Goal: Task Accomplishment & Management: Manage account settings

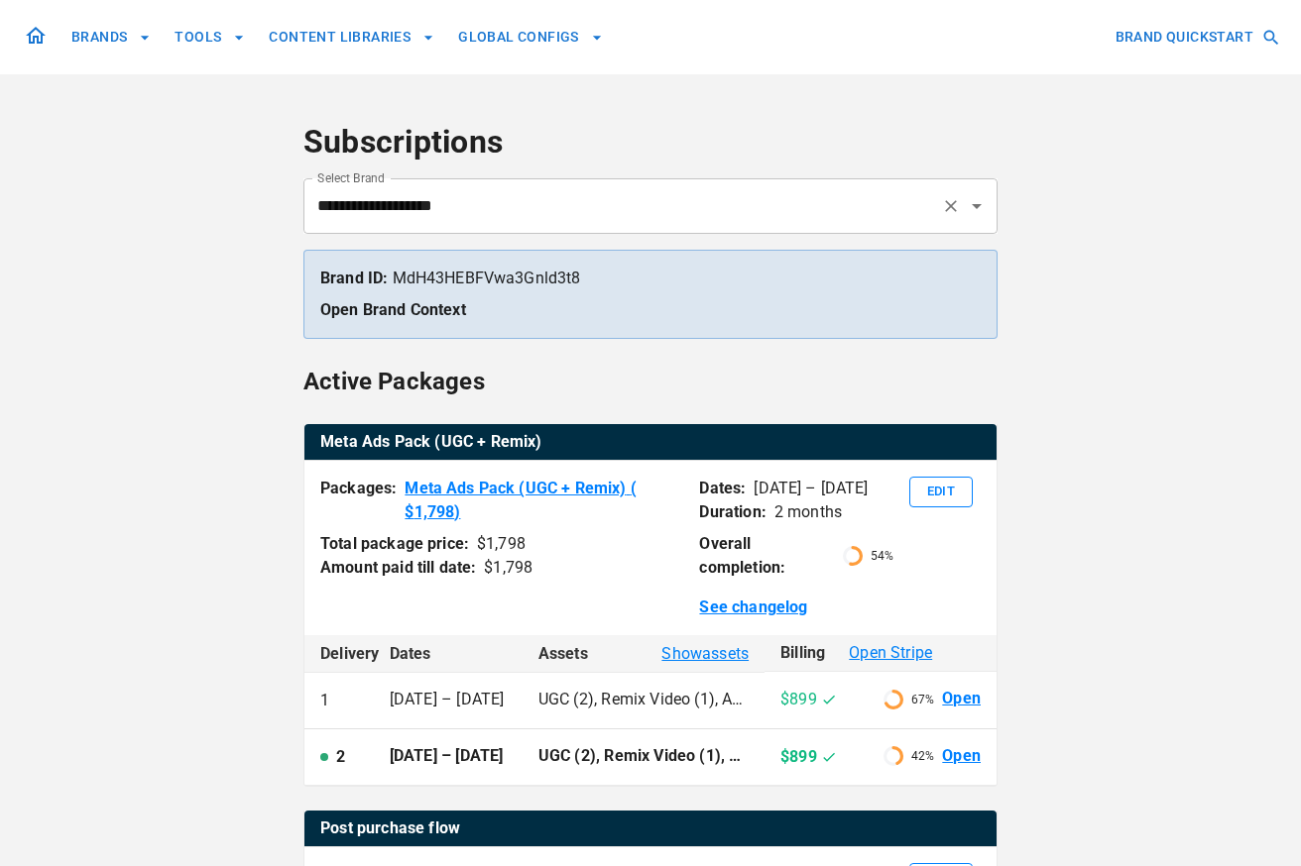
click at [506, 199] on input "**********" at bounding box center [622, 206] width 621 height 38
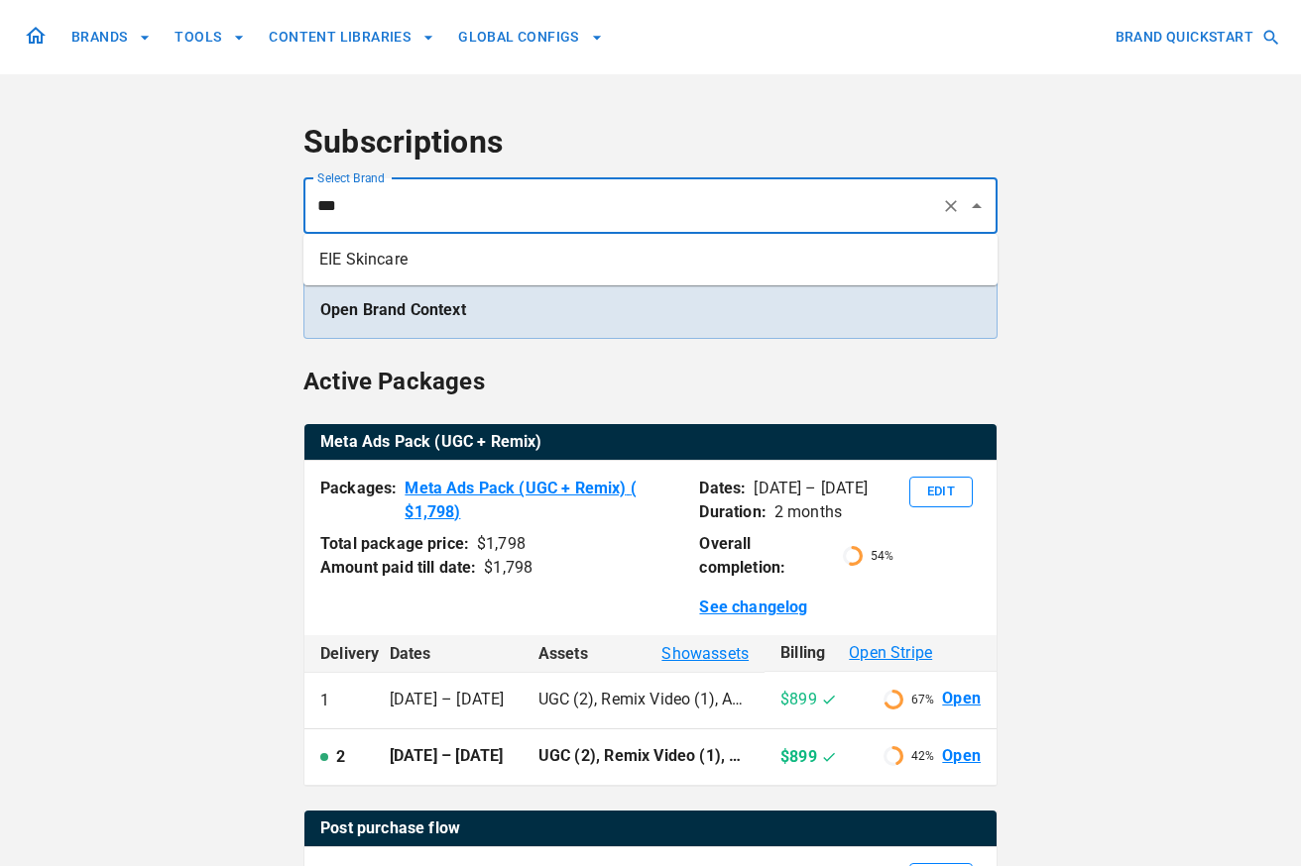
click at [483, 257] on li "EIE Skincare" at bounding box center [650, 260] width 694 height 36
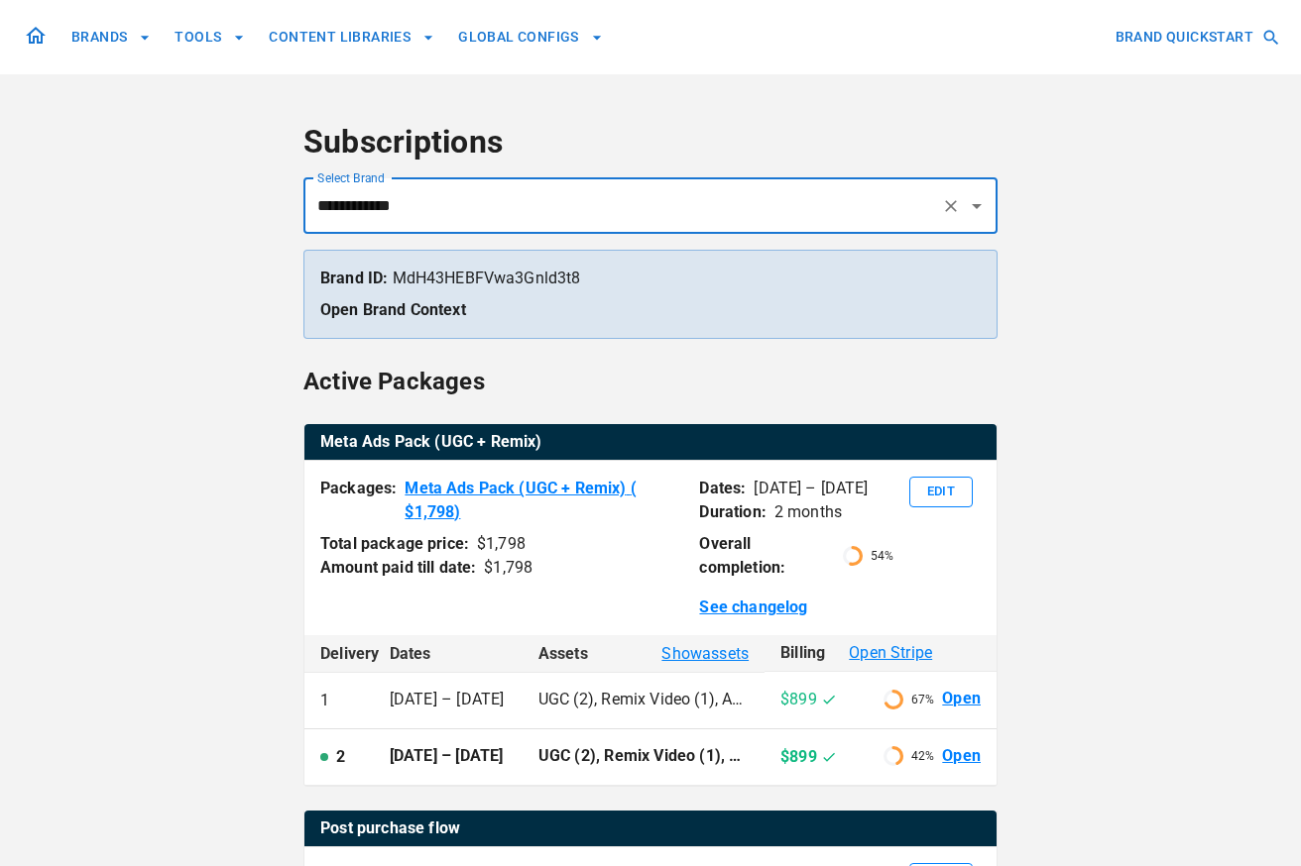
type input "**********"
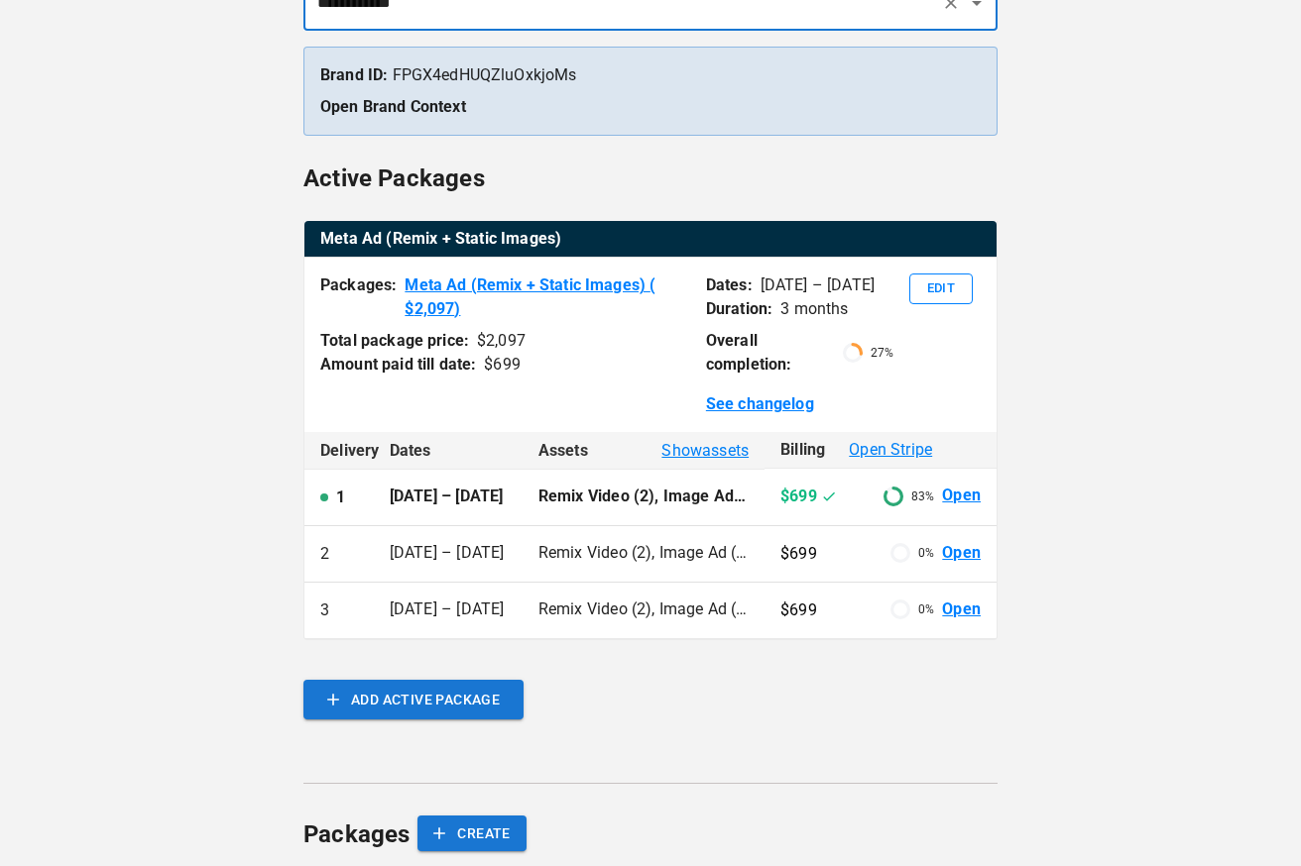
scroll to position [267, 0]
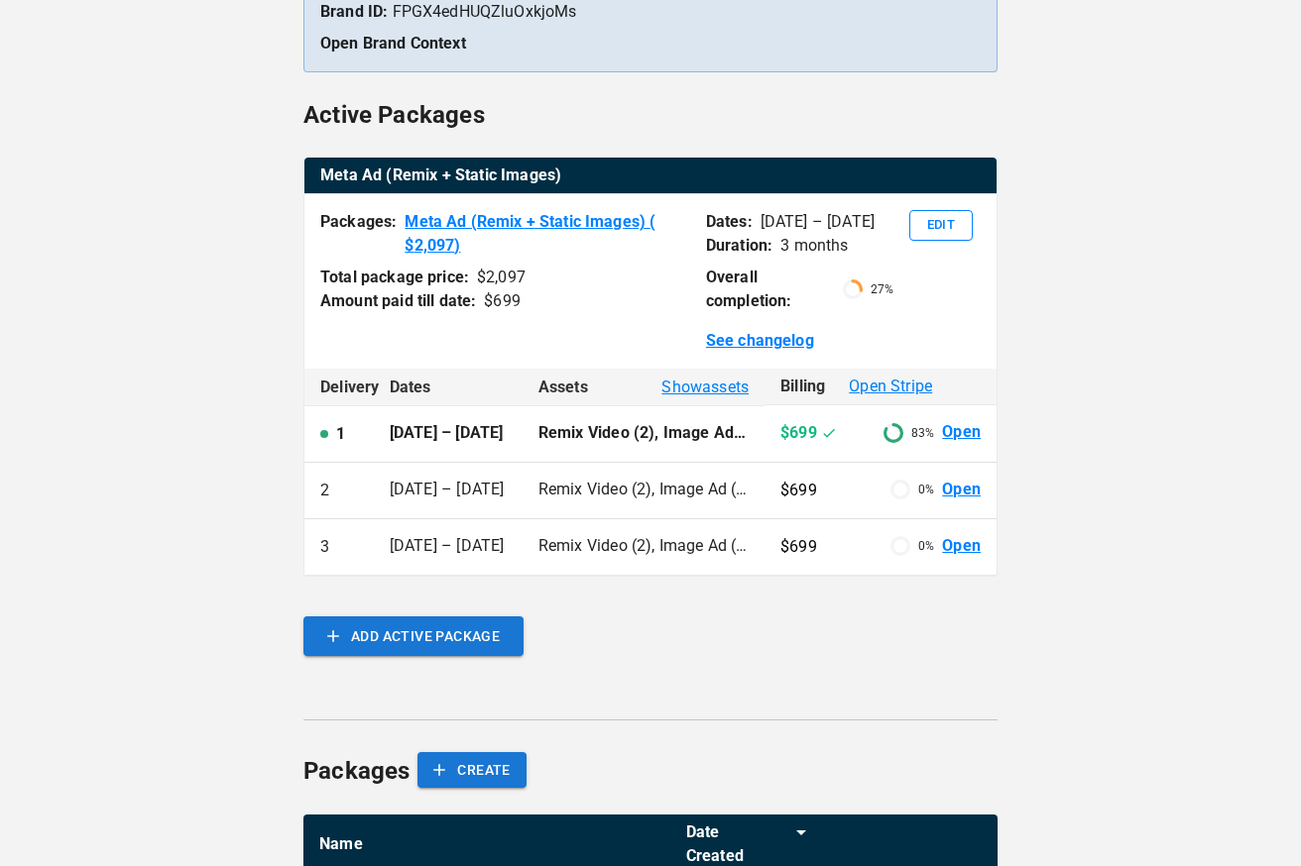
click at [952, 434] on link "Open" at bounding box center [961, 432] width 39 height 23
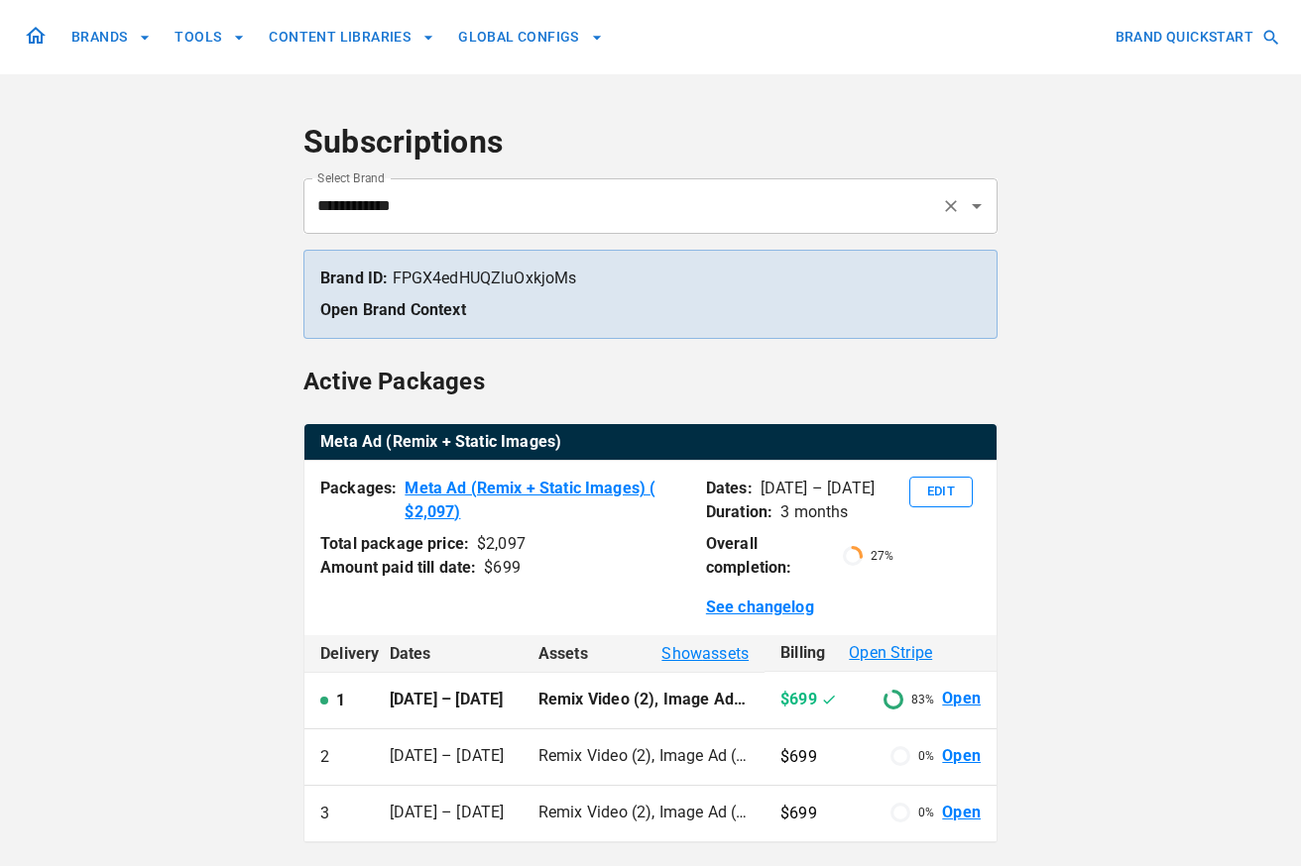
click at [467, 228] on div "**********" at bounding box center [650, 206] width 694 height 56
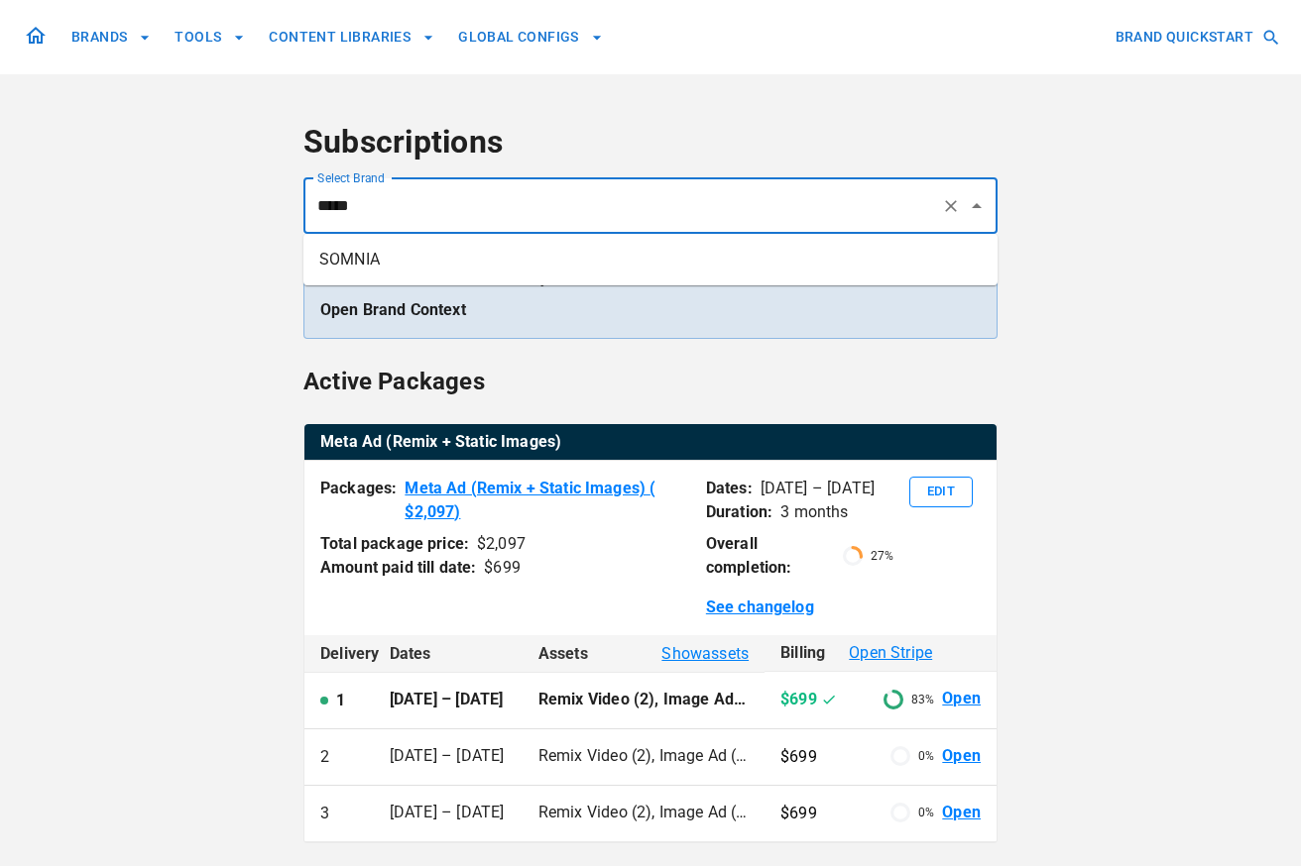
click at [447, 266] on li "SOMNIA" at bounding box center [650, 260] width 694 height 36
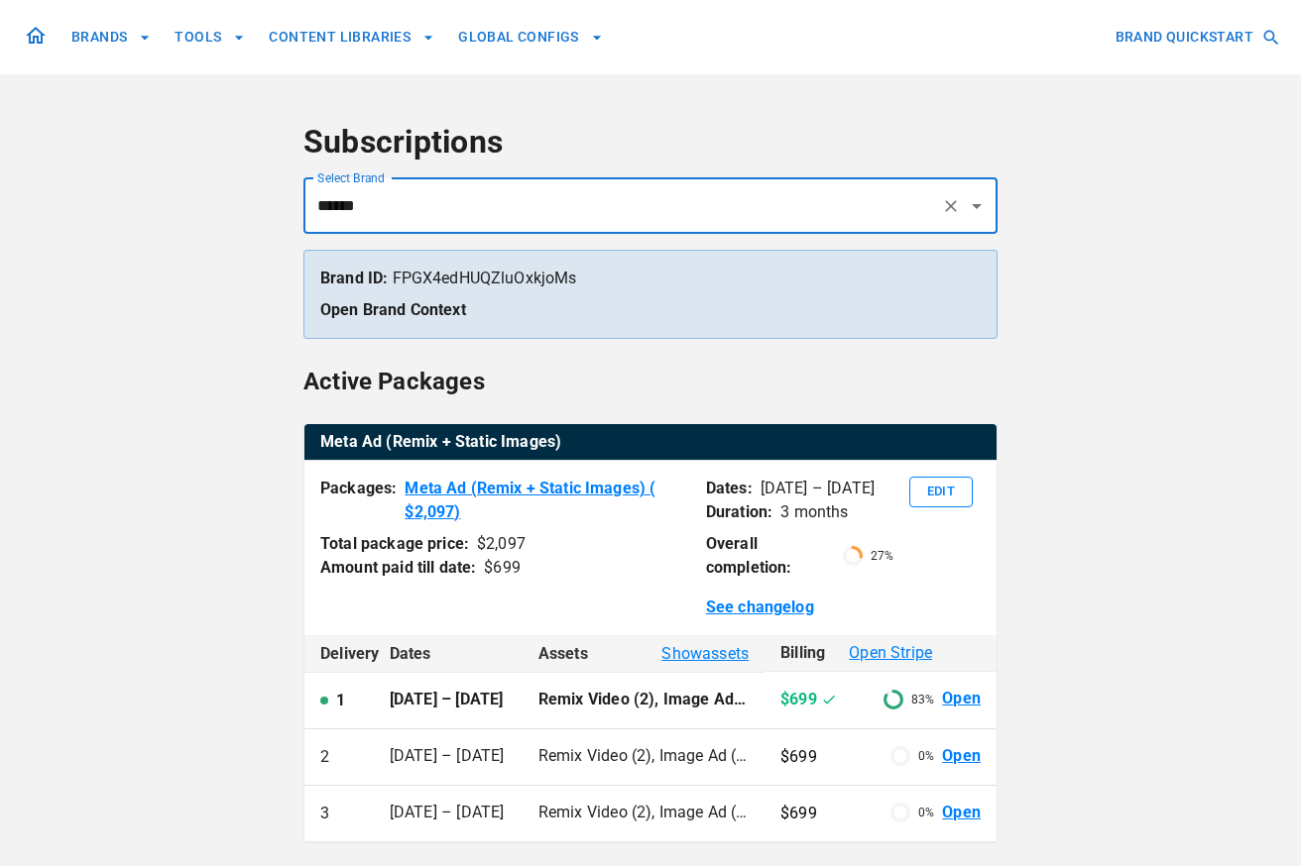
type input "******"
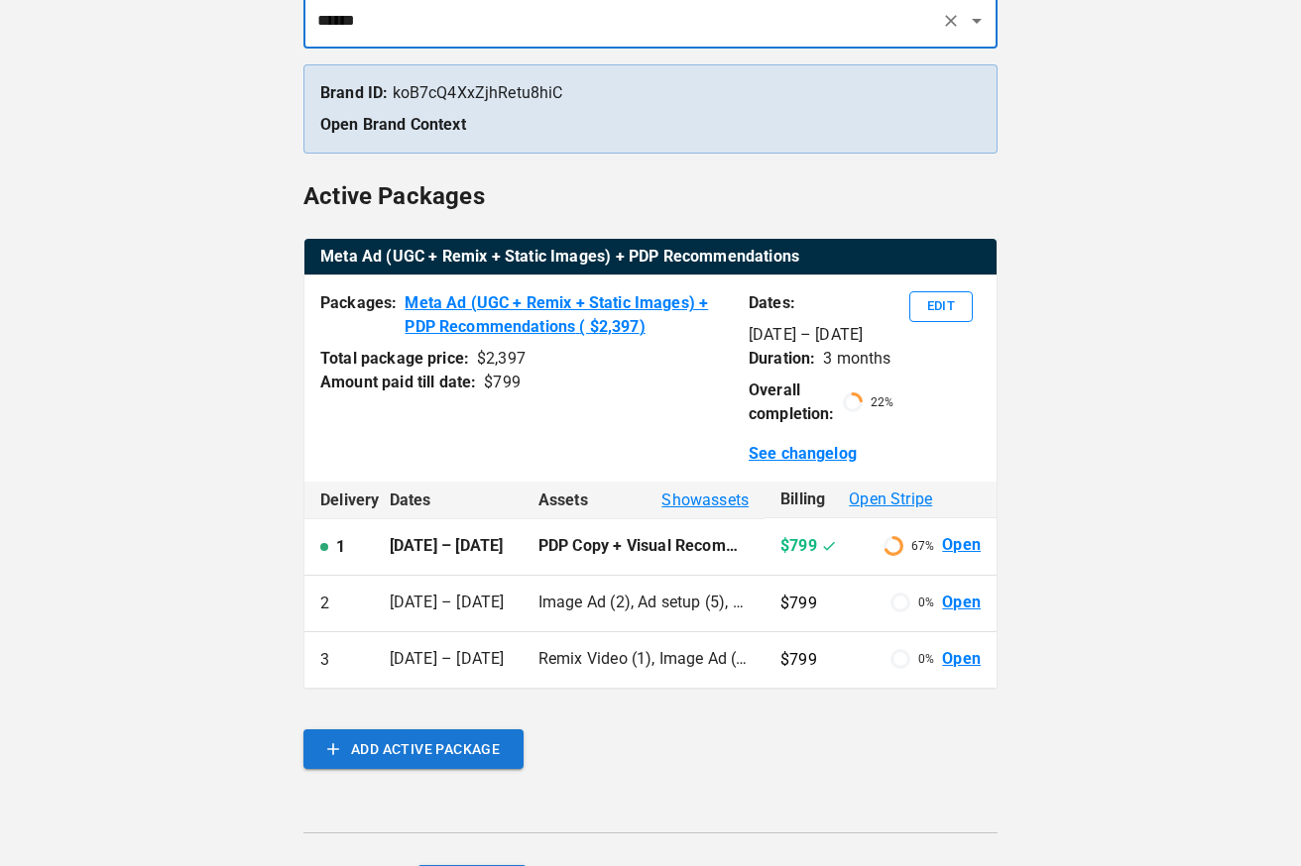
scroll to position [318, 0]
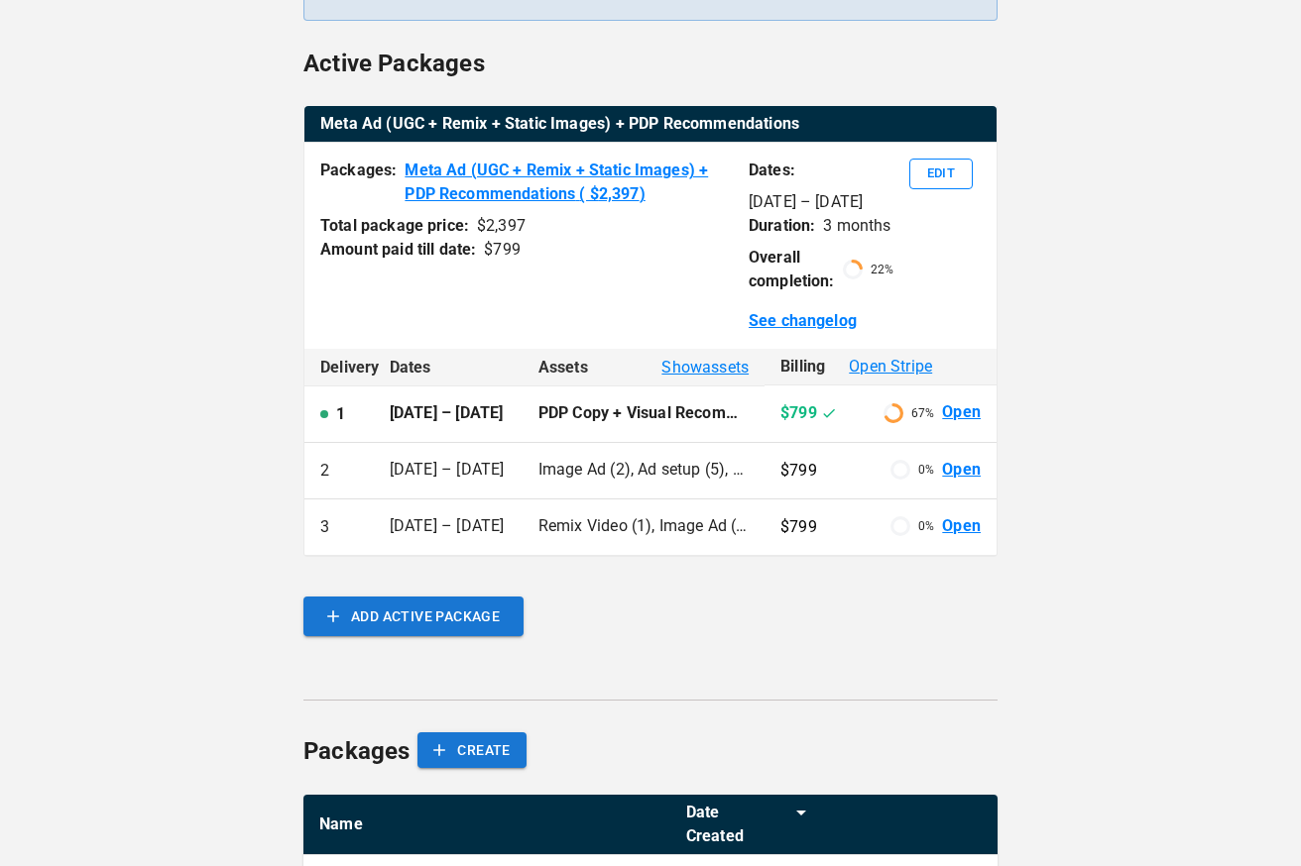
click at [943, 415] on link "Open" at bounding box center [961, 412] width 39 height 23
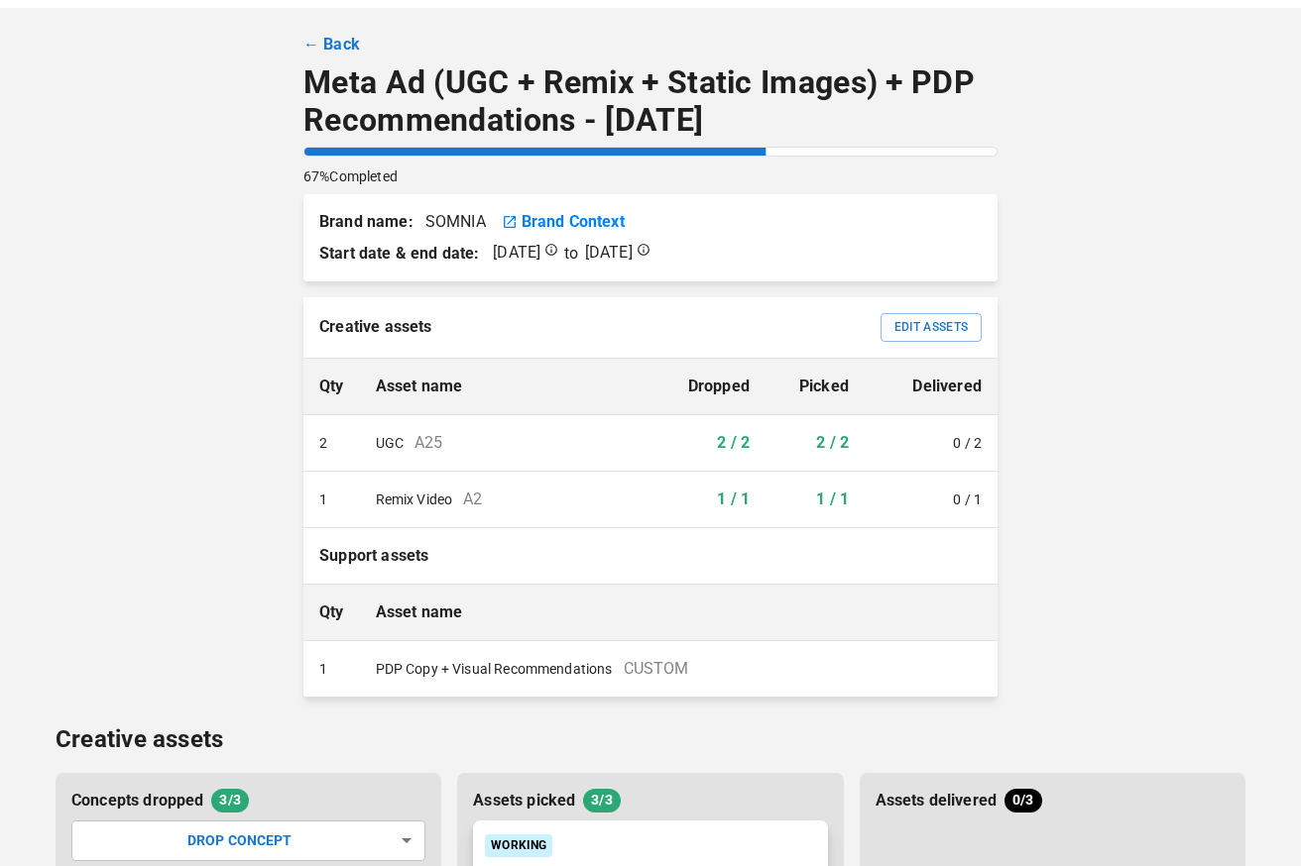
scroll to position [72, 0]
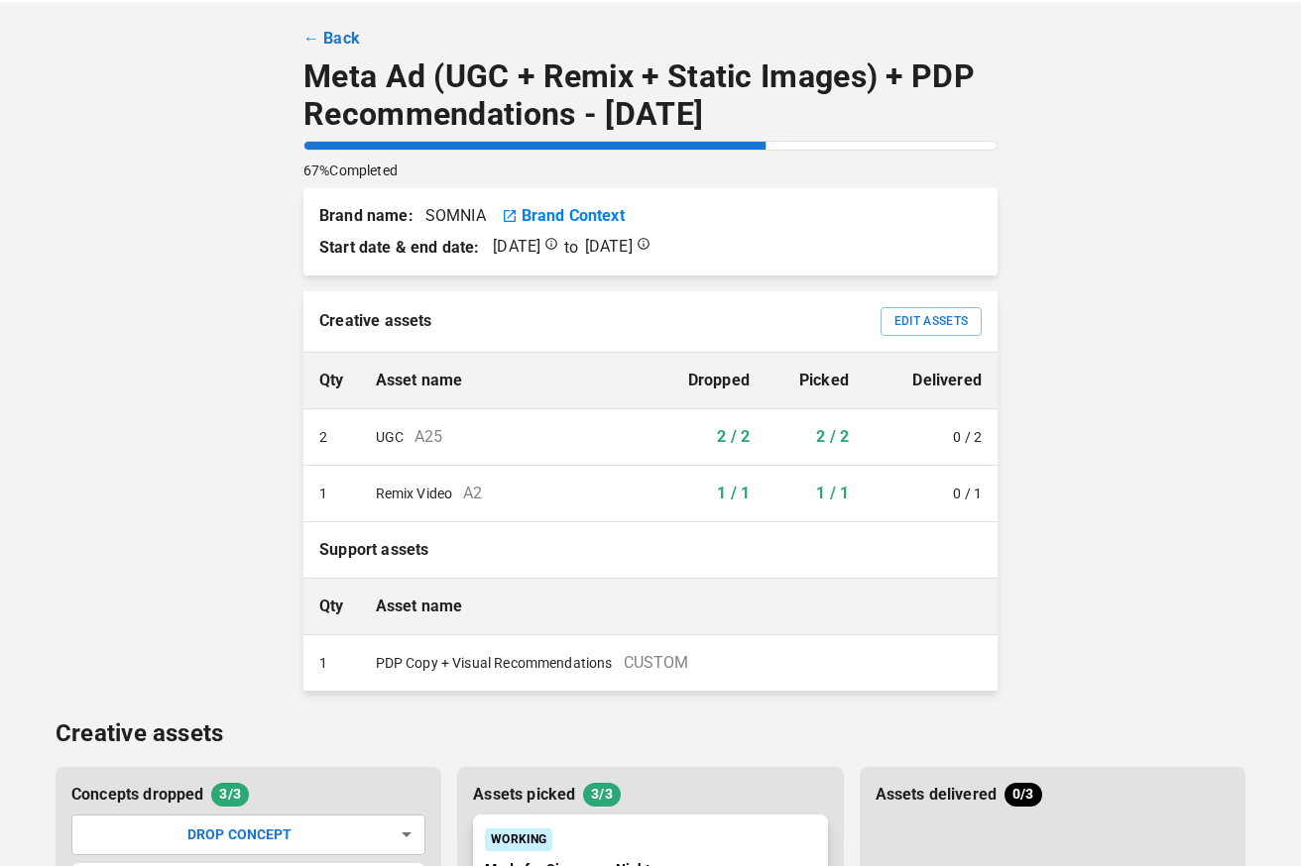
click at [332, 44] on link "← Back" at bounding box center [331, 39] width 57 height 24
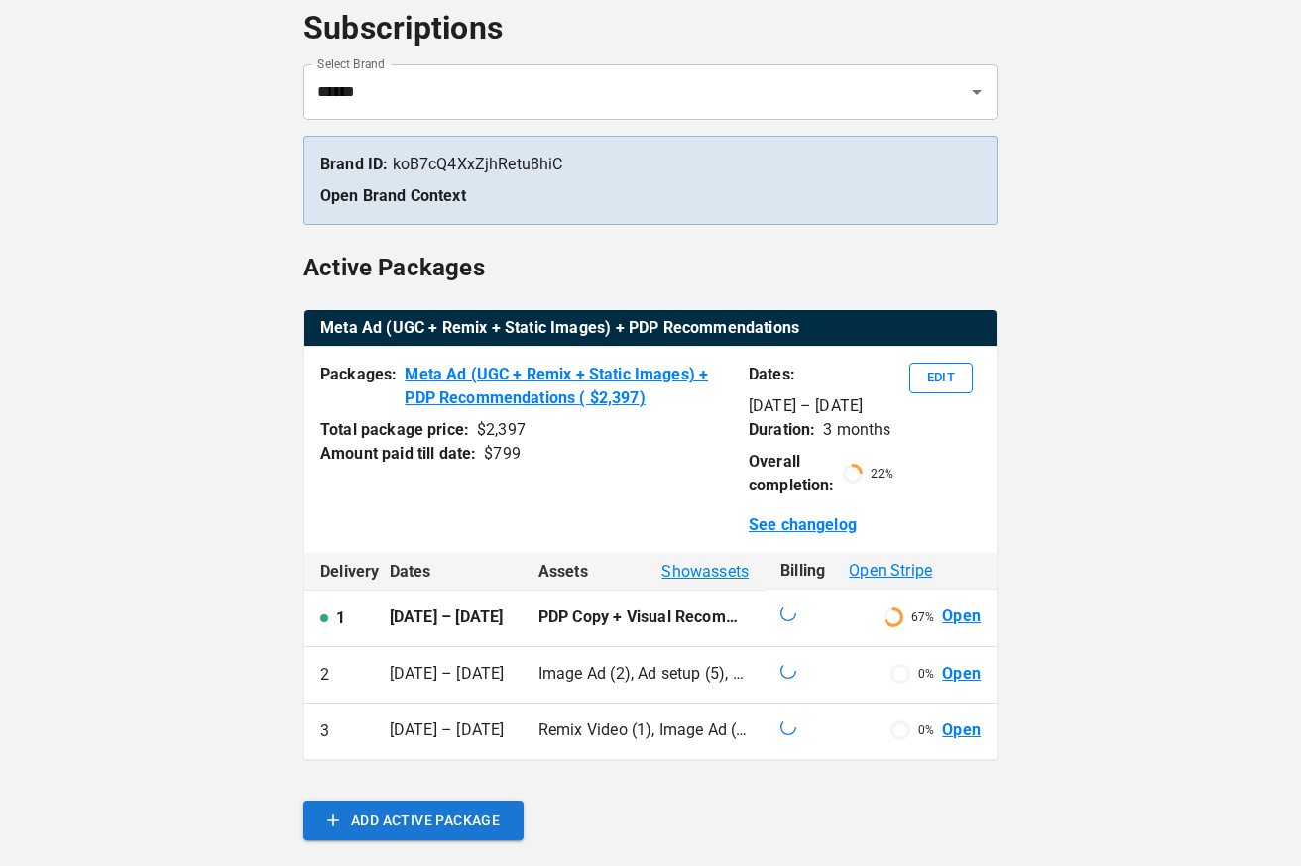
scroll to position [227, 0]
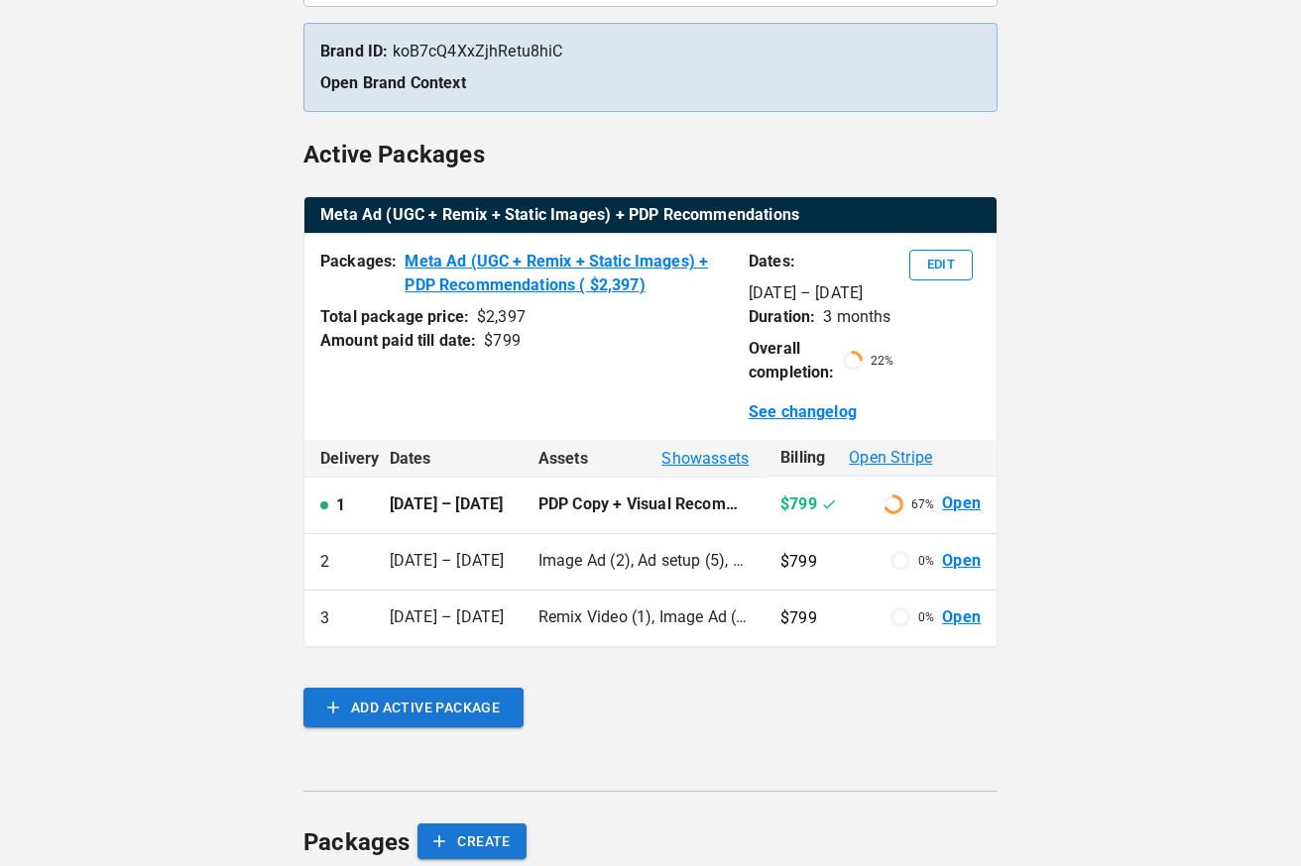
click at [966, 570] on link "Open" at bounding box center [961, 561] width 39 height 23
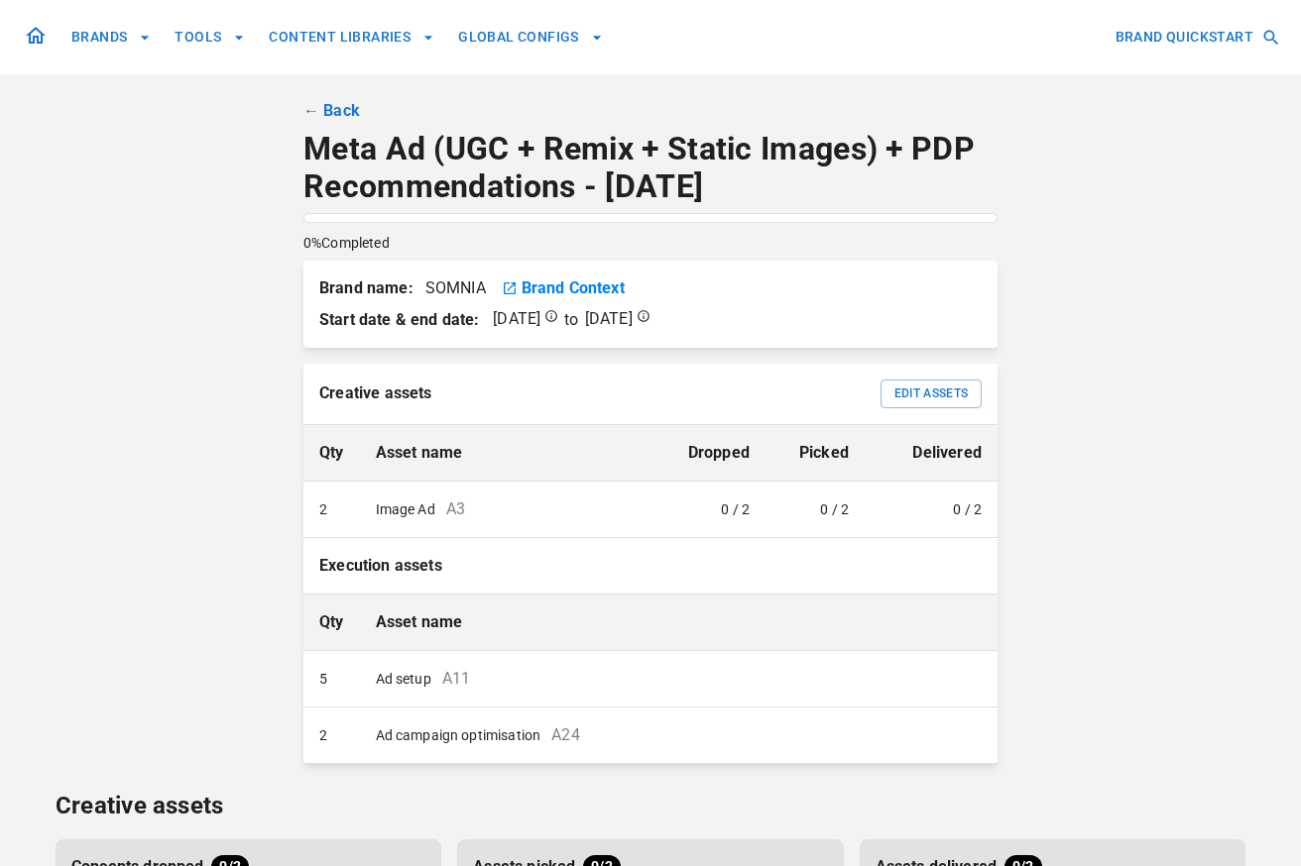
click at [327, 109] on link "← Back" at bounding box center [331, 111] width 57 height 24
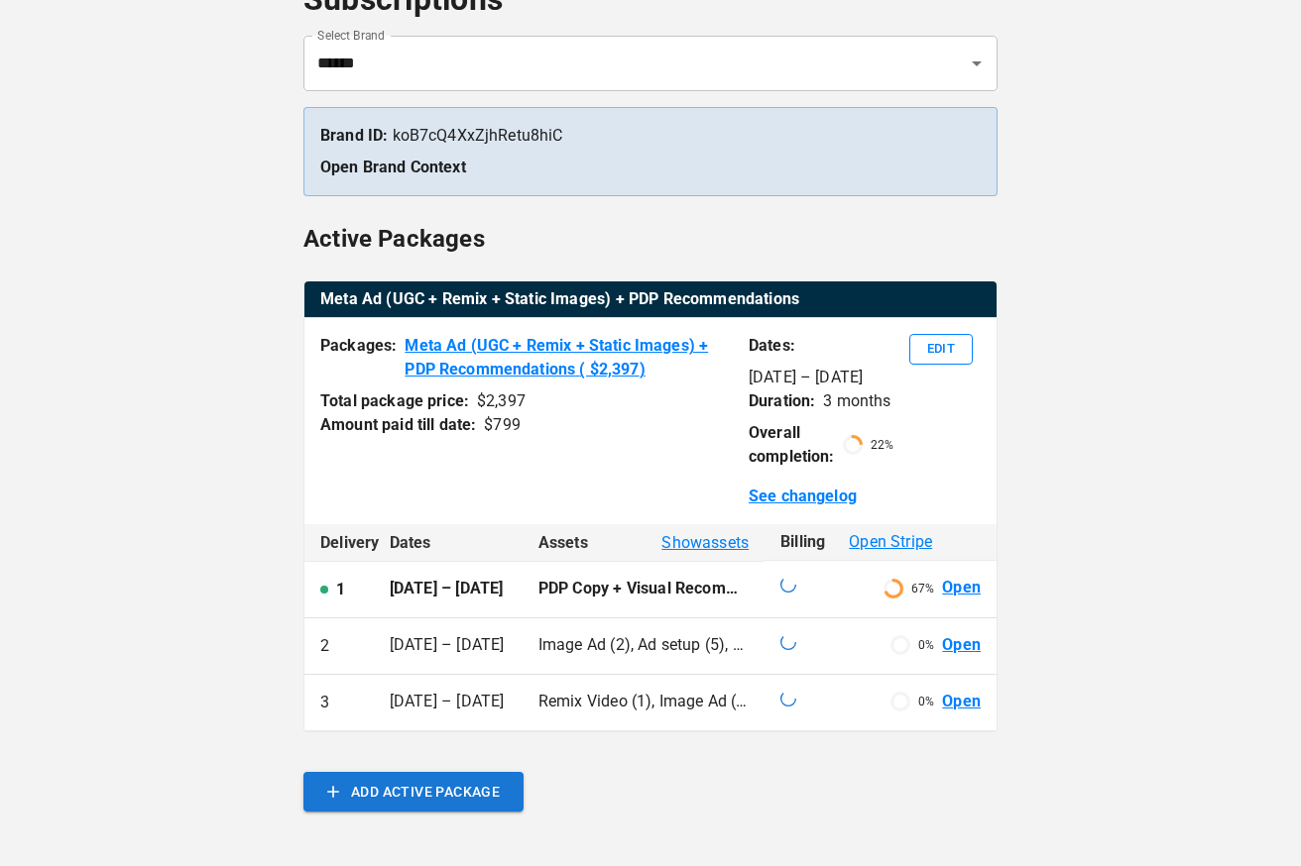
scroll to position [294, 0]
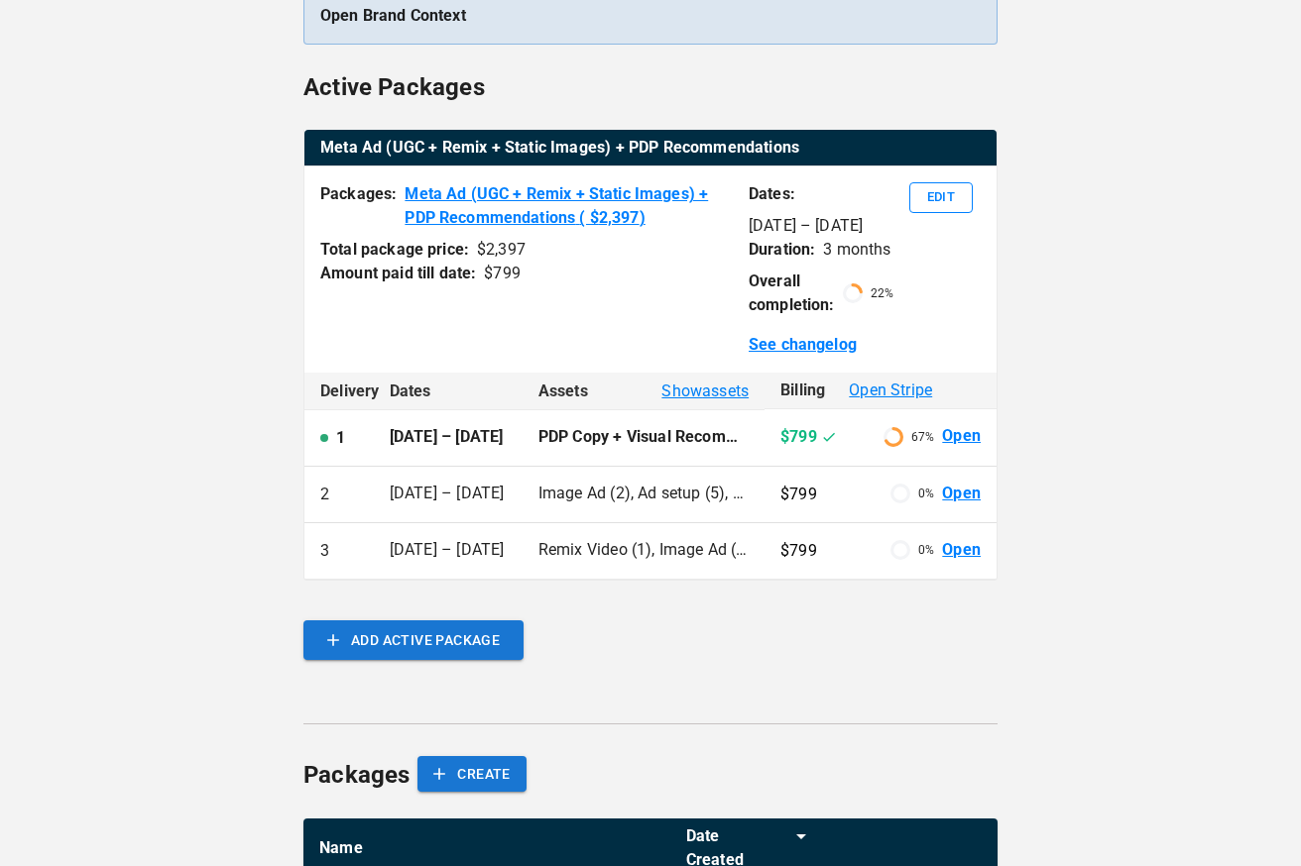
click at [964, 556] on link "Open" at bounding box center [961, 550] width 39 height 23
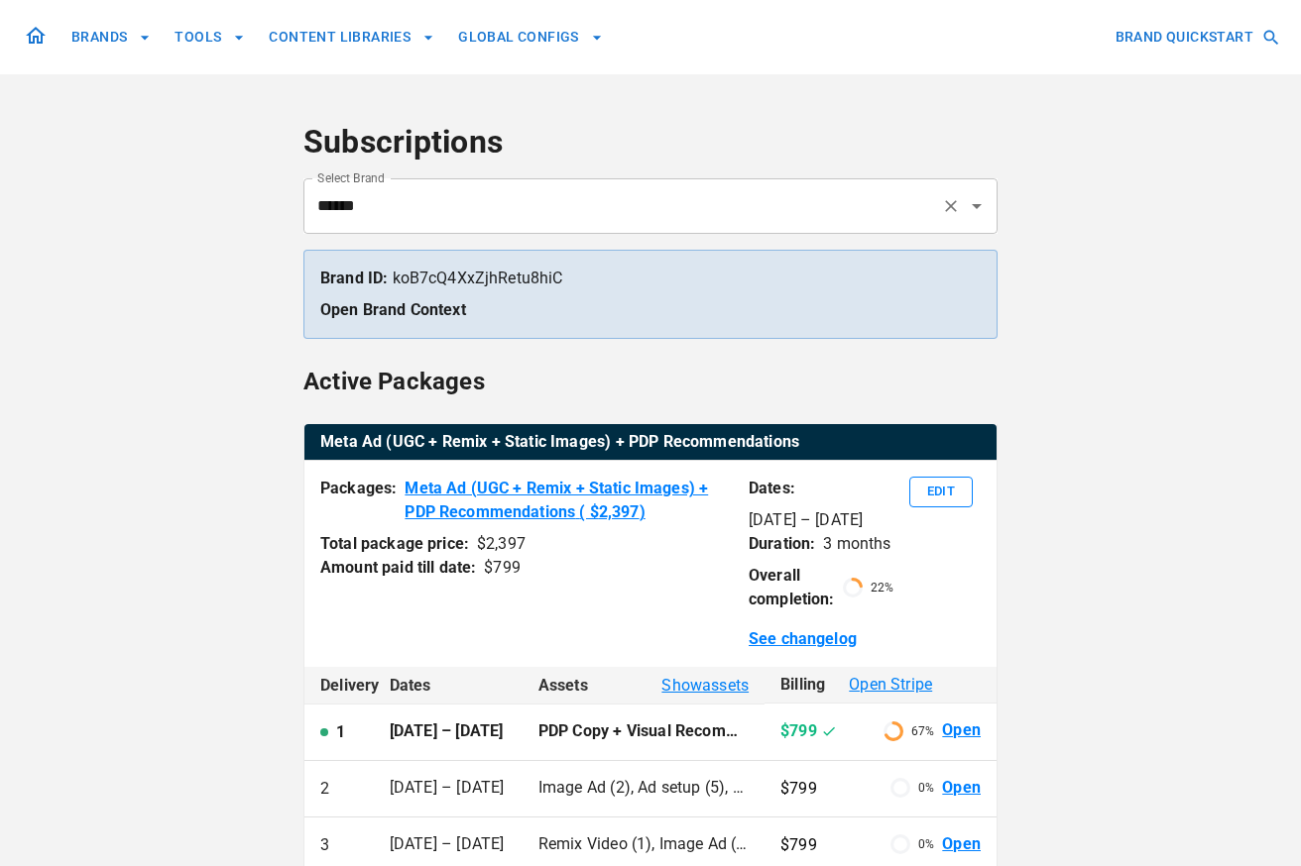
click at [518, 208] on input "******" at bounding box center [622, 206] width 621 height 38
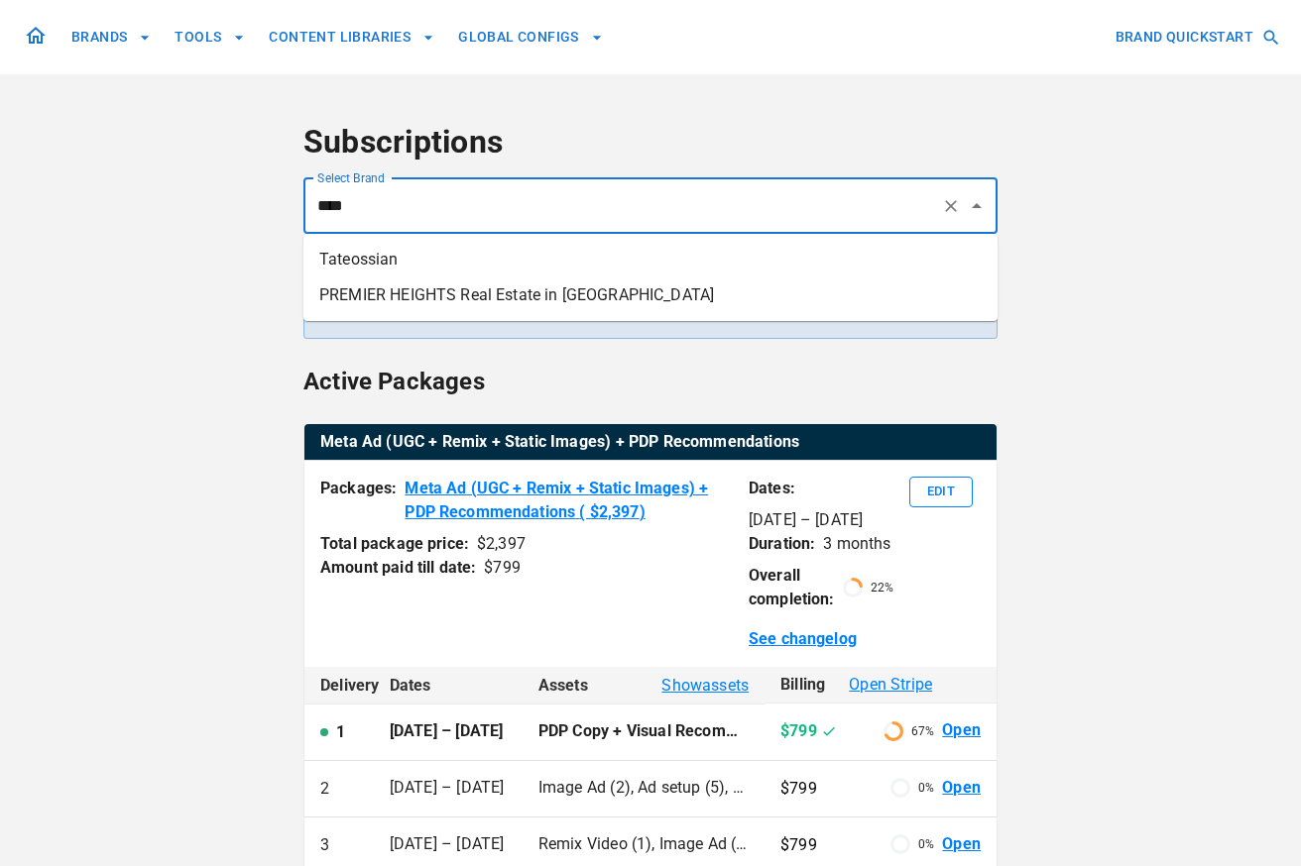
click at [480, 258] on li "Tateossian" at bounding box center [650, 260] width 694 height 36
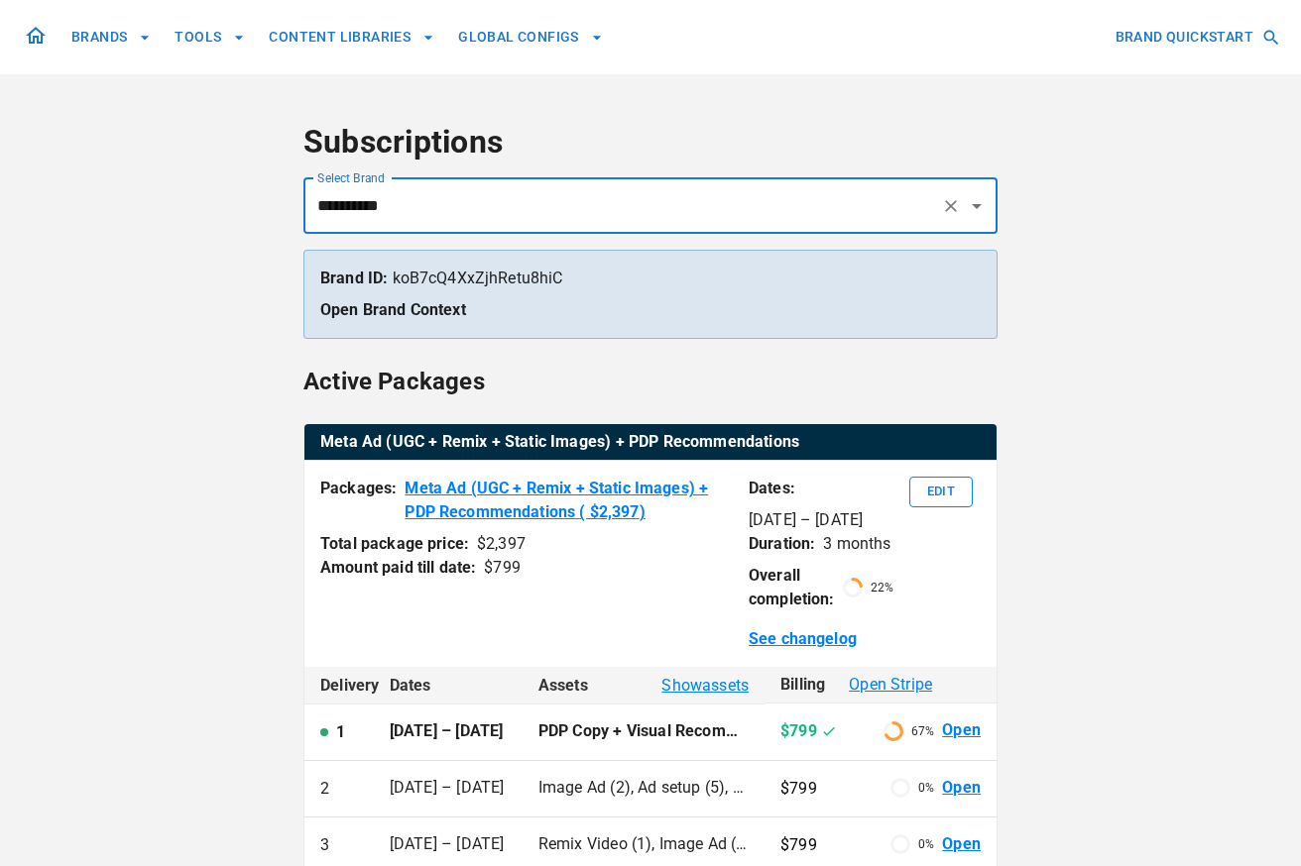
type input "**********"
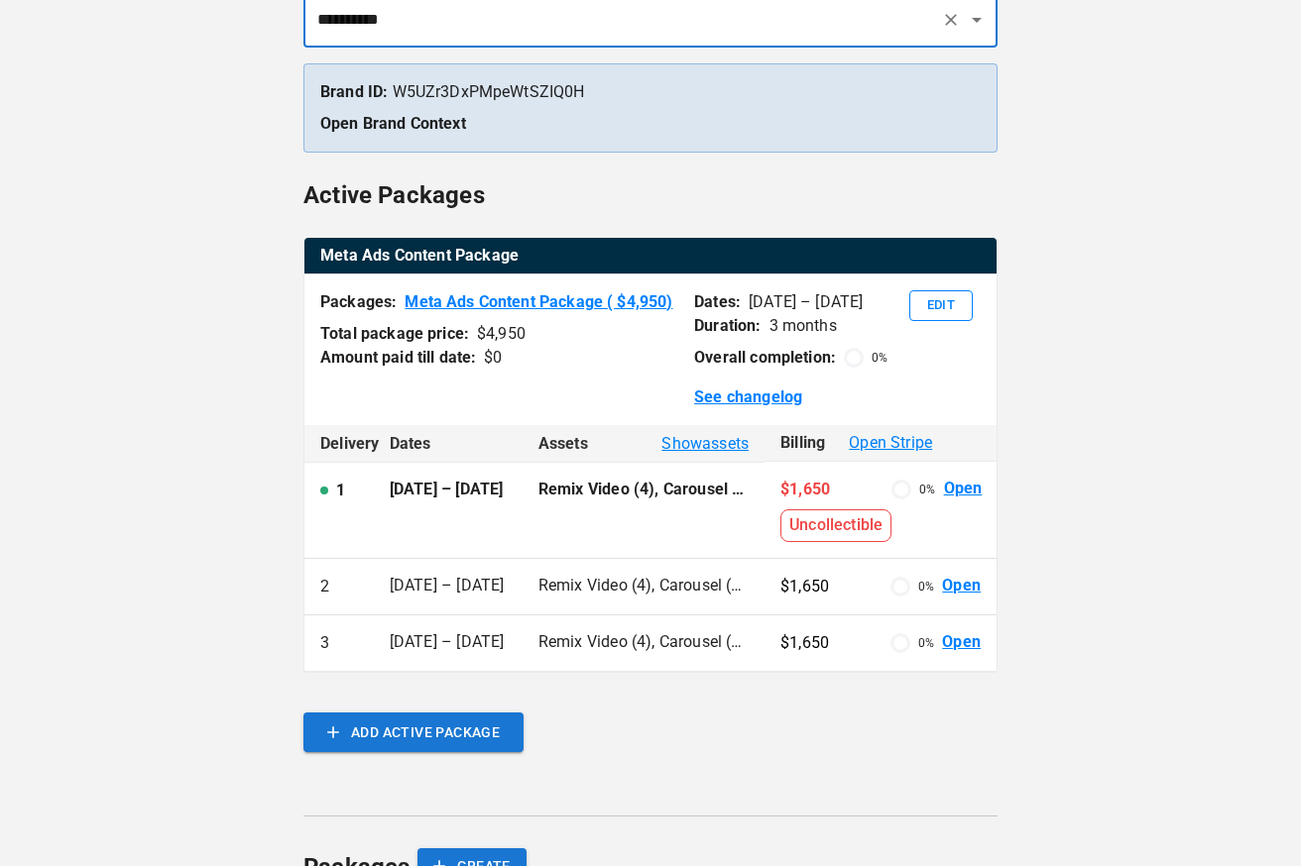
scroll to position [185, 0]
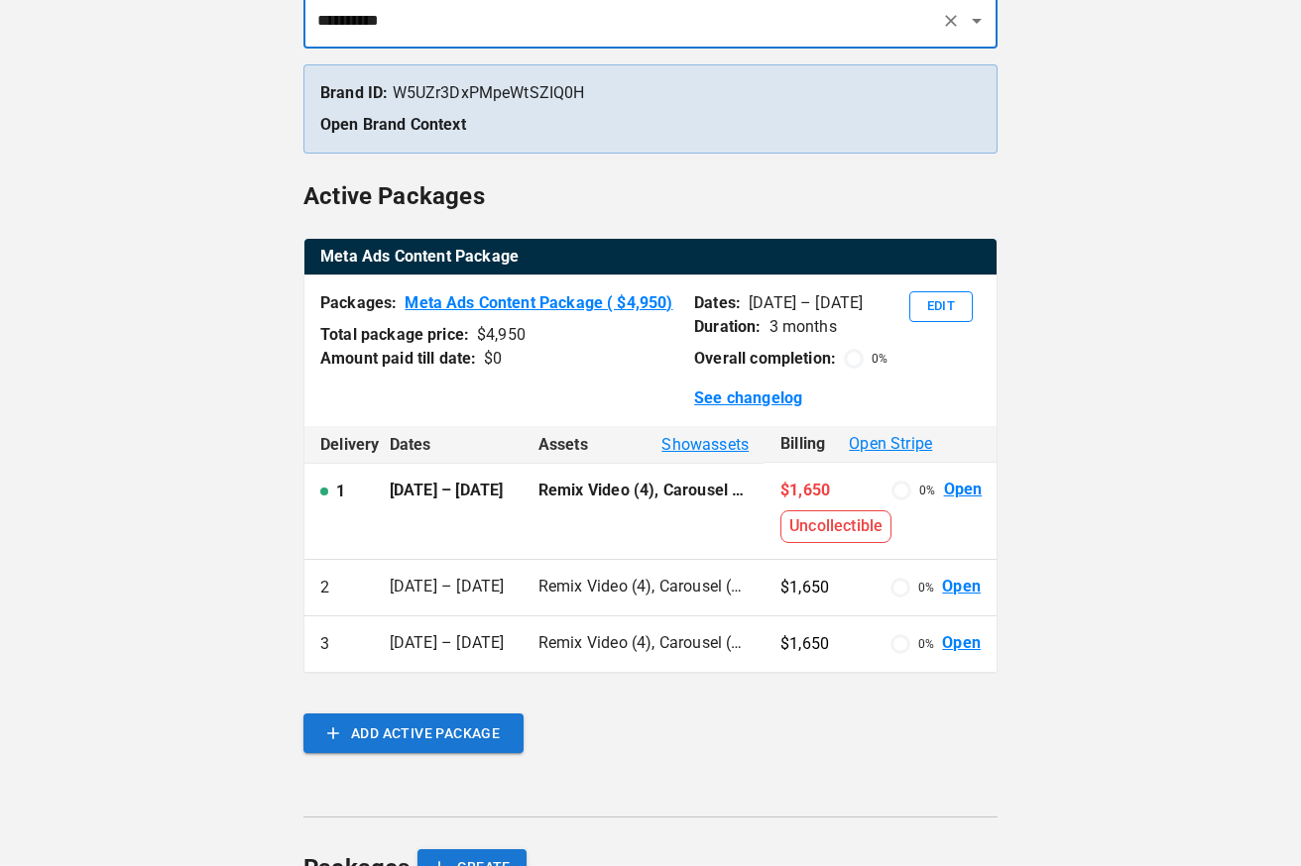
click at [963, 490] on link "Open" at bounding box center [963, 490] width 39 height 23
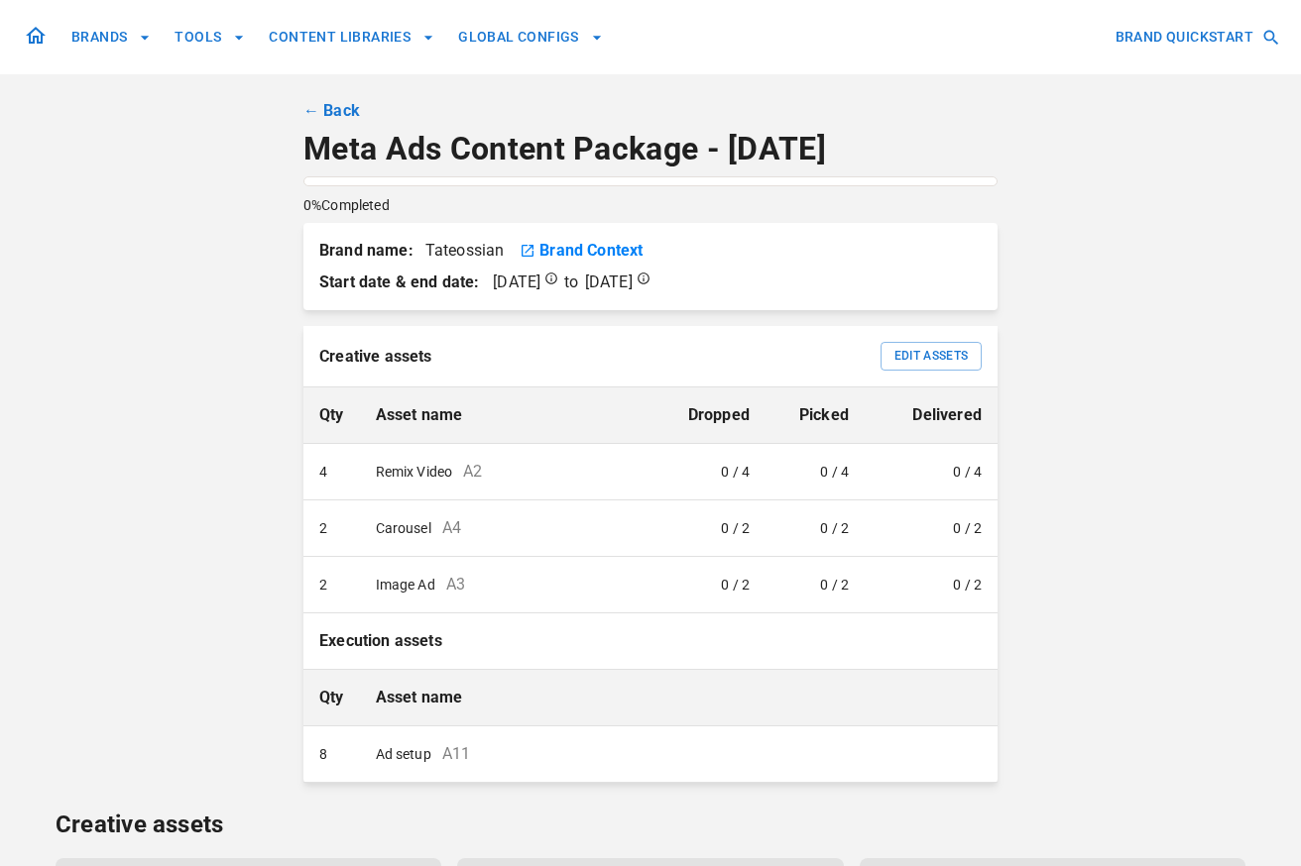
click at [1280, 464] on div "BRANDS TOOLS CONTENT LIBRARIES GLOBAL CONFIGS BRAND QUICKSTART ← Back Meta Ads …" at bounding box center [650, 537] width 1301 height 1074
click at [332, 118] on link "← Back" at bounding box center [331, 111] width 57 height 24
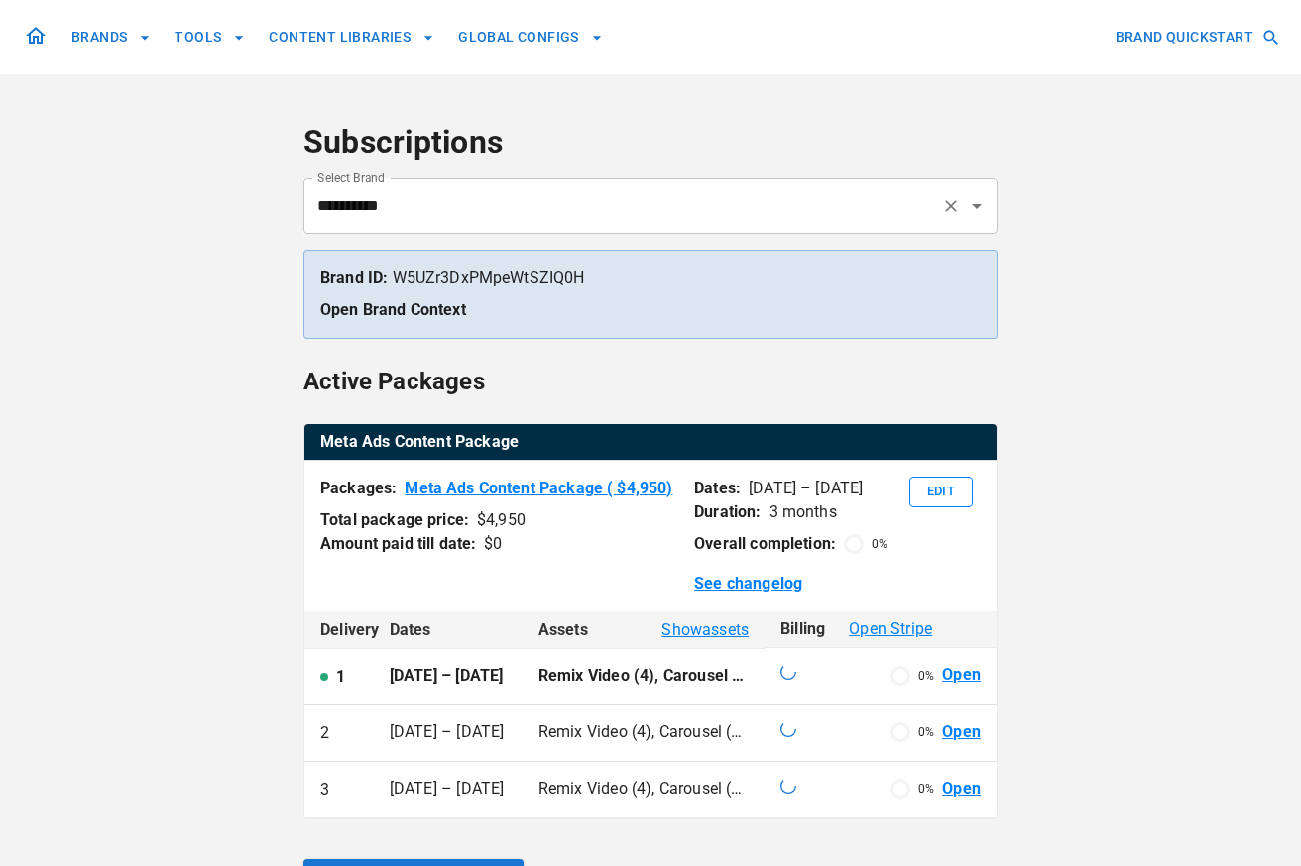
click at [411, 207] on input "**********" at bounding box center [622, 206] width 621 height 38
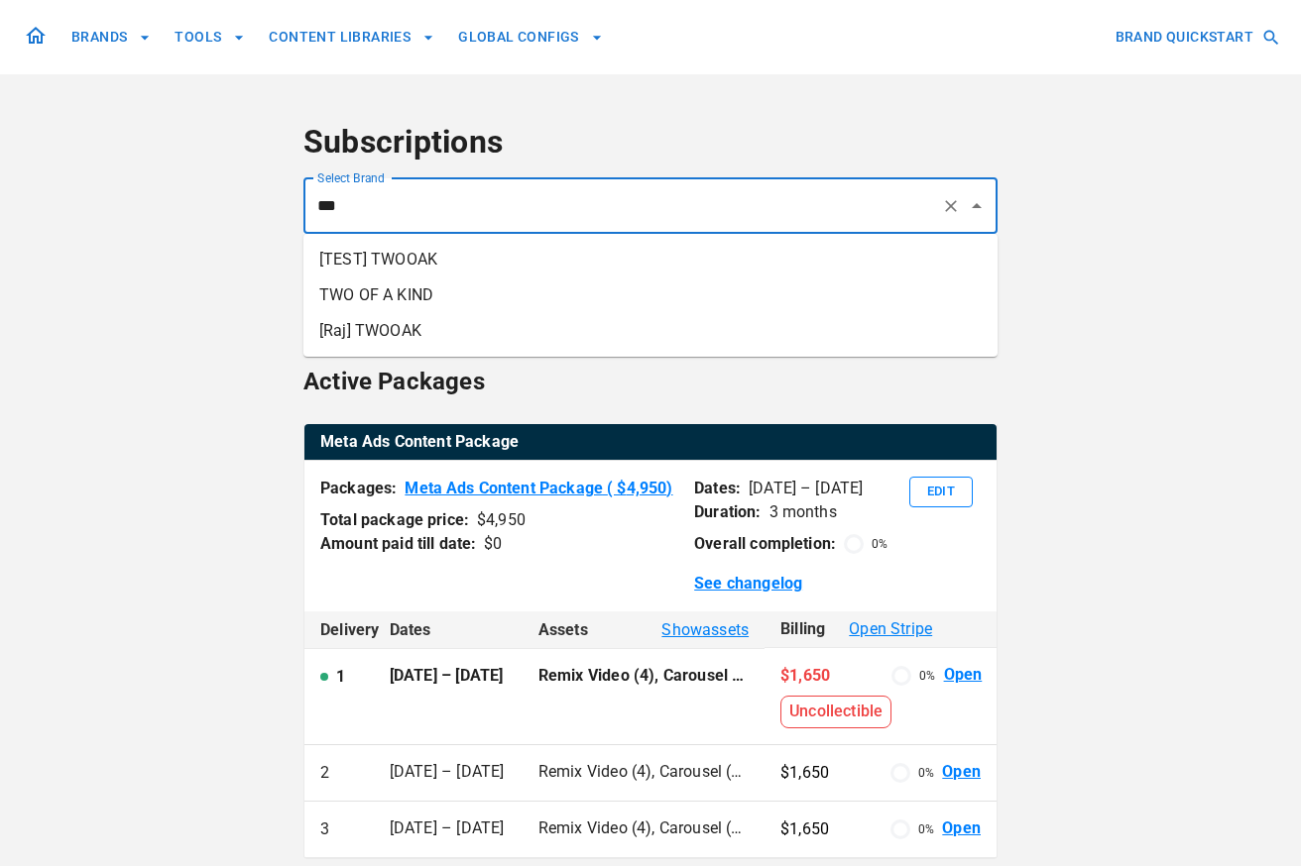
click at [379, 303] on li "TWO OF A KIND" at bounding box center [650, 296] width 694 height 36
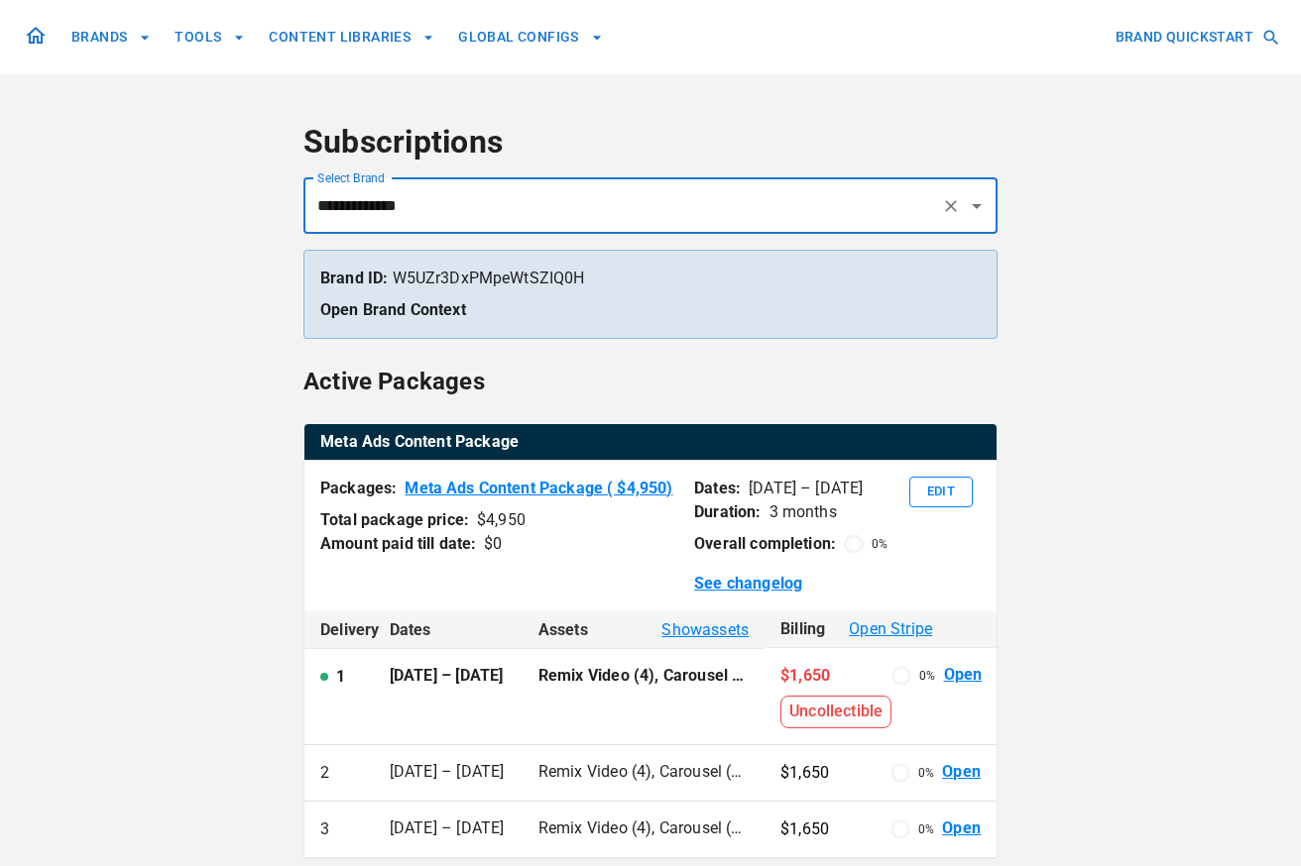
type input "**********"
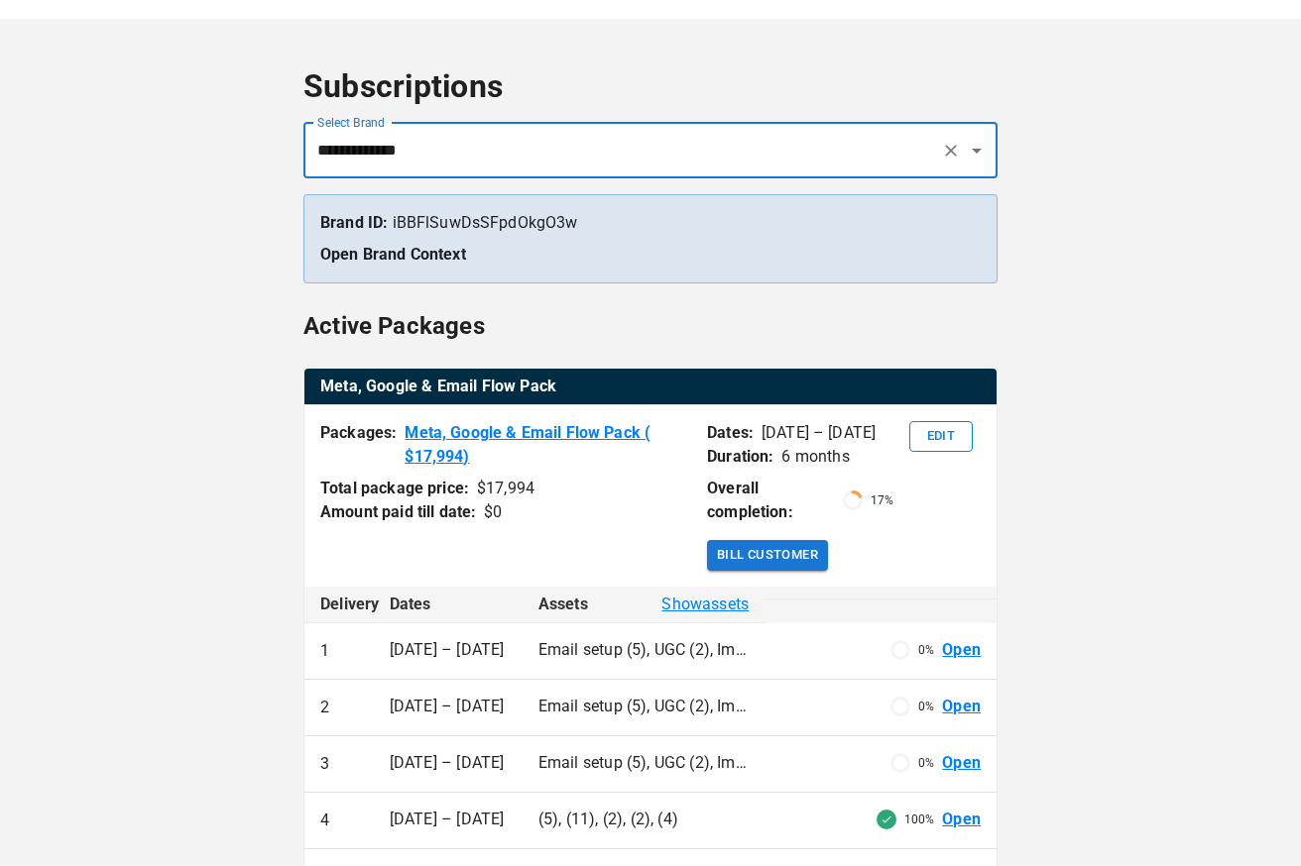
scroll to position [55, 0]
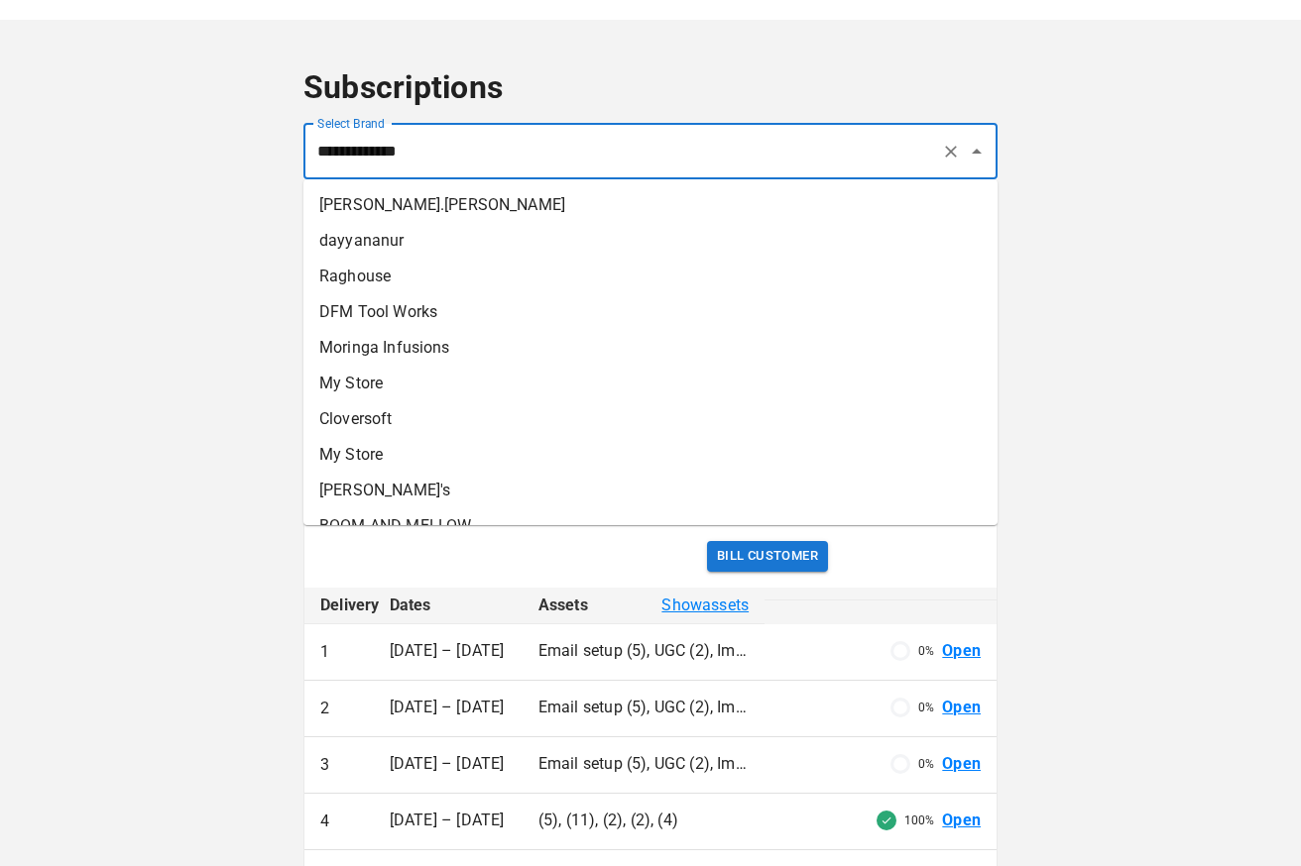
click at [483, 160] on input "**********" at bounding box center [622, 152] width 621 height 38
click at [1105, 282] on div "**********" at bounding box center [650, 694] width 1301 height 1498
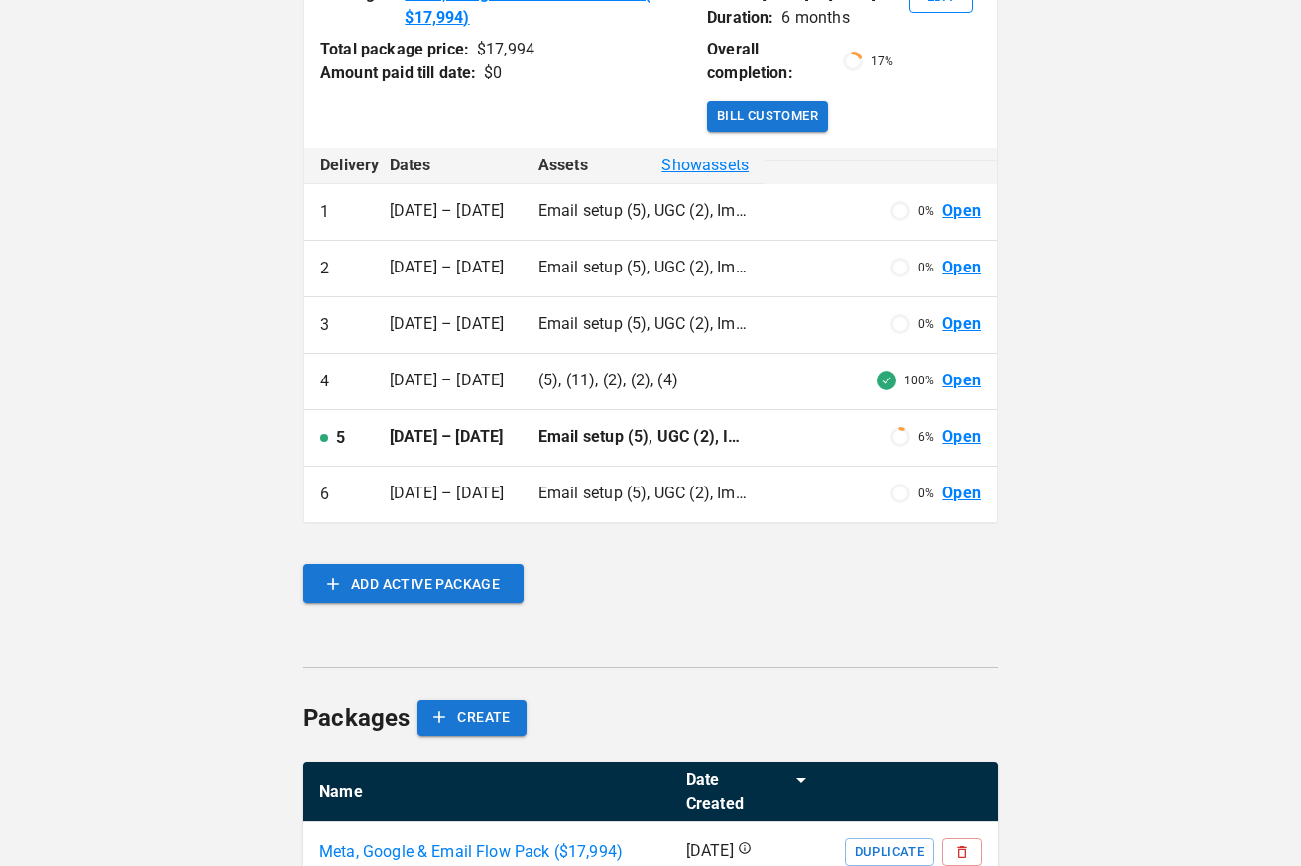
scroll to position [497, 0]
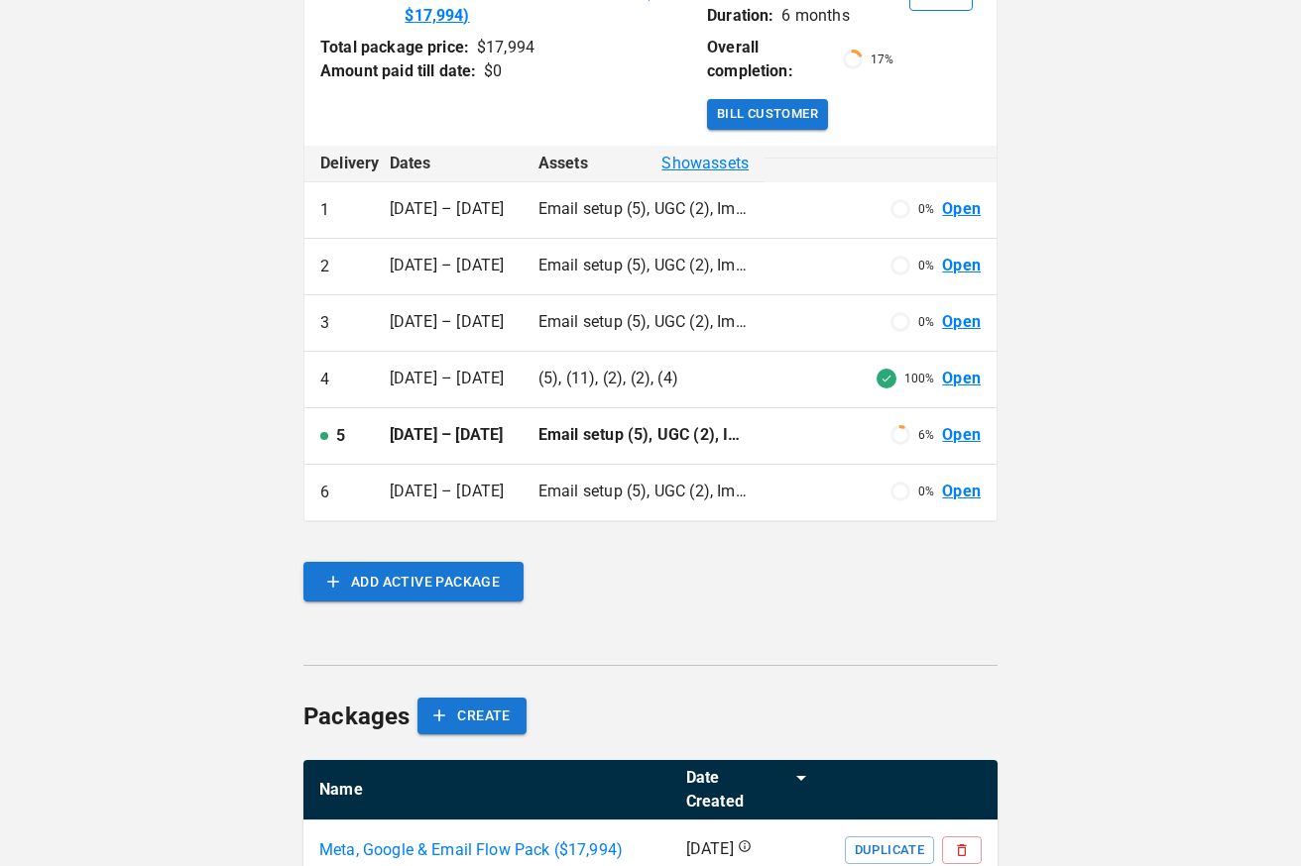
click at [968, 440] on link "Open" at bounding box center [961, 435] width 39 height 23
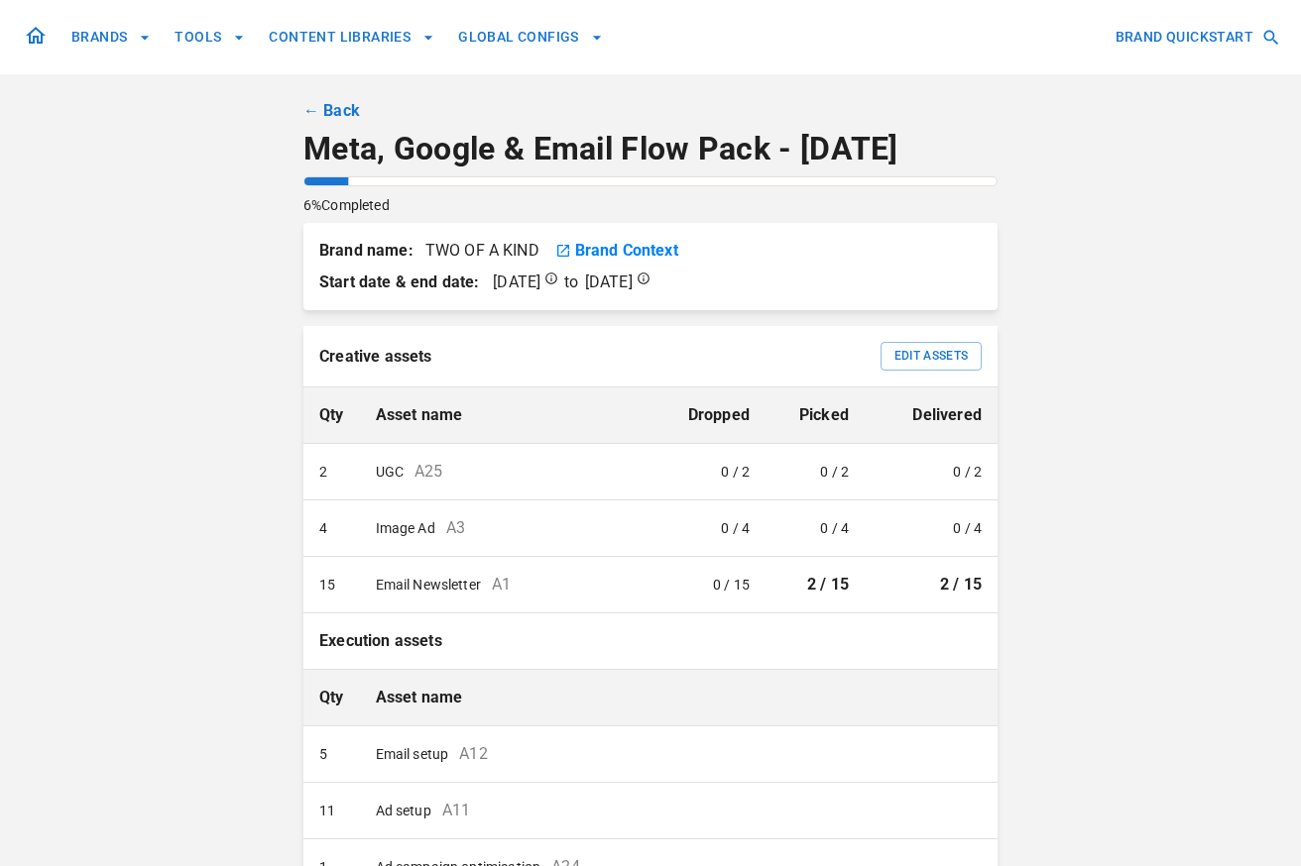
click at [345, 99] on link "← Back" at bounding box center [331, 111] width 57 height 24
click at [344, 106] on link "← Back" at bounding box center [331, 111] width 57 height 24
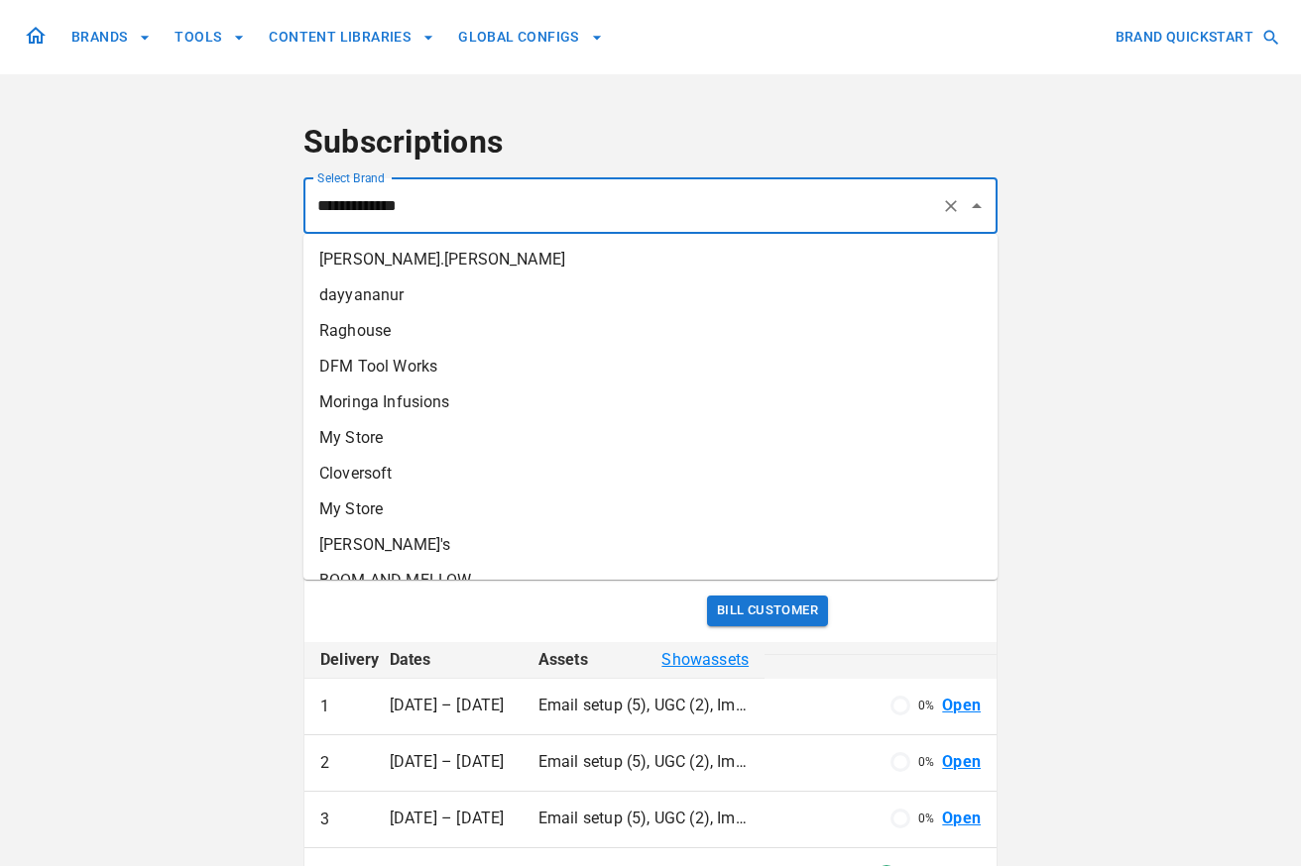
click at [450, 194] on input "**********" at bounding box center [622, 206] width 621 height 38
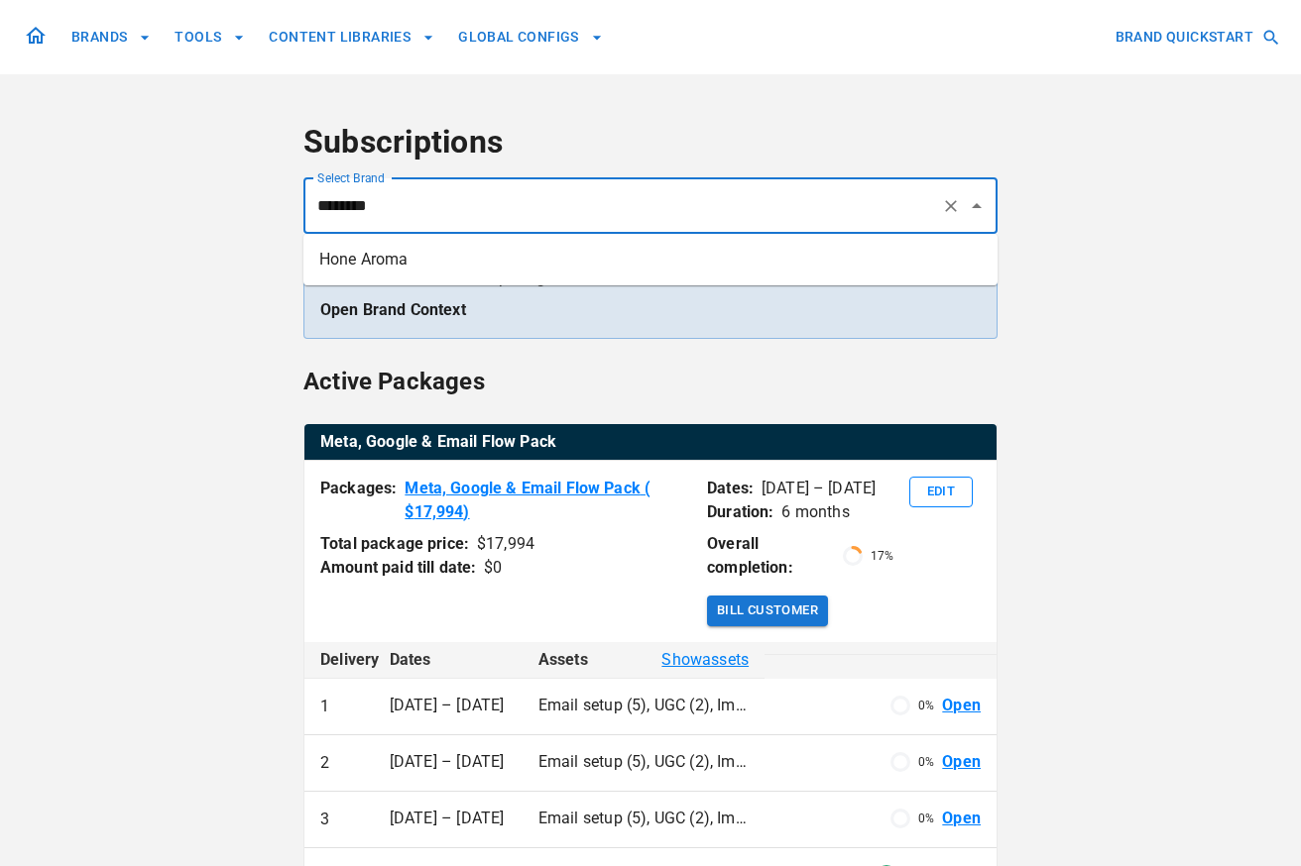
click at [426, 248] on li "Hone Aroma" at bounding box center [650, 260] width 694 height 36
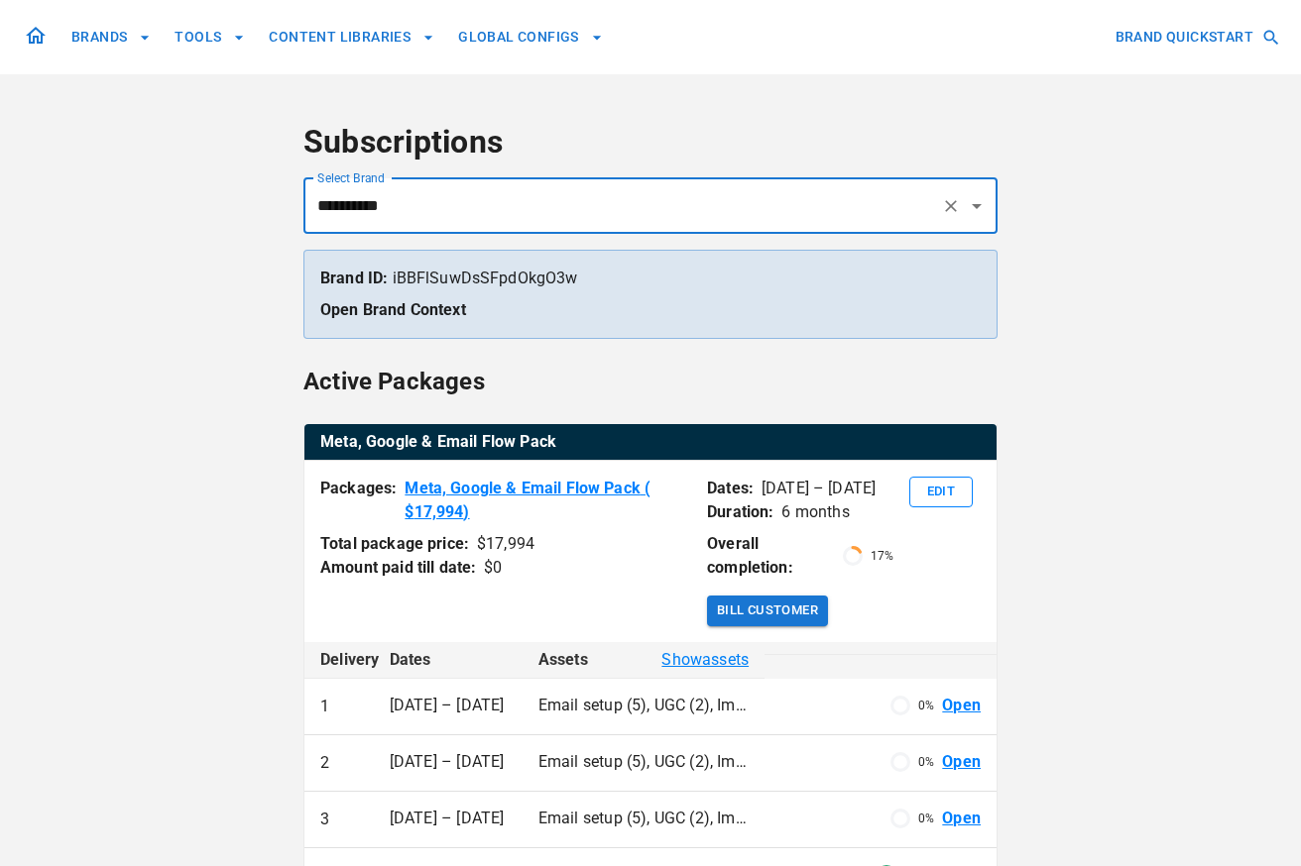
type input "**********"
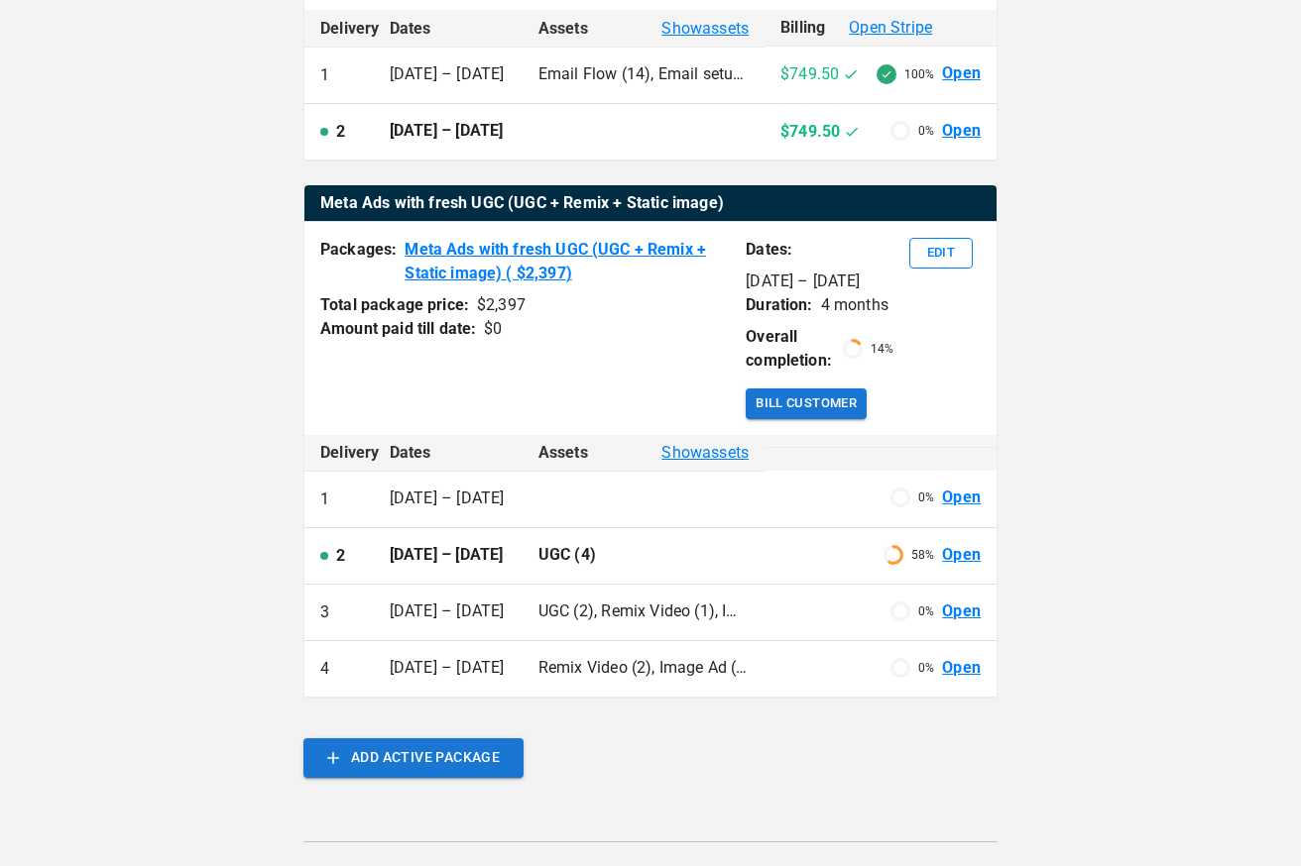
scroll to position [656, 0]
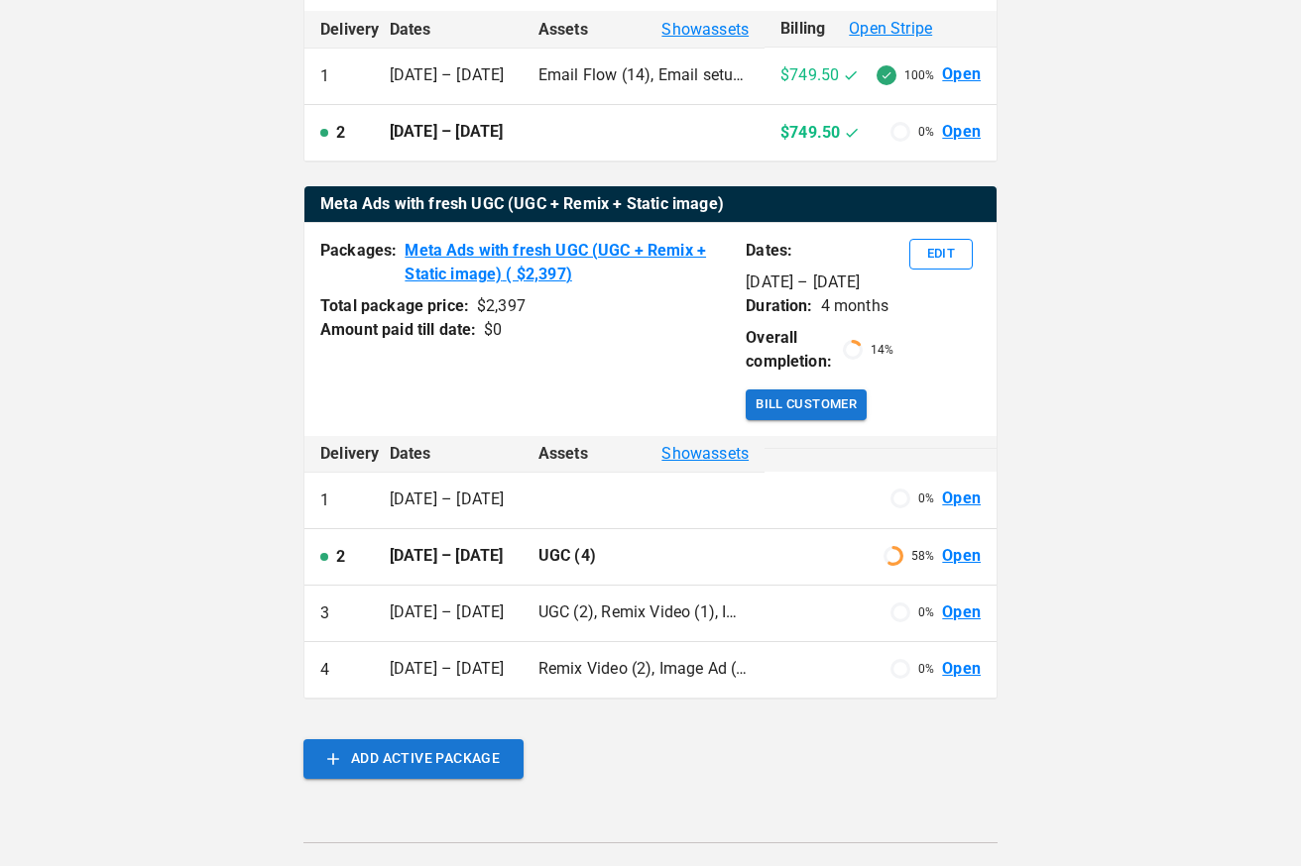
click at [949, 625] on link "Open" at bounding box center [961, 613] width 39 height 23
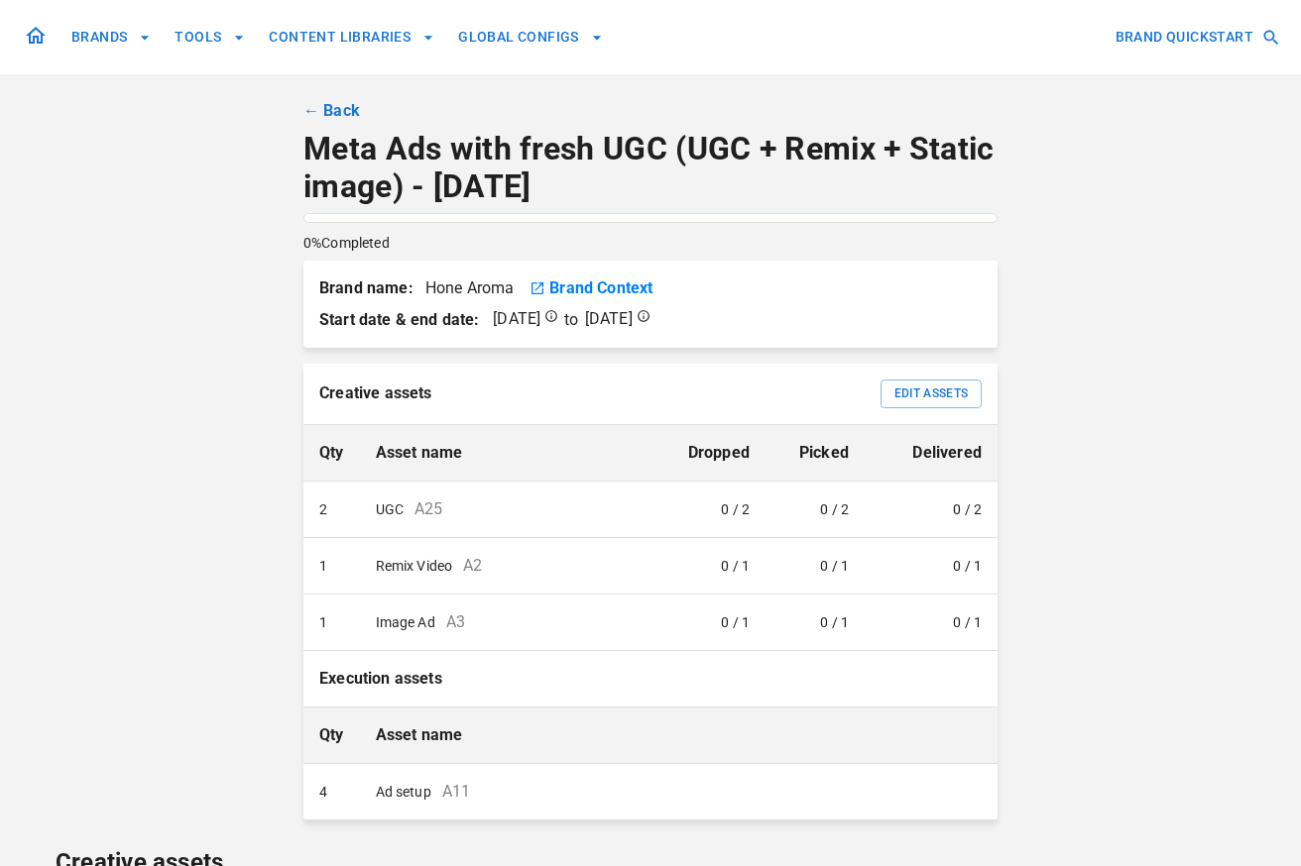
click at [335, 102] on link "← Back" at bounding box center [331, 111] width 57 height 24
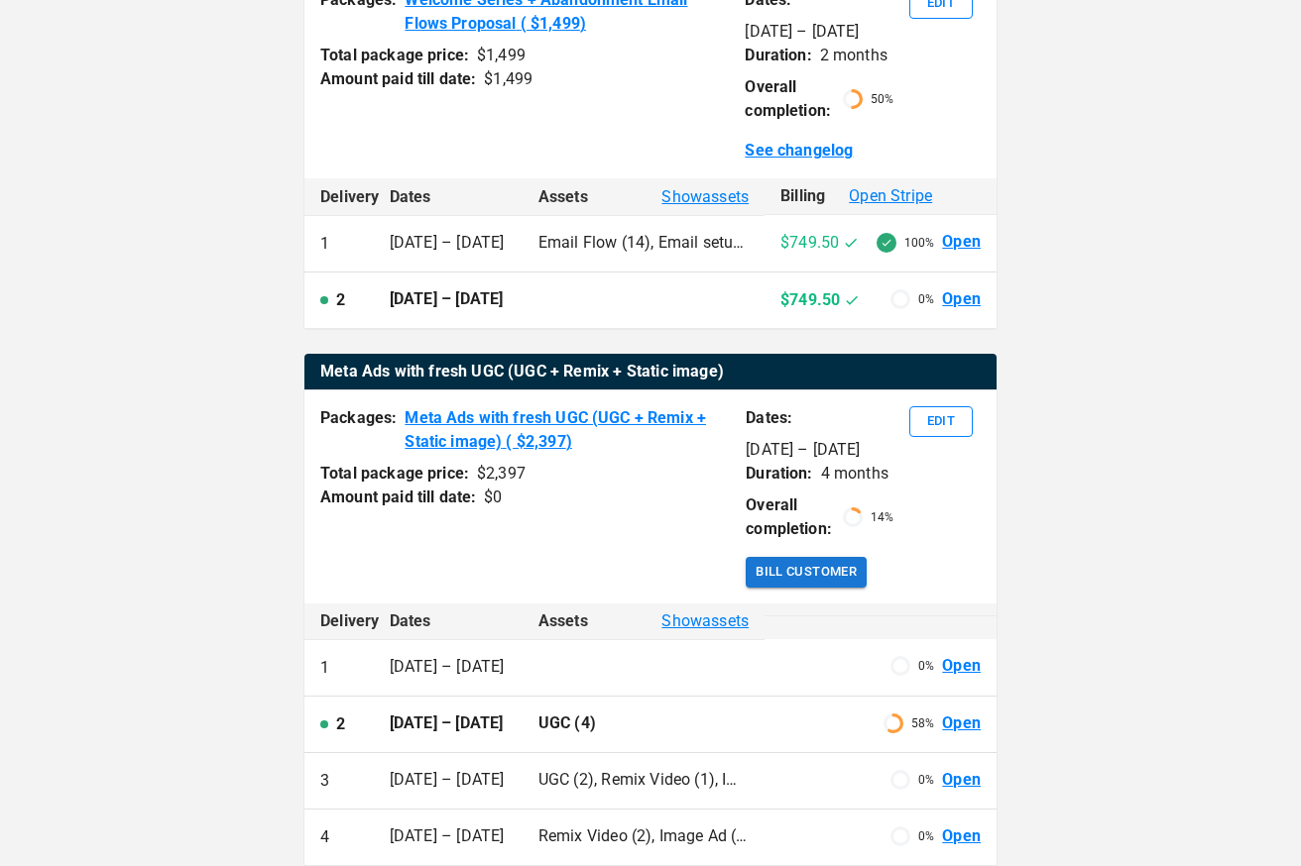
scroll to position [756, 0]
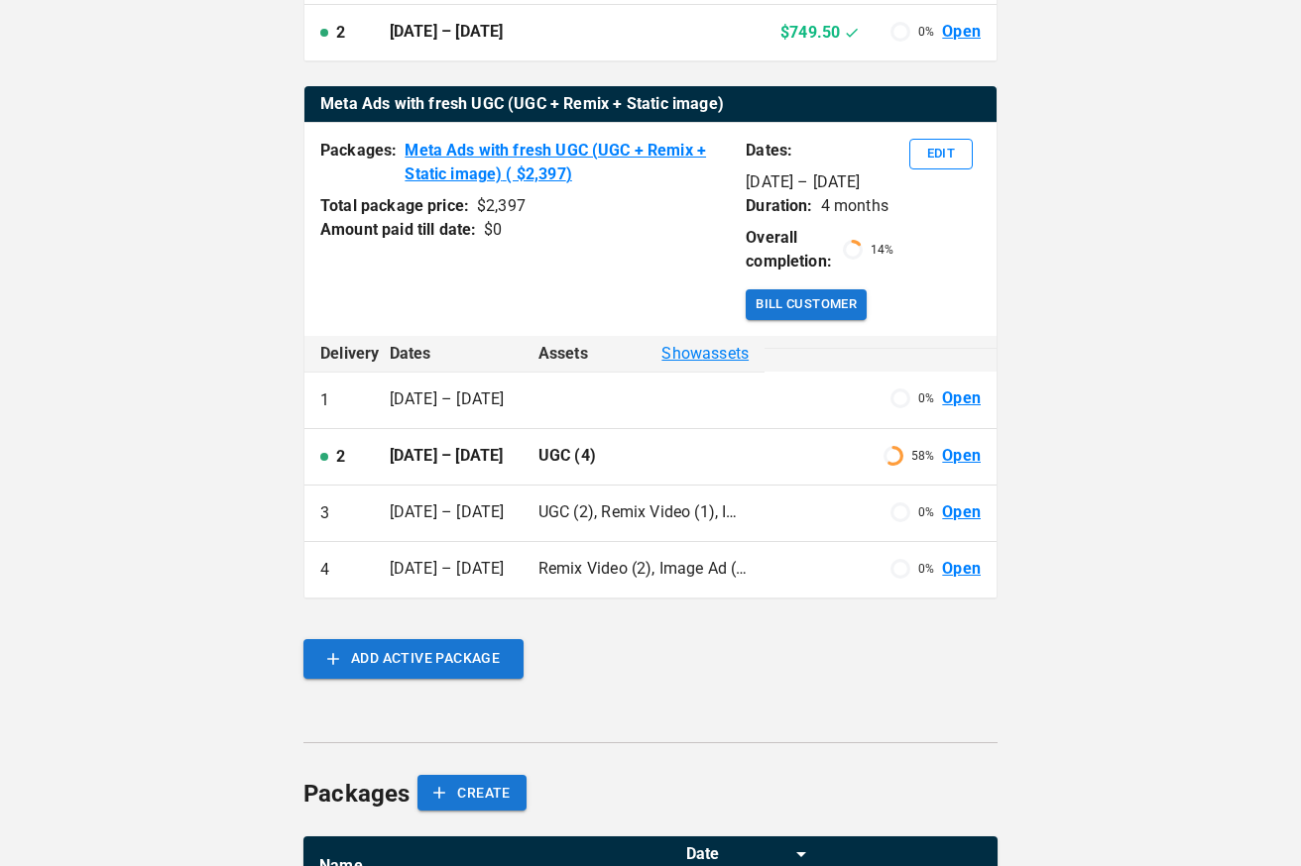
click at [961, 581] on link "Open" at bounding box center [961, 569] width 39 height 23
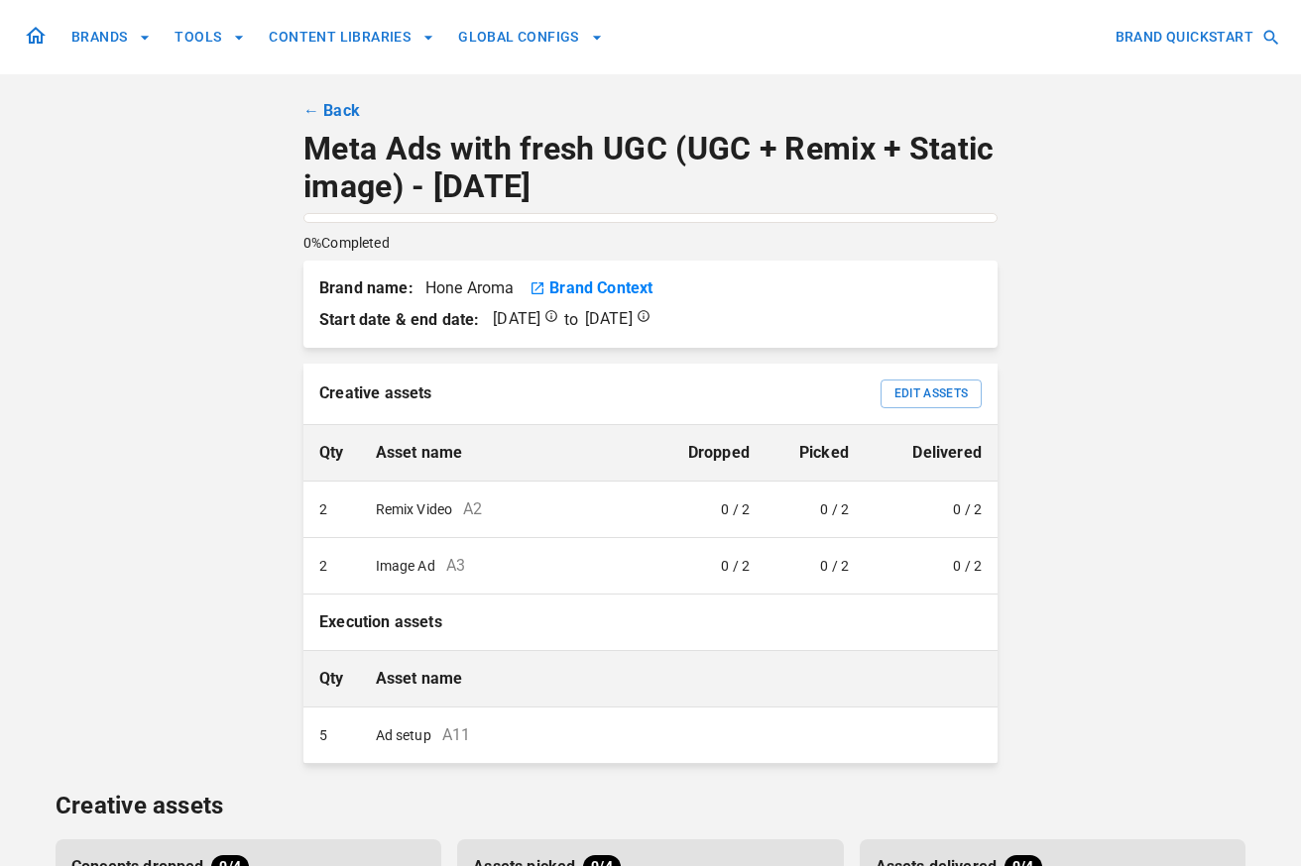
click at [329, 109] on link "← Back" at bounding box center [331, 111] width 57 height 24
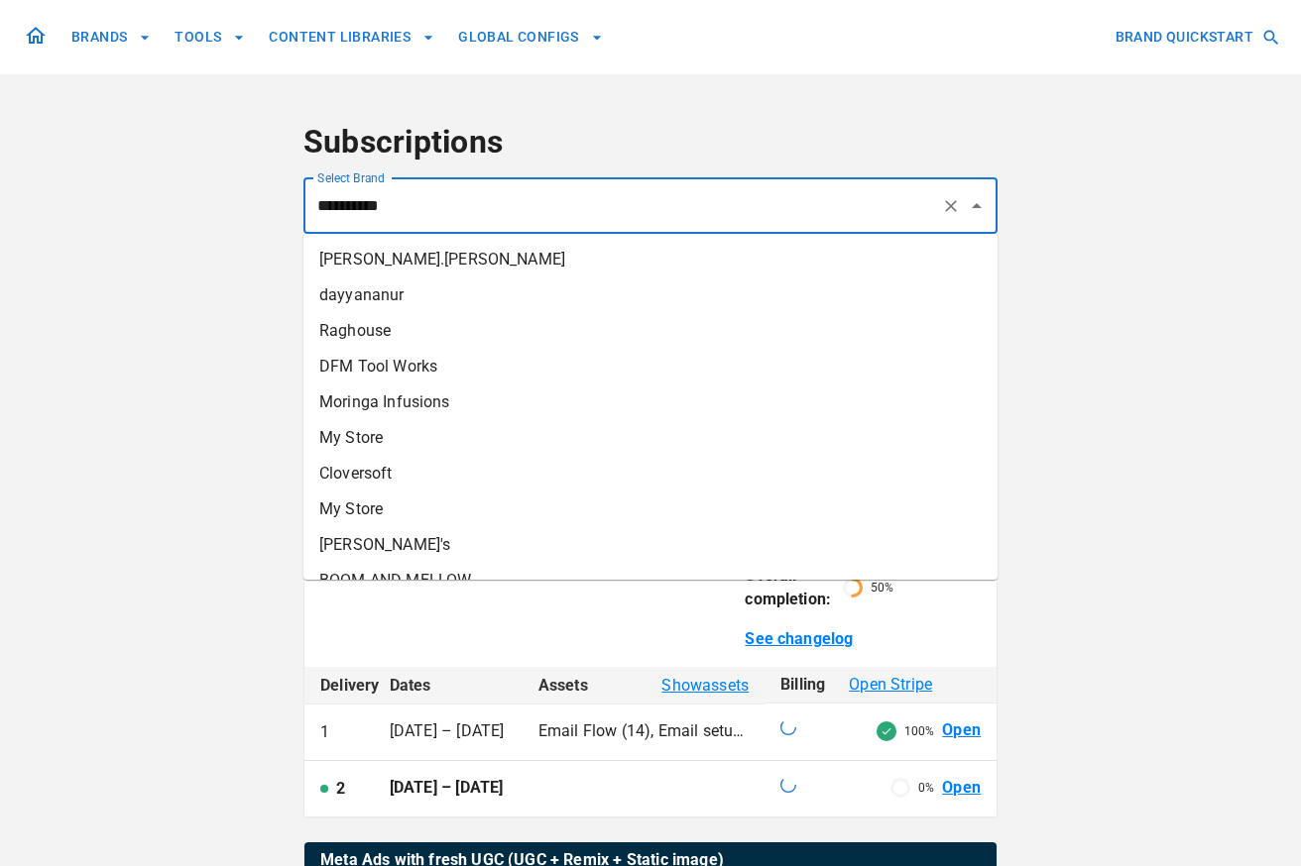
click at [556, 207] on input "**********" at bounding box center [622, 206] width 621 height 38
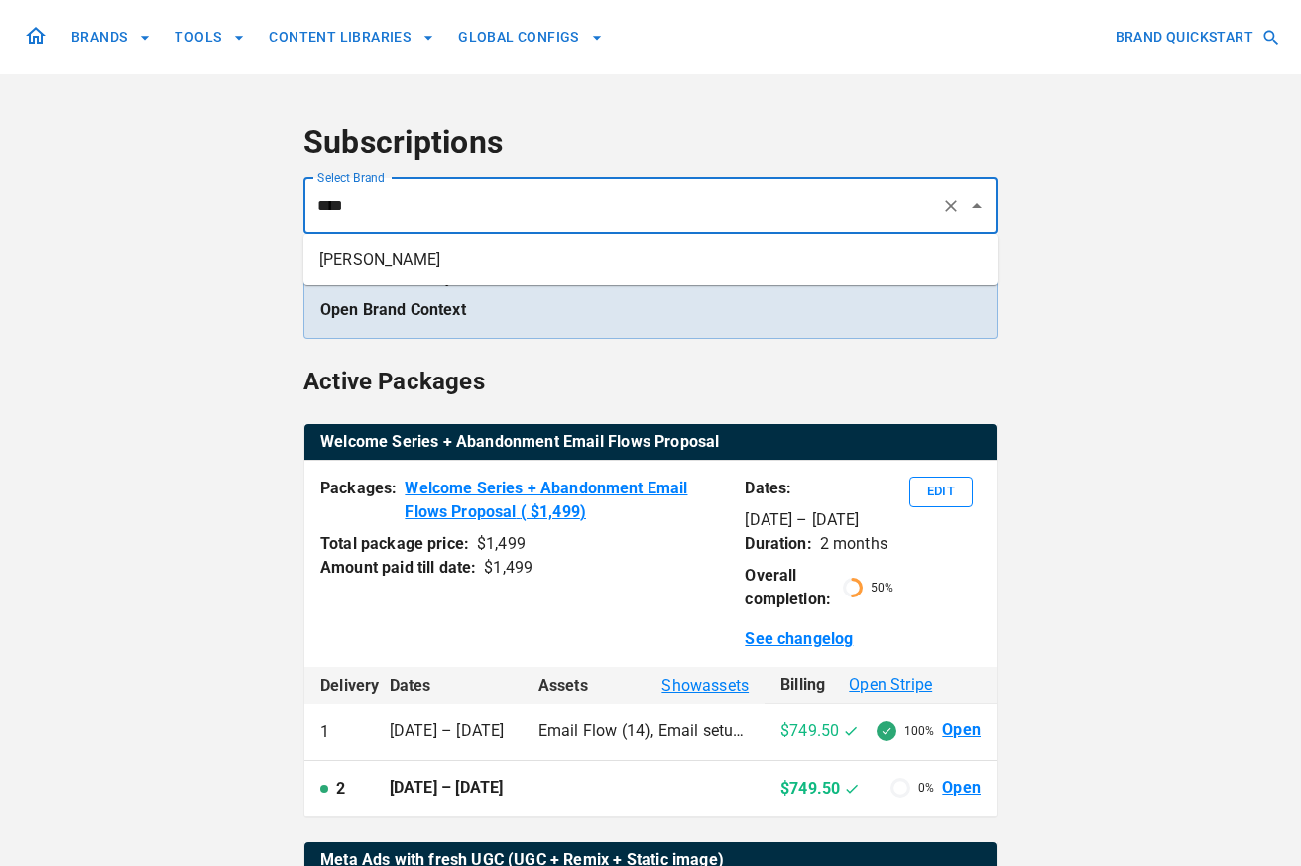
click at [522, 246] on li "Japheth Chiara" at bounding box center [650, 260] width 694 height 36
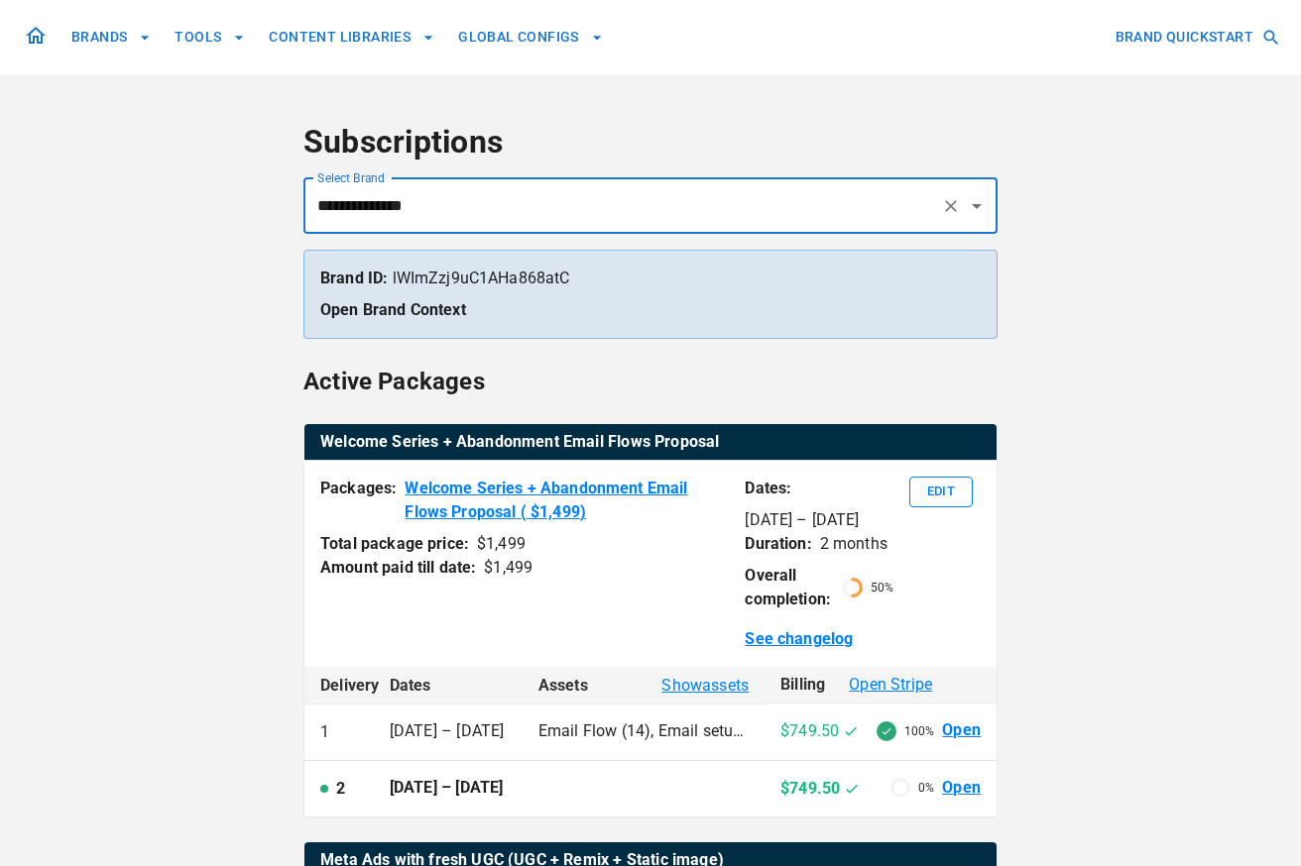
type input "**********"
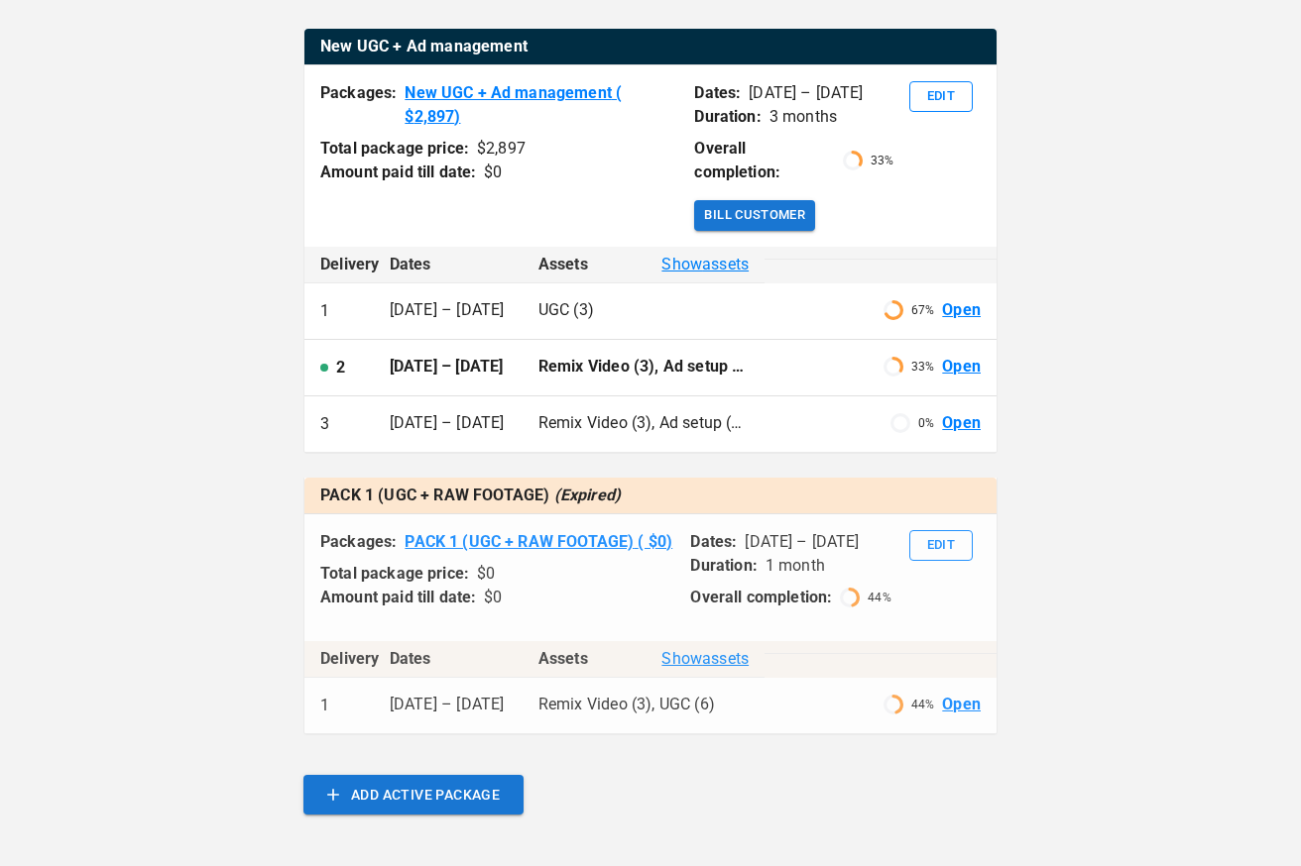
scroll to position [394, 0]
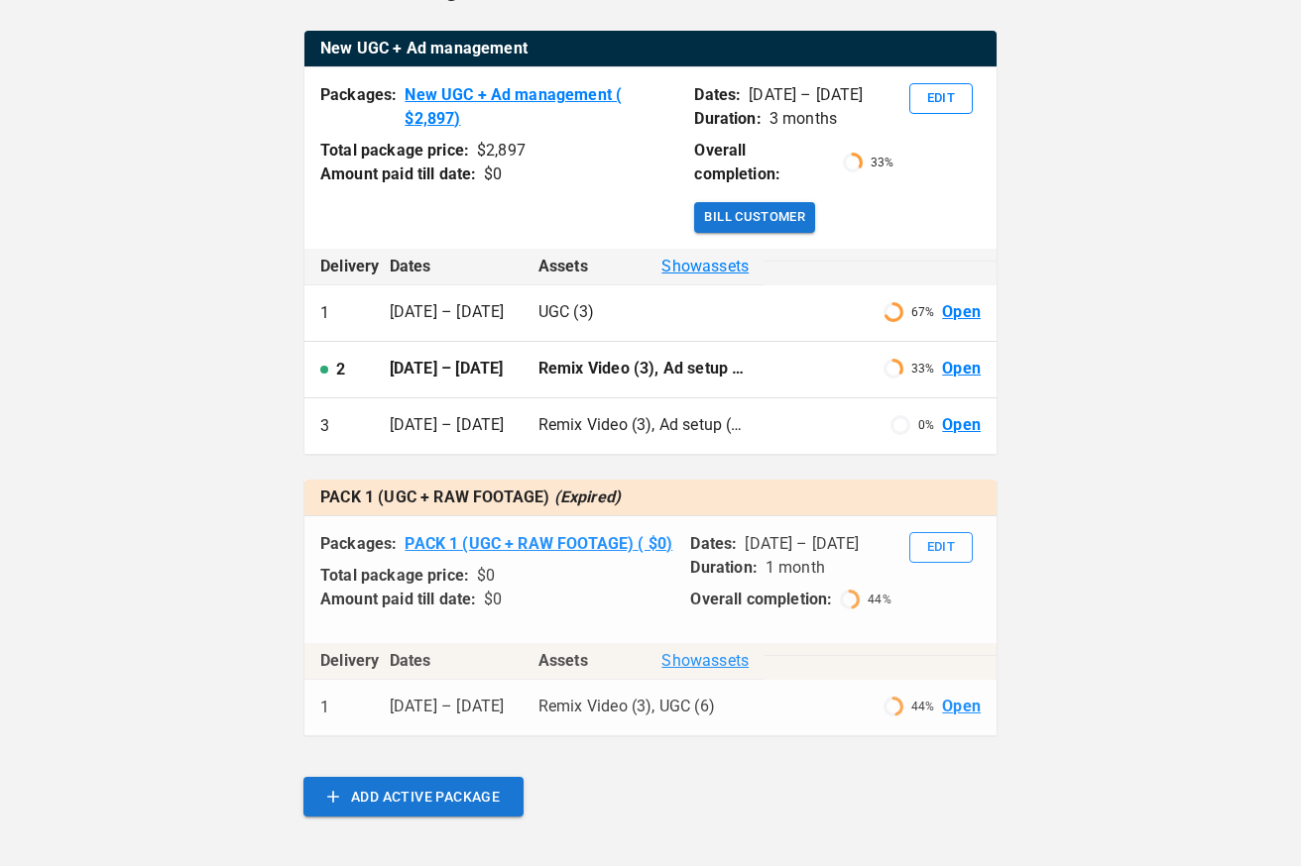
click at [961, 358] on link "Open" at bounding box center [961, 369] width 39 height 23
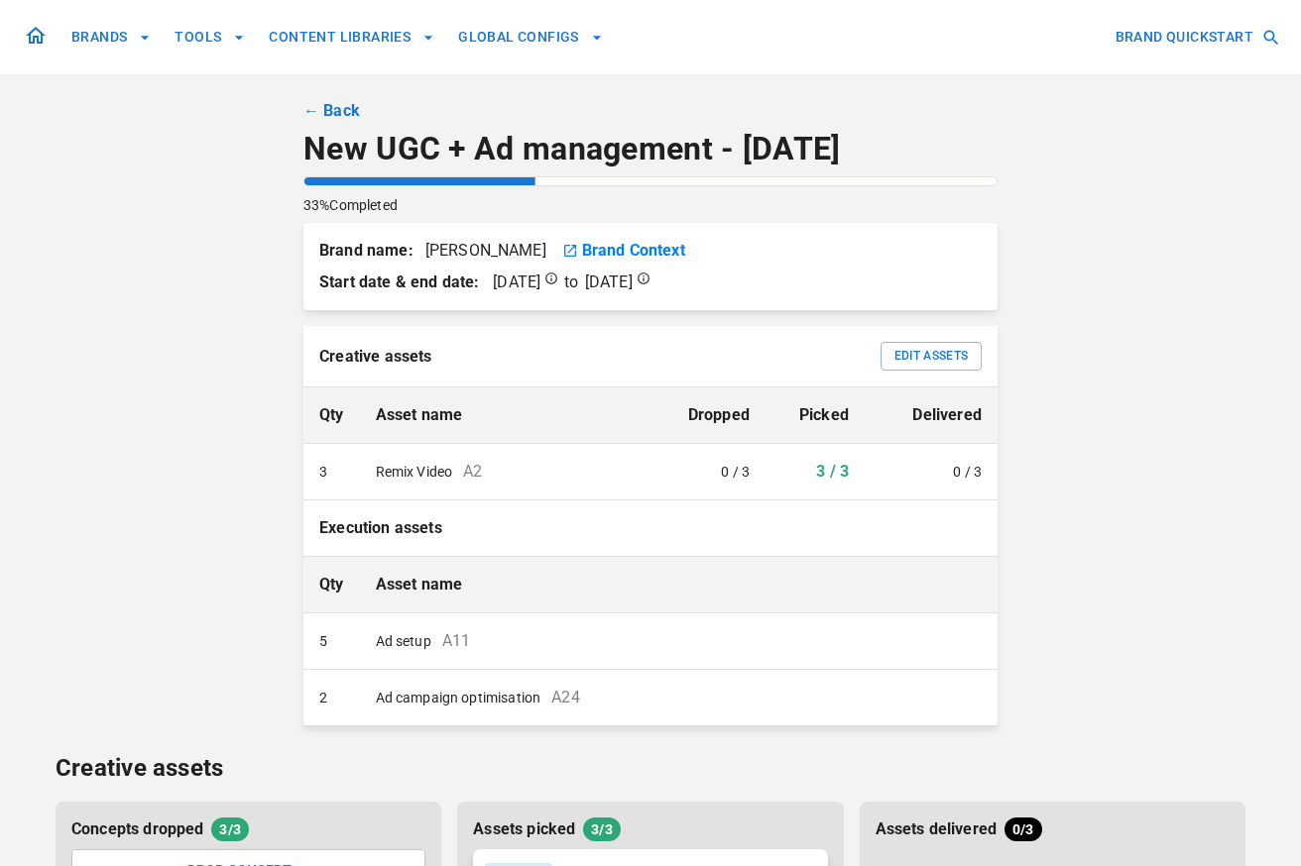
click at [326, 108] on link "← Back" at bounding box center [331, 111] width 57 height 24
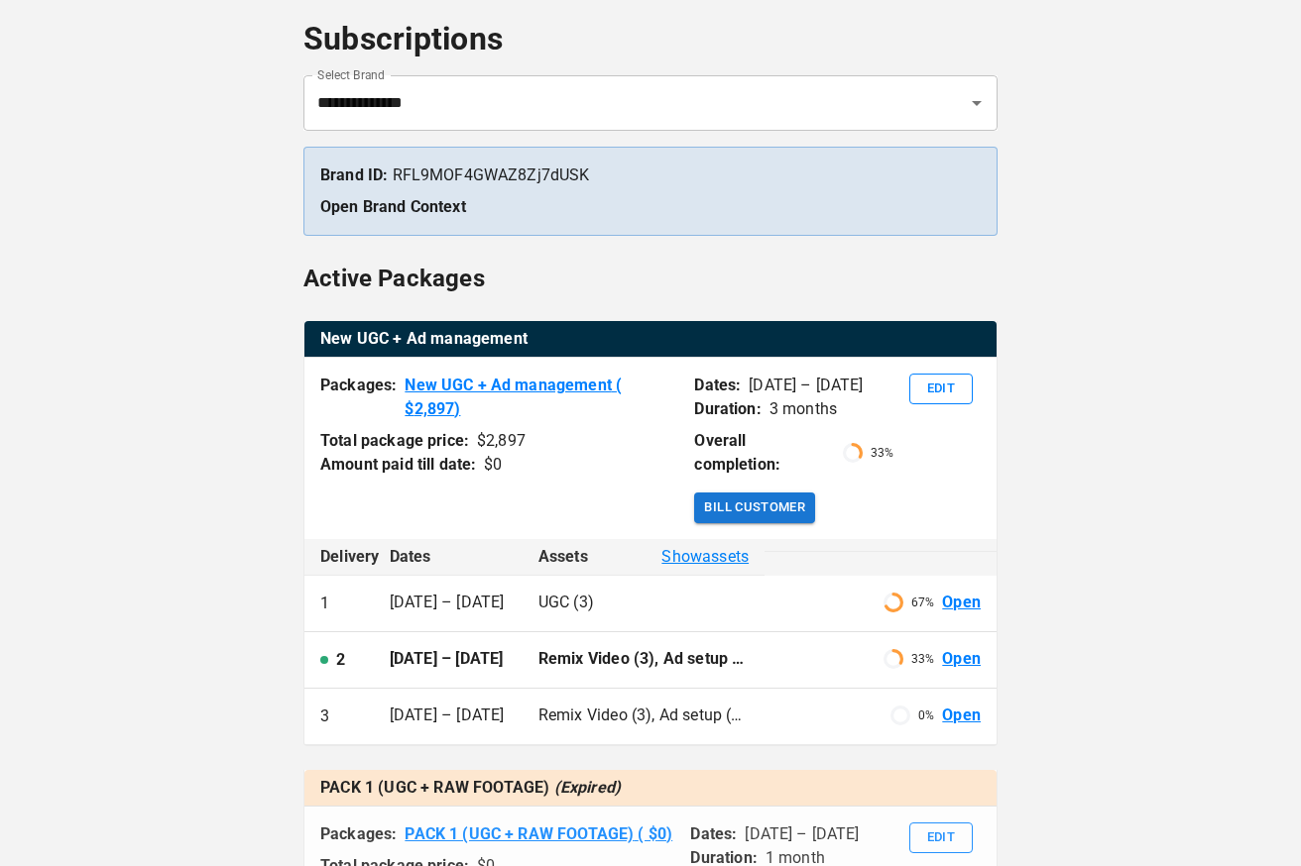
scroll to position [108, 0]
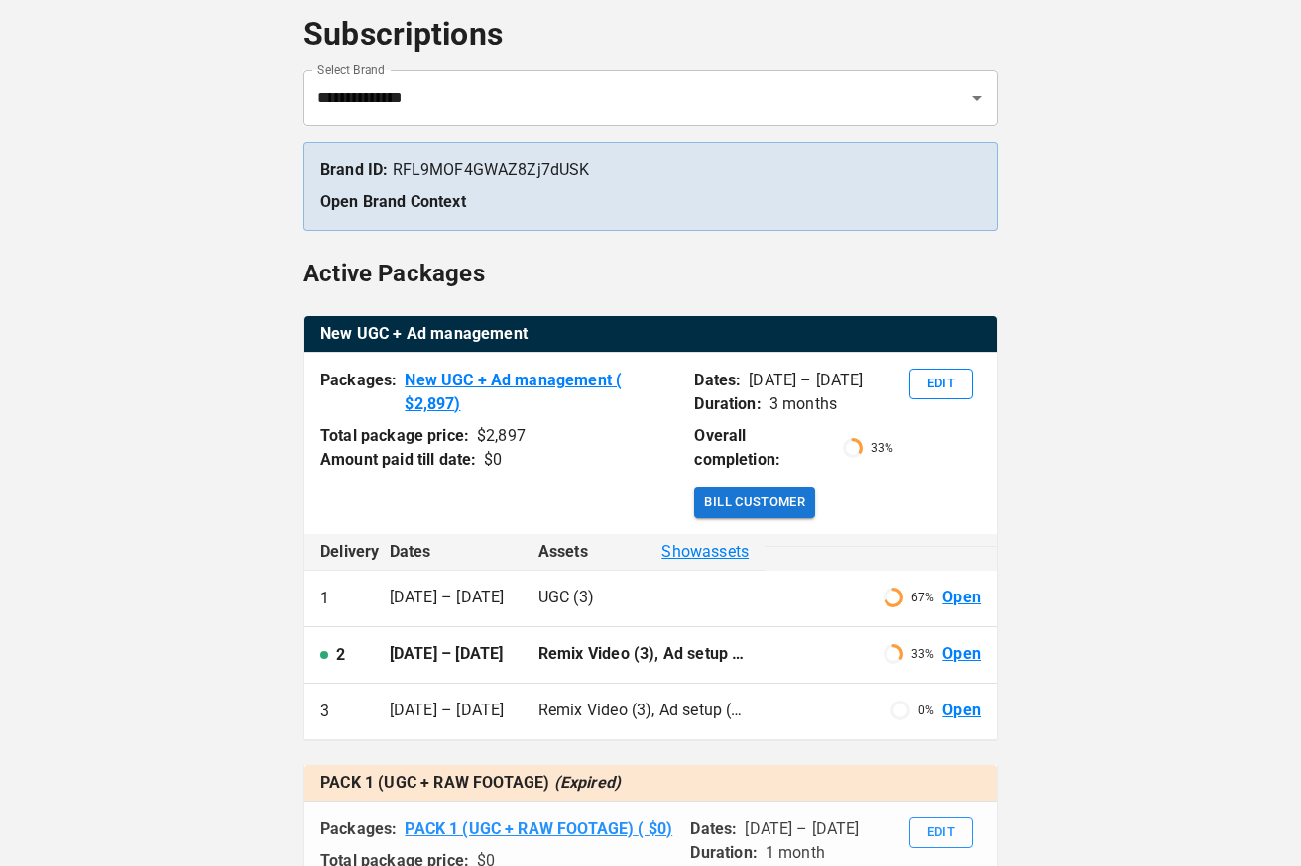
click at [855, 700] on div "0 % Open" at bounding box center [880, 711] width 200 height 23
click at [950, 700] on link "Open" at bounding box center [961, 711] width 39 height 23
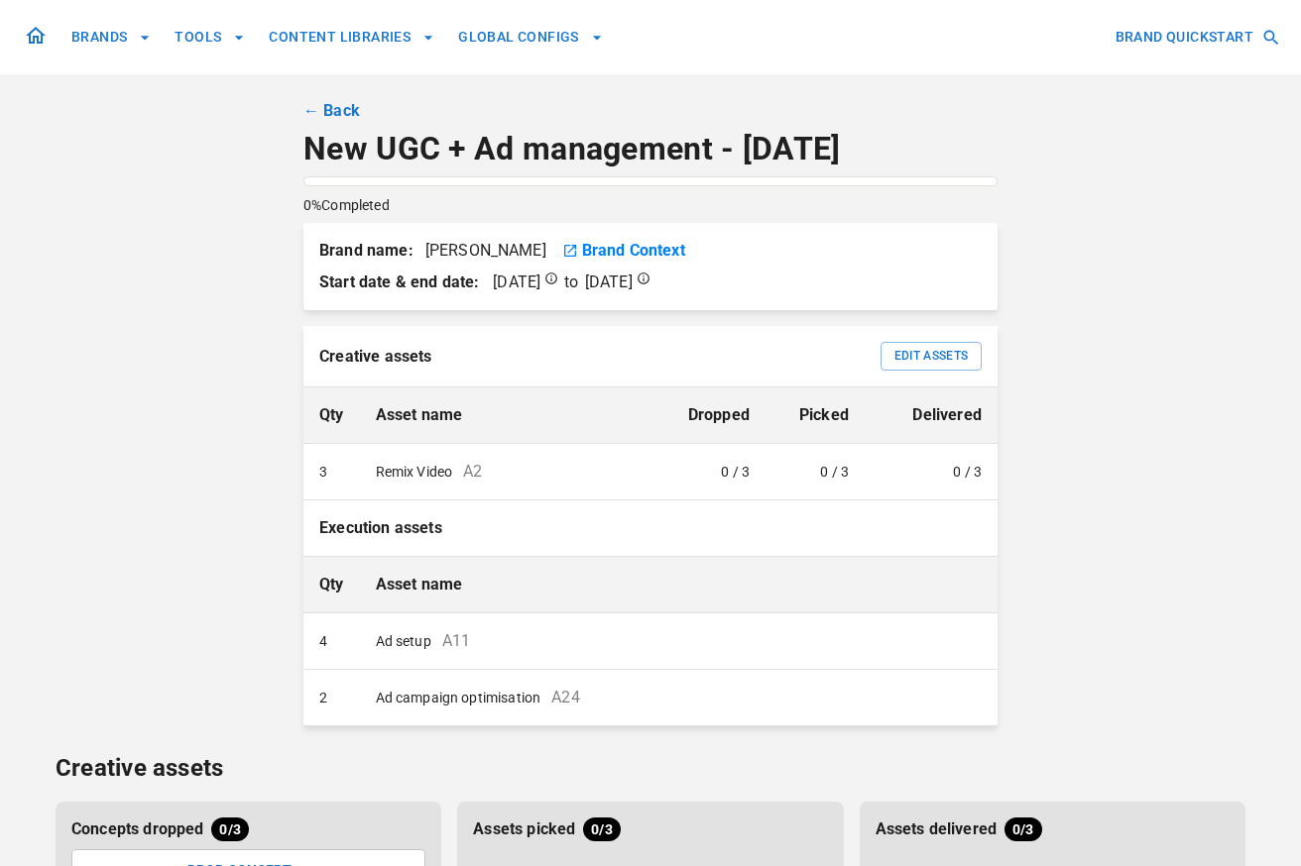
click at [326, 109] on link "← Back" at bounding box center [331, 111] width 57 height 24
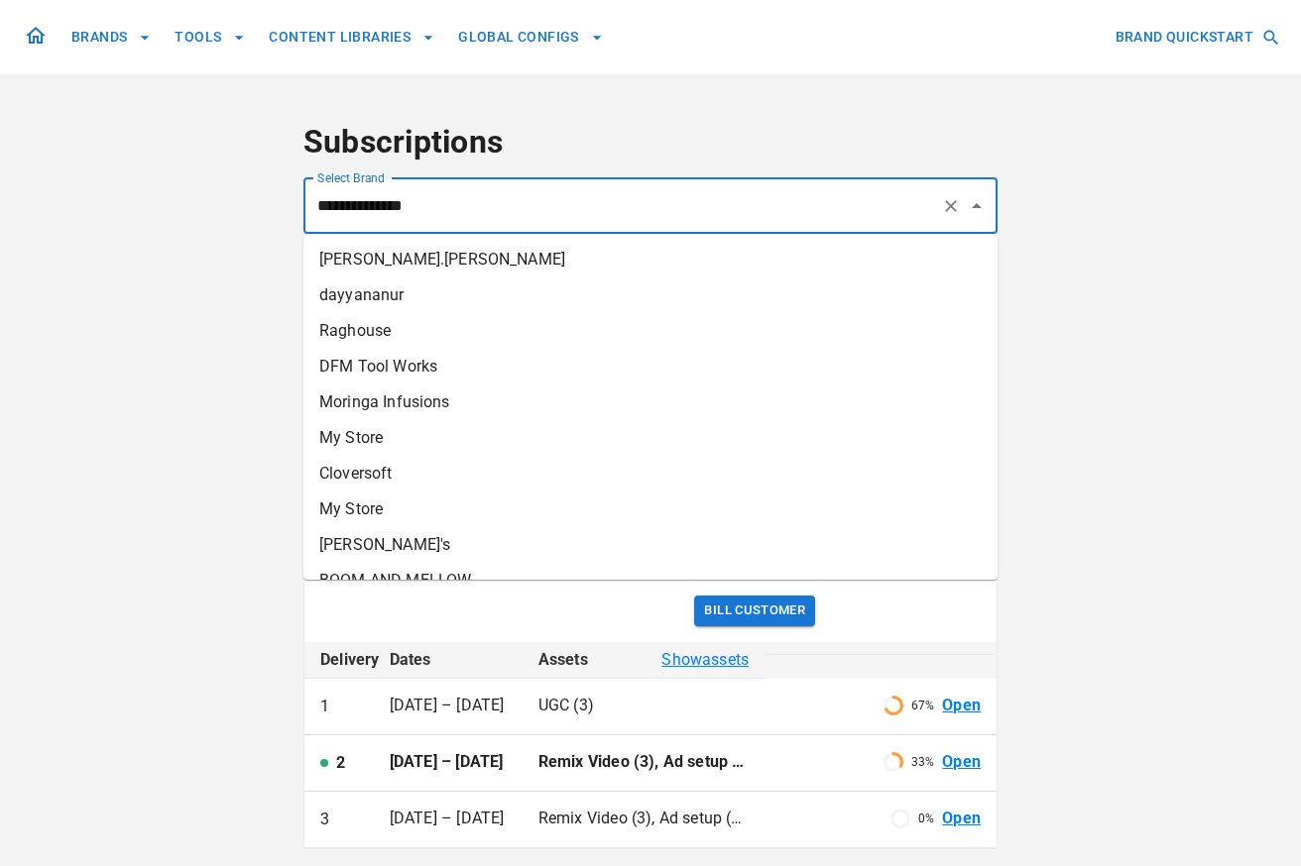
click at [528, 220] on input "**********" at bounding box center [622, 206] width 621 height 38
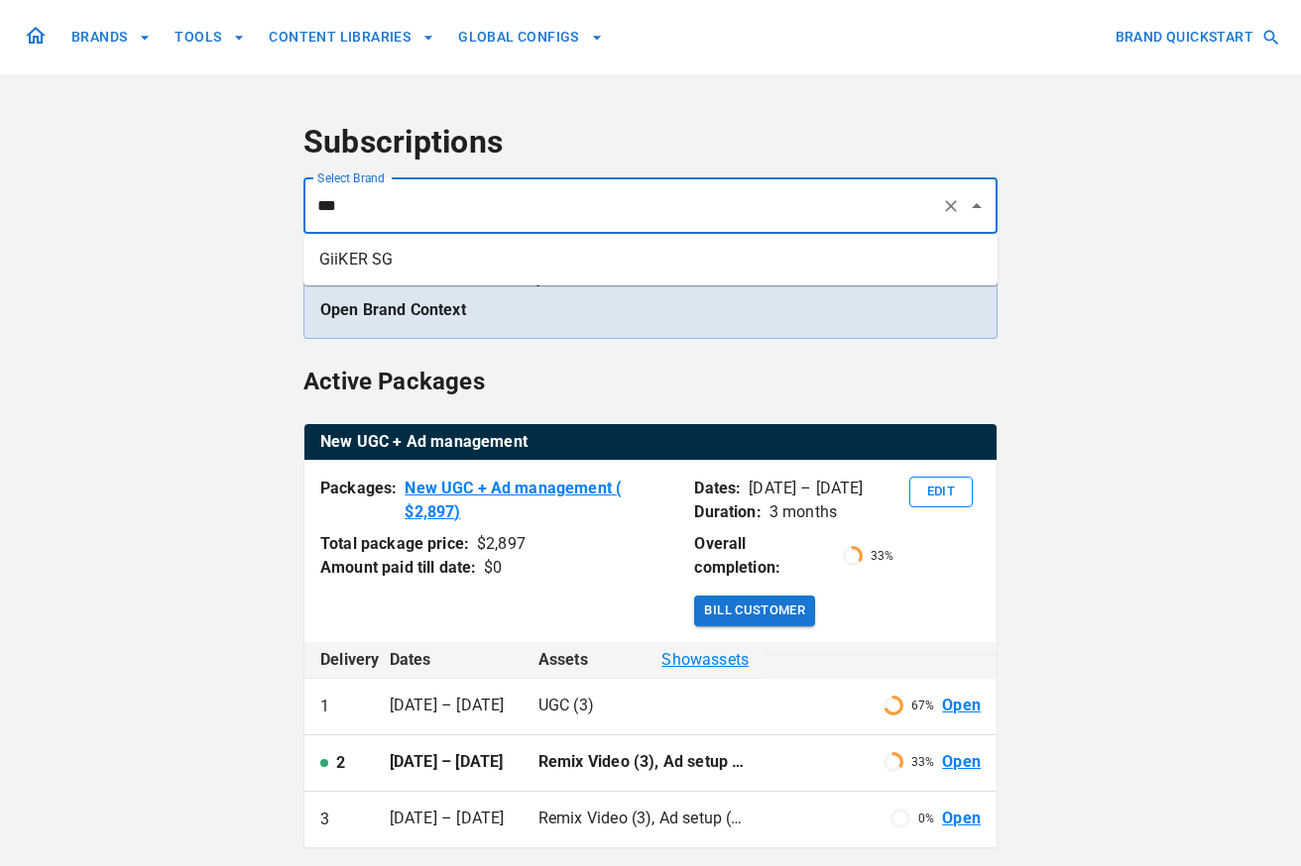
click at [495, 259] on li "GiiKER SG" at bounding box center [650, 260] width 694 height 36
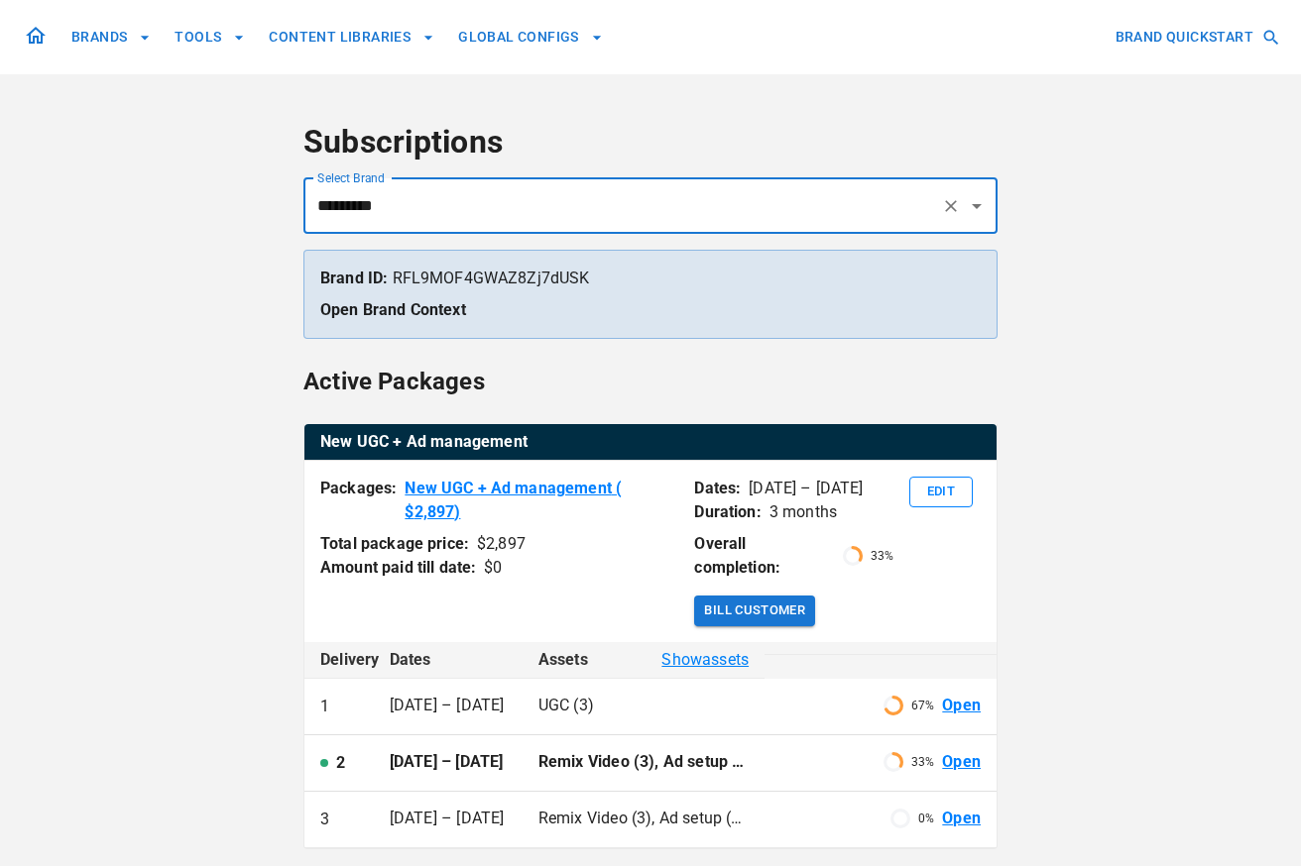
type input "*********"
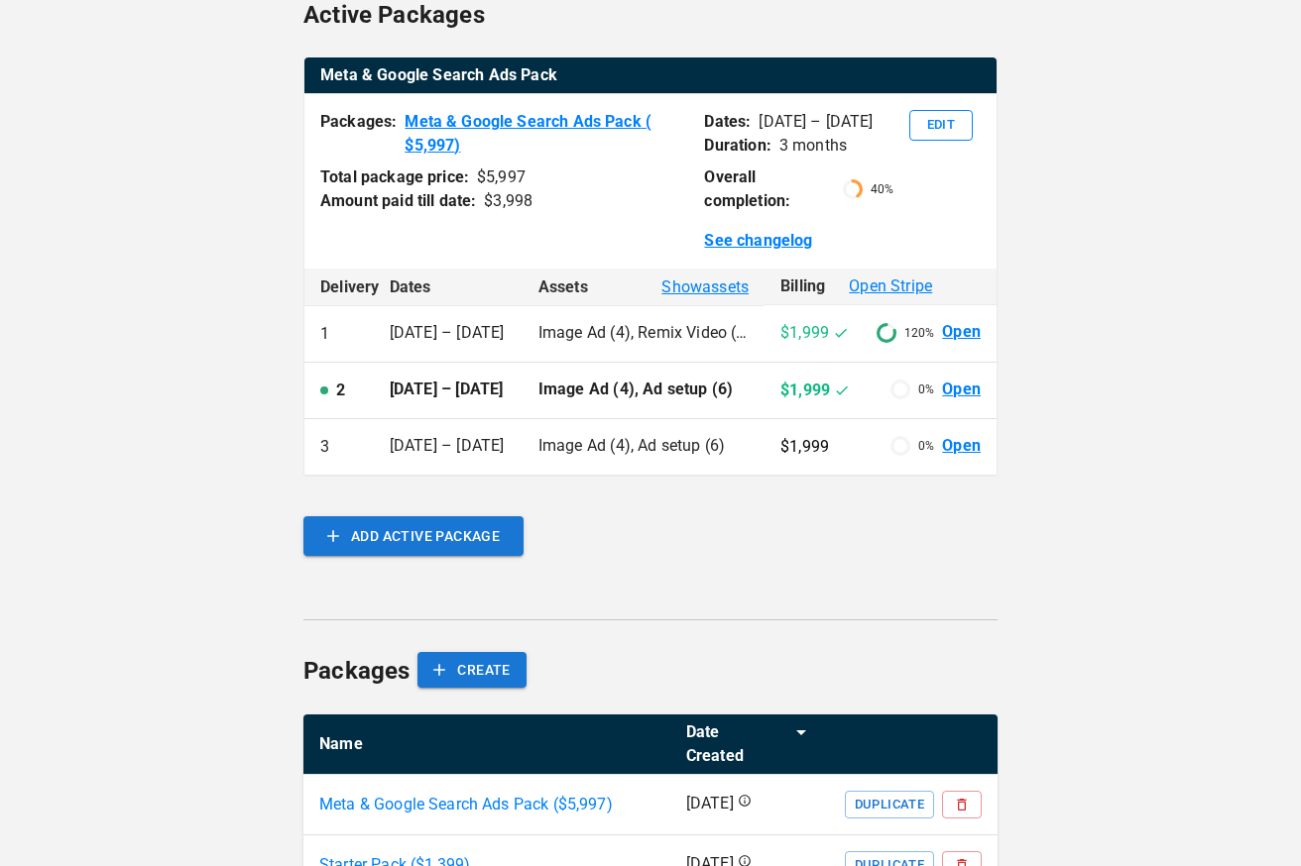
scroll to position [365, 0]
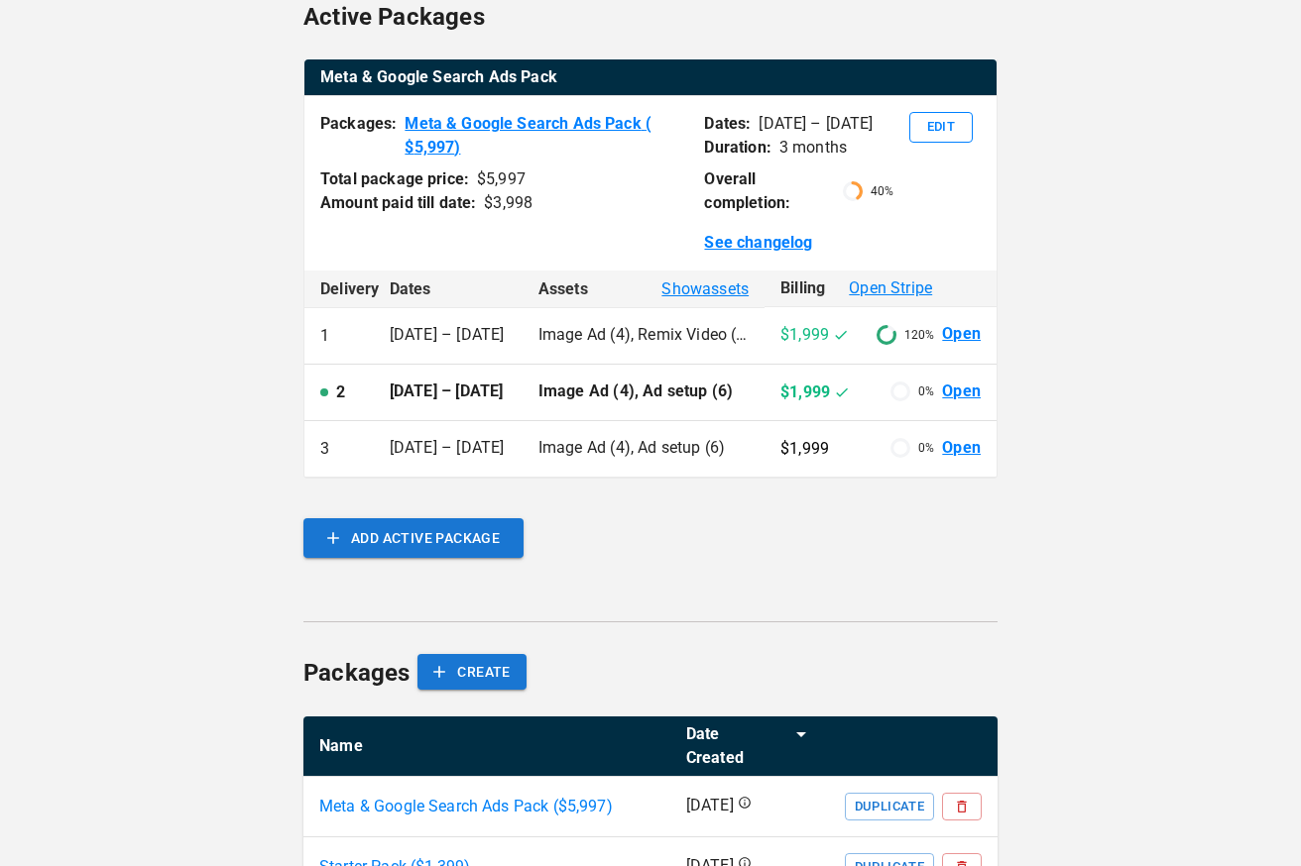
click at [961, 403] on link "Open" at bounding box center [961, 392] width 39 height 23
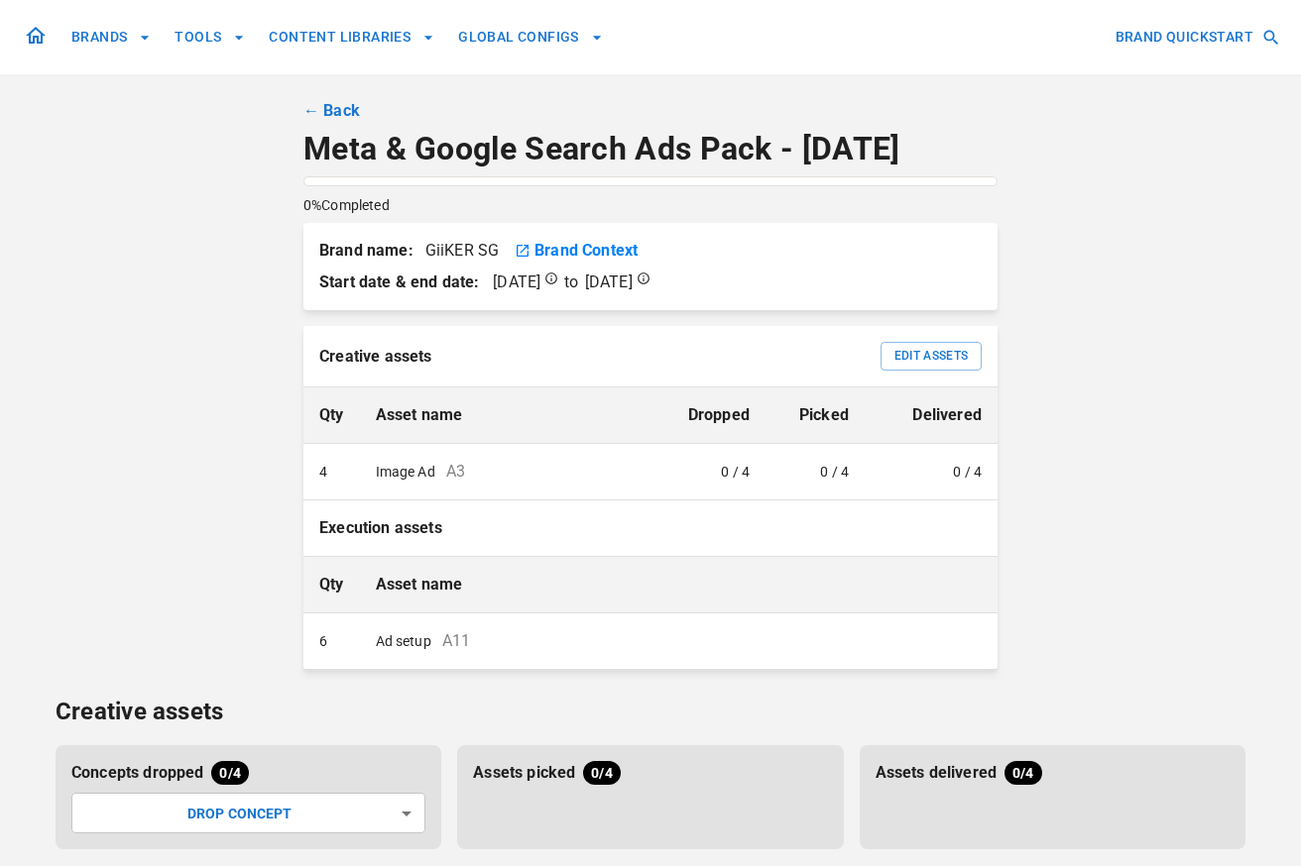
click at [344, 103] on link "← Back" at bounding box center [331, 111] width 57 height 24
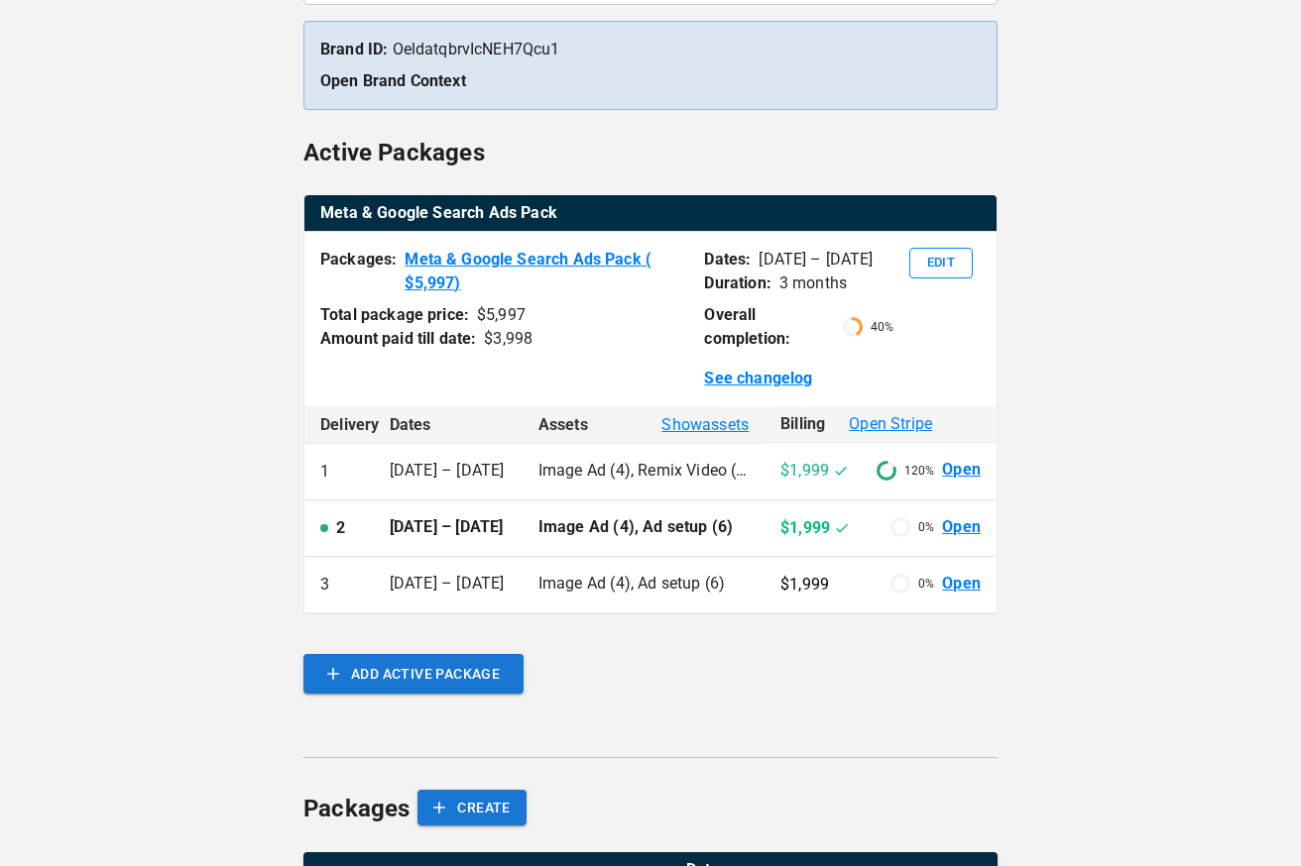
scroll to position [255, 0]
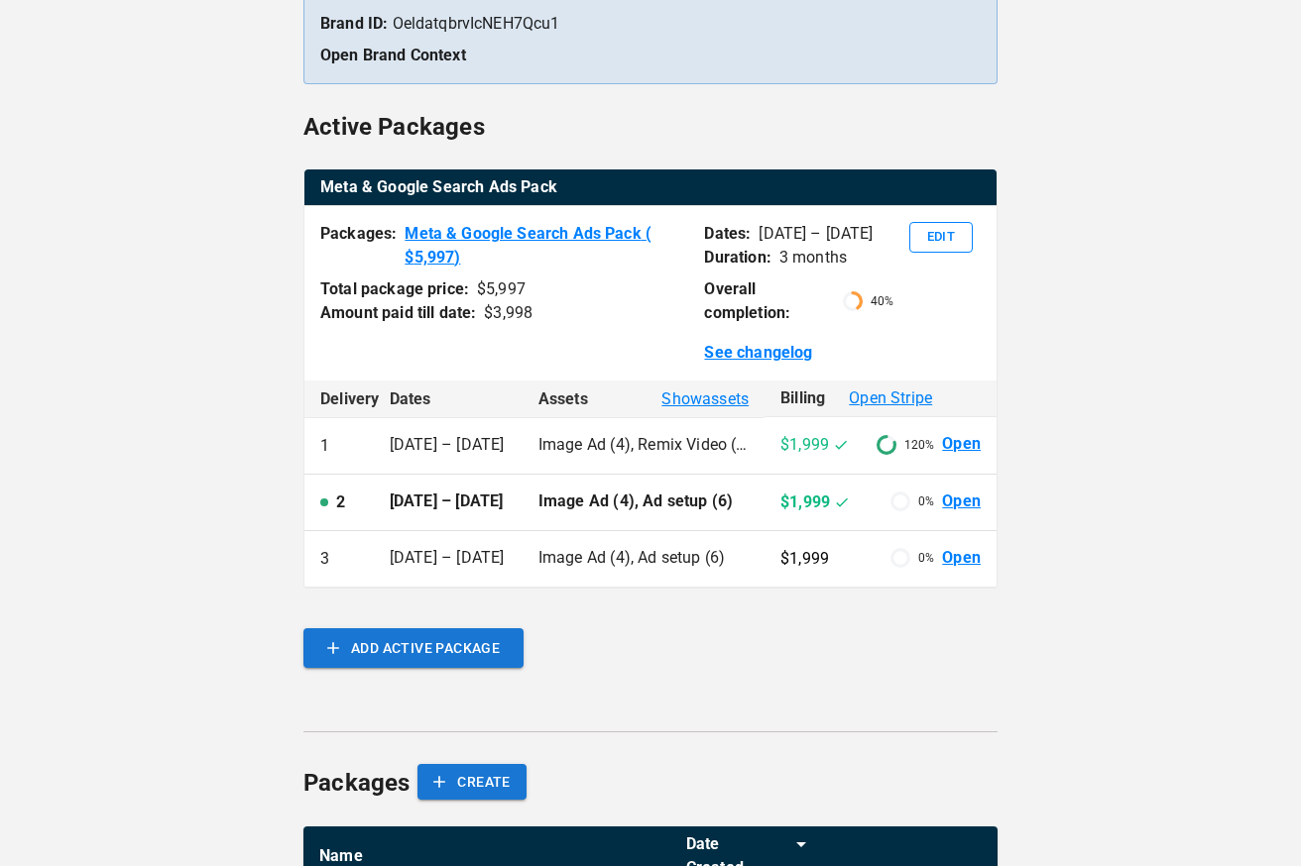
click at [965, 513] on link "Open" at bounding box center [961, 502] width 39 height 23
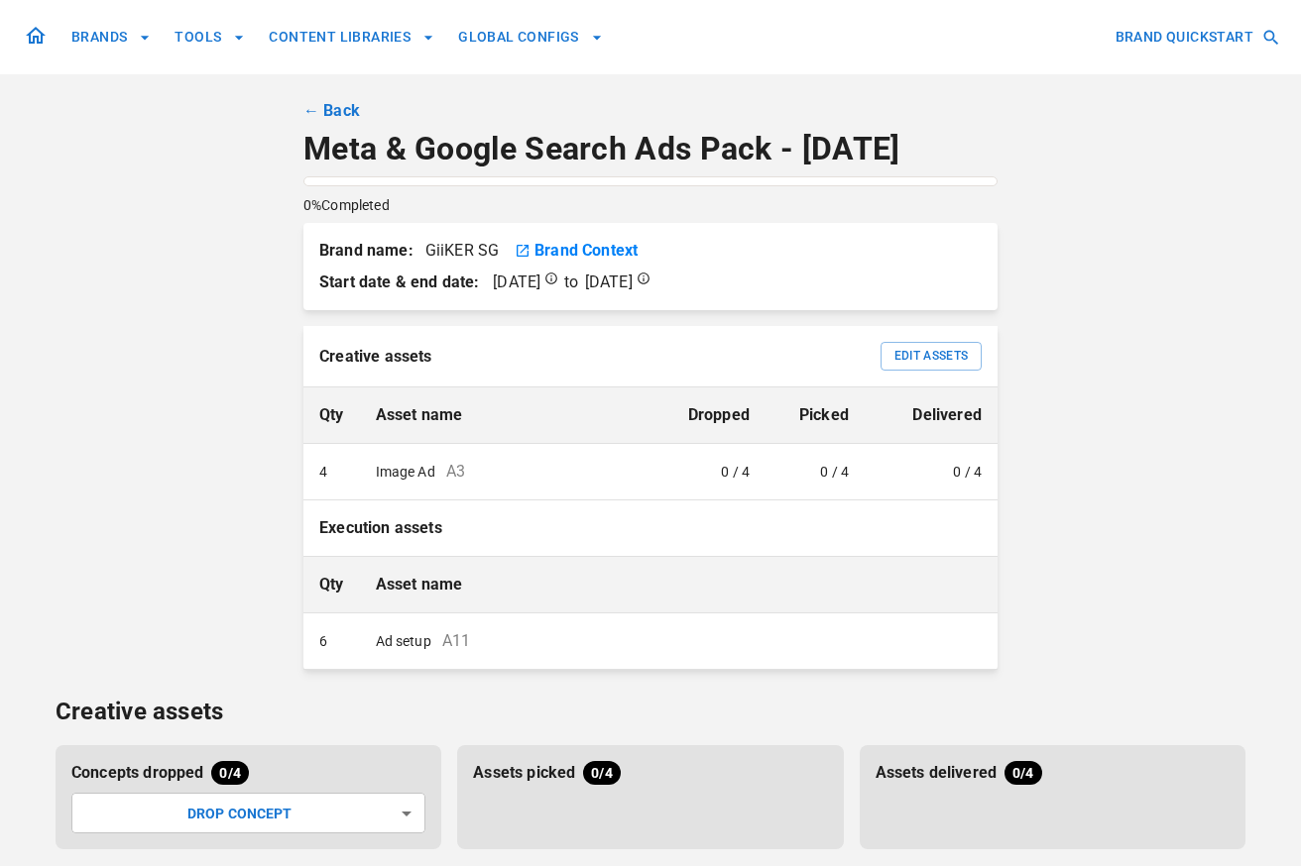
click at [355, 100] on link "← Back" at bounding box center [331, 111] width 57 height 24
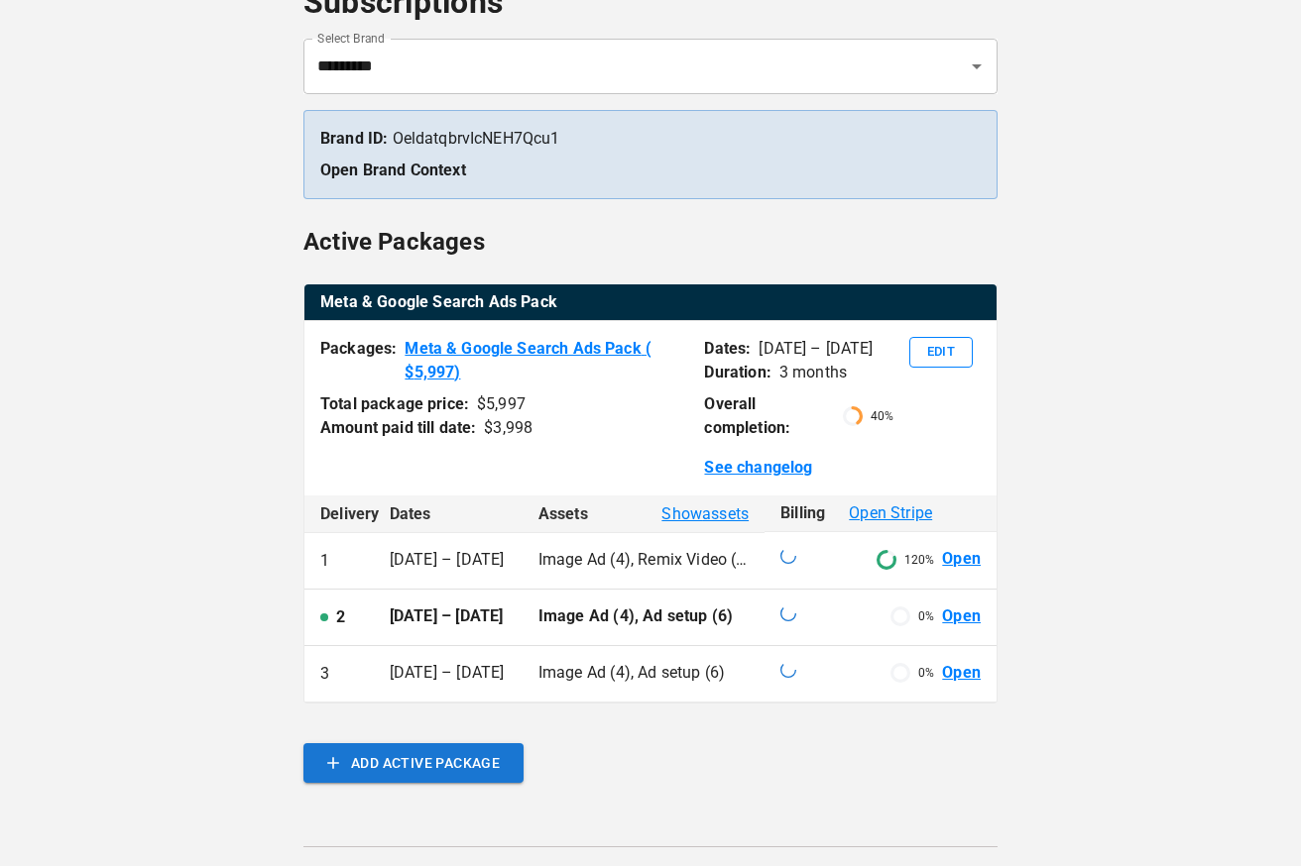
scroll to position [299, 0]
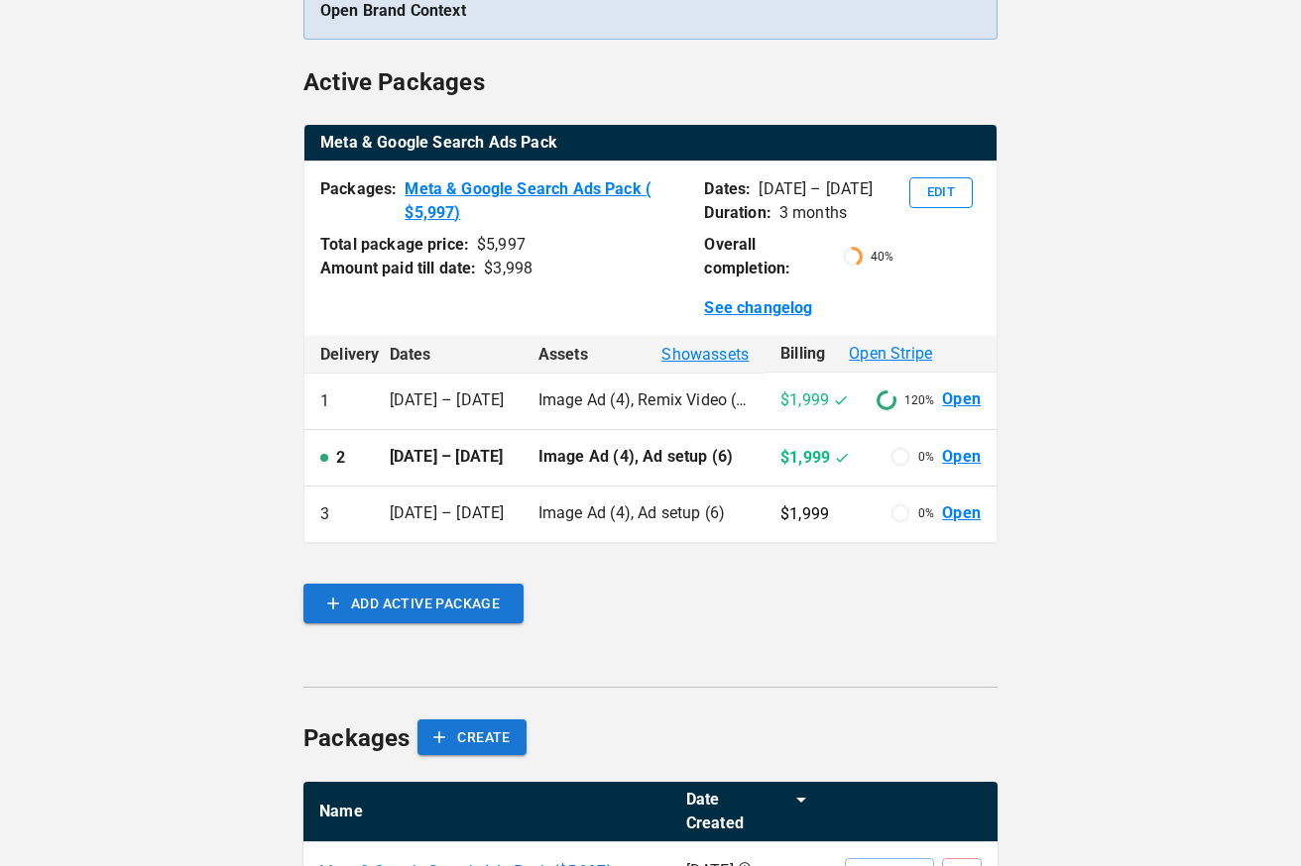
click at [970, 398] on link "Open" at bounding box center [961, 400] width 39 height 23
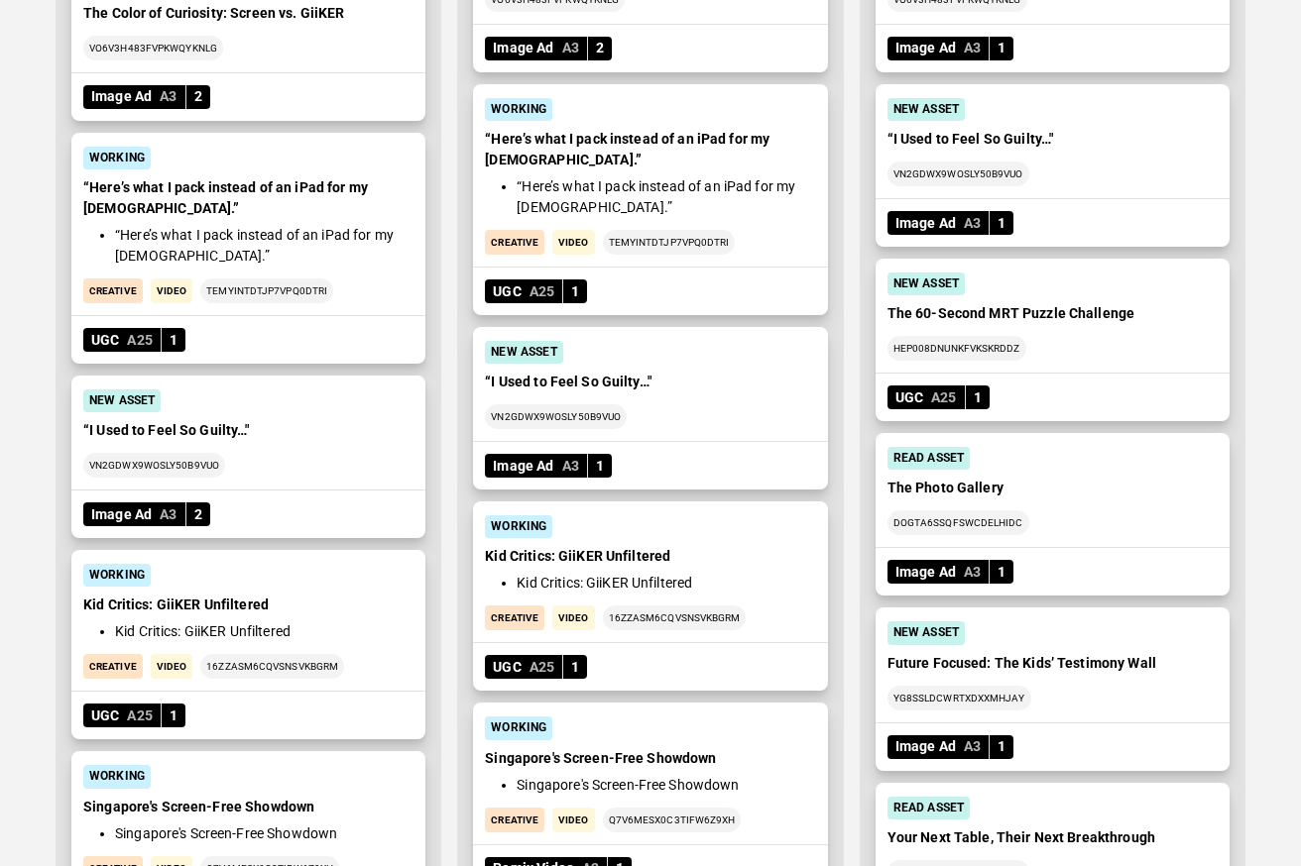
scroll to position [1573, 0]
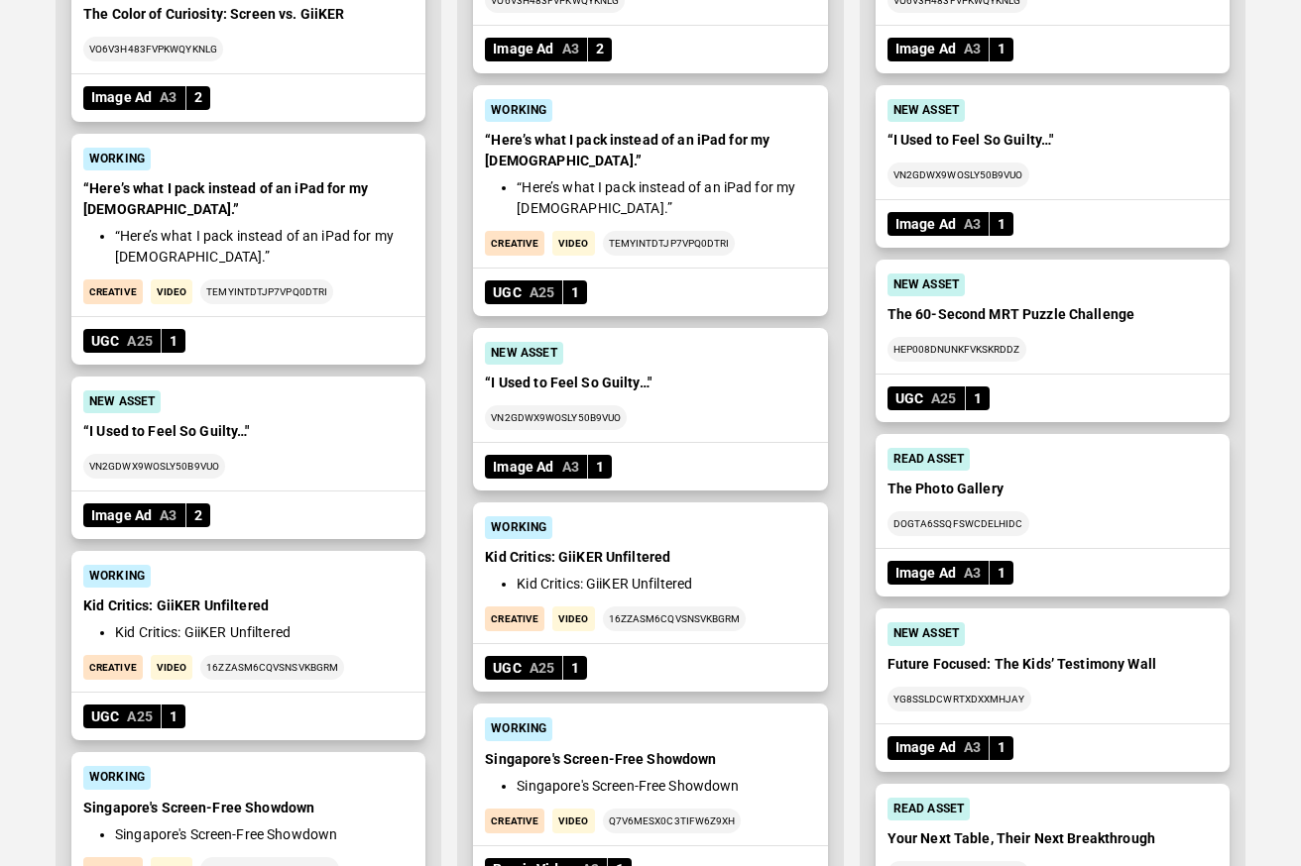
click at [1001, 319] on p "The 60-Second MRT Puzzle Challenge" at bounding box center [1052, 314] width 330 height 21
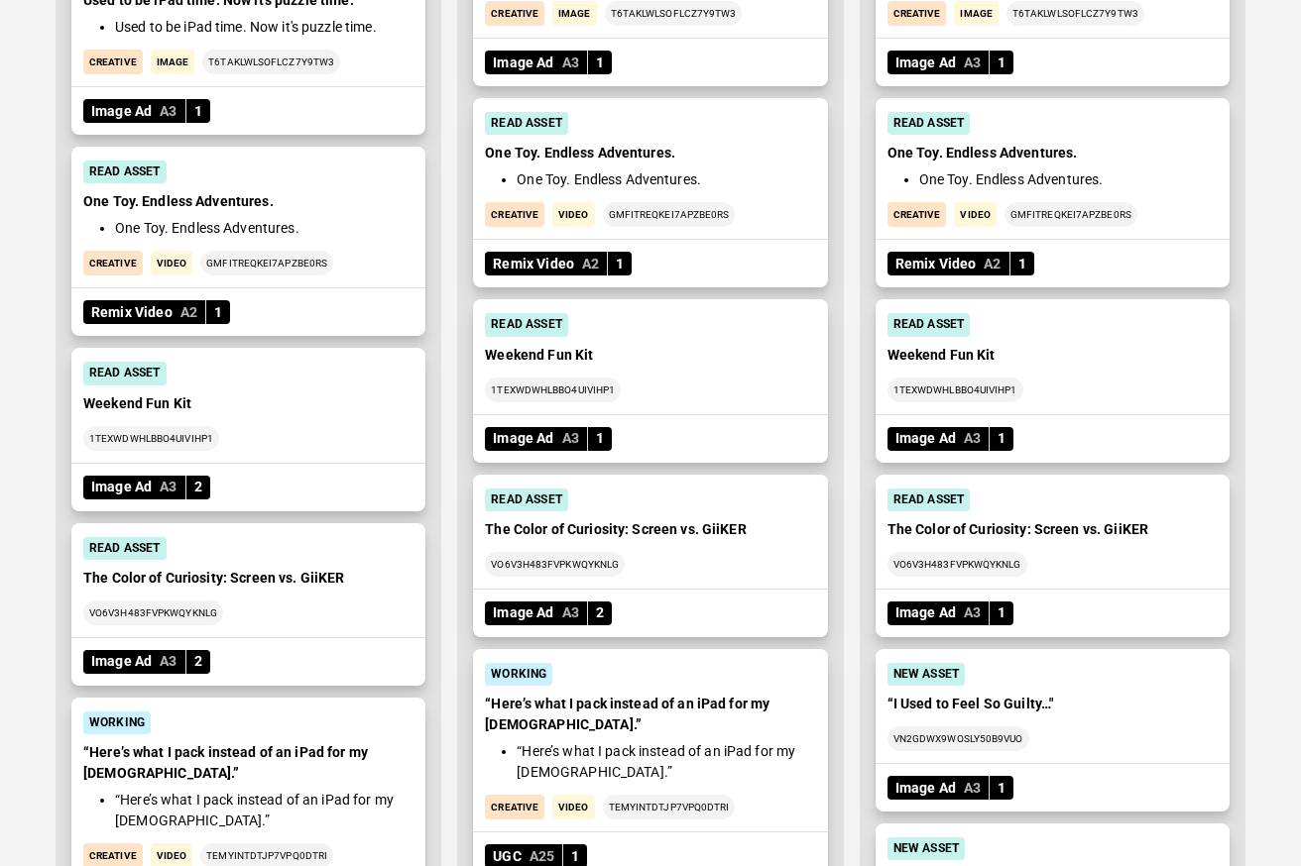
scroll to position [293, 0]
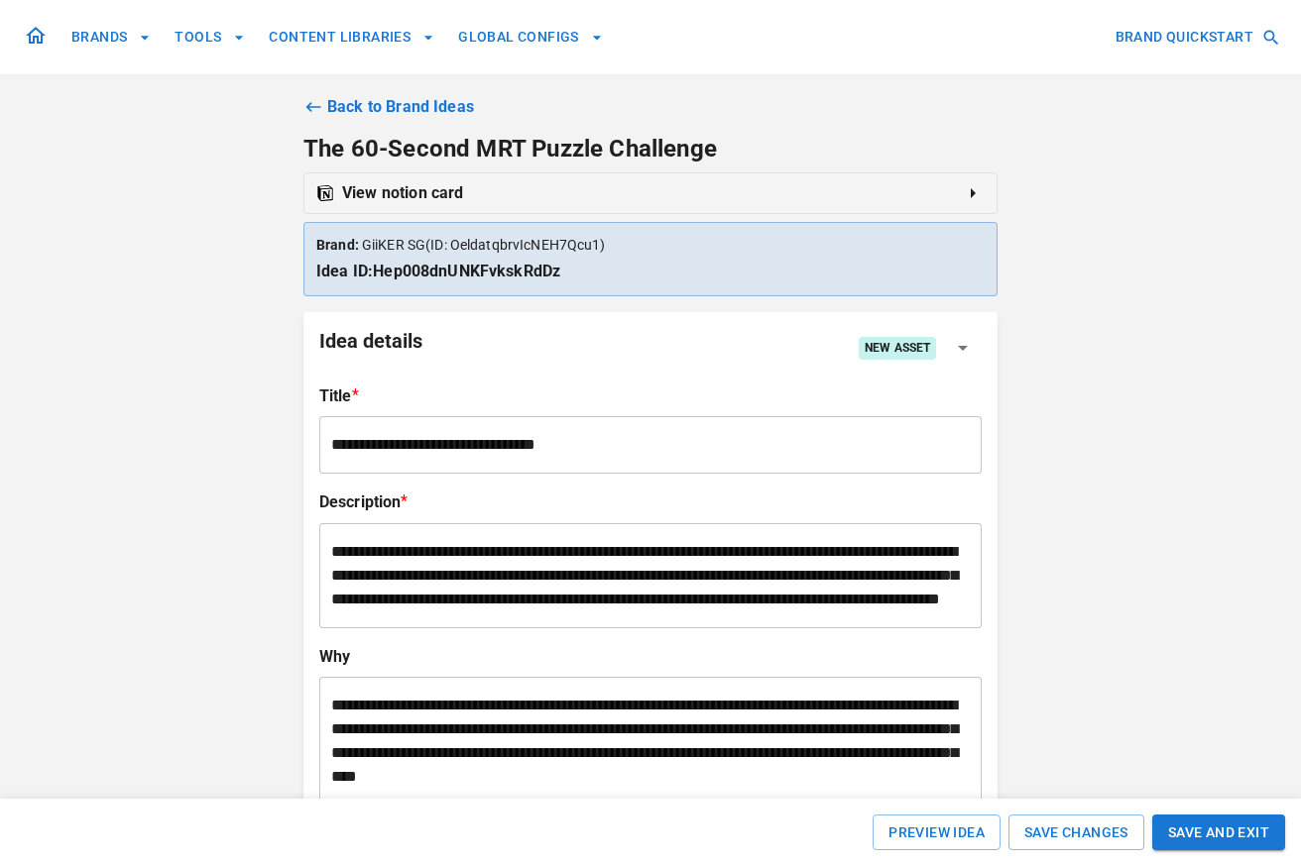
click at [360, 190] on div "View notion card" at bounding box center [389, 193] width 147 height 24
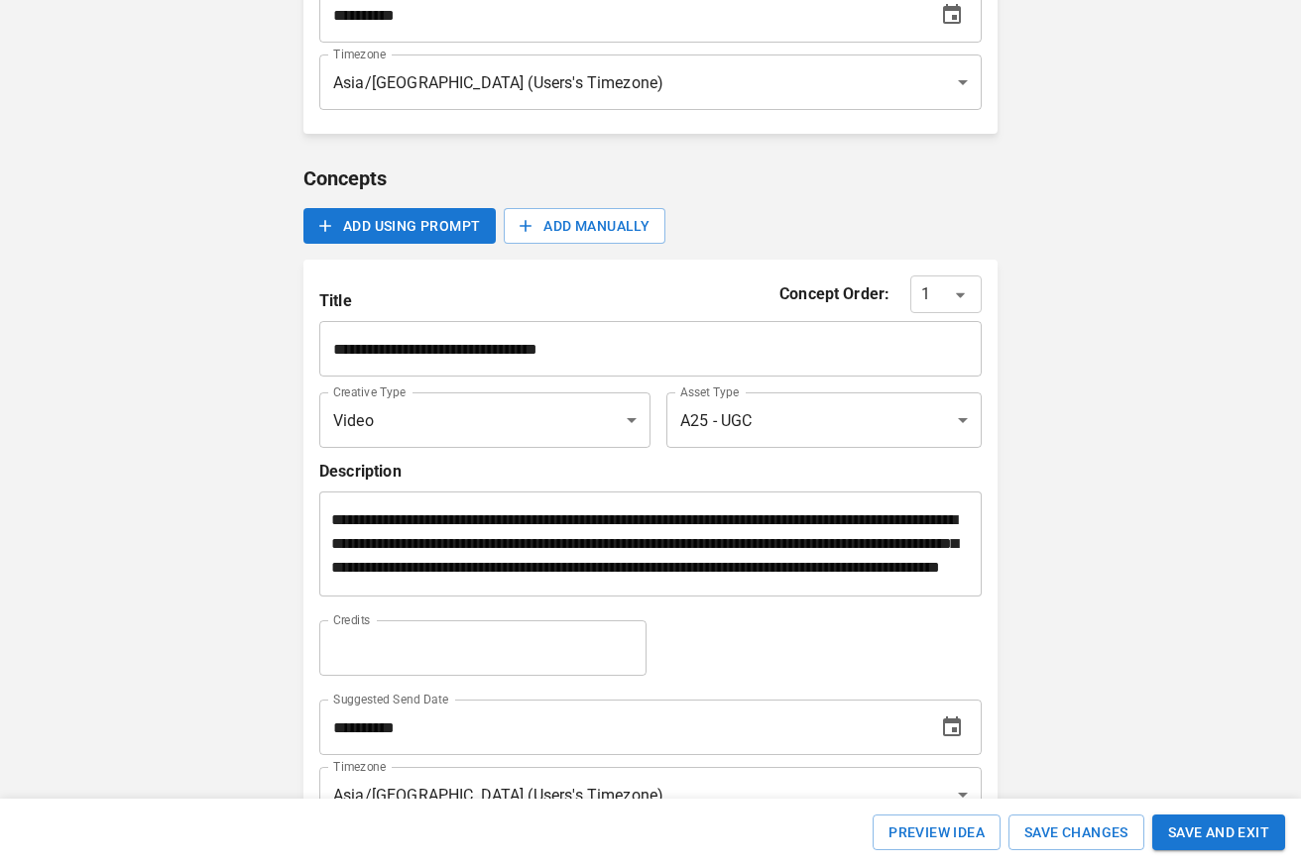
scroll to position [934, 0]
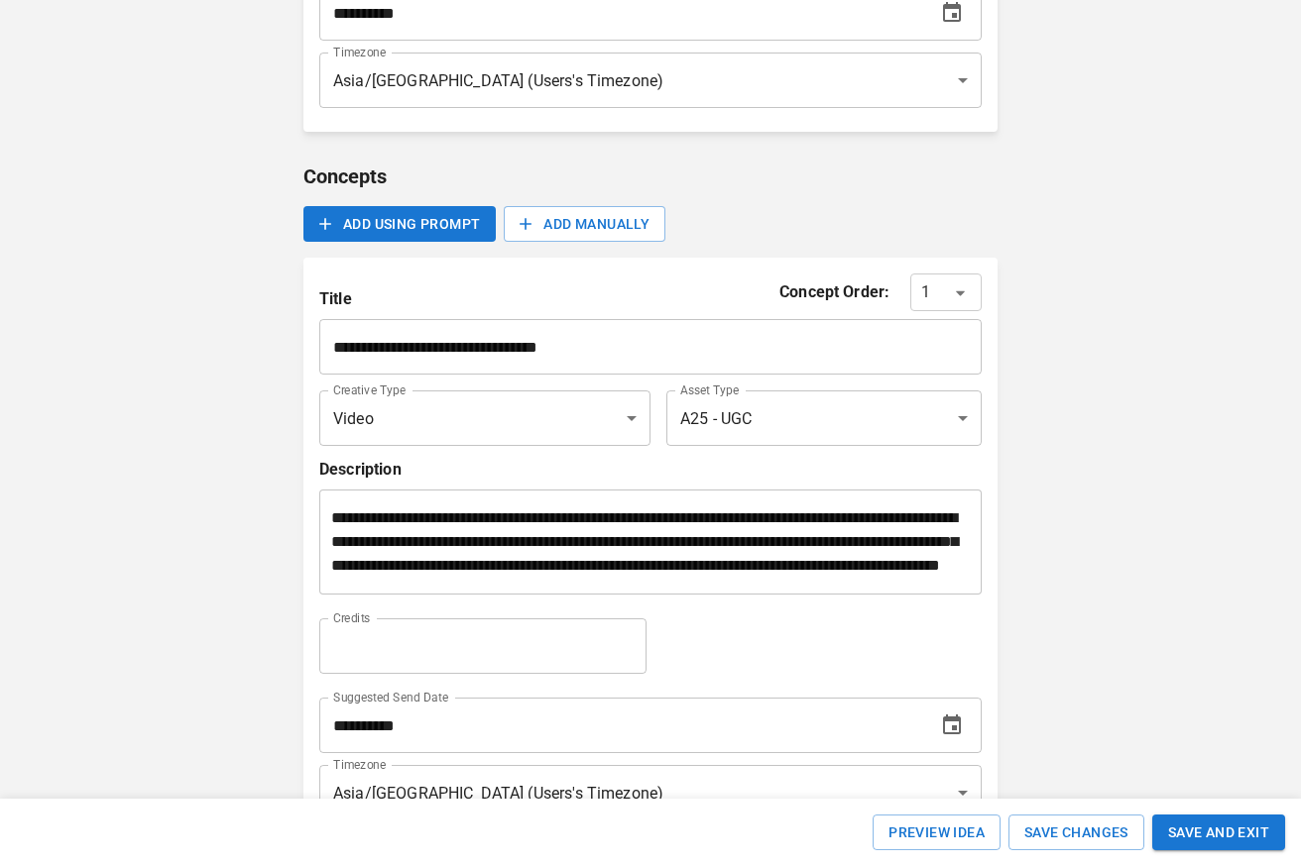
click at [877, 447] on body "**********" at bounding box center [650, 177] width 1301 height 2223
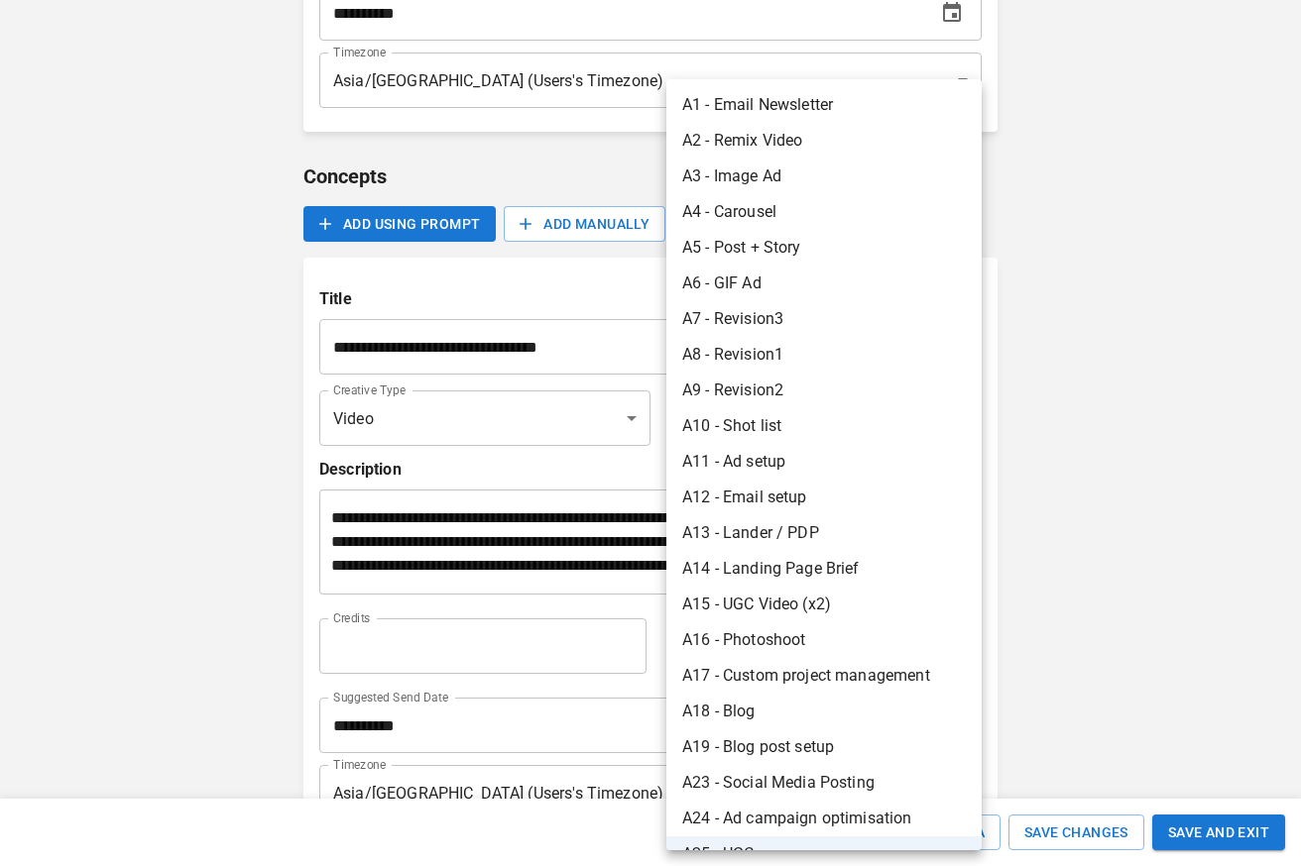
scroll to position [5, 0]
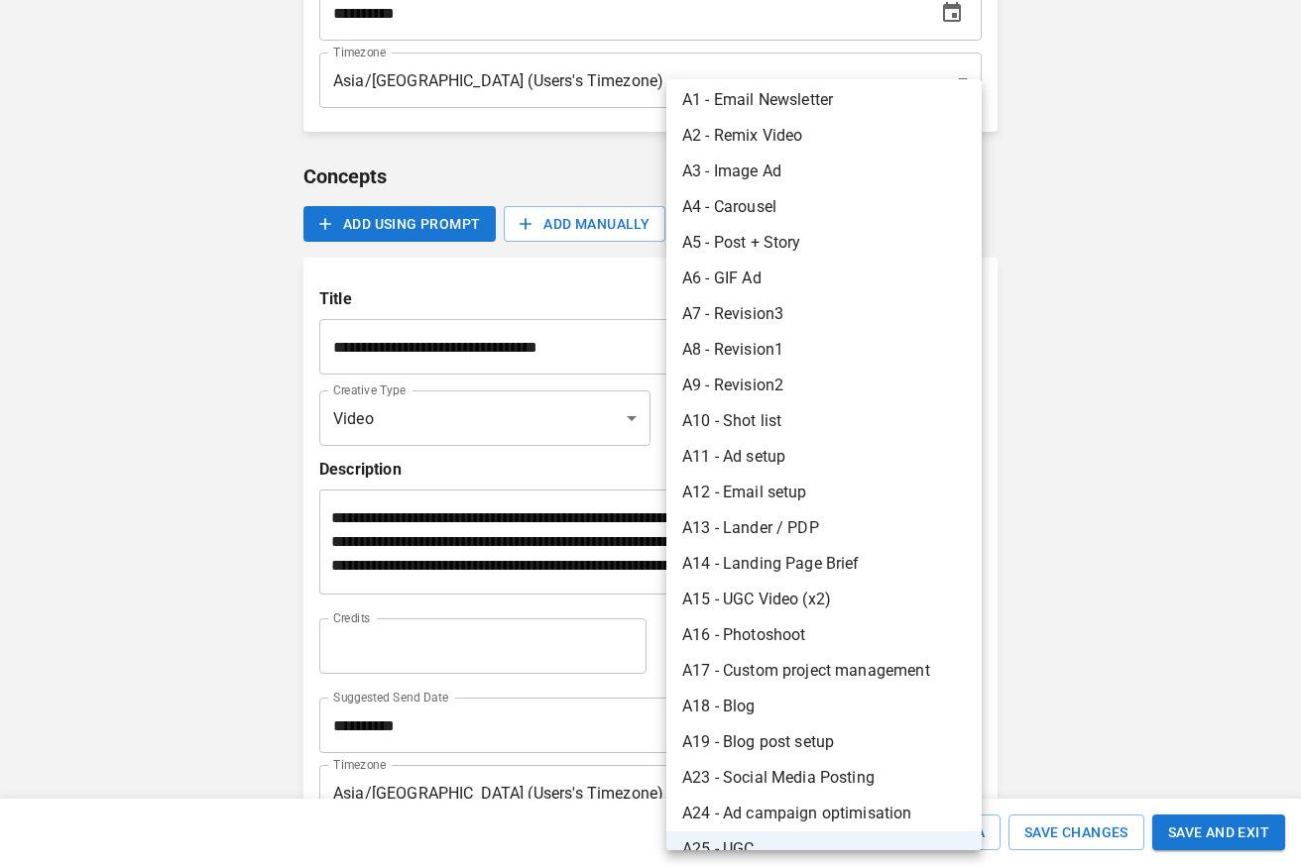
click at [866, 180] on li "A3 - Image Ad" at bounding box center [823, 172] width 315 height 36
type input "*****"
type input "**"
type input "*"
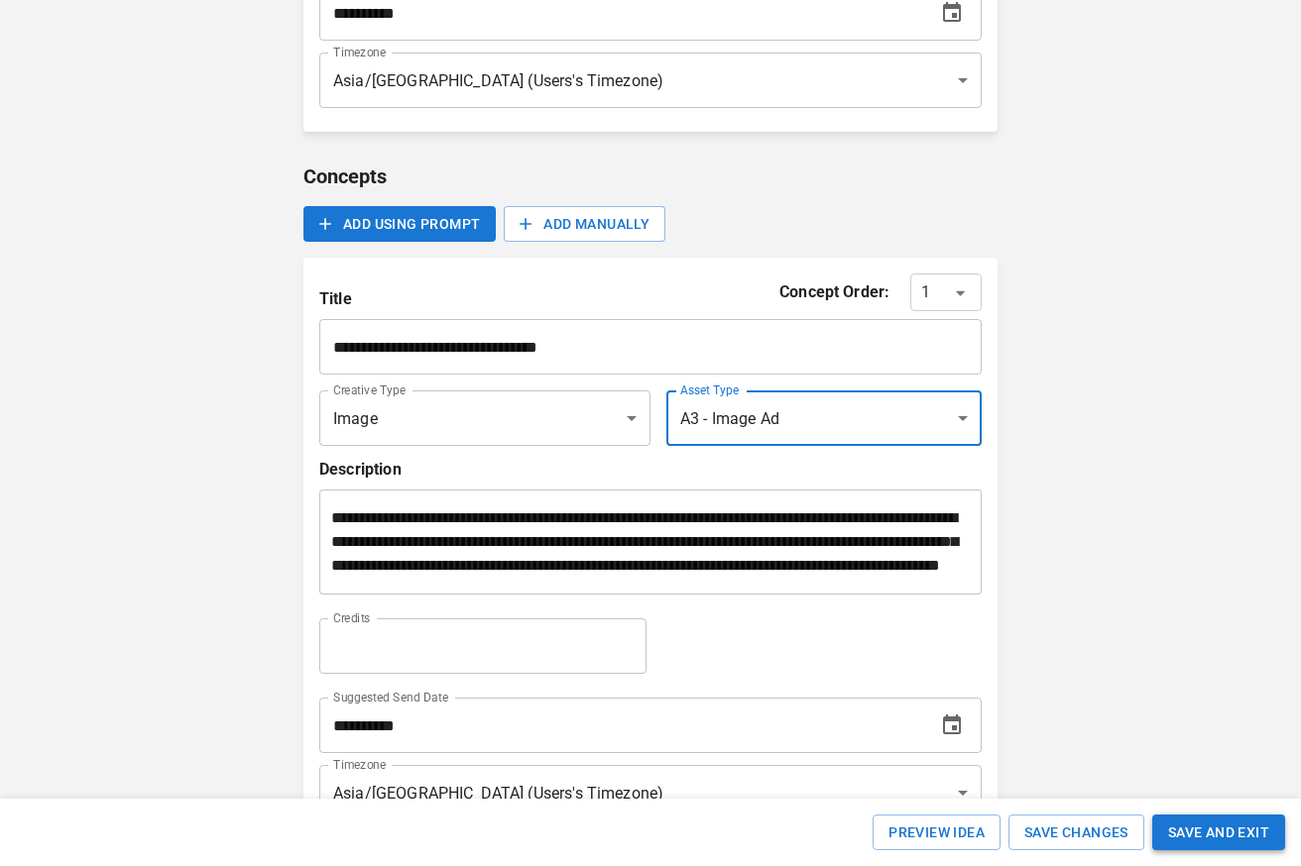
click at [1218, 822] on button "SAVE AND EXIT" at bounding box center [1218, 833] width 133 height 37
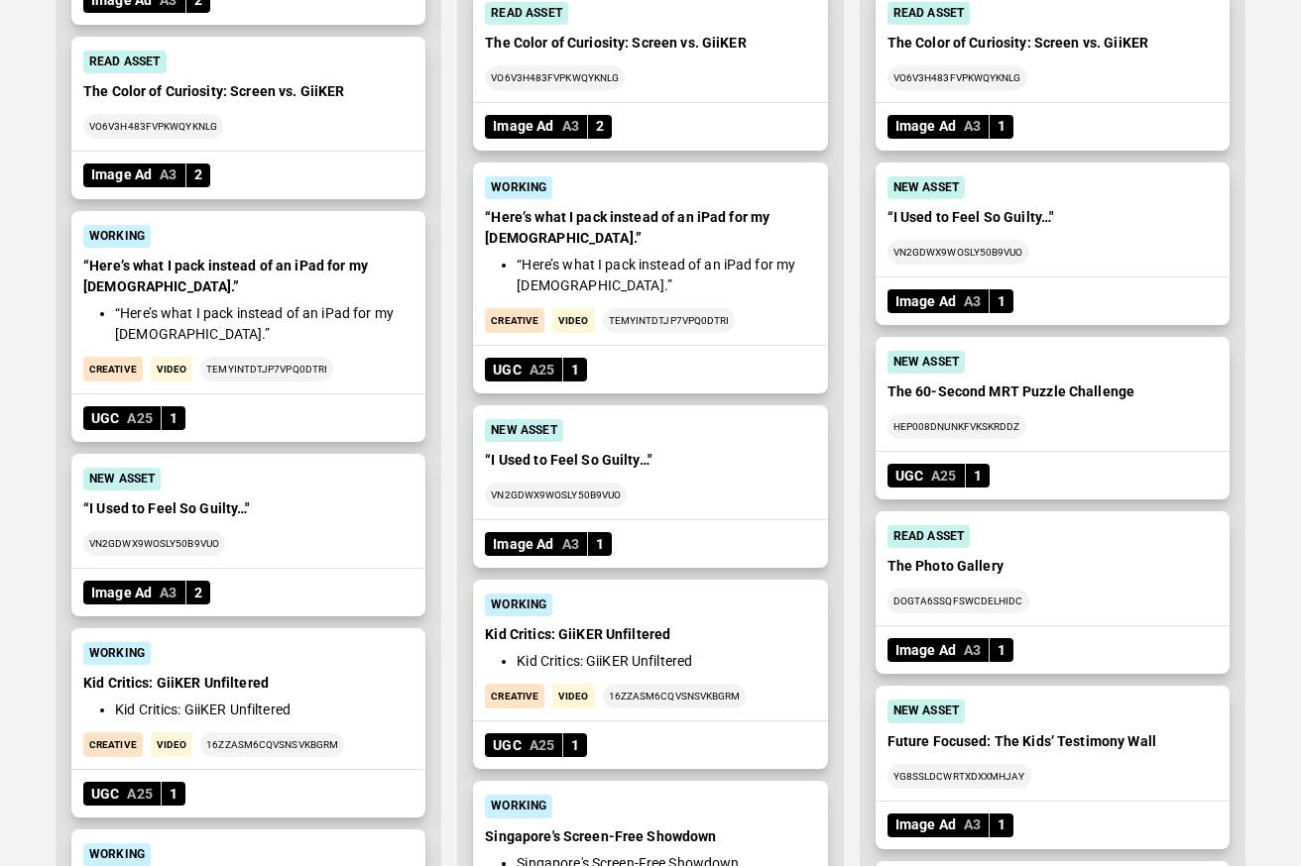
scroll to position [1499, 0]
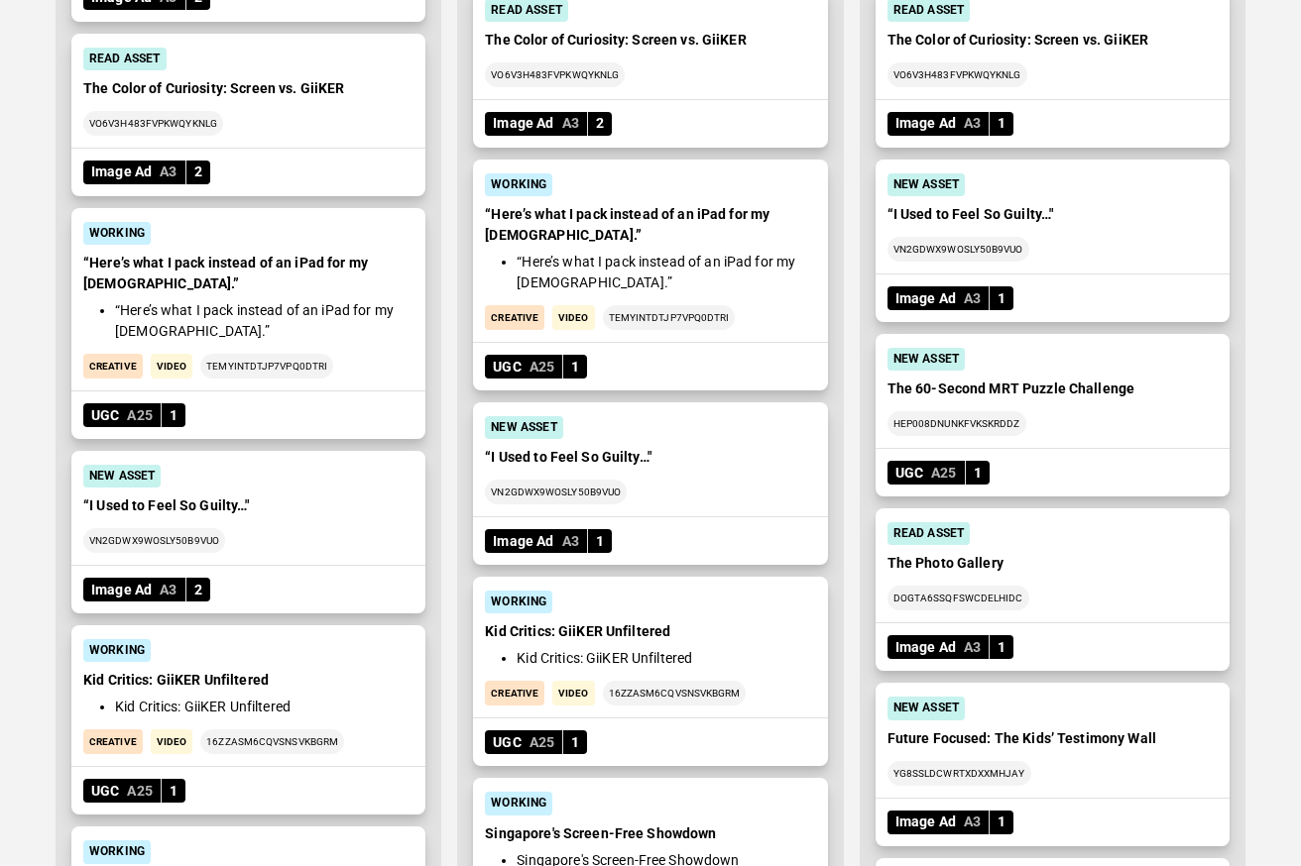
click at [917, 469] on span "UGC" at bounding box center [909, 473] width 44 height 21
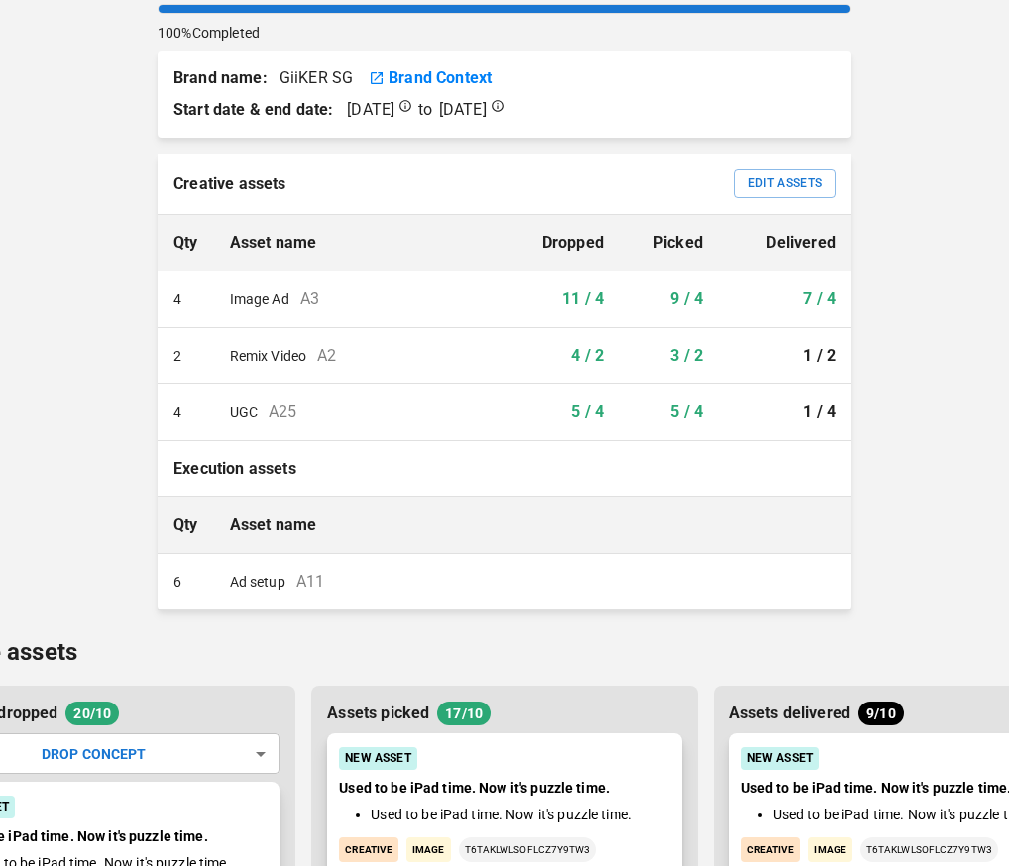
scroll to position [0, 0]
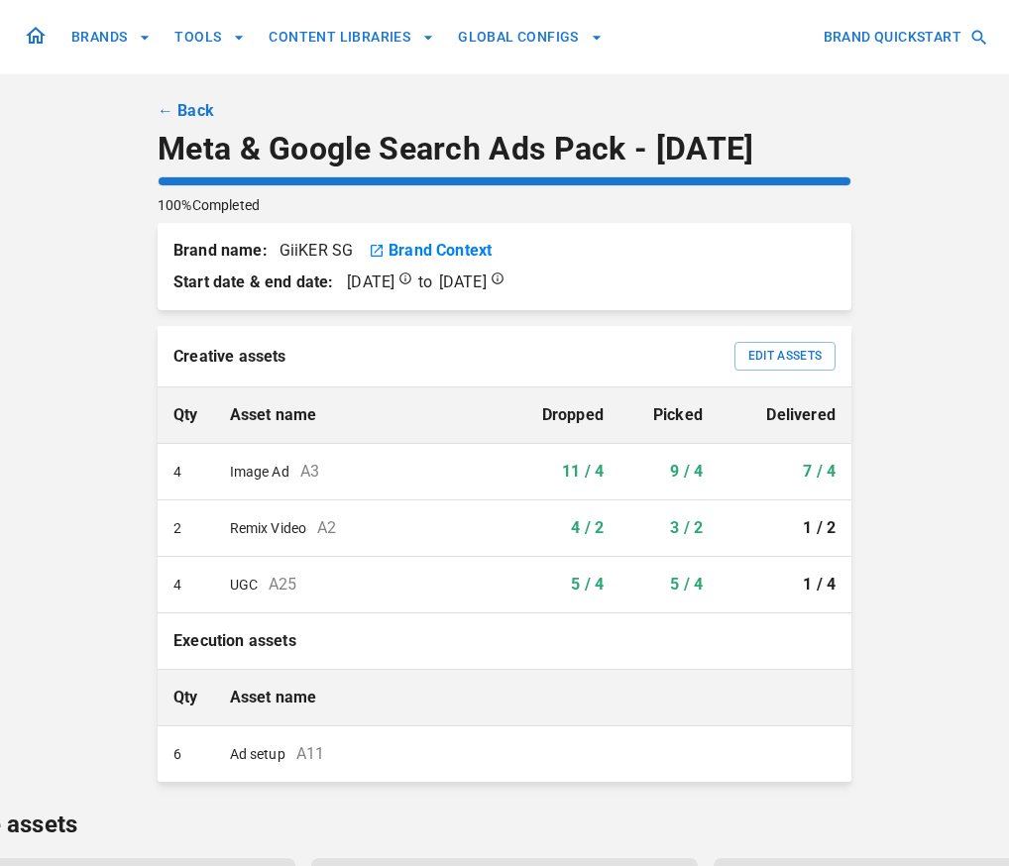
click at [195, 109] on link "← Back" at bounding box center [186, 111] width 57 height 24
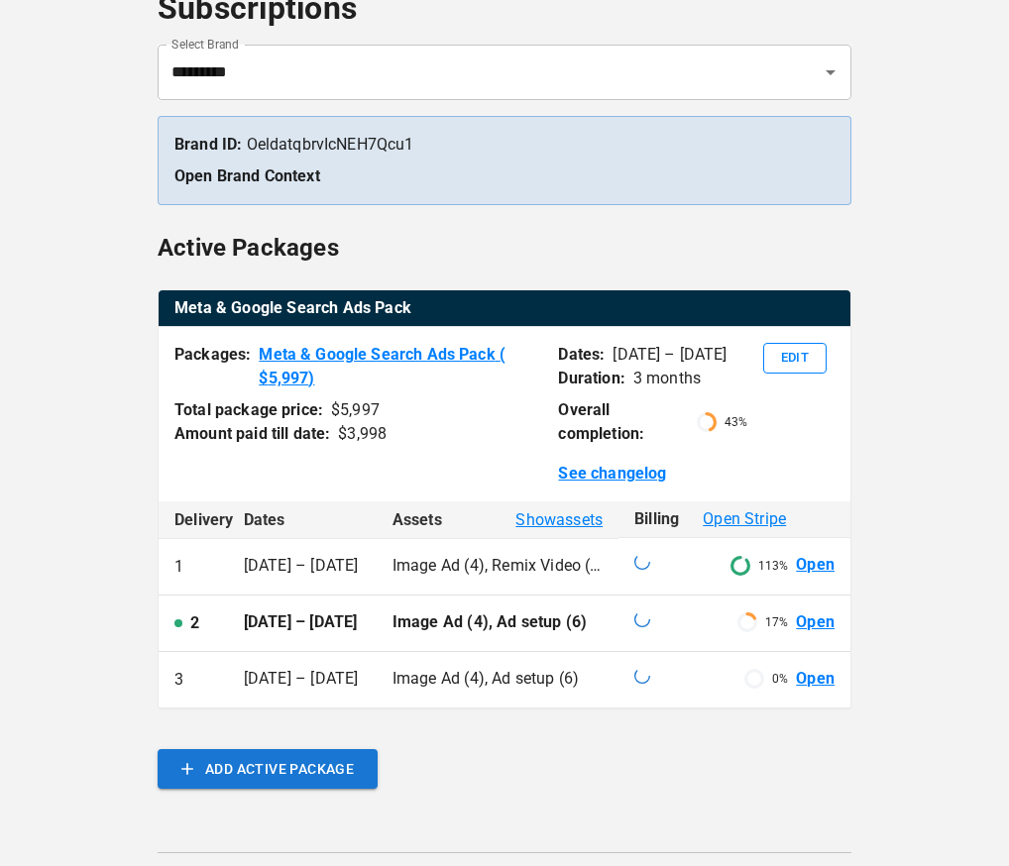
scroll to position [138, 0]
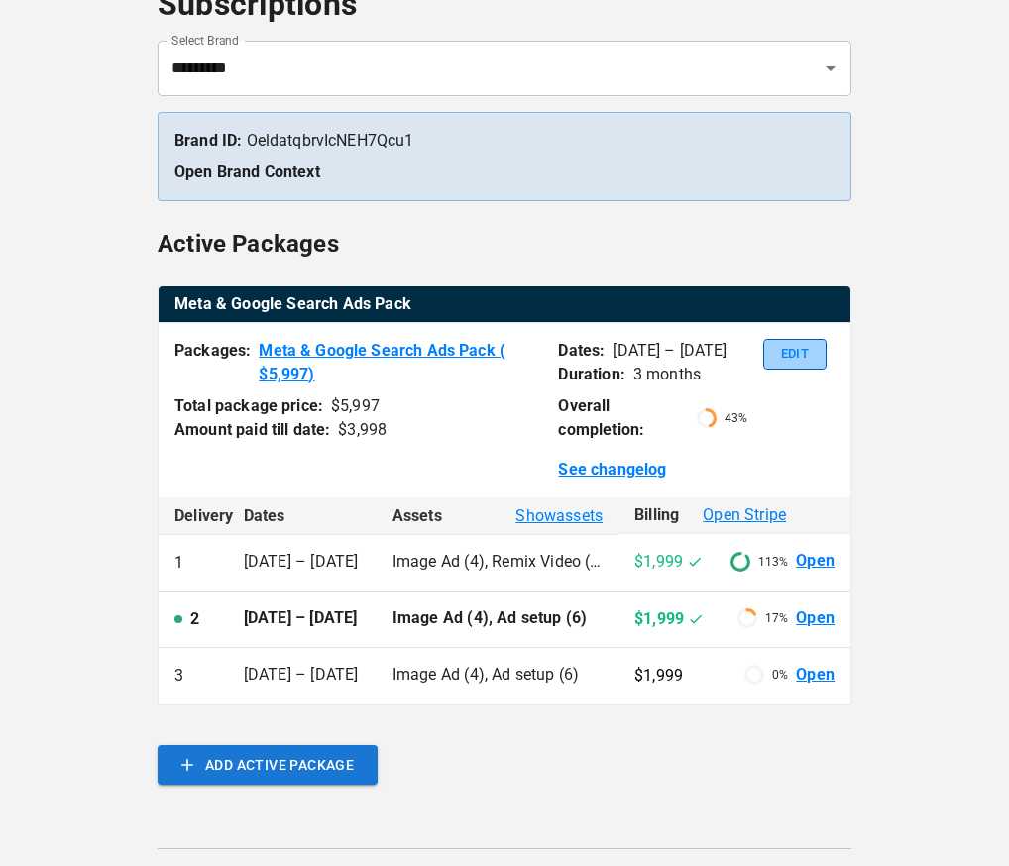
click at [812, 366] on button "Edit" at bounding box center [794, 354] width 63 height 31
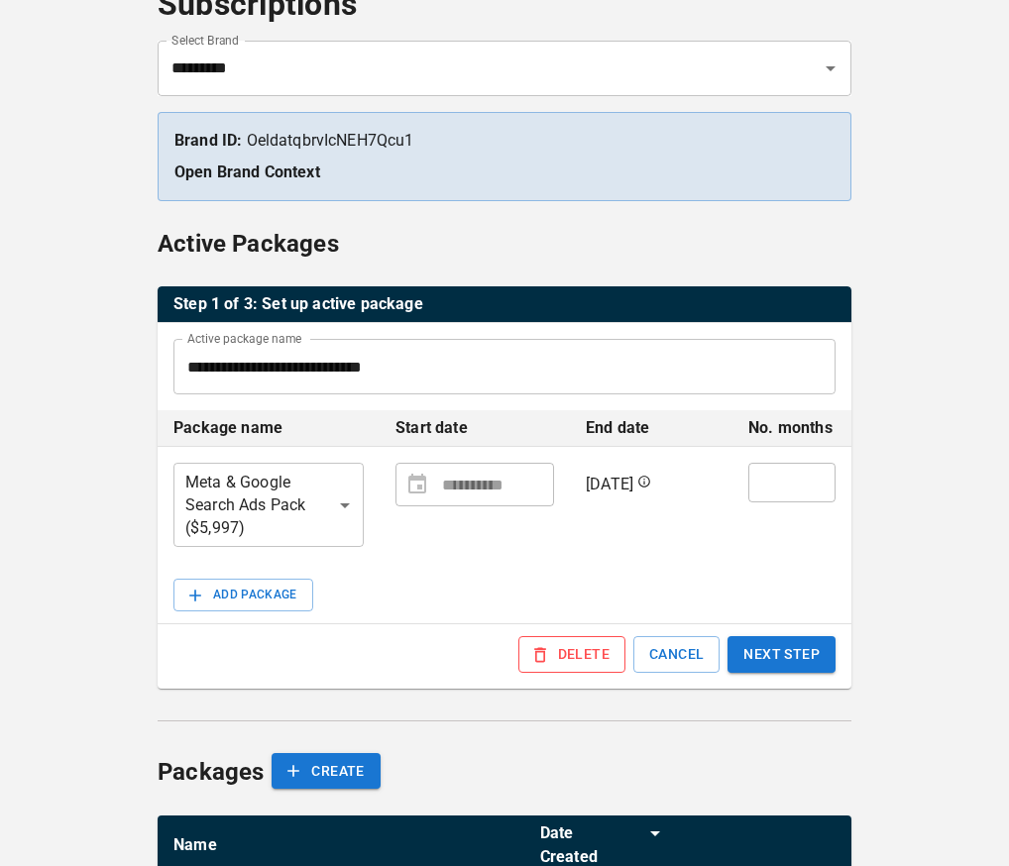
scroll to position [185, 0]
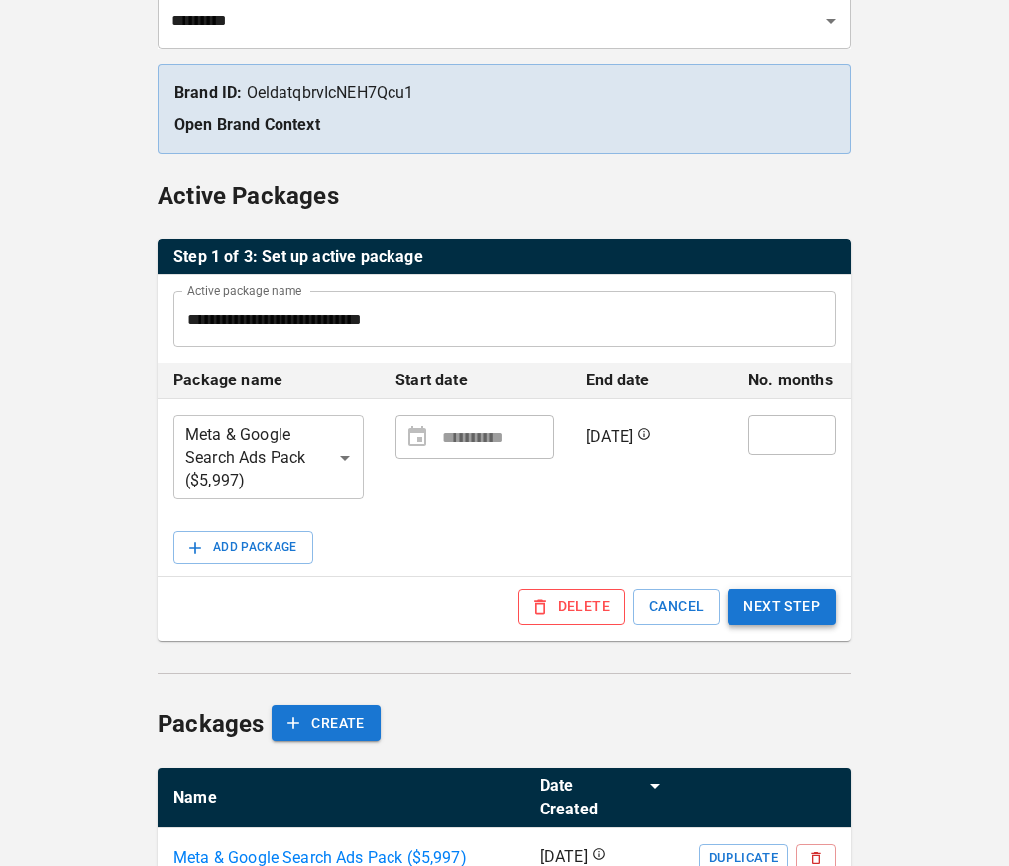
click at [786, 592] on button "NEXT STEP" at bounding box center [782, 607] width 108 height 37
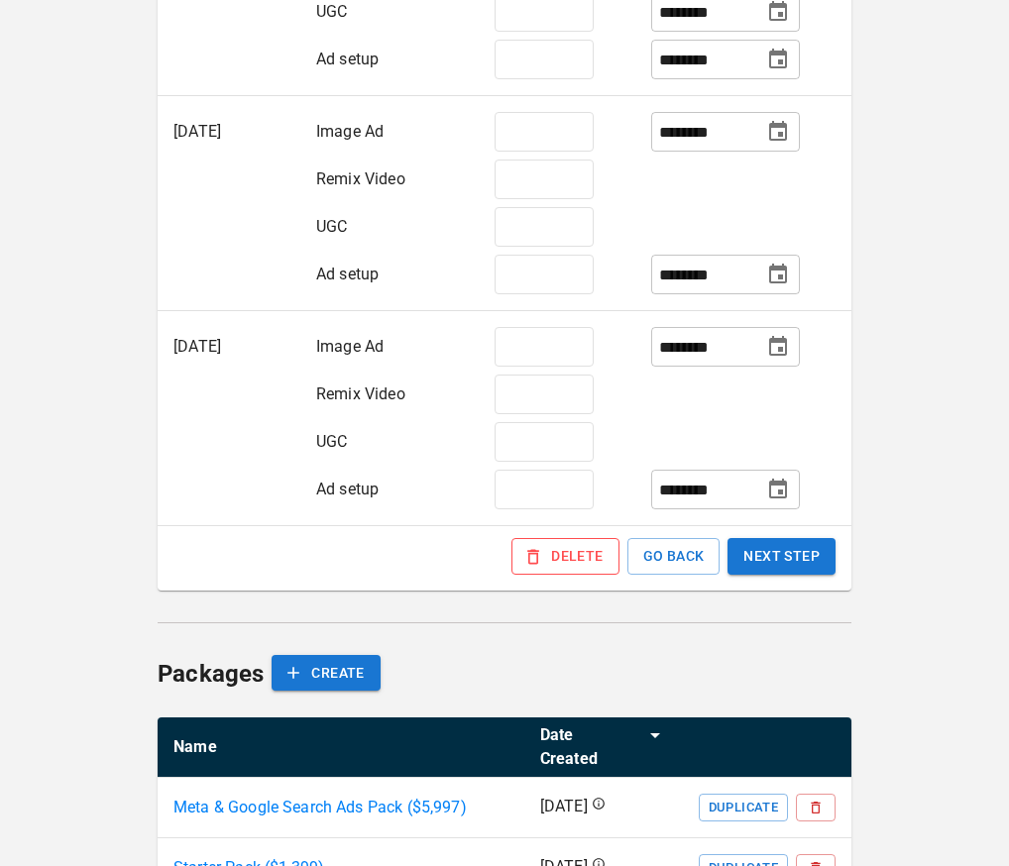
scroll to position [859, 0]
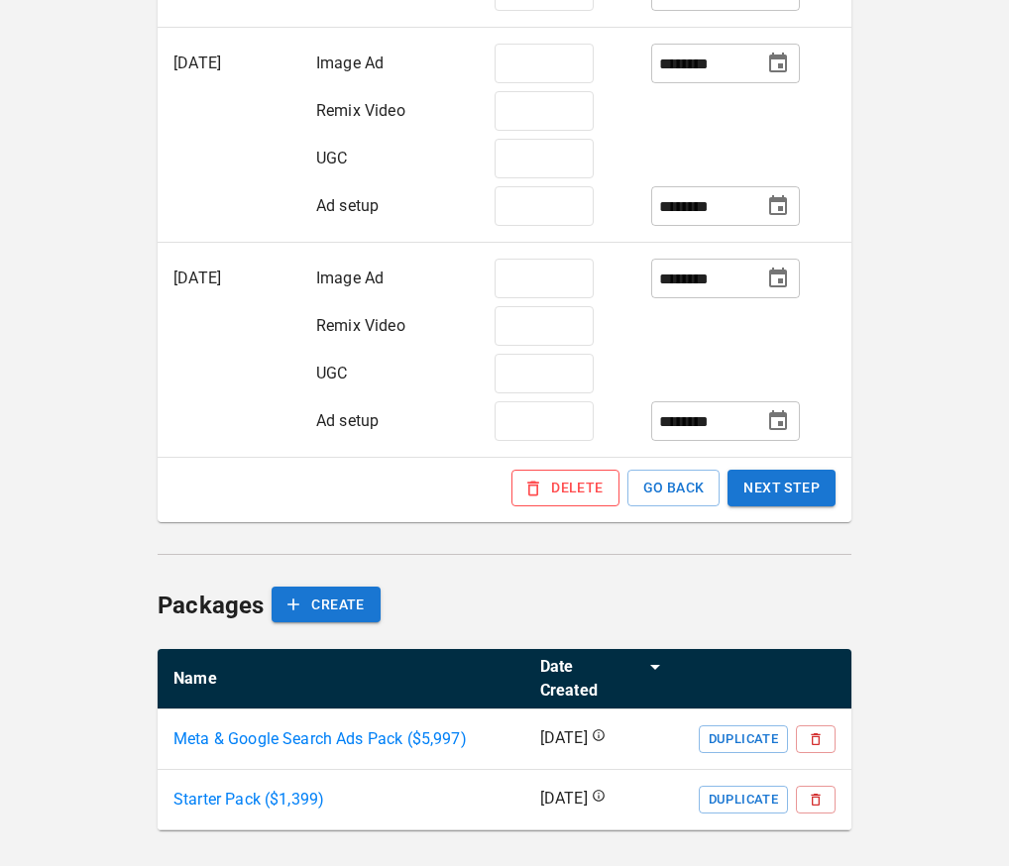
click at [289, 728] on p "Meta & Google Search Ads Pack ($ 5,997 )" at bounding box center [319, 740] width 293 height 24
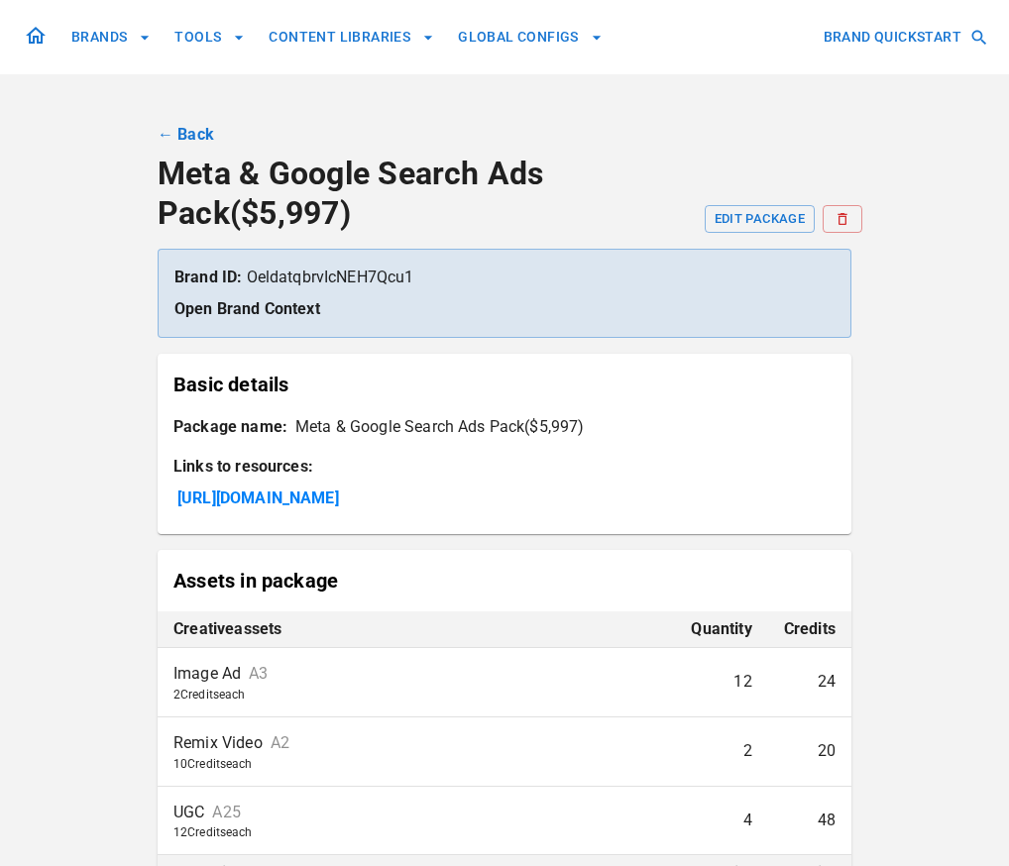
click at [170, 140] on link "← Back" at bounding box center [186, 135] width 57 height 24
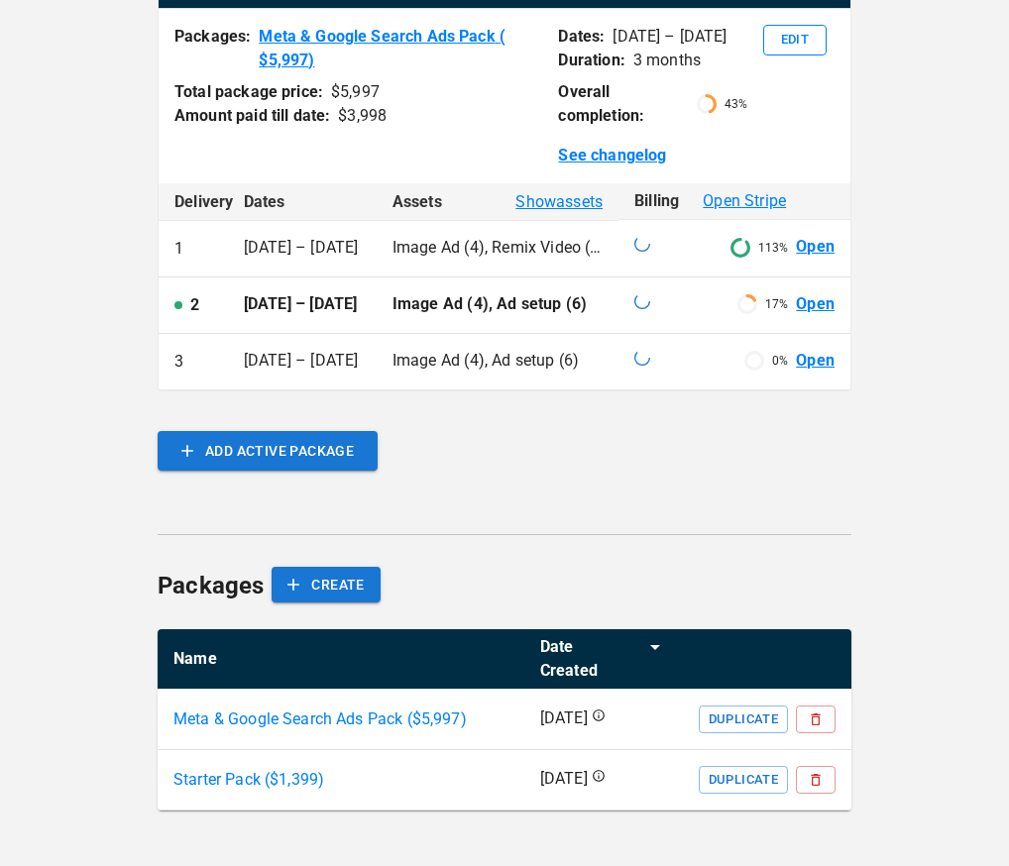
scroll to position [453, 0]
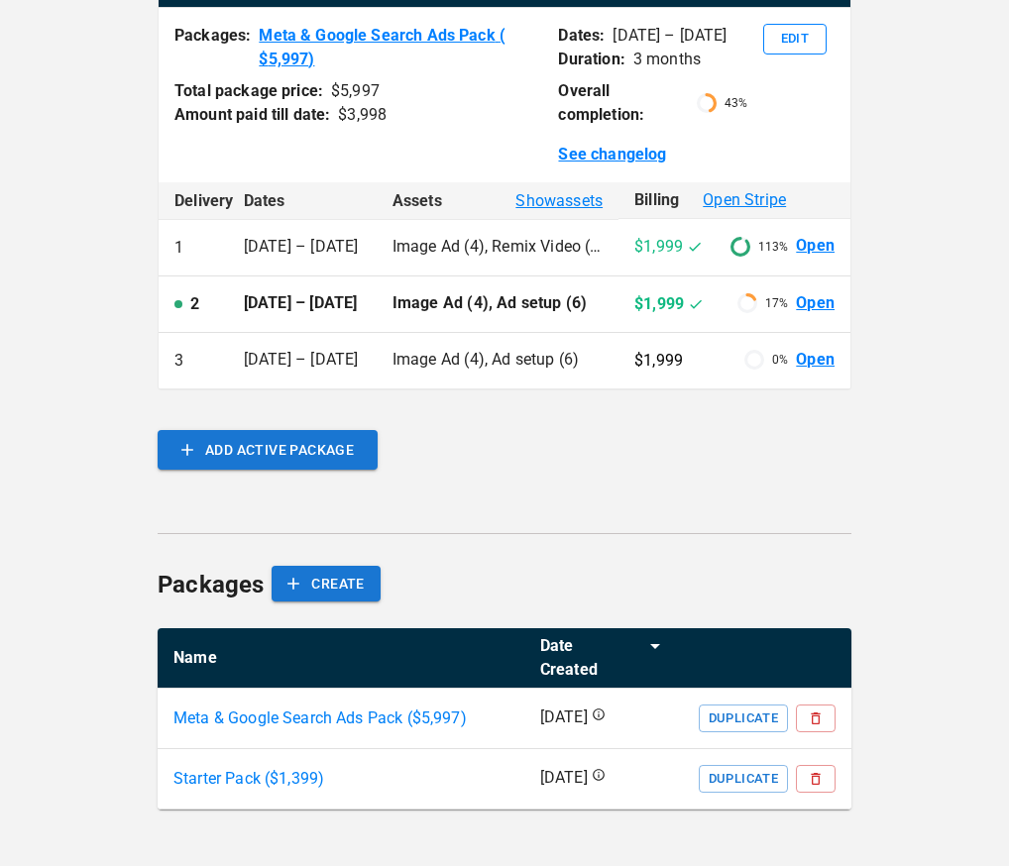
click at [403, 723] on p "Meta & Google Search Ads Pack ($ 5,997 )" at bounding box center [319, 719] width 293 height 24
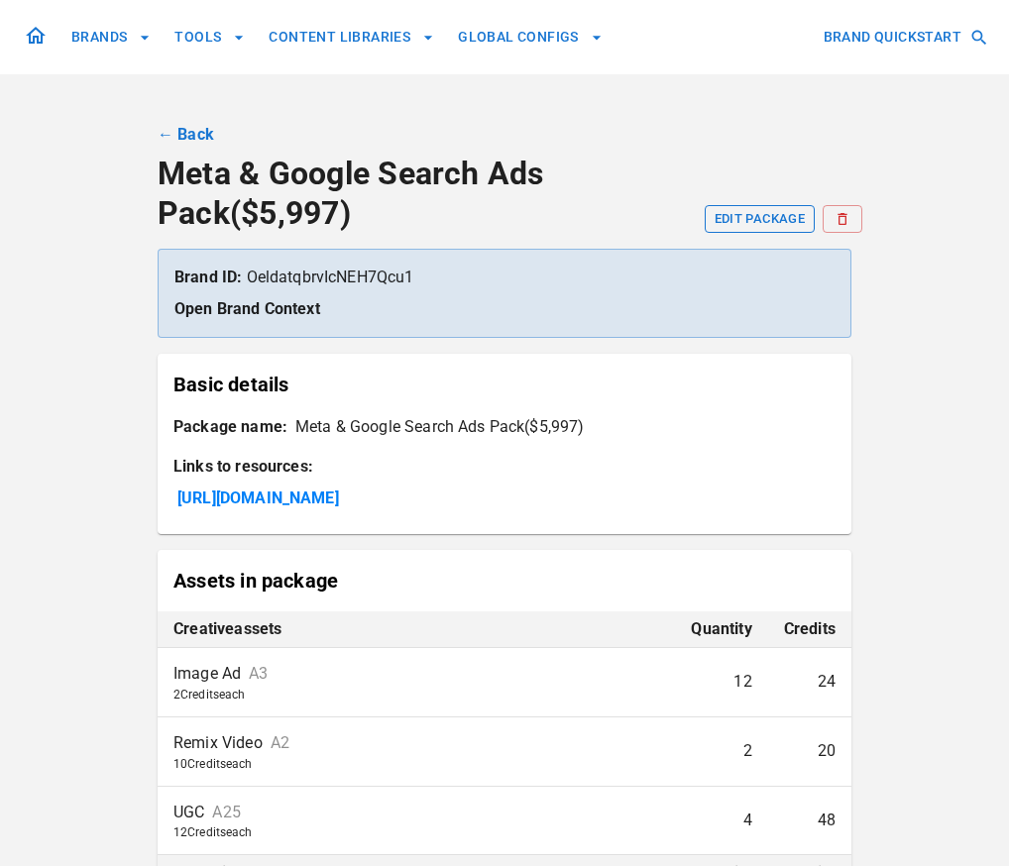
click at [758, 207] on button "EDIT PACKAGE" at bounding box center [760, 219] width 110 height 28
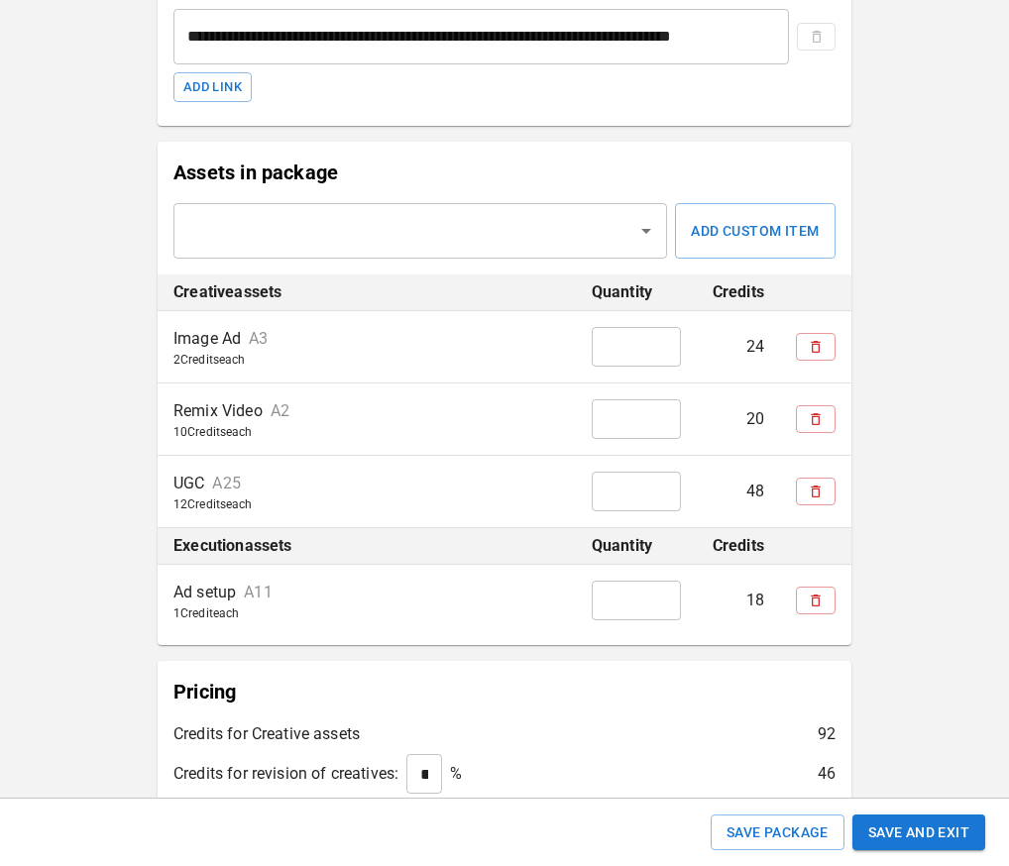
scroll to position [470, 0]
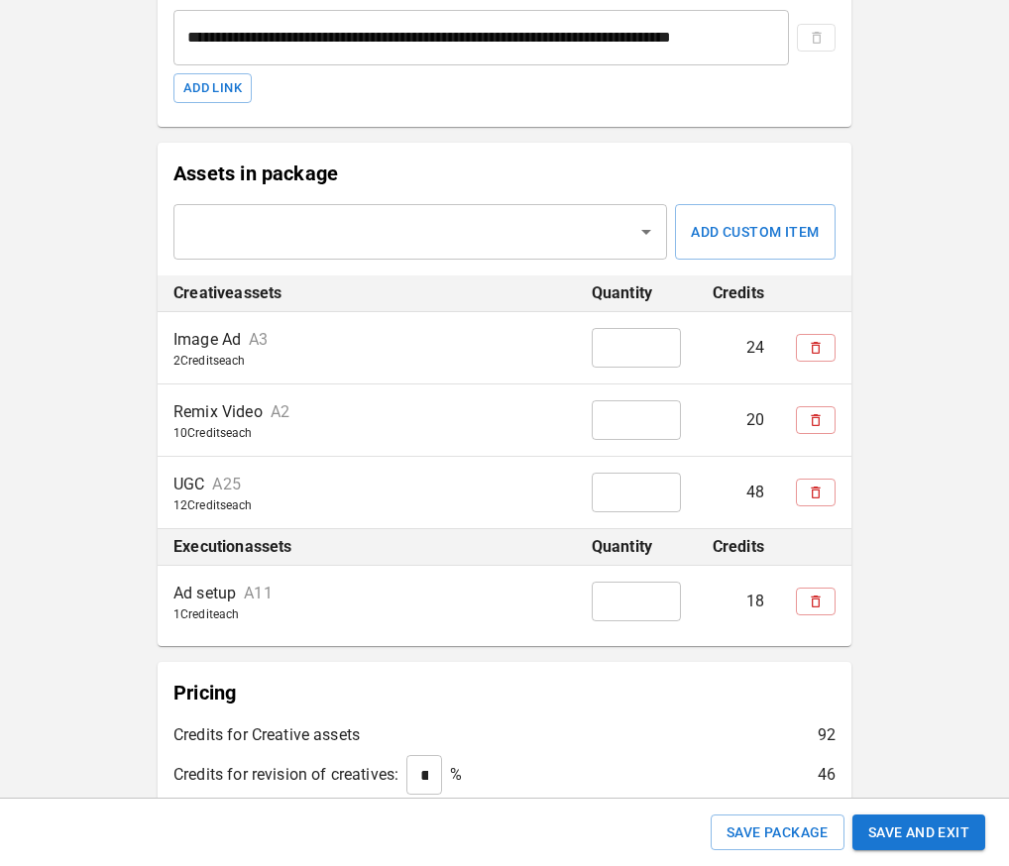
click at [525, 241] on input "text" at bounding box center [405, 232] width 446 height 38
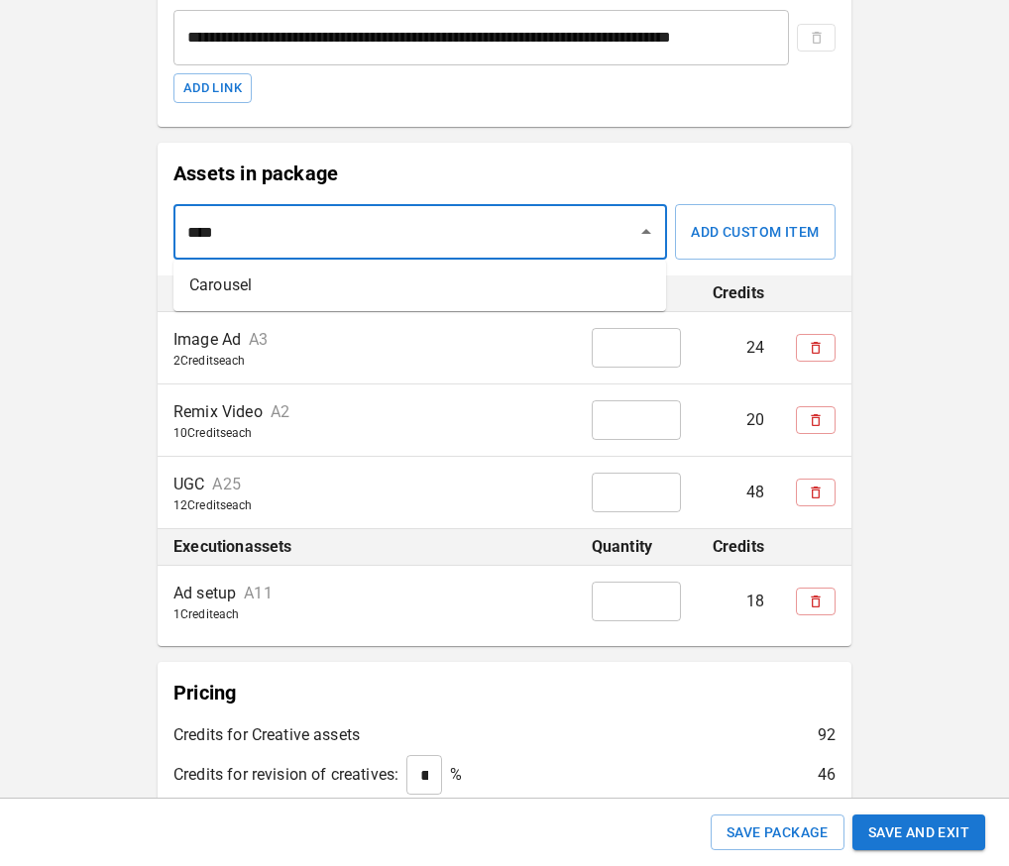
type input "*****"
click at [513, 279] on li "Carousel" at bounding box center [419, 286] width 493 height 36
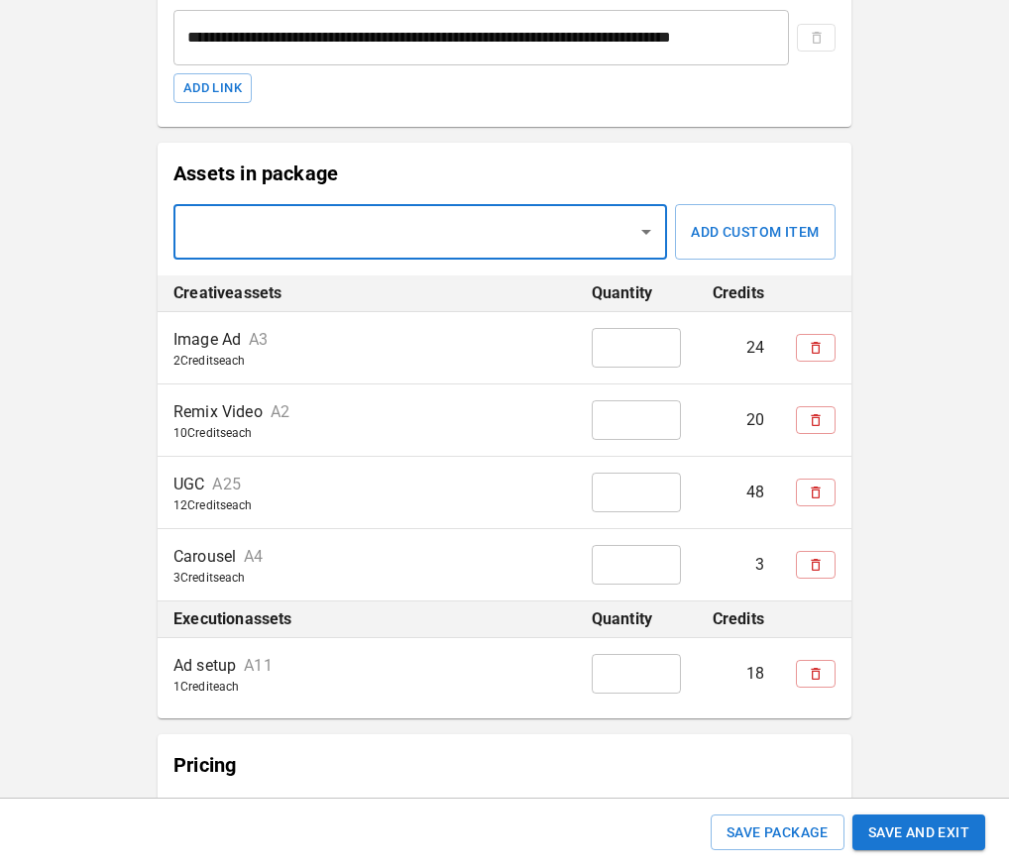
click at [630, 569] on input "*" at bounding box center [636, 565] width 89 height 40
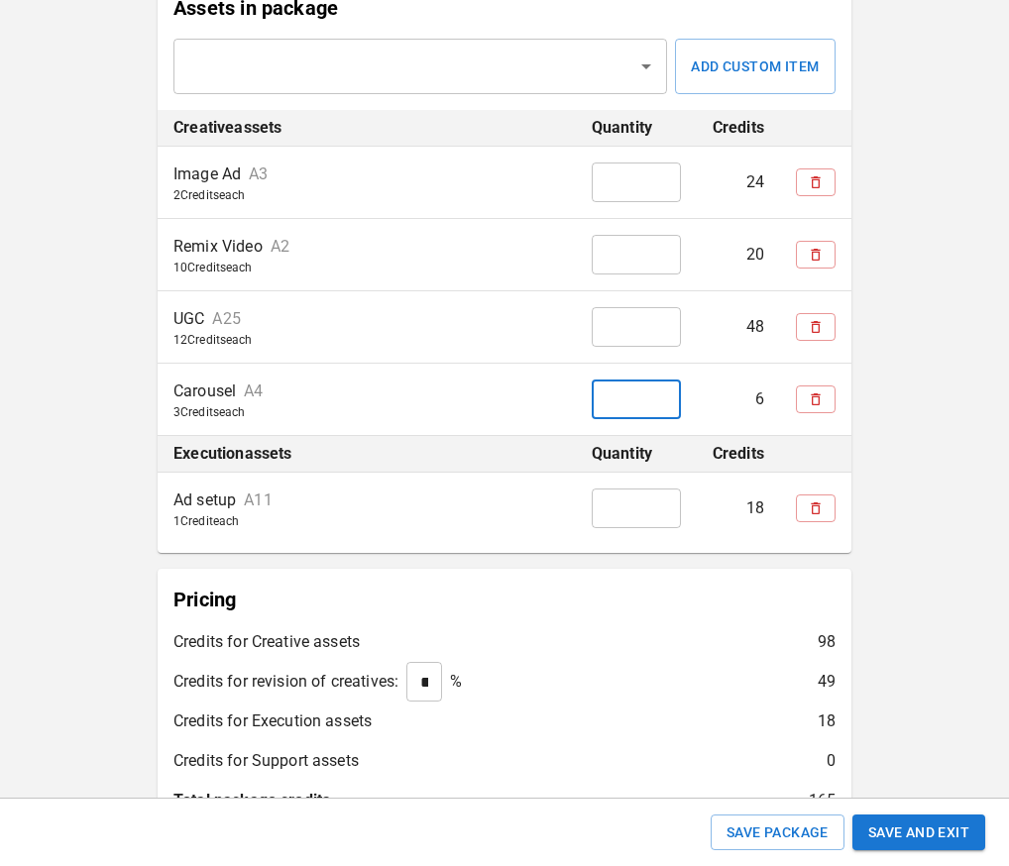
scroll to position [631, 0]
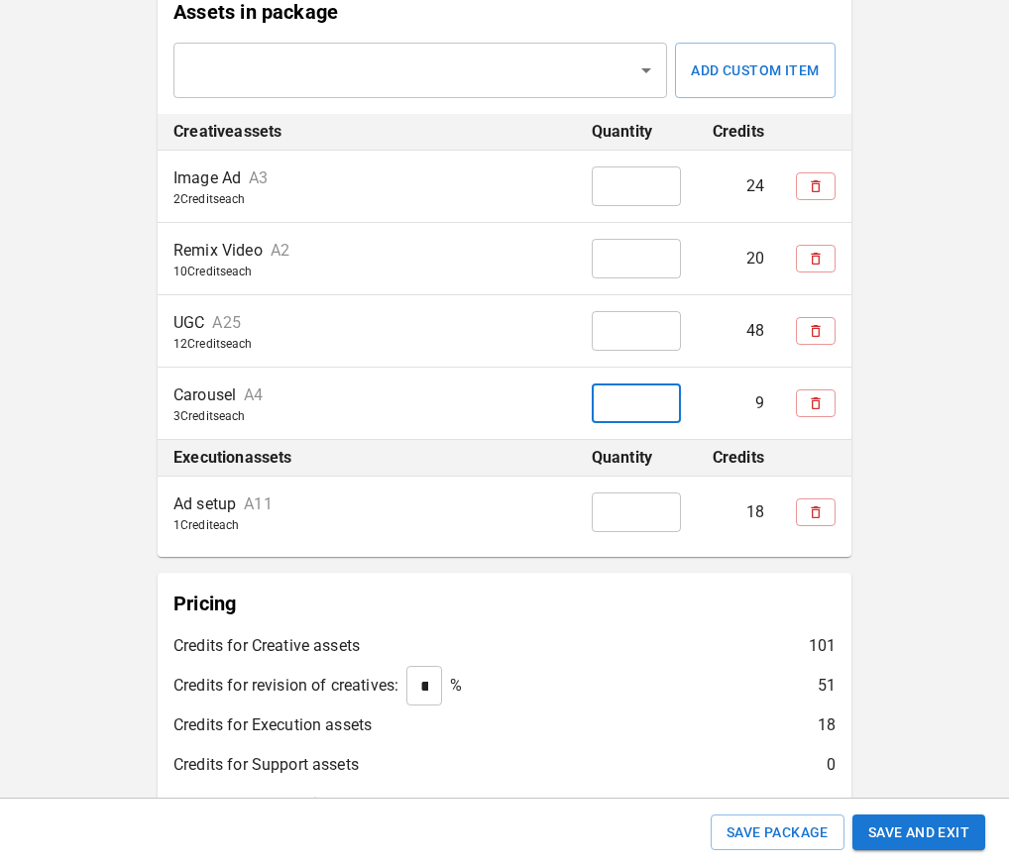
type input "*"
click at [924, 563] on div "**********" at bounding box center [504, 279] width 1009 height 1820
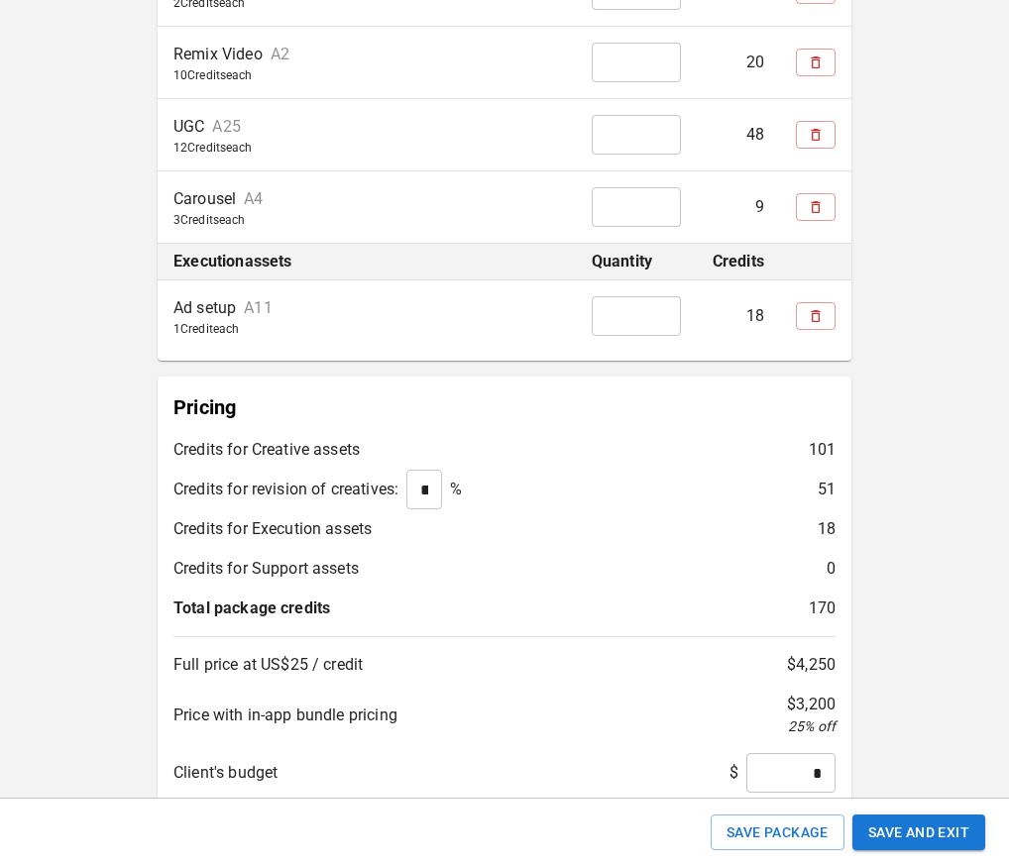
scroll to position [954, 0]
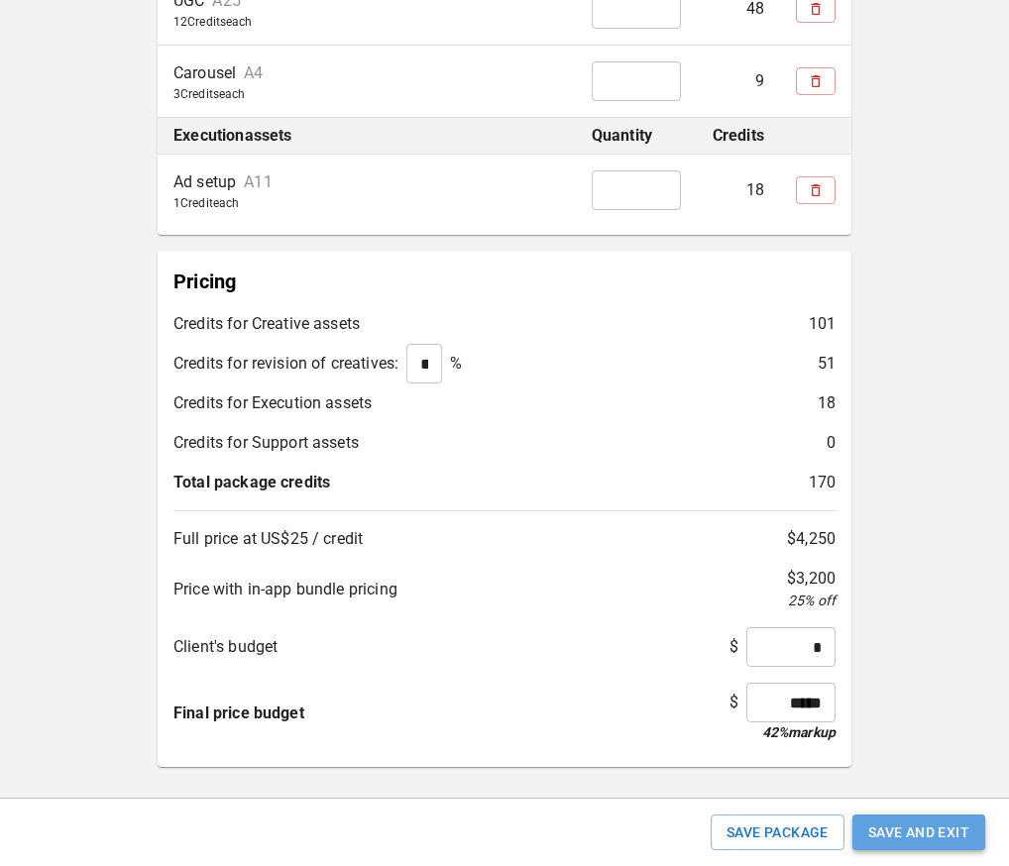
click at [919, 828] on button "Save and Exit" at bounding box center [919, 833] width 133 height 37
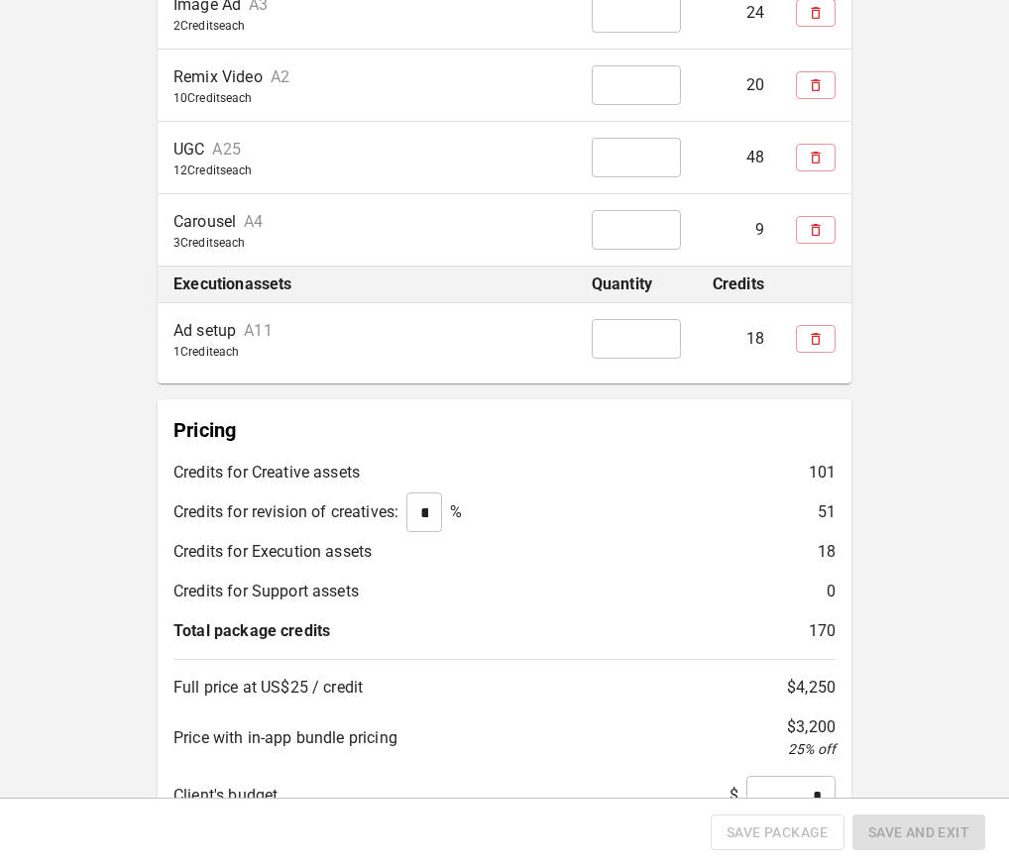
scroll to position [735, 0]
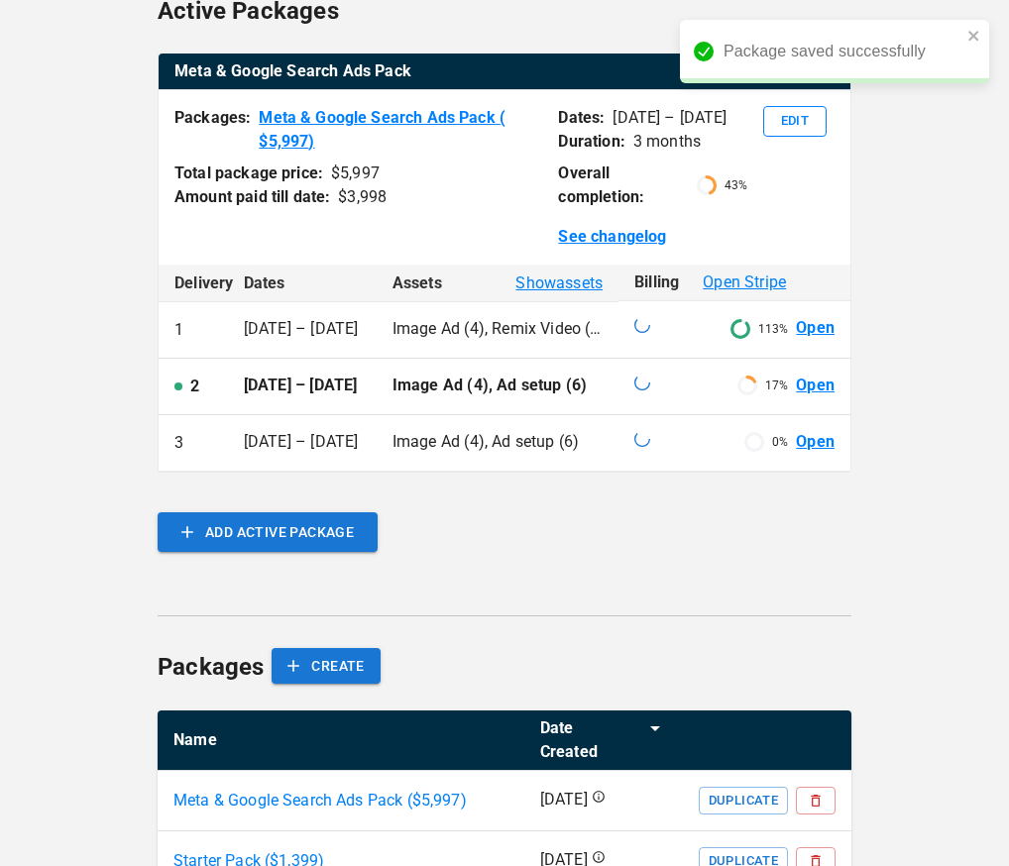
scroll to position [453, 0]
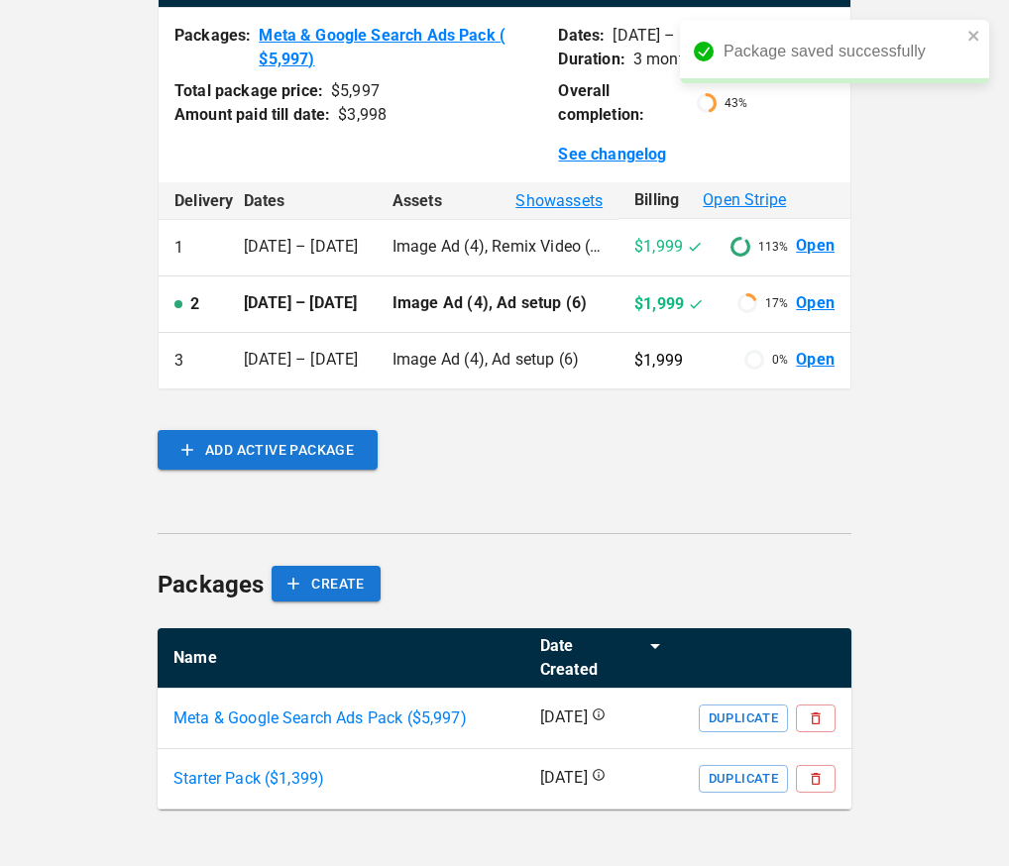
click at [426, 719] on p "Meta & Google Search Ads Pack ($ 5,997 )" at bounding box center [319, 719] width 293 height 24
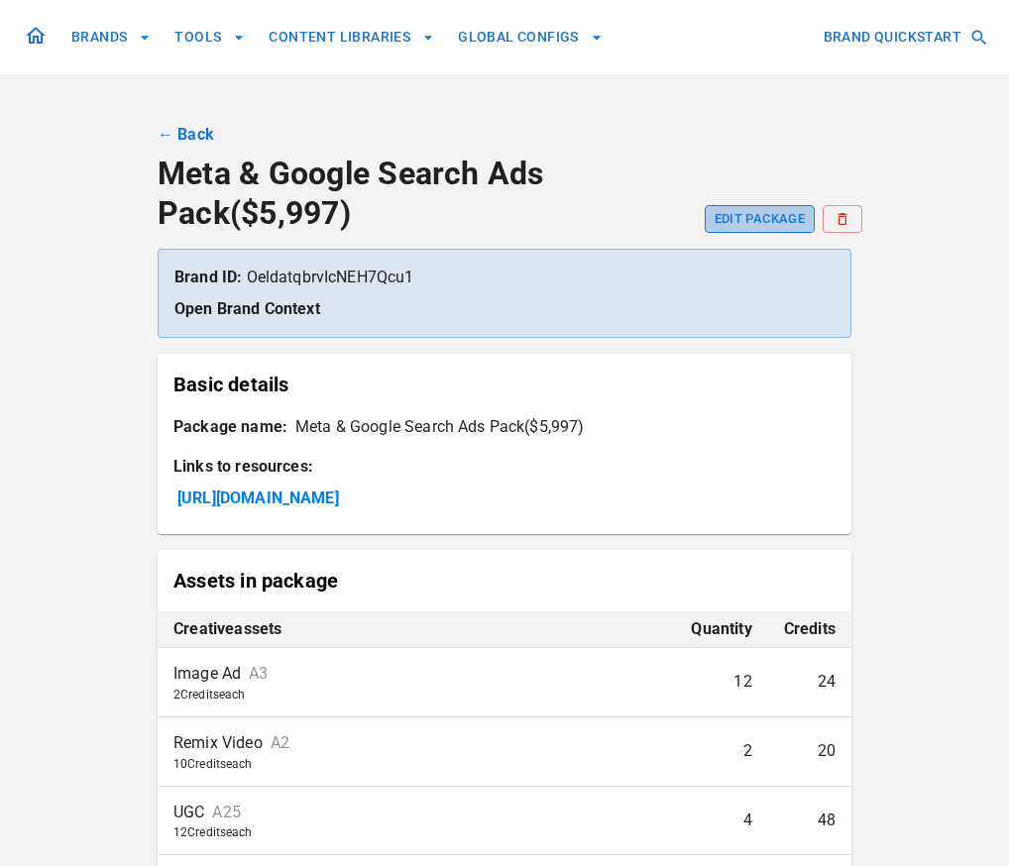
click at [769, 215] on button "EDIT PACKAGE" at bounding box center [760, 219] width 110 height 28
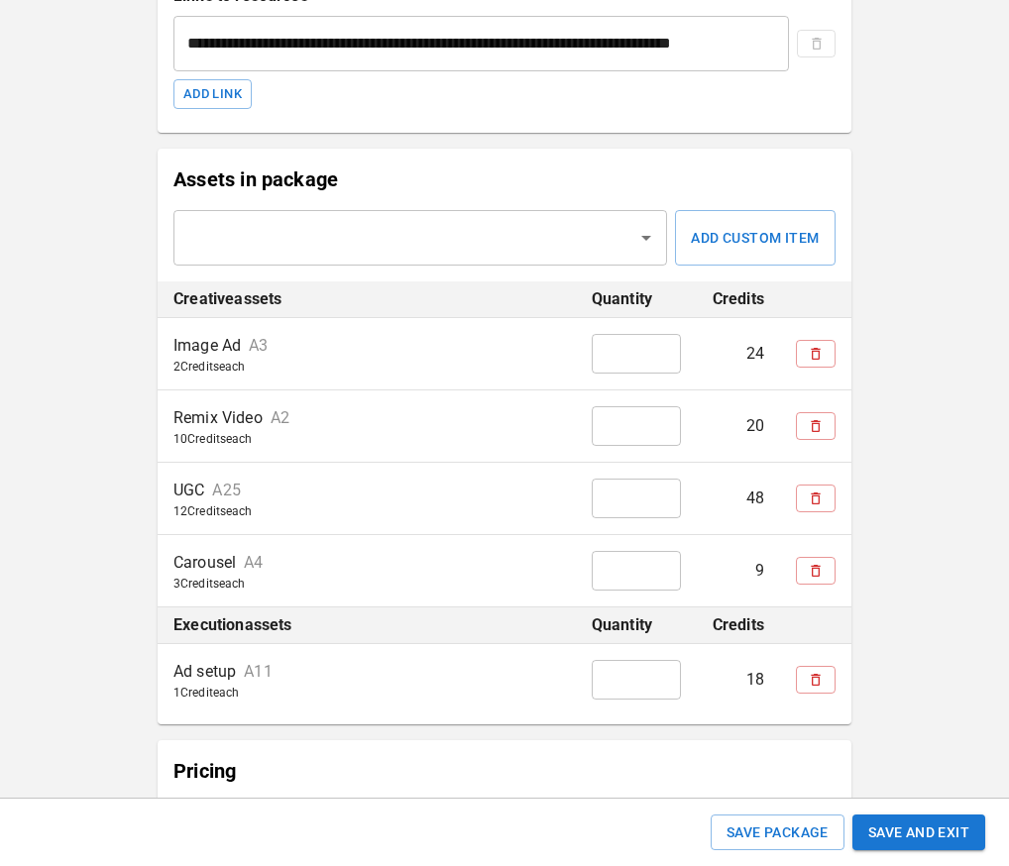
scroll to position [482, 0]
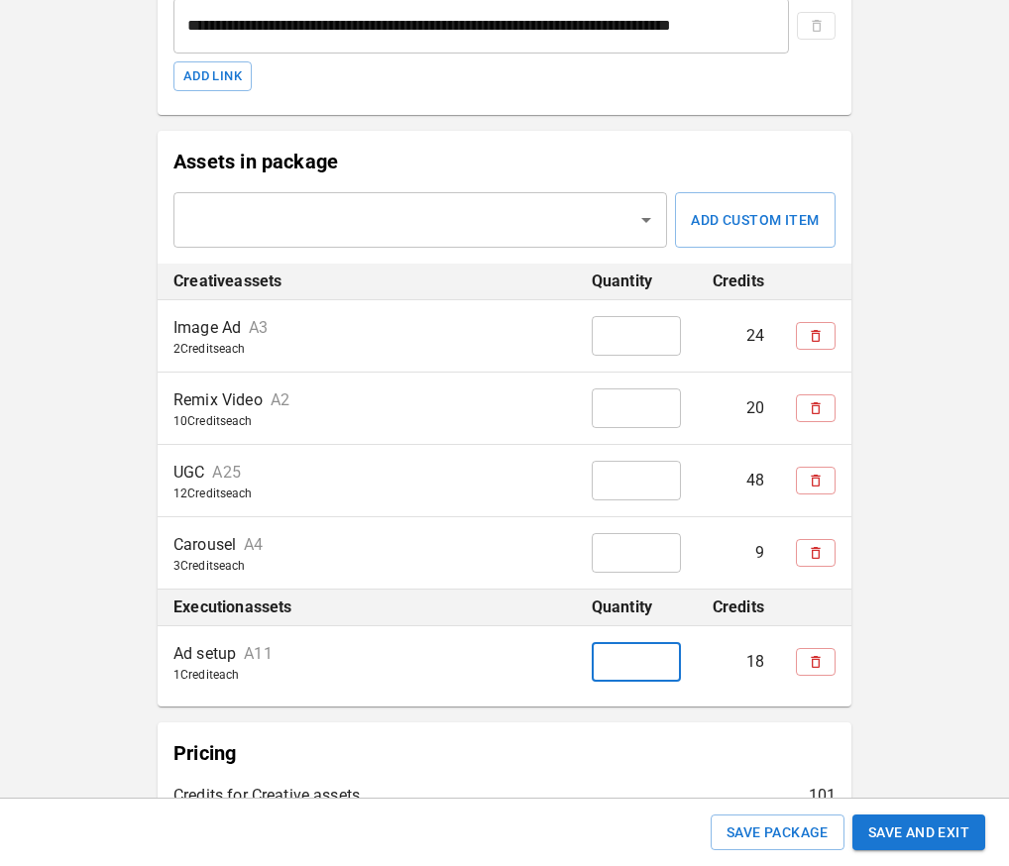
click at [635, 671] on input "**" at bounding box center [636, 662] width 89 height 40
type input "**"
click at [946, 615] on div "**********" at bounding box center [504, 428] width 1009 height 1820
click at [938, 840] on button "Save and Exit" at bounding box center [919, 833] width 133 height 37
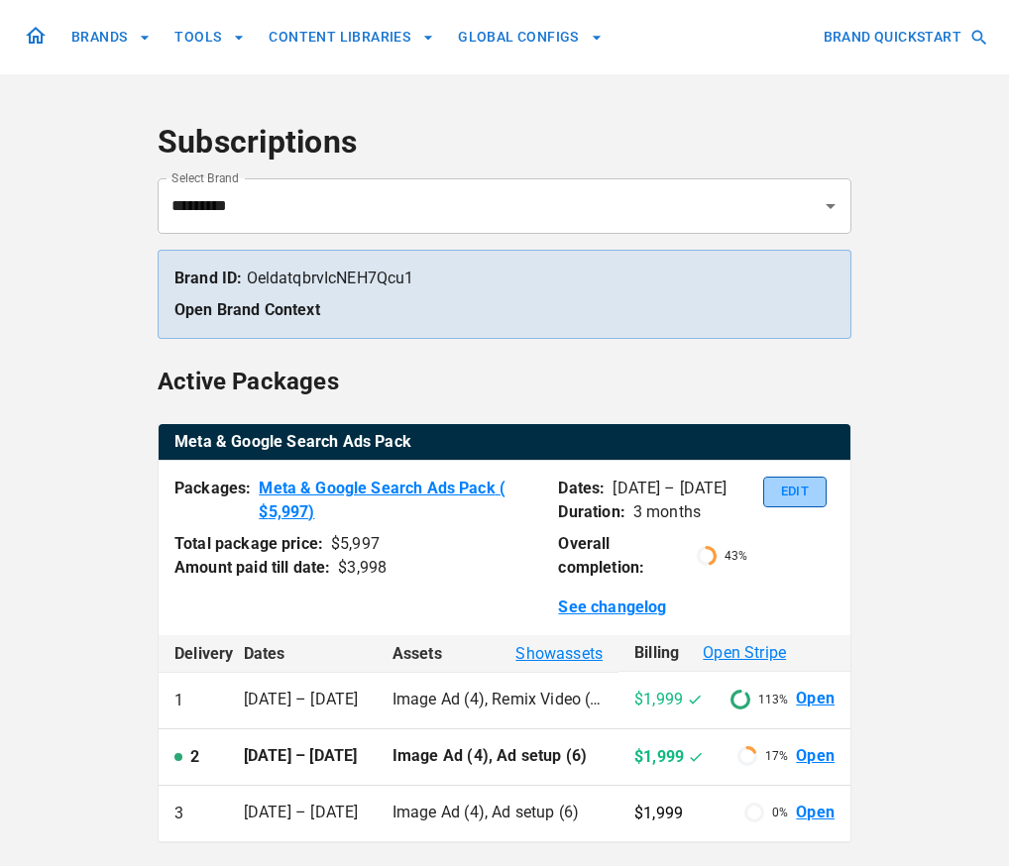
click at [798, 489] on button "Edit" at bounding box center [794, 492] width 63 height 31
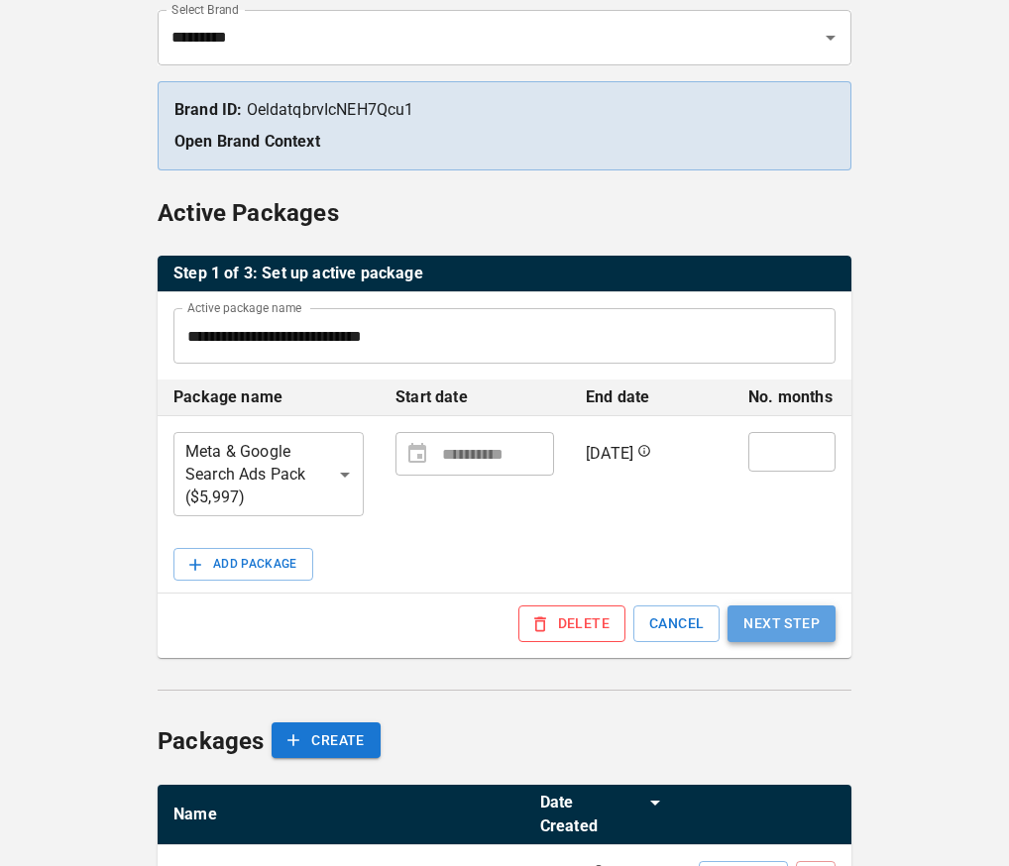
click at [811, 616] on button "NEXT STEP" at bounding box center [782, 624] width 108 height 37
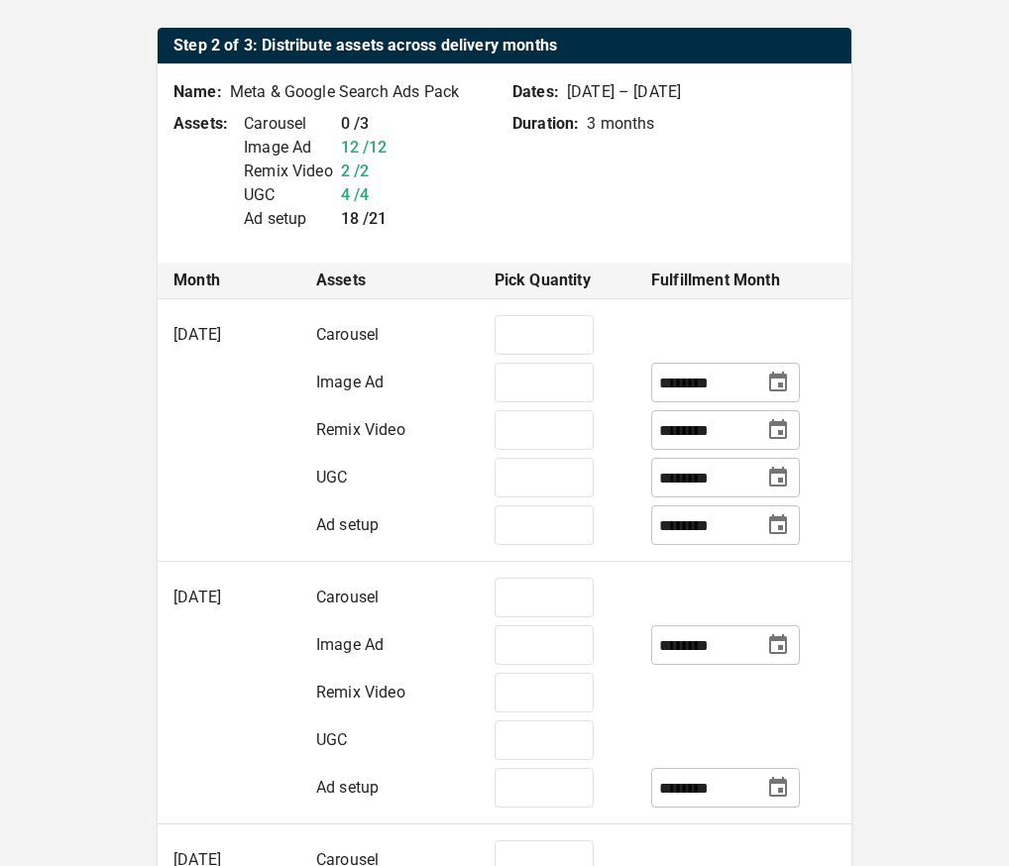
scroll to position [408, 0]
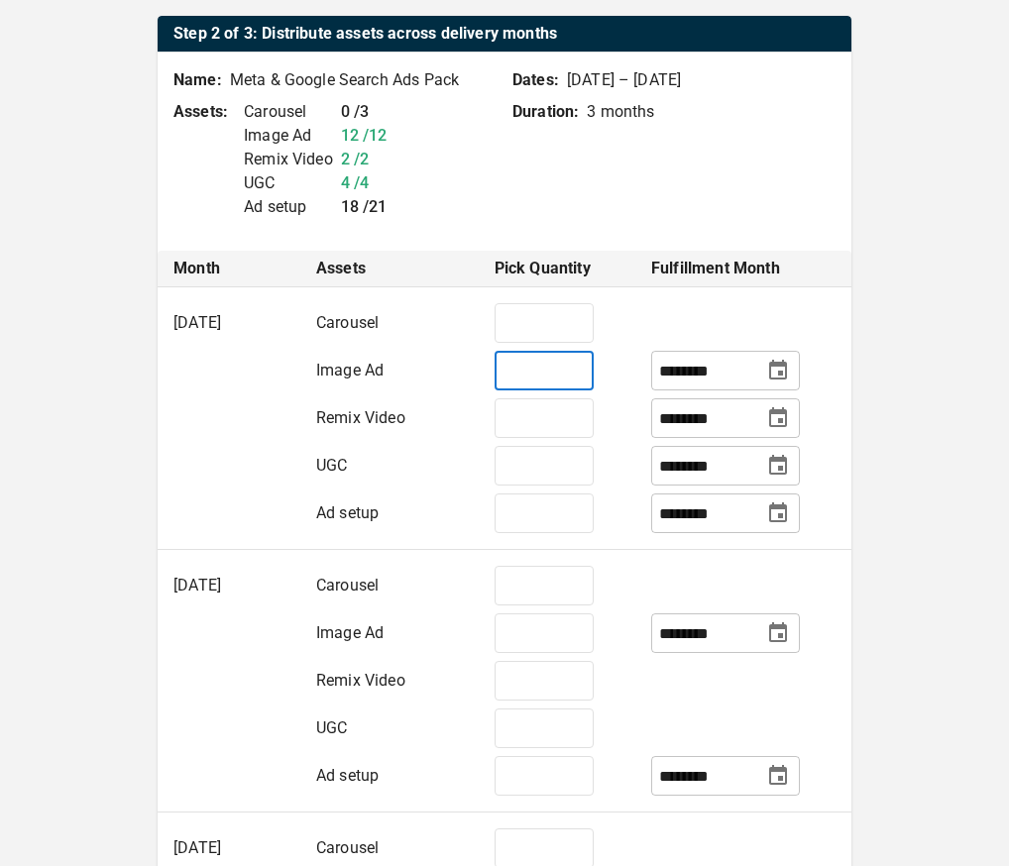
click at [532, 371] on input "*" at bounding box center [544, 371] width 99 height 40
type input "*"
click at [531, 518] on input "*" at bounding box center [544, 514] width 99 height 40
type input "**"
click at [660, 578] on td at bounding box center [743, 580] width 216 height 60
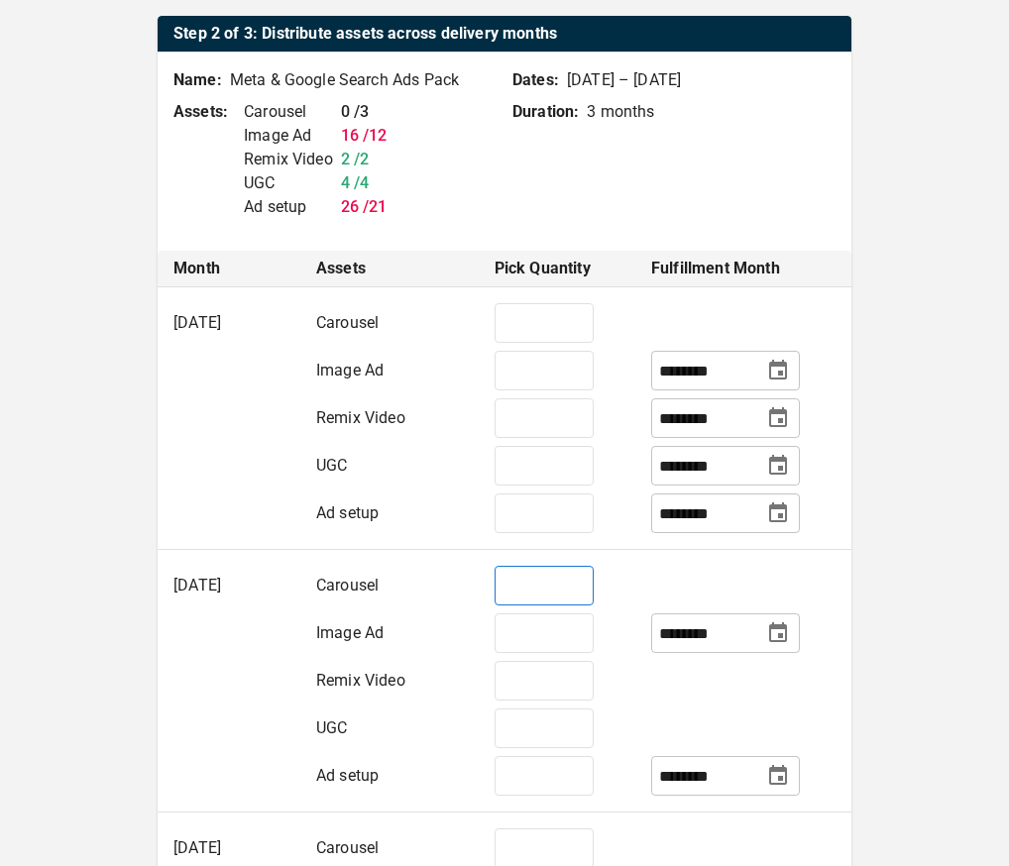
click at [551, 589] on input "*" at bounding box center [544, 586] width 99 height 40
type input "*"
click at [543, 647] on input "*" at bounding box center [544, 634] width 99 height 40
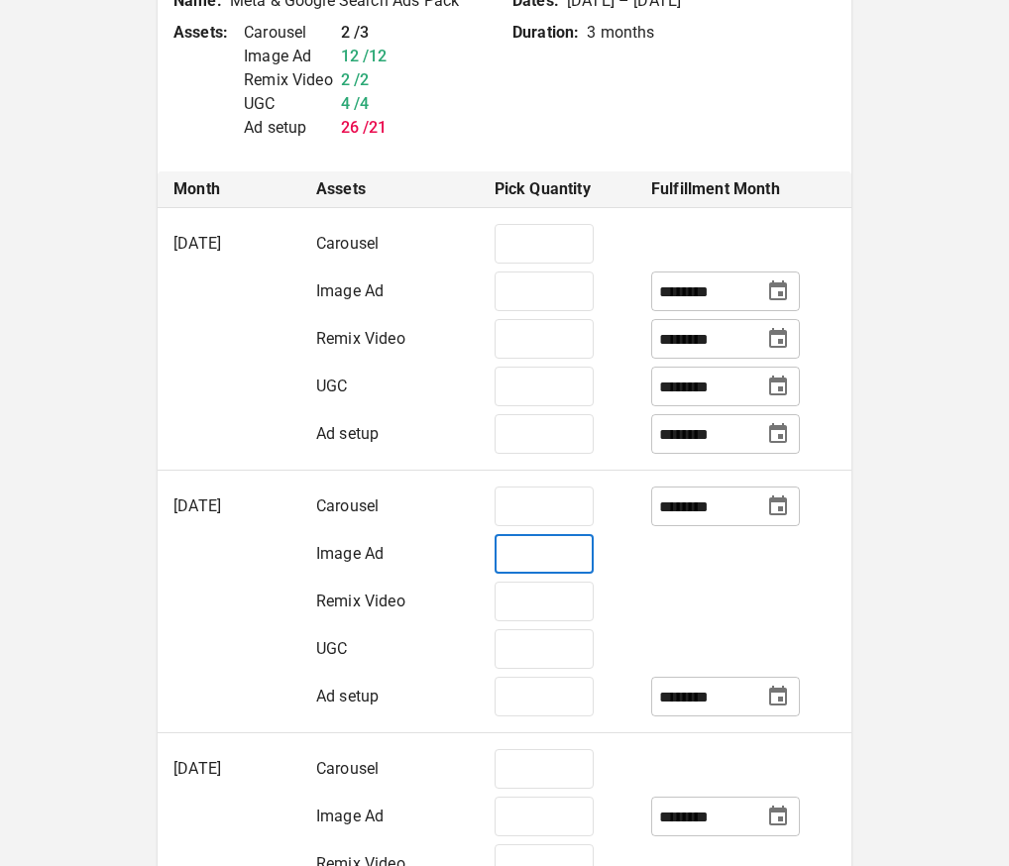
scroll to position [491, 0]
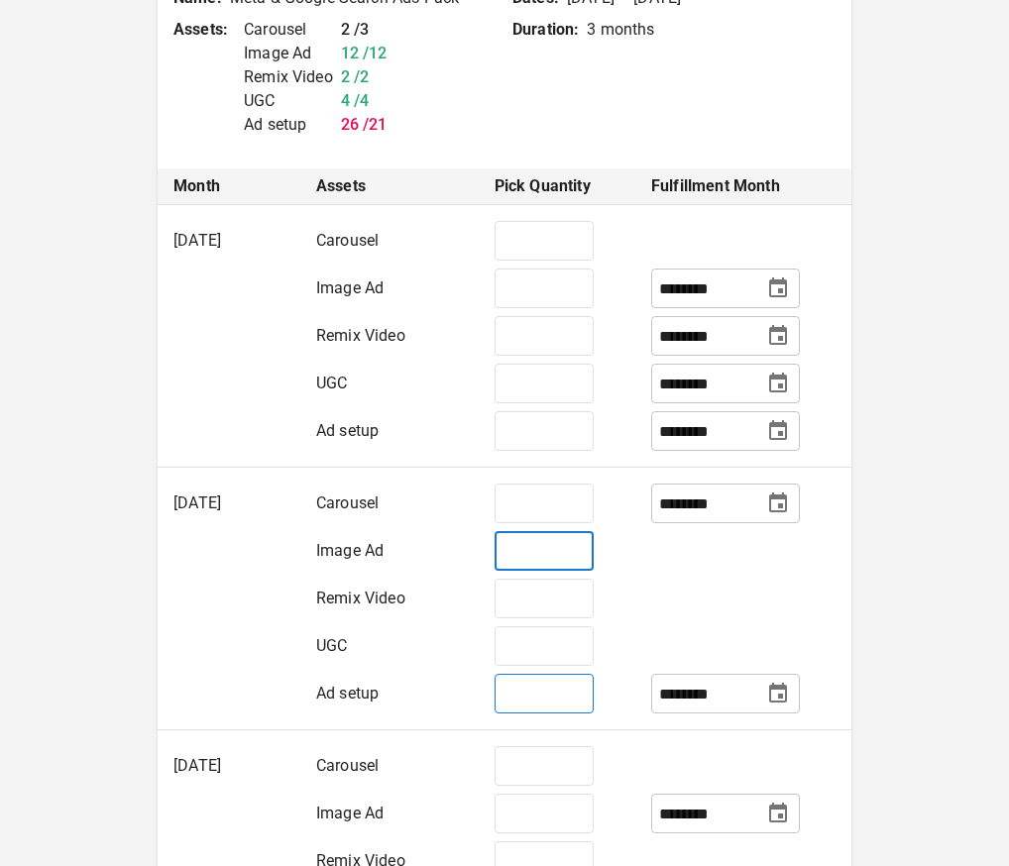
type input "*"
click at [536, 699] on input "*" at bounding box center [544, 694] width 99 height 40
type input "*"
click at [674, 605] on td at bounding box center [743, 599] width 216 height 48
click at [771, 512] on icon "Choose date, selected date is Sep 1, 2025" at bounding box center [778, 504] width 24 height 24
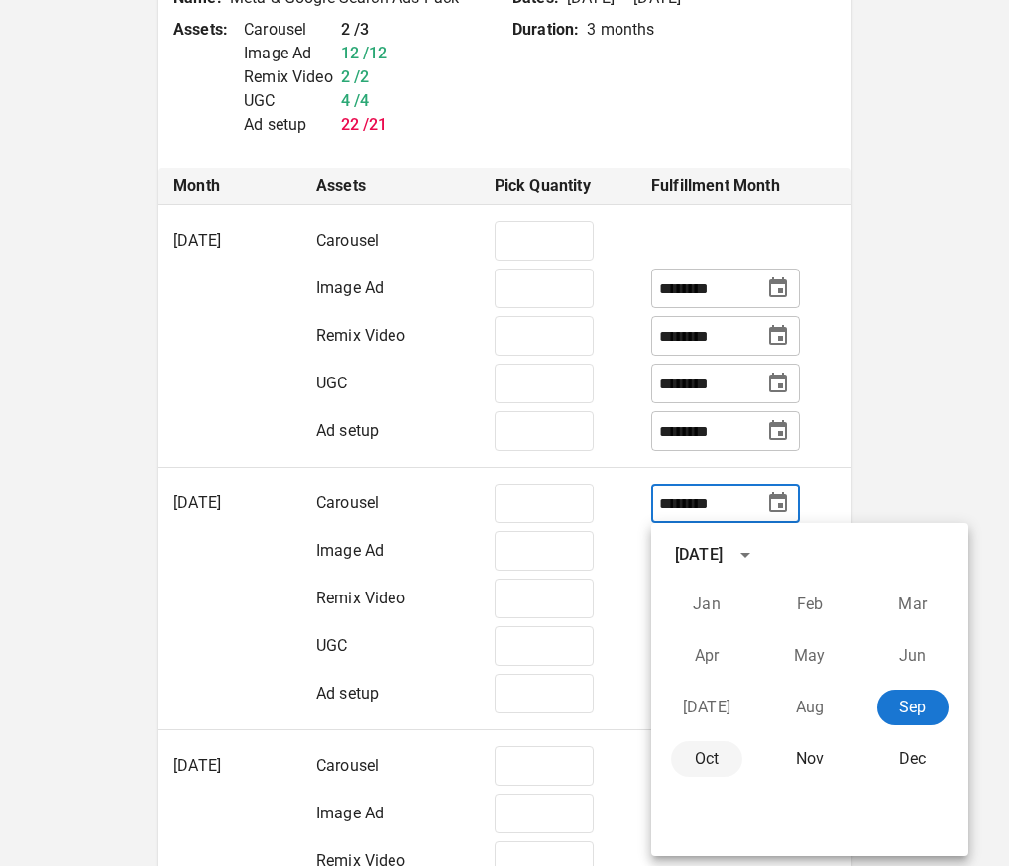
click at [702, 754] on button "Oct" at bounding box center [706, 759] width 71 height 36
type input "********"
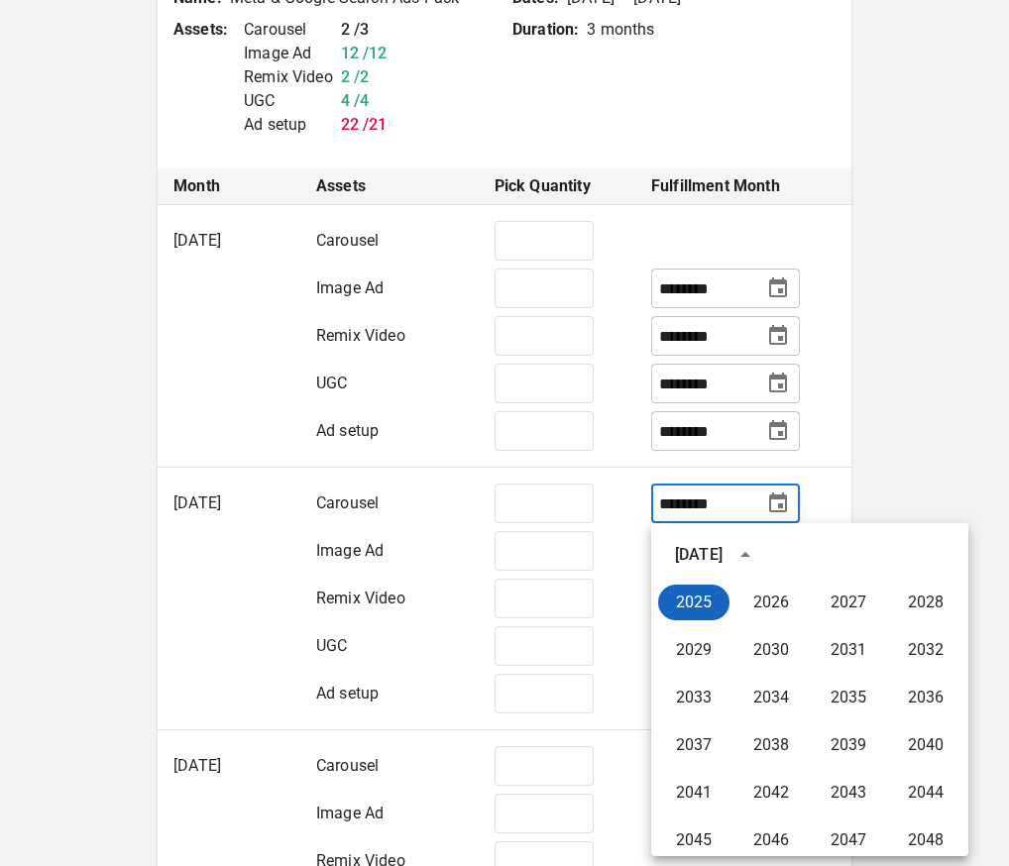
click at [707, 595] on button "2025" at bounding box center [693, 603] width 71 height 36
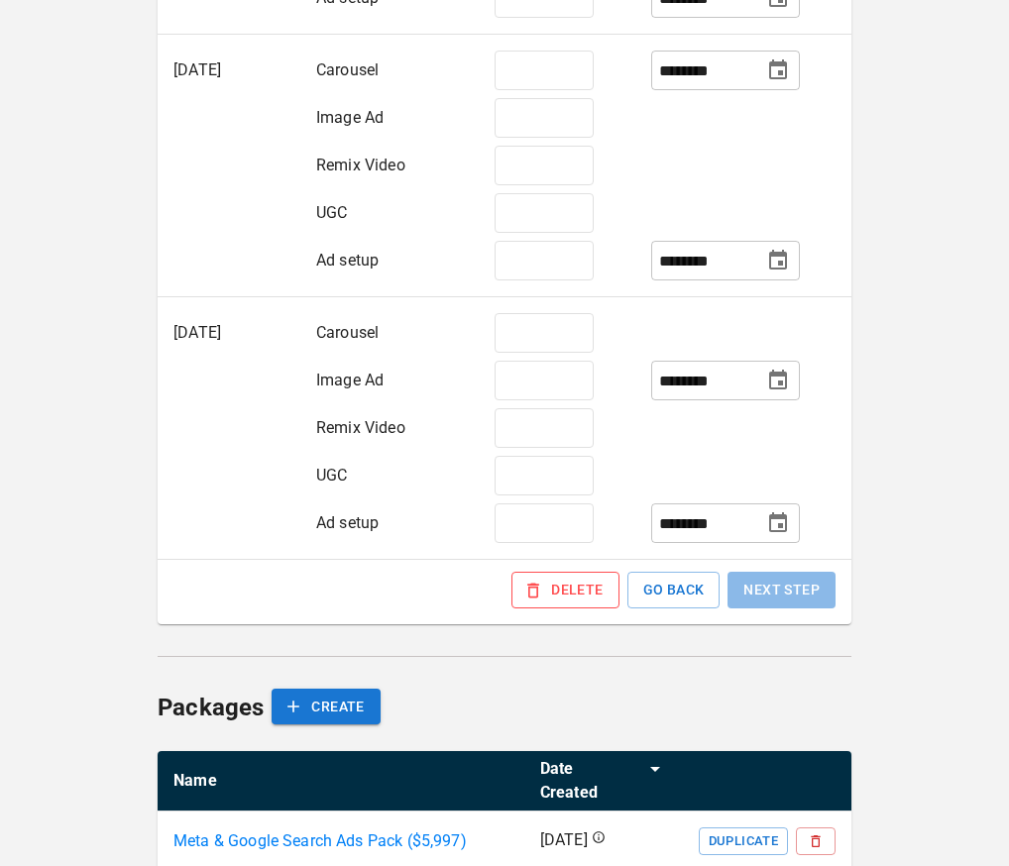
scroll to position [949, 0]
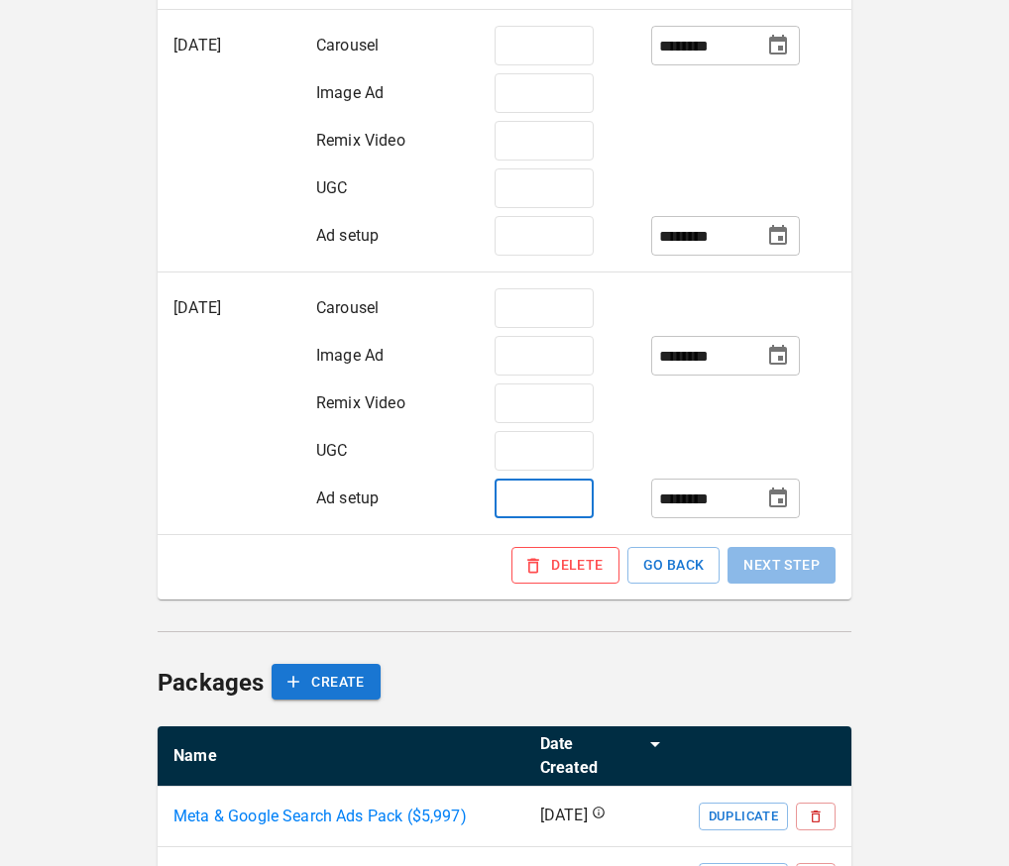
click at [536, 503] on input "*" at bounding box center [544, 499] width 99 height 40
type input "*"
click at [706, 613] on div "**********" at bounding box center [505, 161] width 694 height 1494
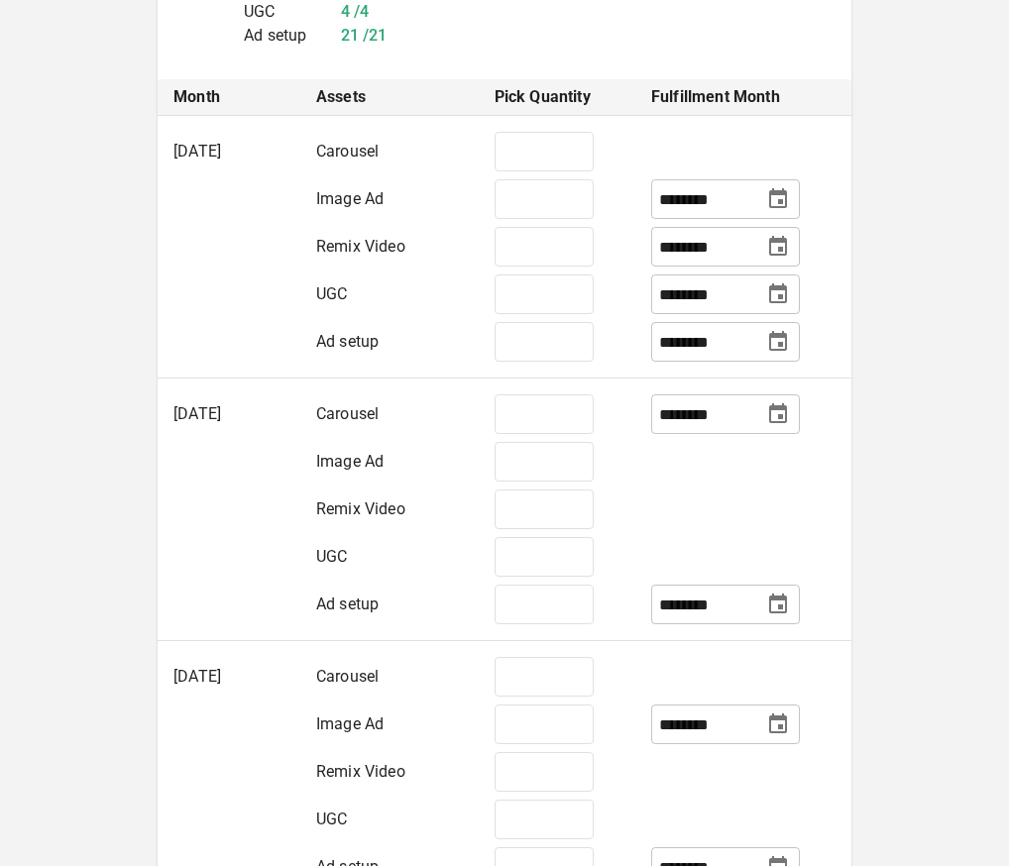
scroll to position [614, 0]
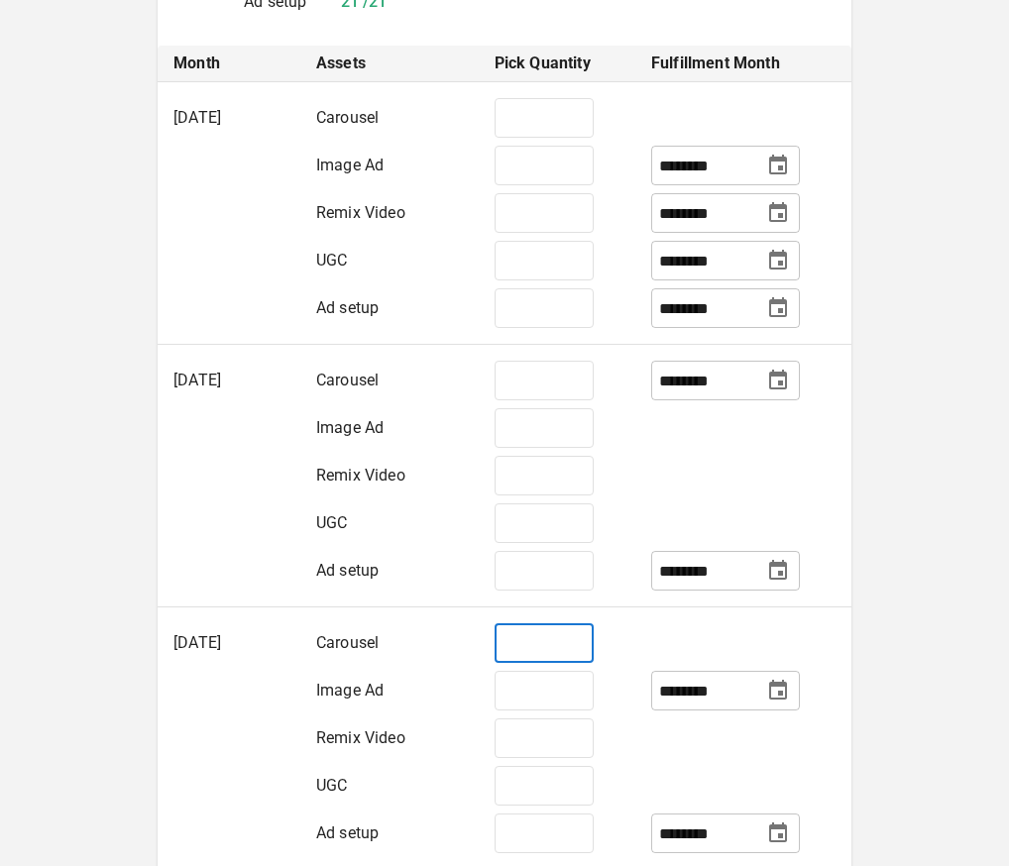
click at [566, 651] on input "*" at bounding box center [544, 644] width 99 height 40
type input "*"
click at [920, 600] on div "**********" at bounding box center [504, 344] width 1009 height 1916
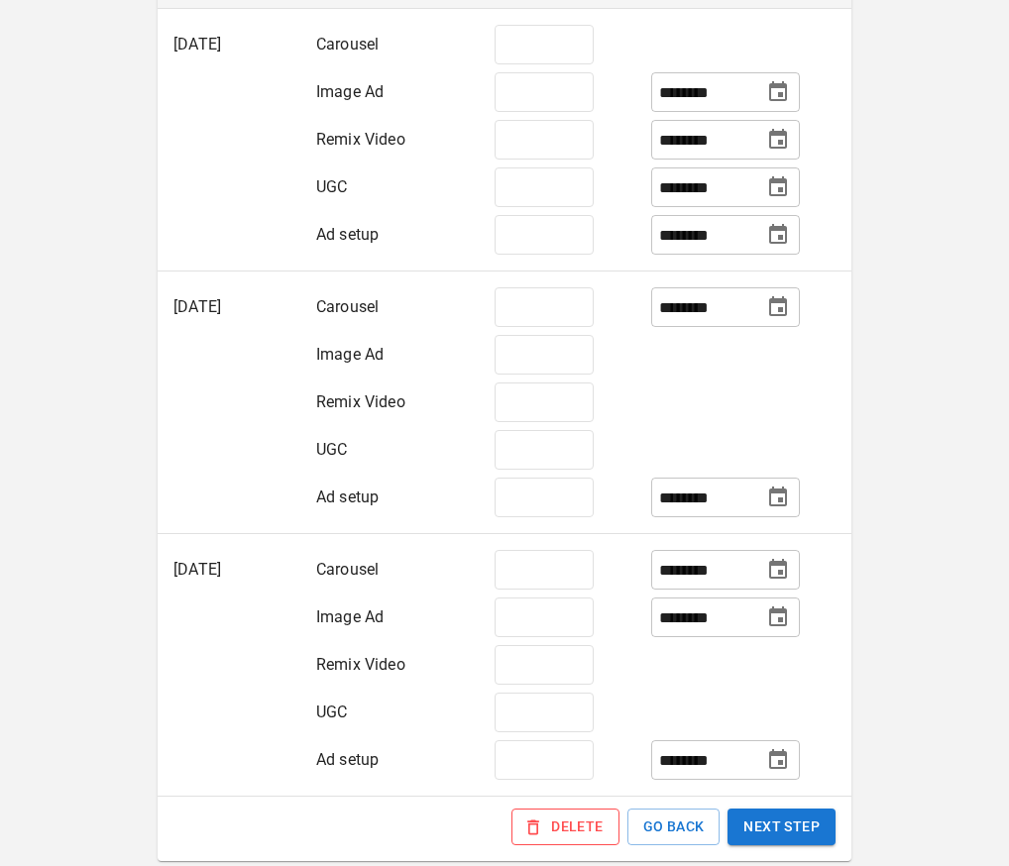
scroll to position [690, 0]
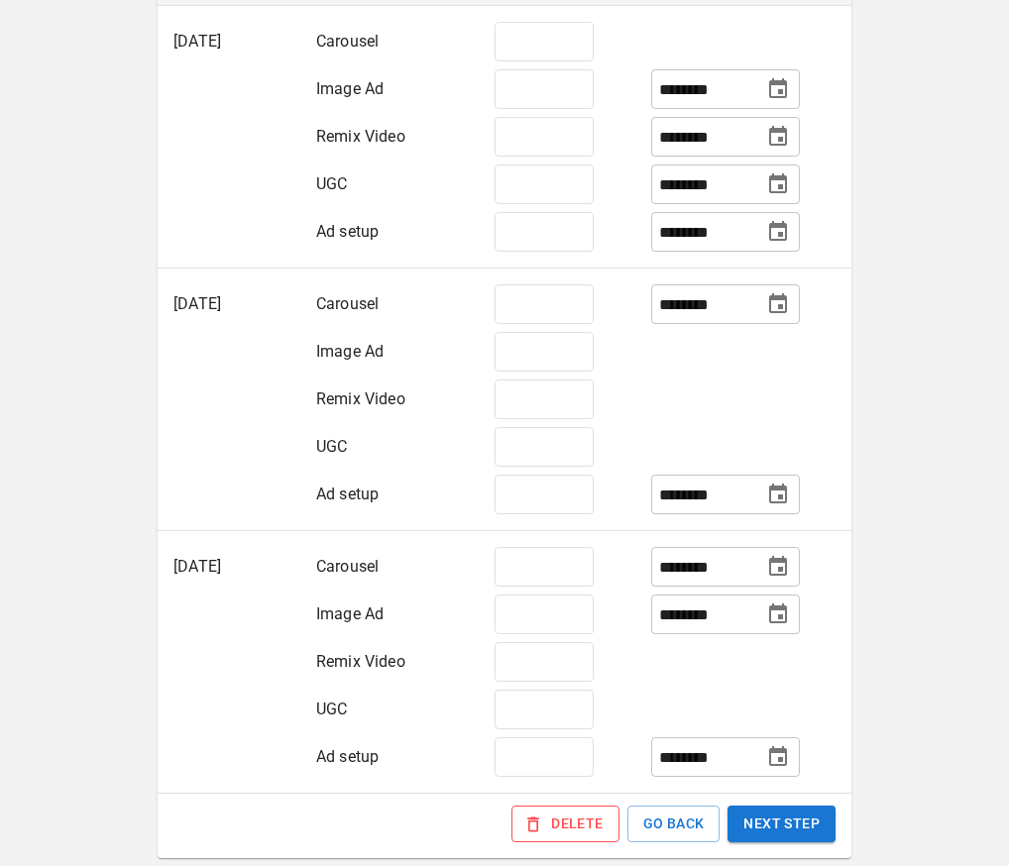
click at [783, 803] on div "DELETE GO BACK NEXT STEP" at bounding box center [505, 825] width 694 height 65
click at [786, 827] on button "NEXT STEP" at bounding box center [782, 824] width 108 height 37
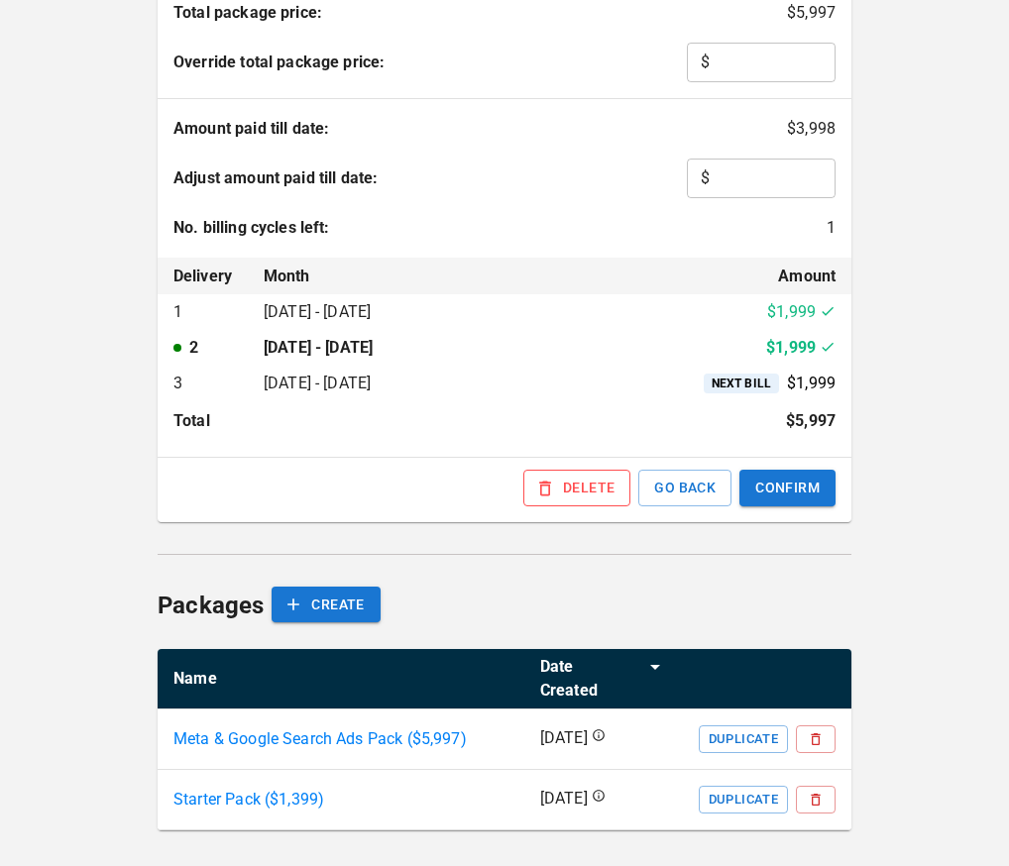
click at [385, 728] on p "Meta & Google Search Ads Pack ($ 5,997 )" at bounding box center [319, 740] width 293 height 24
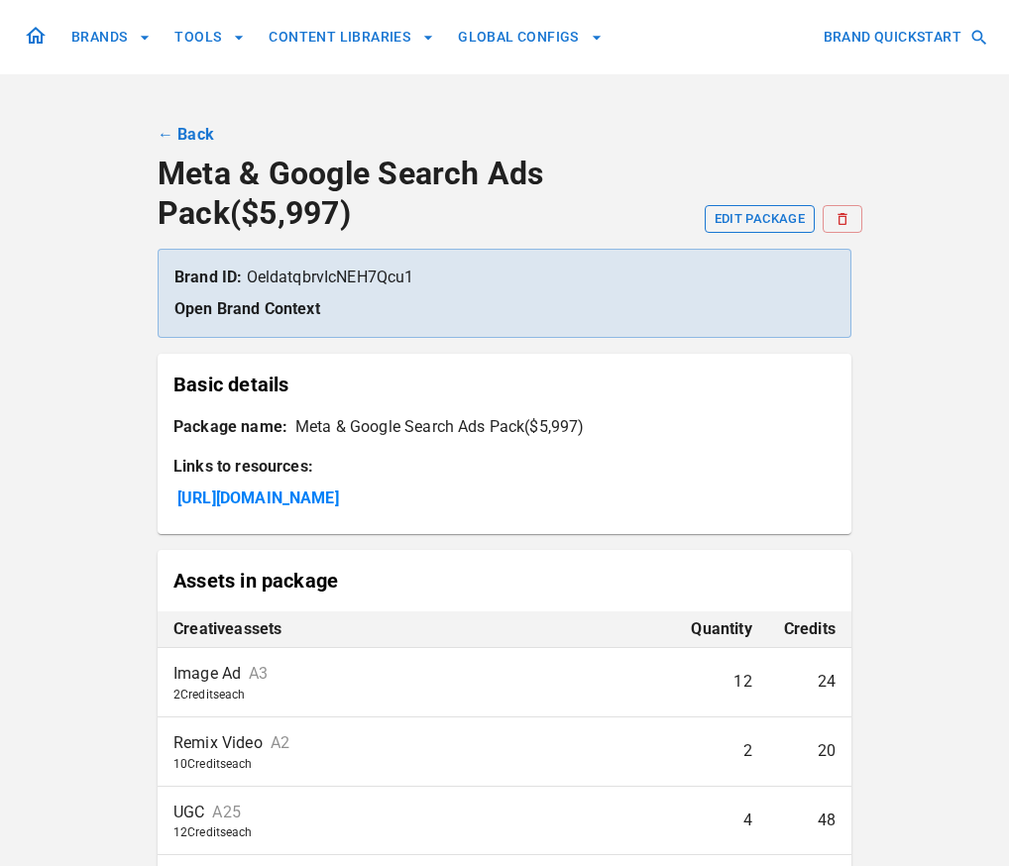
click at [753, 216] on button "EDIT PACKAGE" at bounding box center [760, 219] width 110 height 28
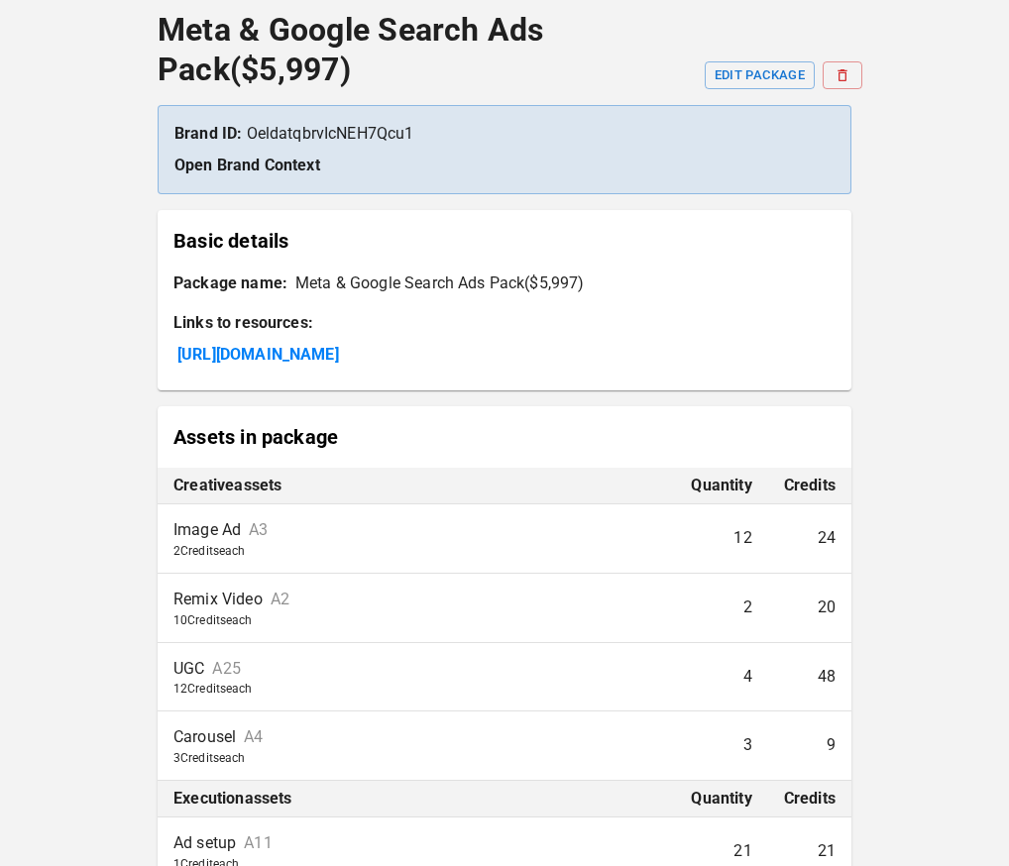
scroll to position [182, 0]
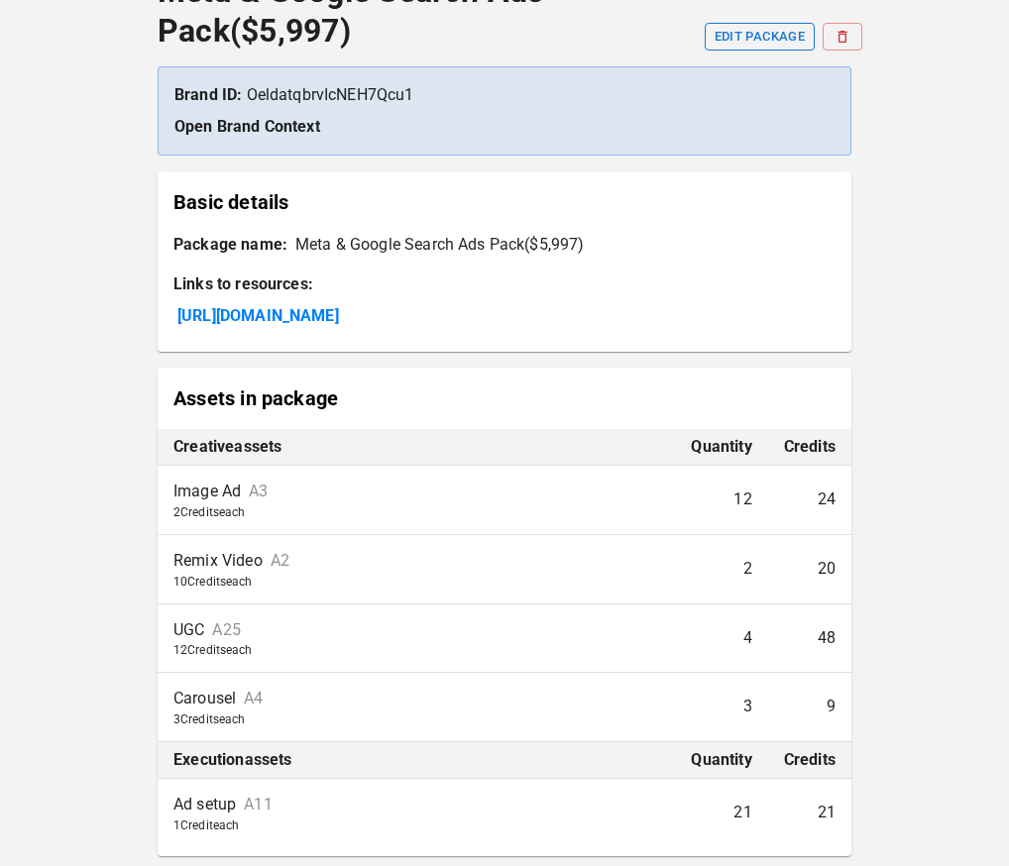
click at [781, 27] on button "EDIT PACKAGE" at bounding box center [760, 37] width 110 height 28
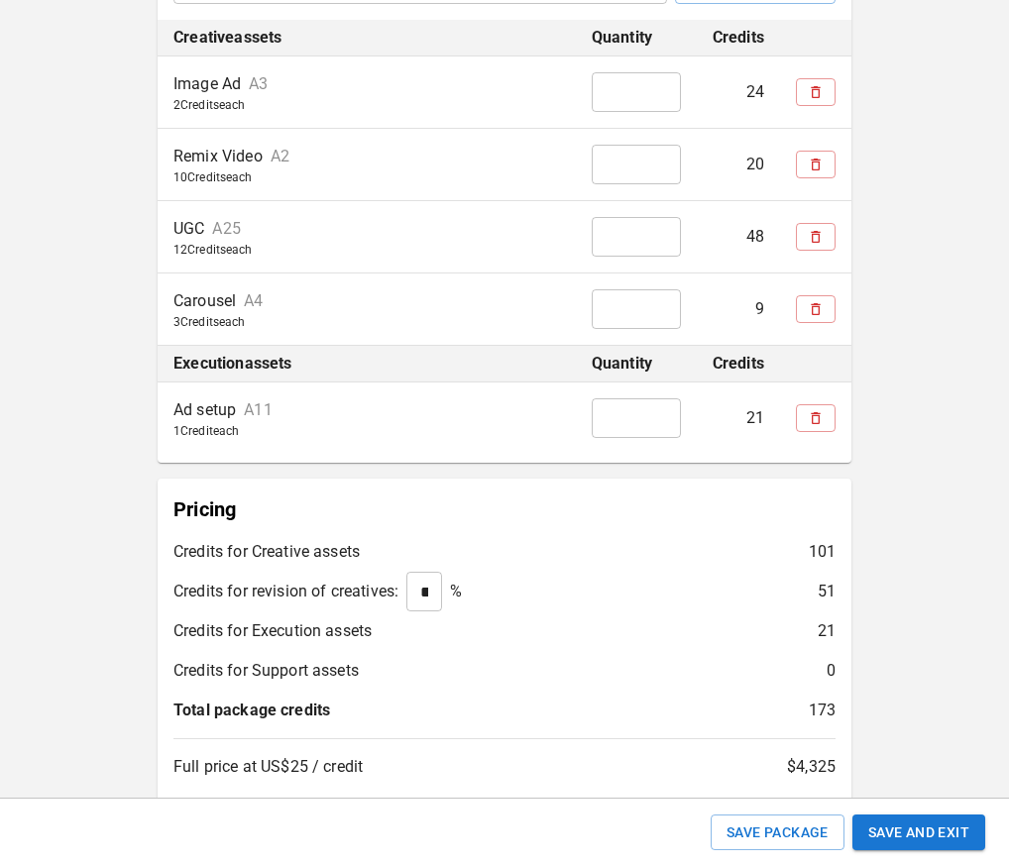
scroll to position [828, 0]
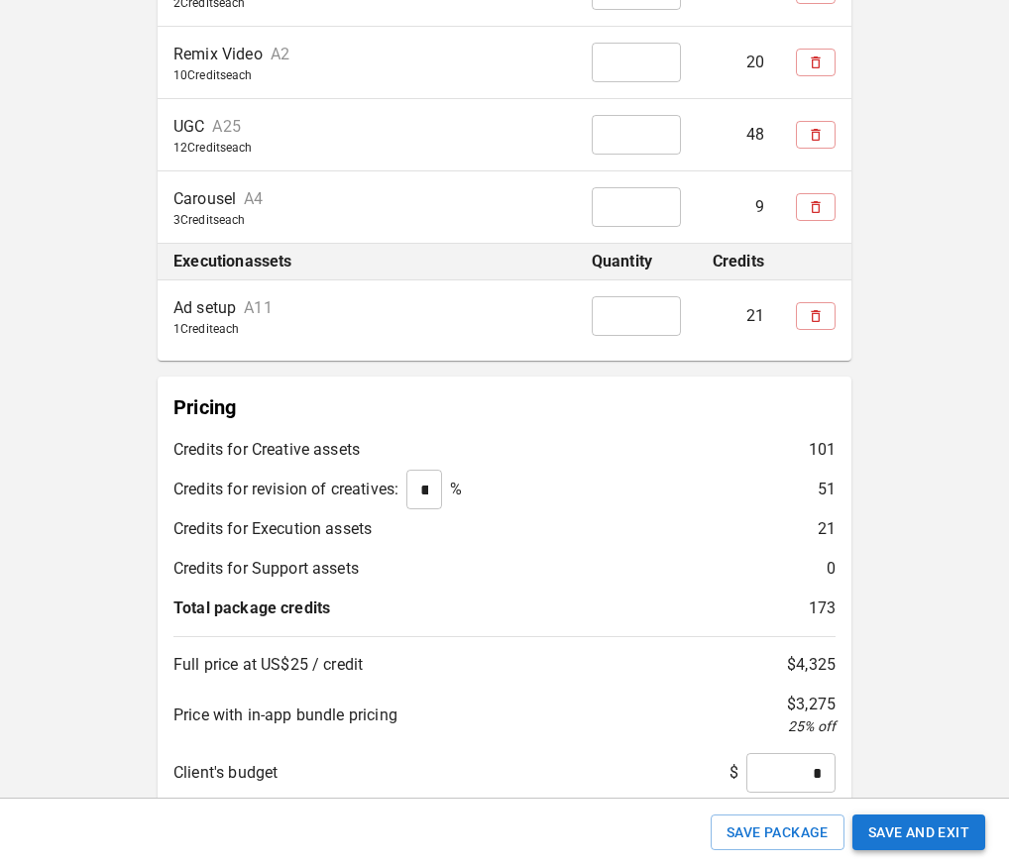
click at [918, 823] on button "Save and Exit" at bounding box center [919, 833] width 133 height 37
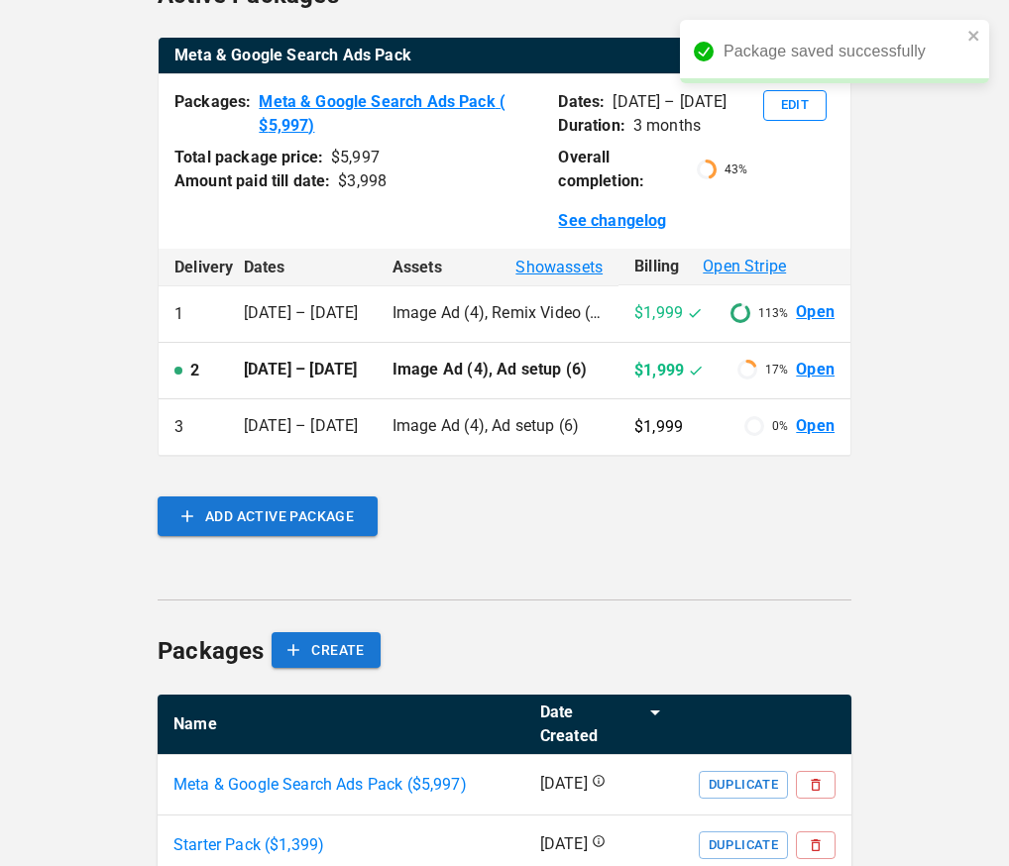
scroll to position [383, 0]
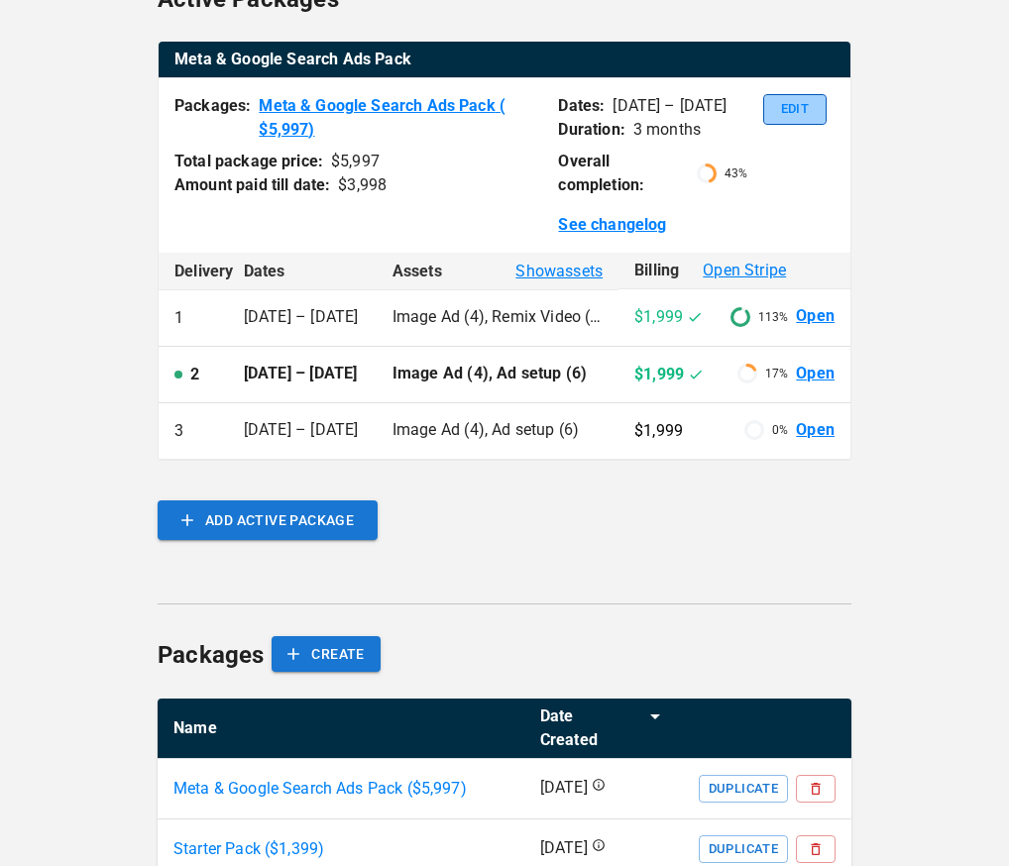
click at [799, 114] on button "Edit" at bounding box center [794, 109] width 63 height 31
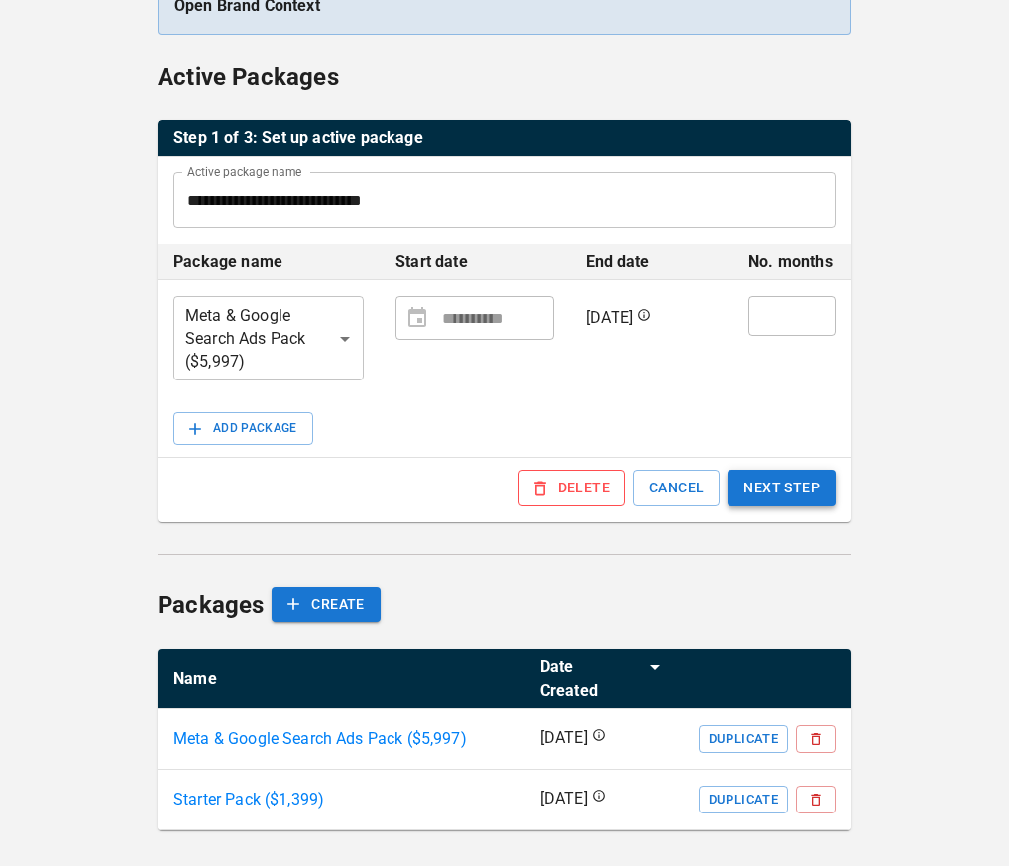
click at [756, 487] on button "NEXT STEP" at bounding box center [782, 488] width 108 height 37
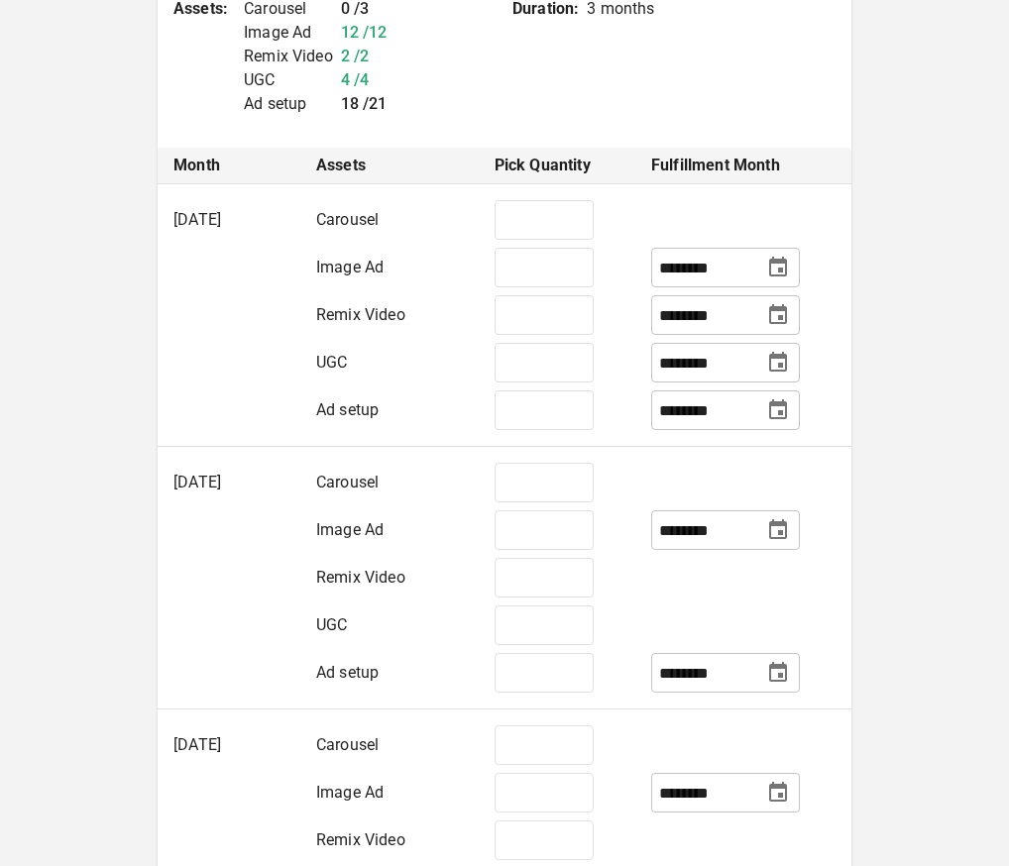
scroll to position [512, 0]
click at [586, 476] on input "*" at bounding box center [544, 483] width 99 height 40
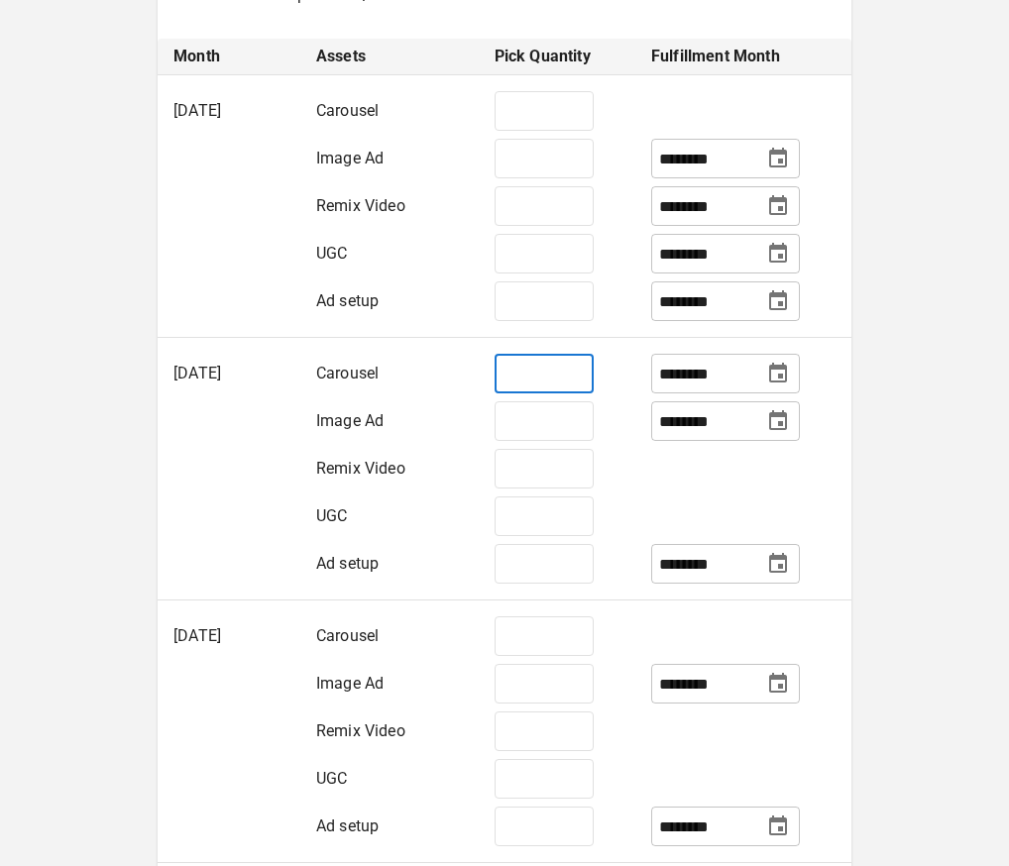
scroll to position [620, 0]
type input "*"
click at [534, 634] on input "*" at bounding box center [544, 638] width 99 height 40
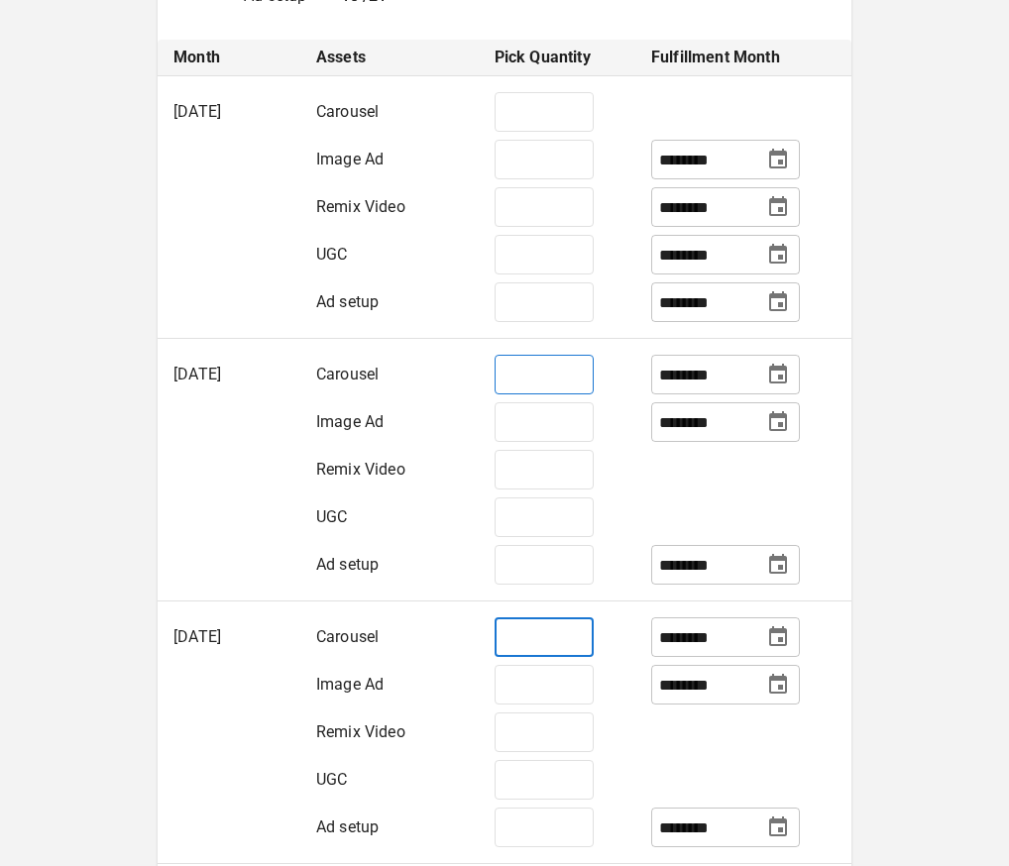
type input "*"
click at [539, 379] on input "*" at bounding box center [544, 375] width 99 height 40
type input "*"
click at [652, 490] on td at bounding box center [743, 470] width 216 height 48
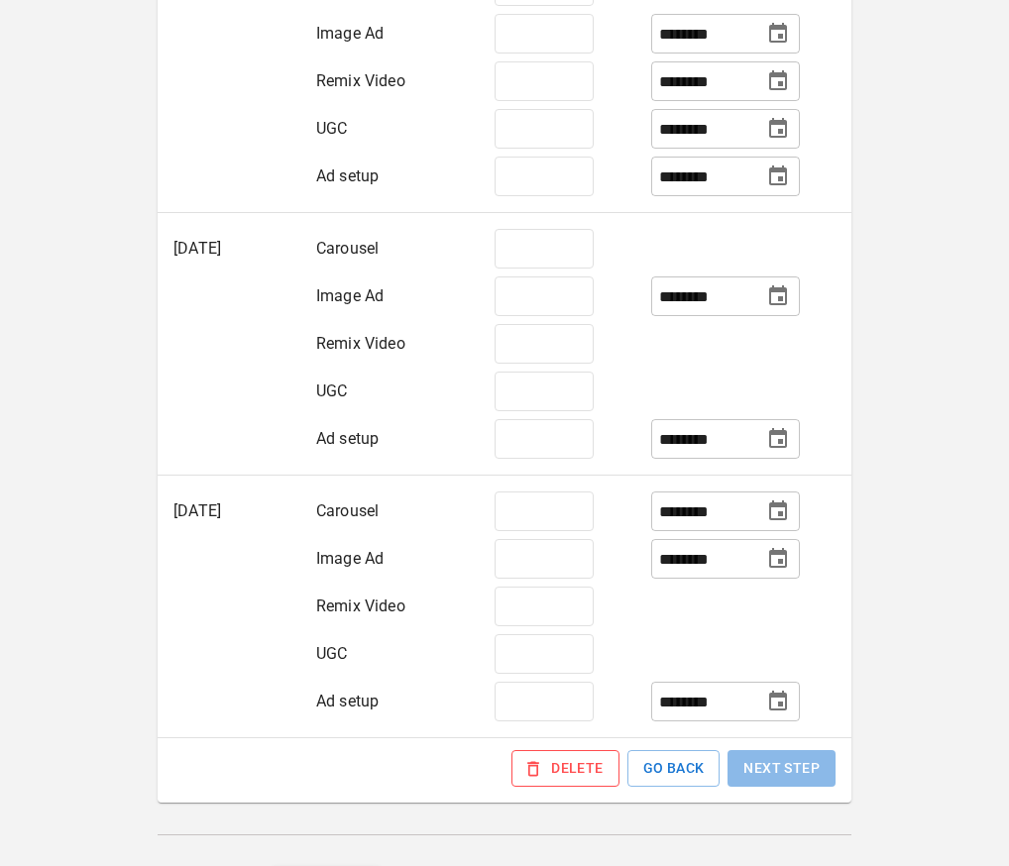
scroll to position [747, 0]
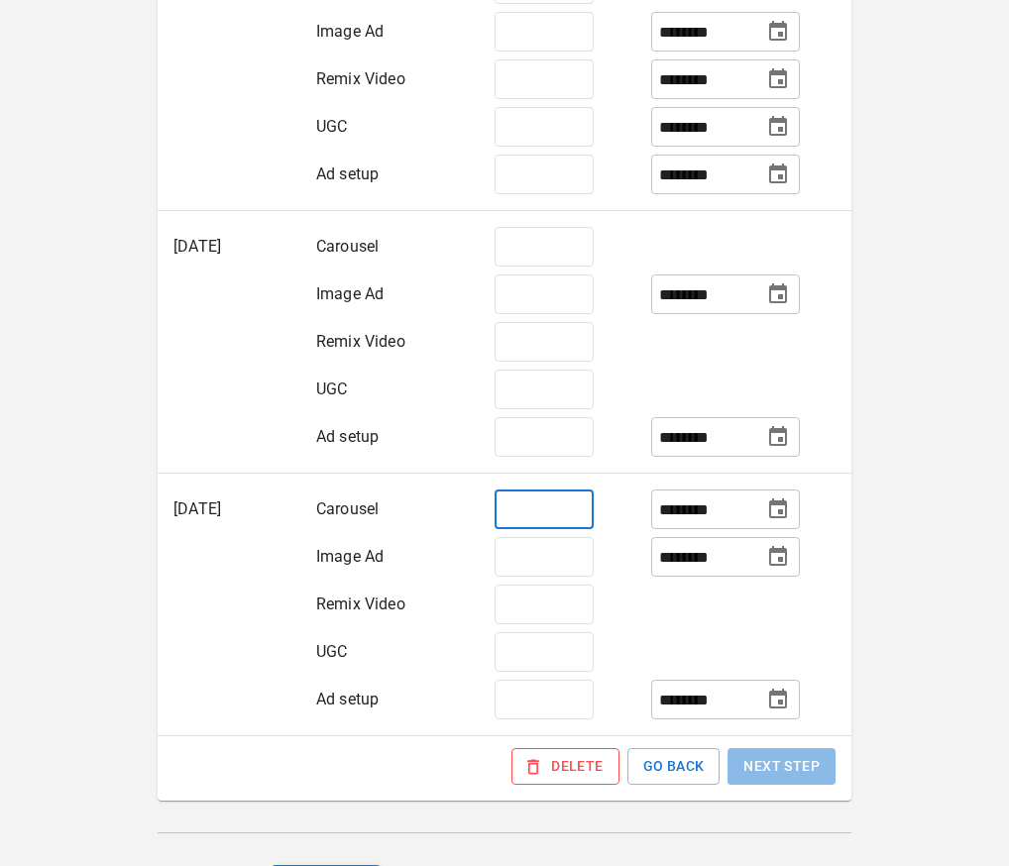
click at [570, 514] on input "*" at bounding box center [544, 510] width 99 height 40
type input "*"
click at [598, 416] on td "* ​" at bounding box center [557, 443] width 157 height 60
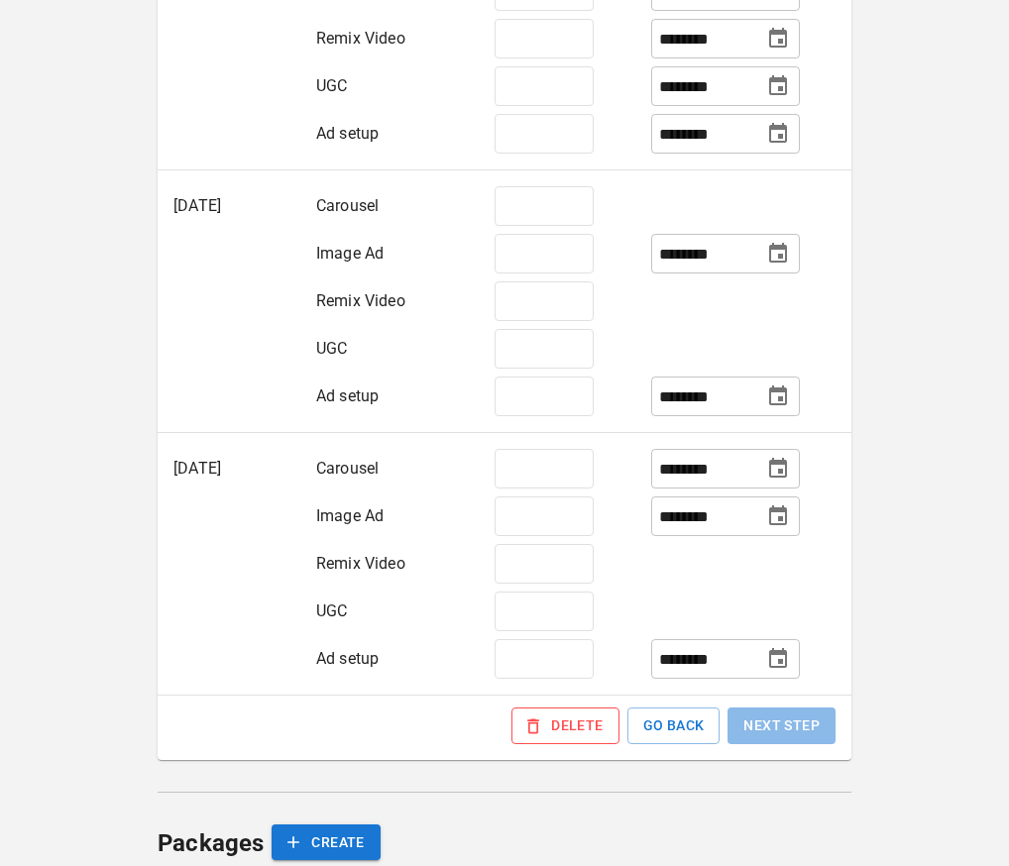
scroll to position [809, 0]
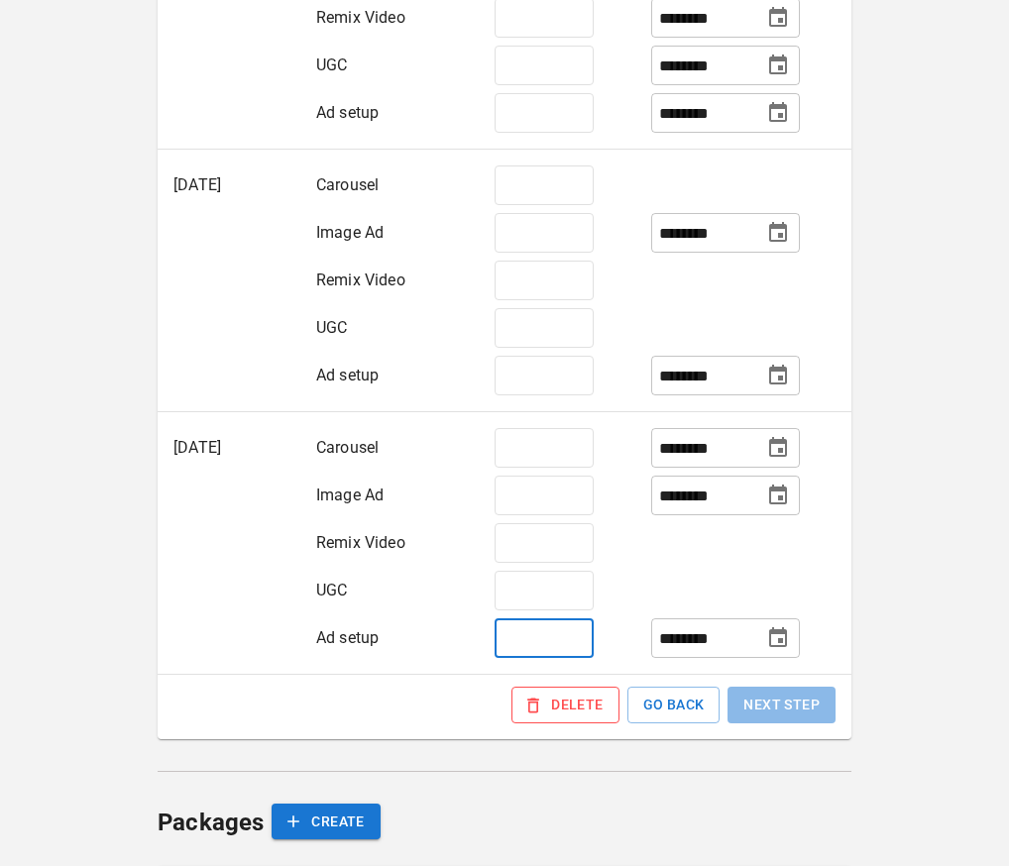
click at [519, 639] on input "*" at bounding box center [544, 639] width 99 height 40
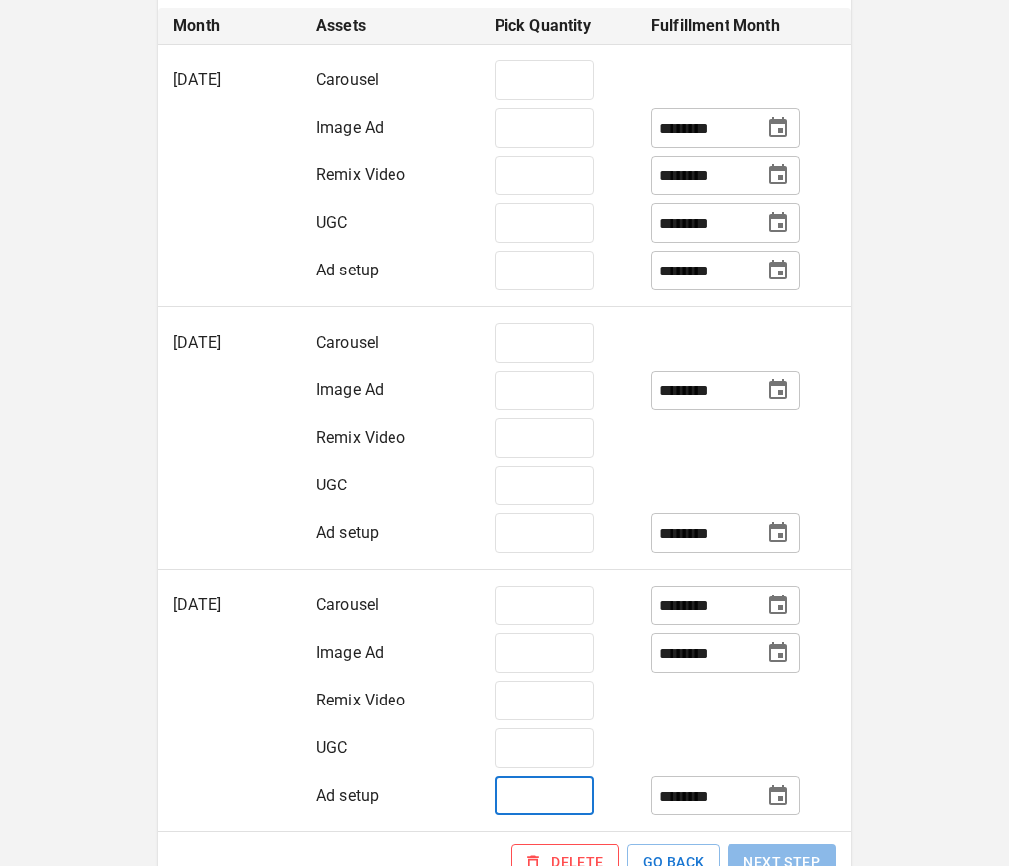
scroll to position [645, 0]
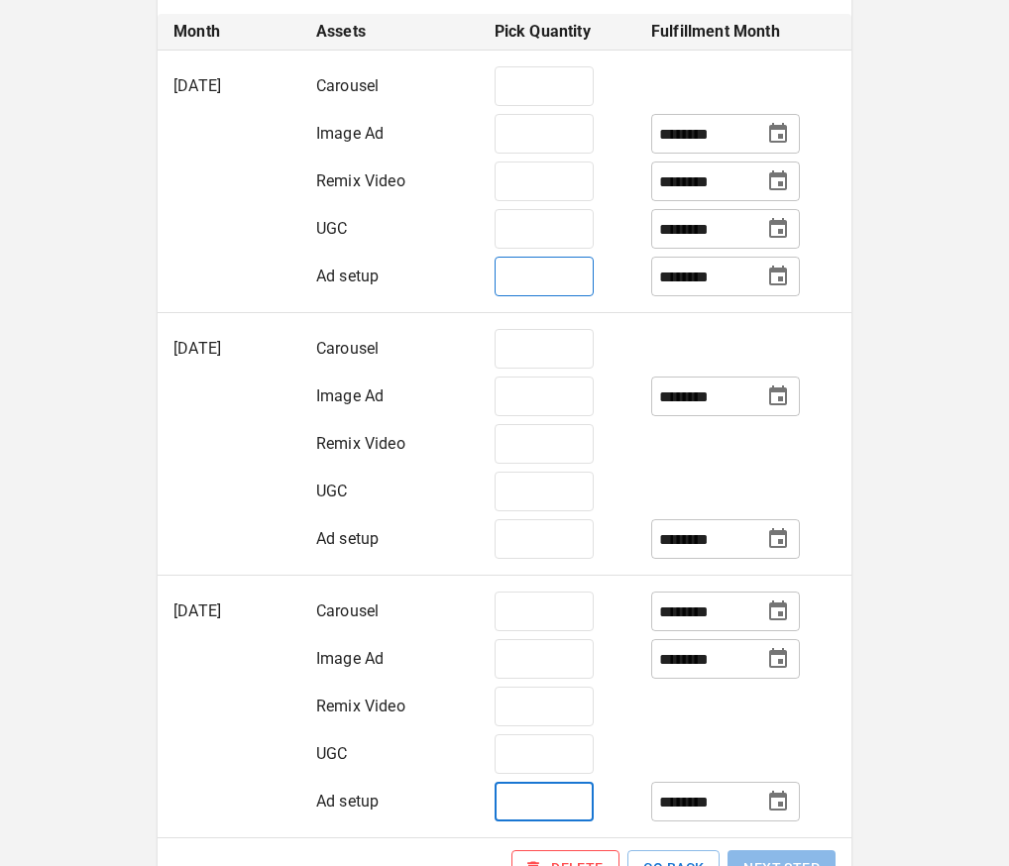
type input "*"
click at [544, 277] on input "*" at bounding box center [544, 277] width 99 height 40
type input "**"
click at [543, 510] on input "*" at bounding box center [544, 492] width 99 height 40
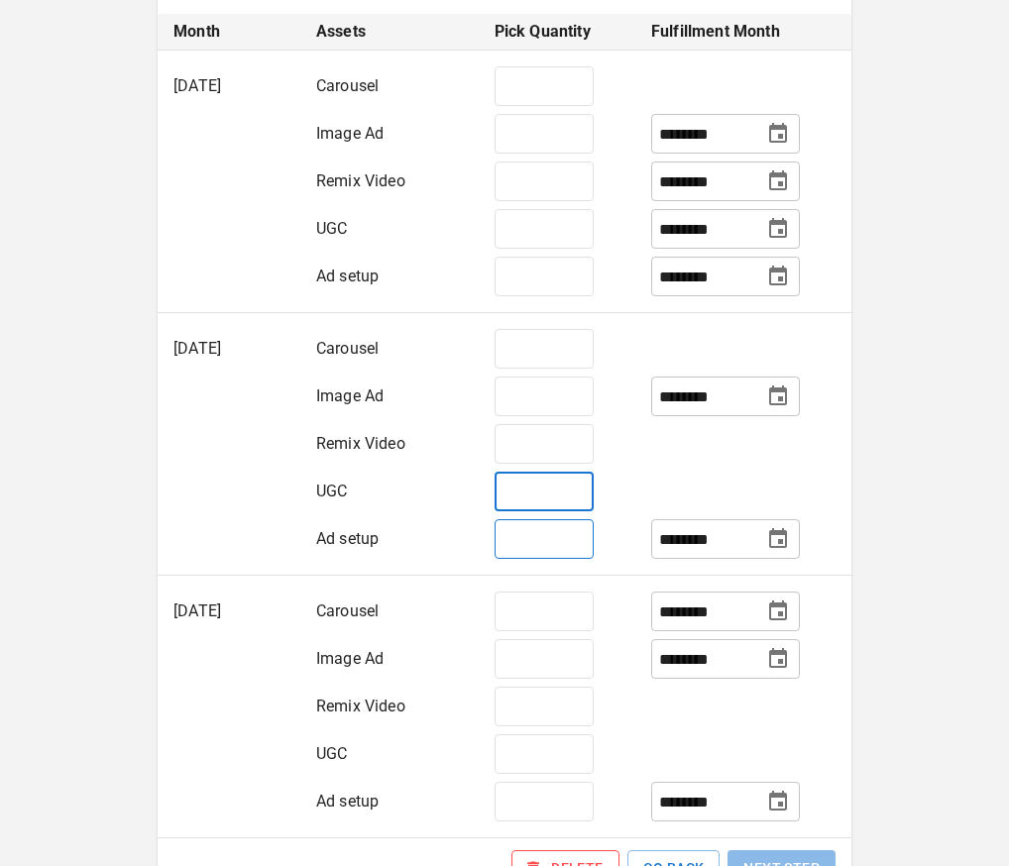
click at [548, 532] on input "*" at bounding box center [544, 539] width 99 height 40
type input "*"
click at [709, 473] on td at bounding box center [743, 492] width 216 height 48
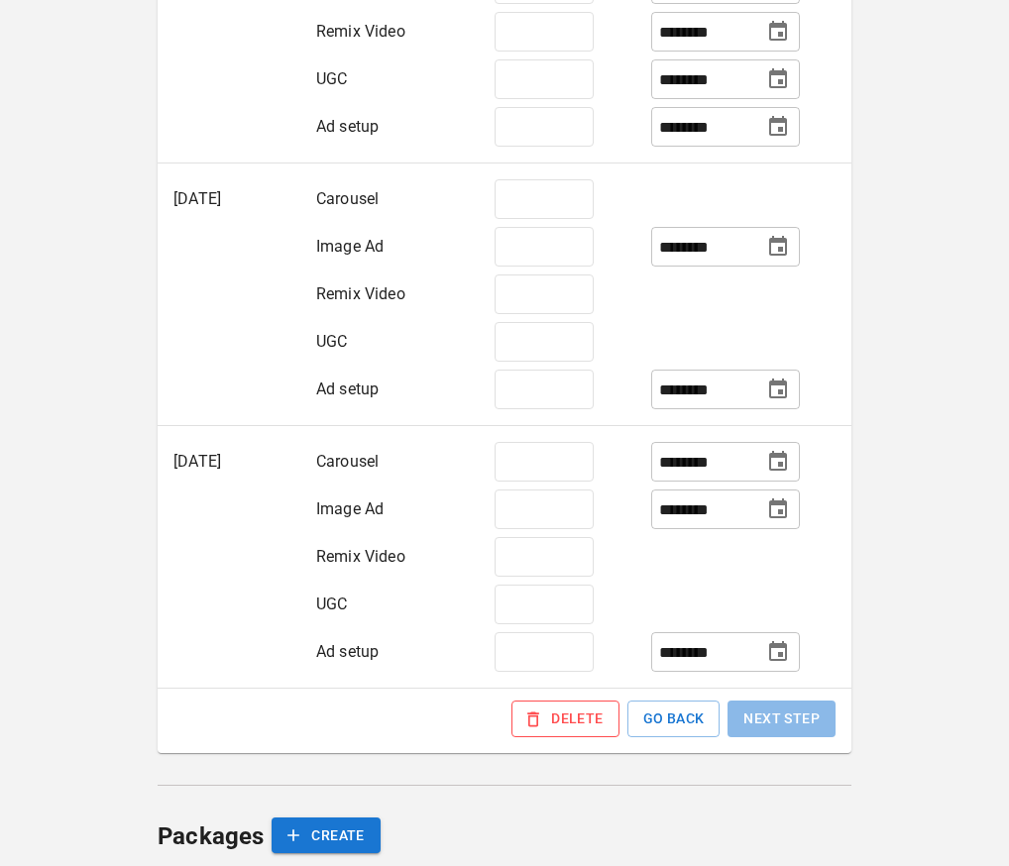
scroll to position [845, 0]
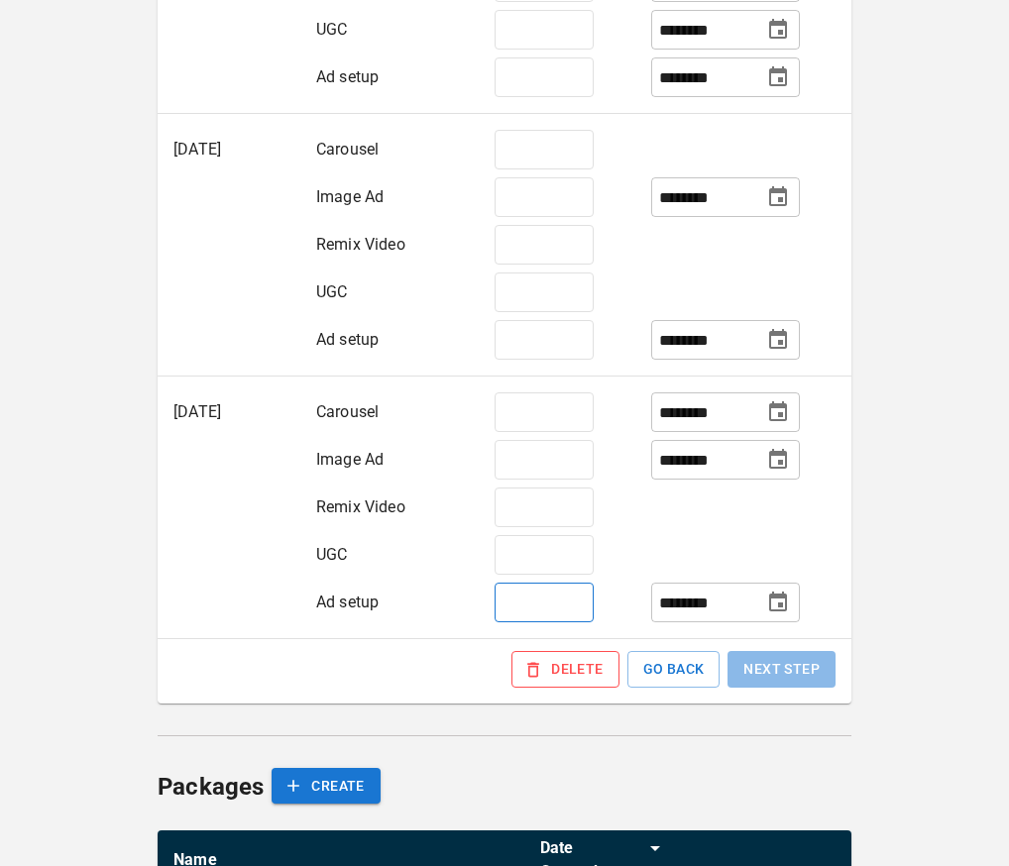
click at [564, 604] on input "*" at bounding box center [544, 603] width 99 height 40
type input "*"
click at [688, 531] on td at bounding box center [743, 555] width 216 height 48
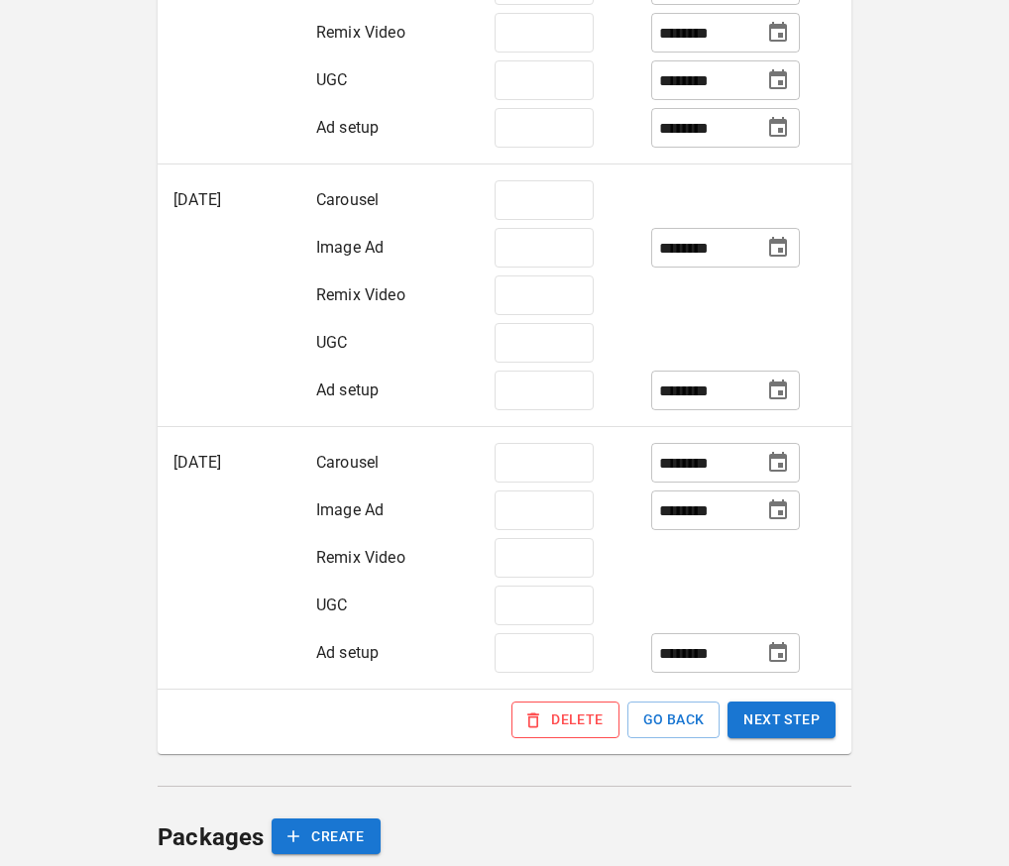
scroll to position [793, 0]
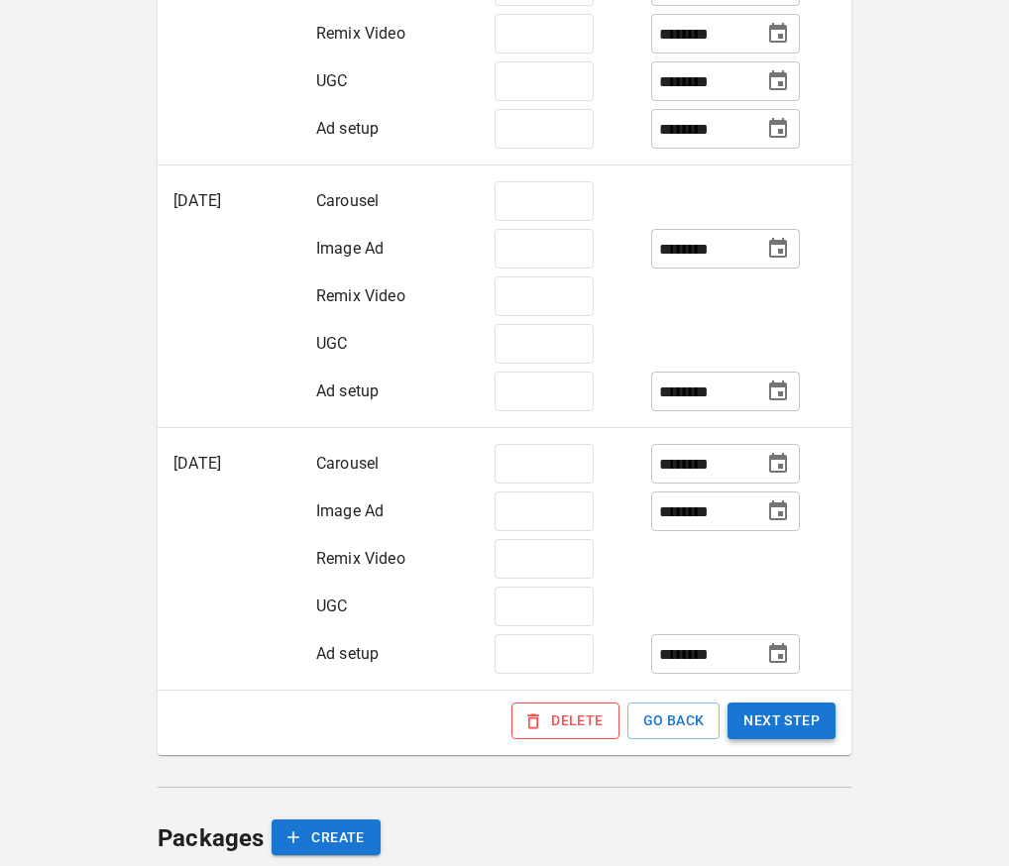
click at [760, 728] on button "NEXT STEP" at bounding box center [782, 721] width 108 height 37
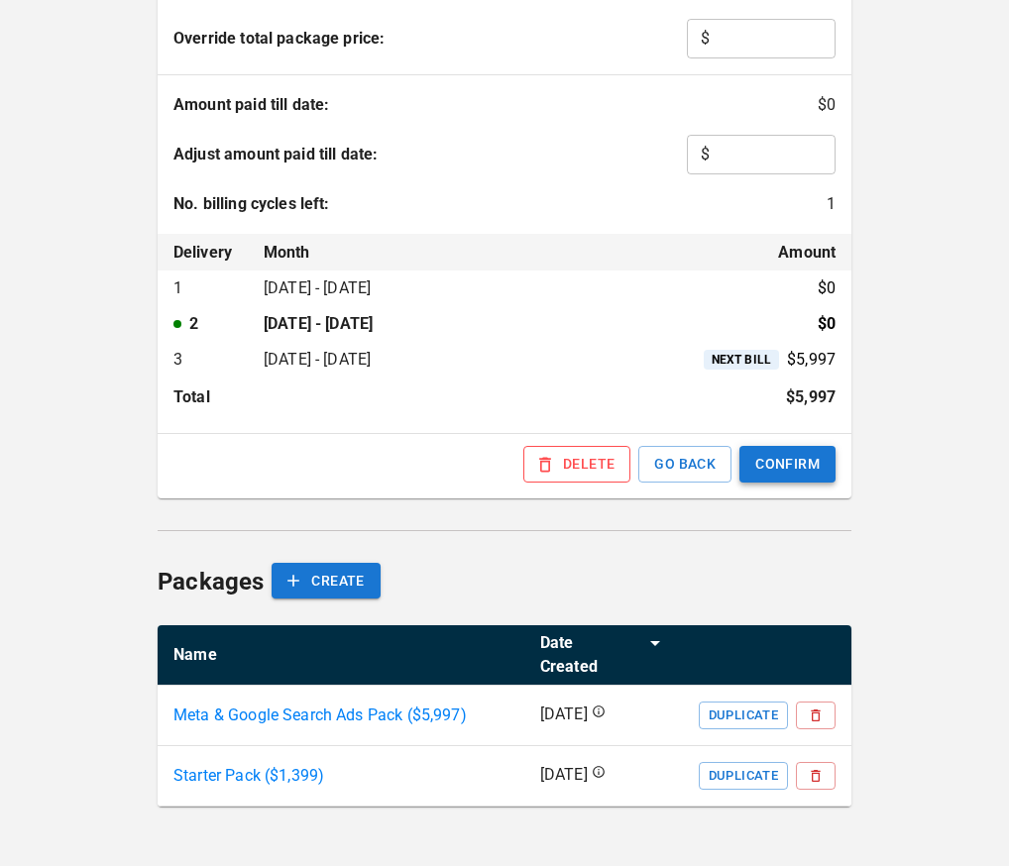
scroll to position [587, 0]
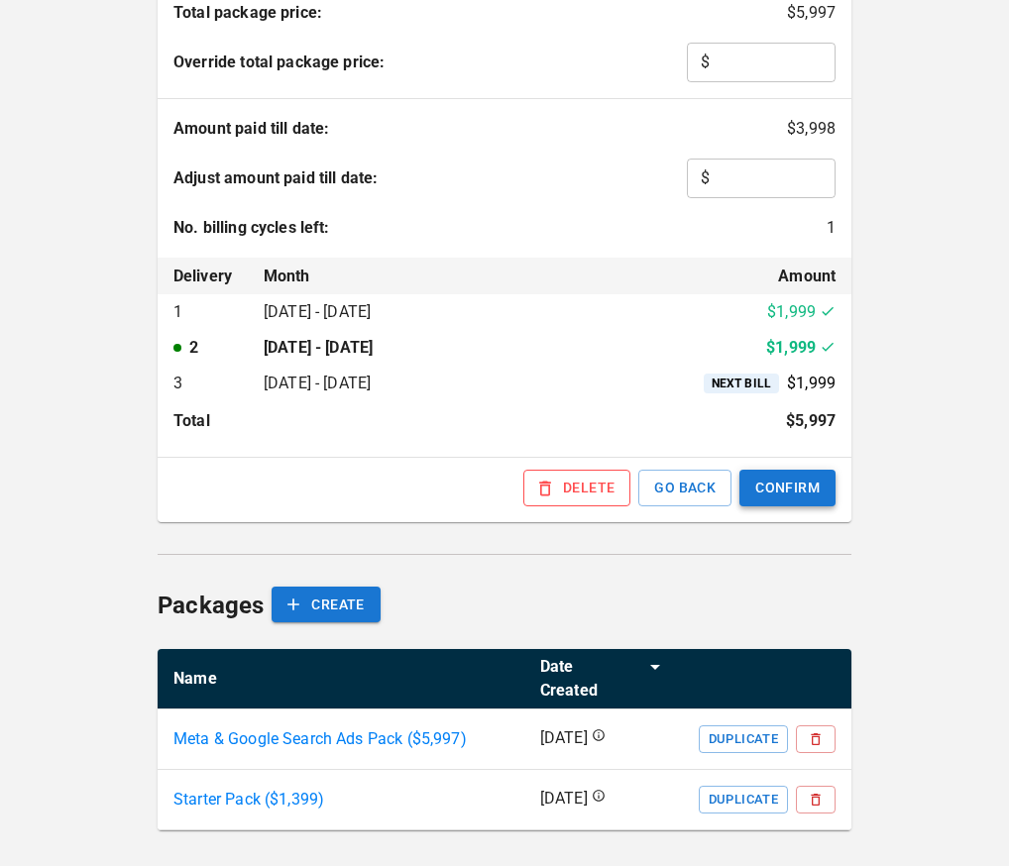
click at [812, 489] on button "CONFIRM" at bounding box center [788, 488] width 96 height 37
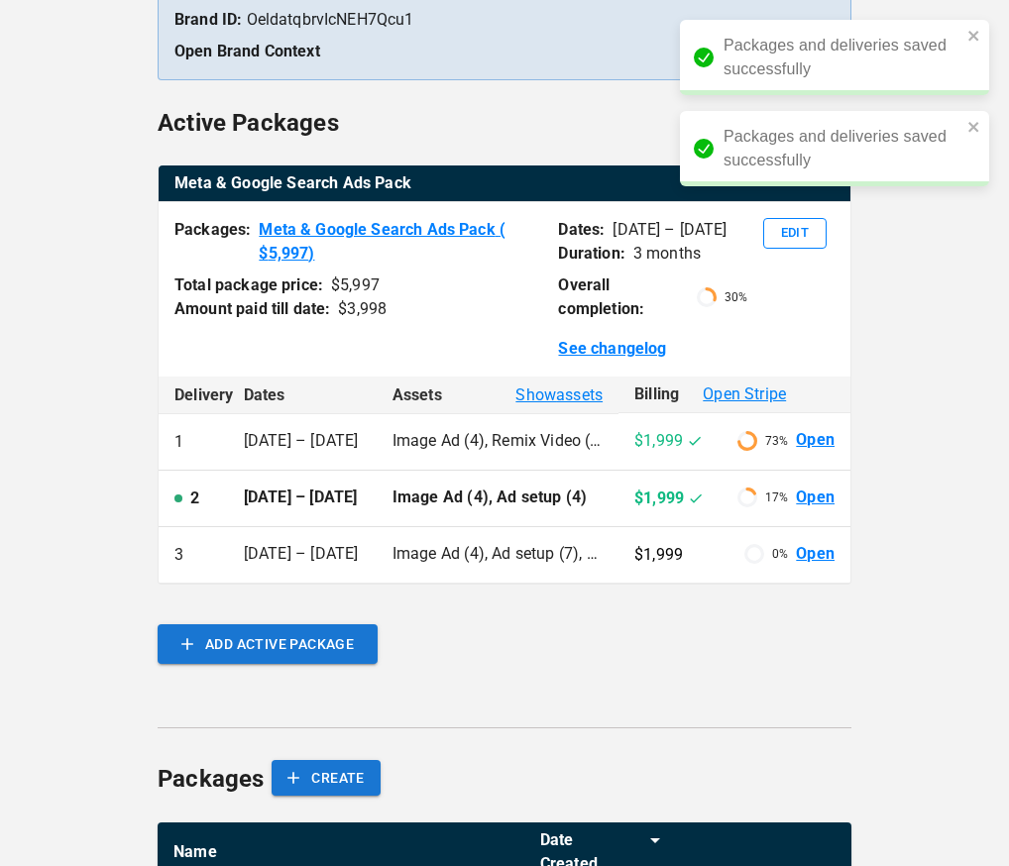
scroll to position [301, 0]
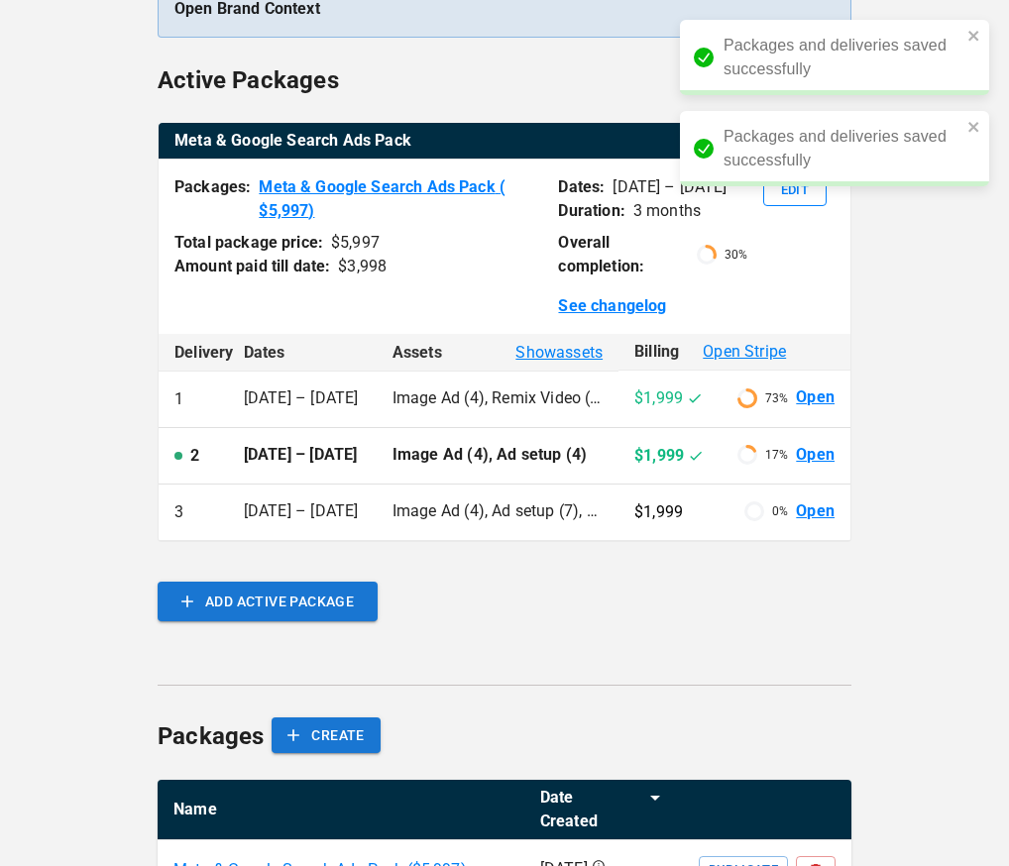
click at [808, 467] on link "Open" at bounding box center [815, 455] width 39 height 23
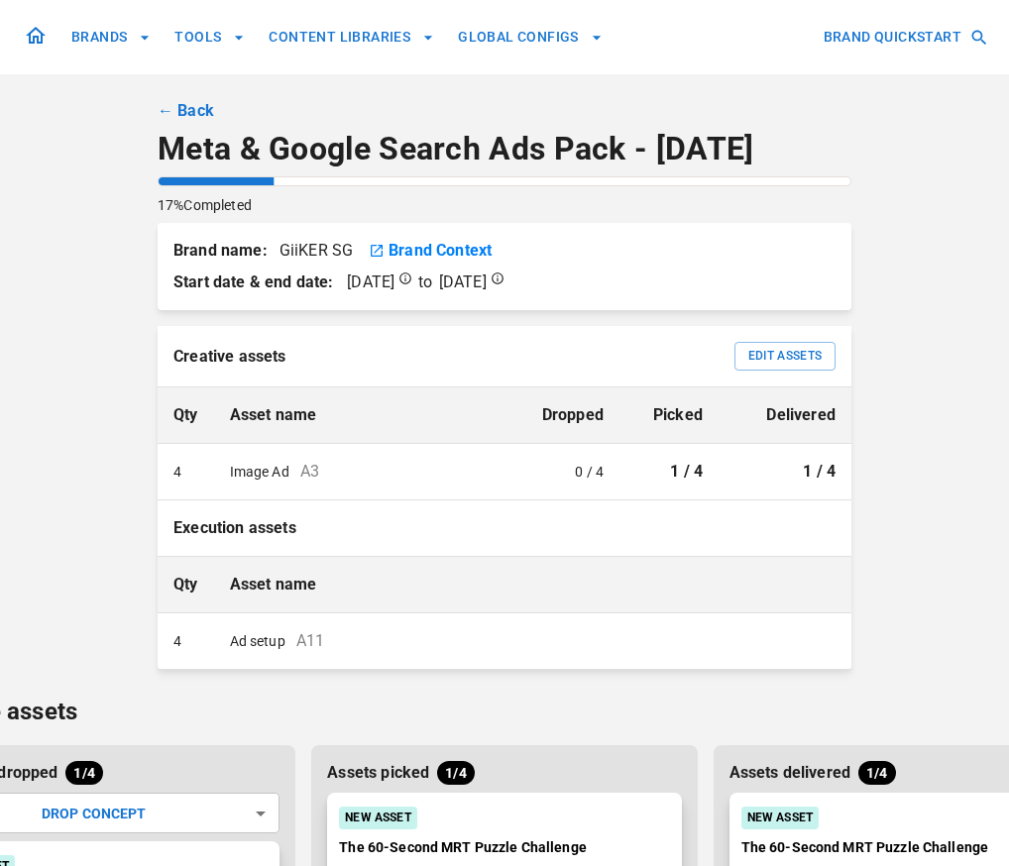
click at [183, 105] on link "← Back" at bounding box center [186, 111] width 57 height 24
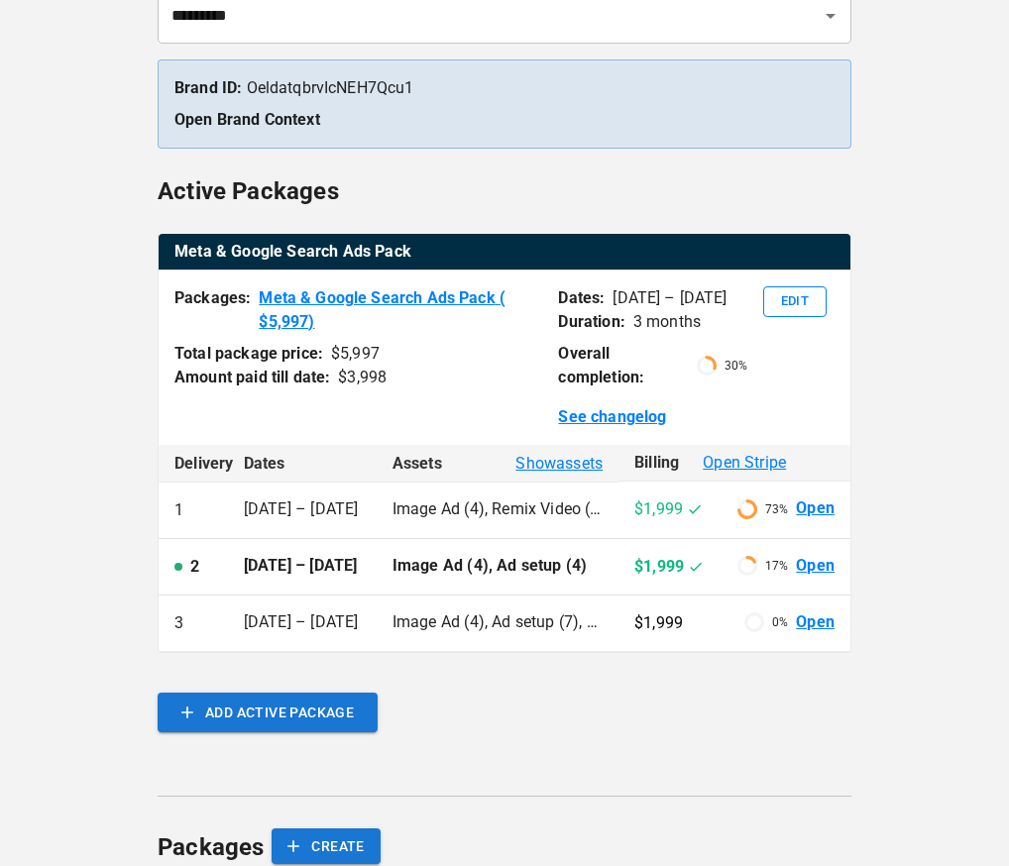
scroll to position [254, 0]
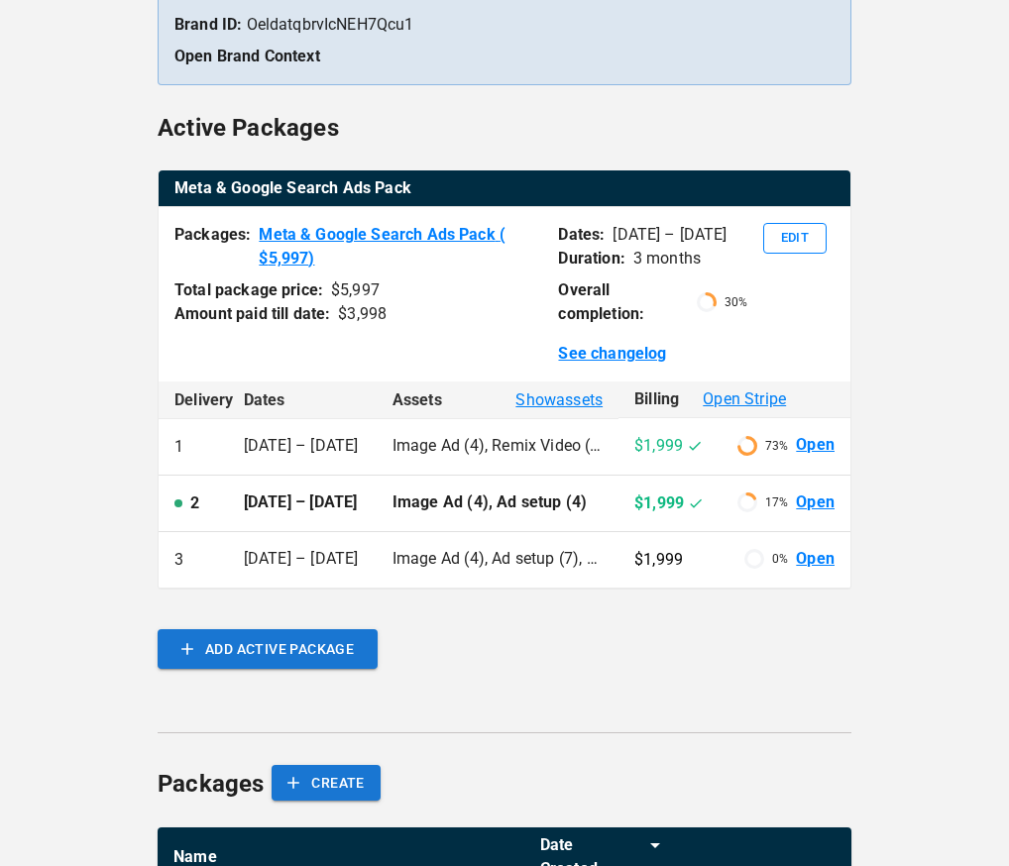
click at [809, 444] on link "Open" at bounding box center [815, 445] width 39 height 23
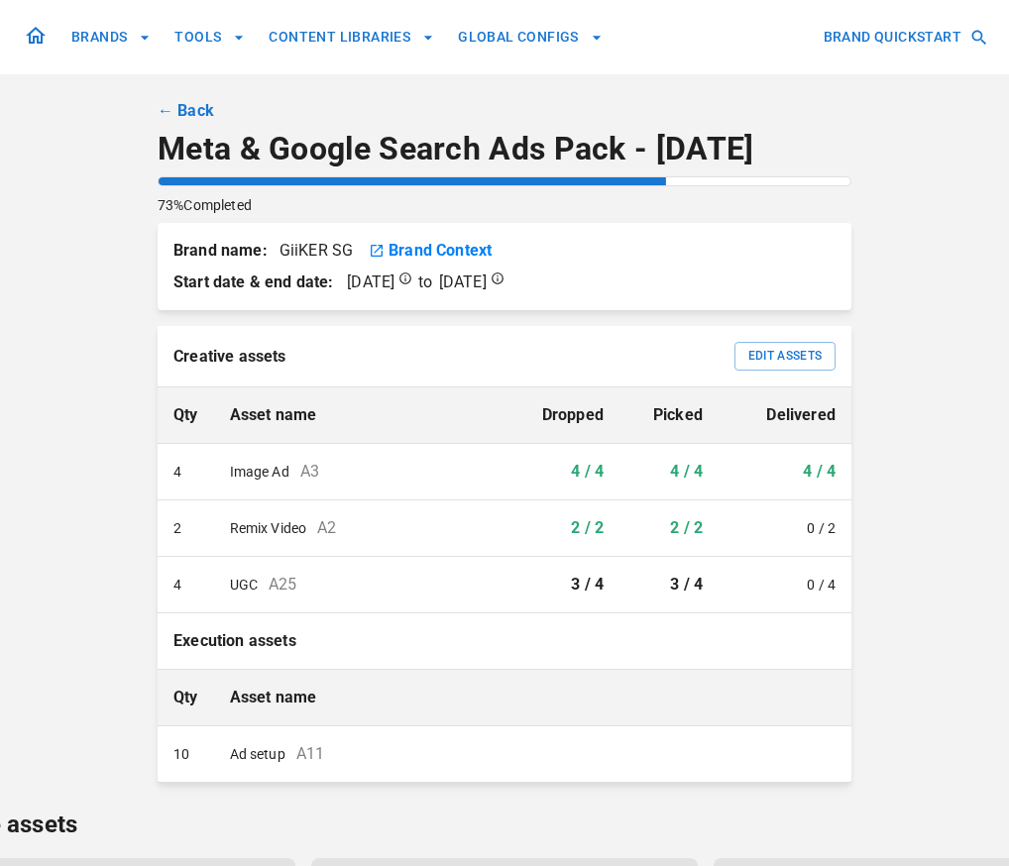
click at [182, 103] on link "← Back" at bounding box center [186, 111] width 57 height 24
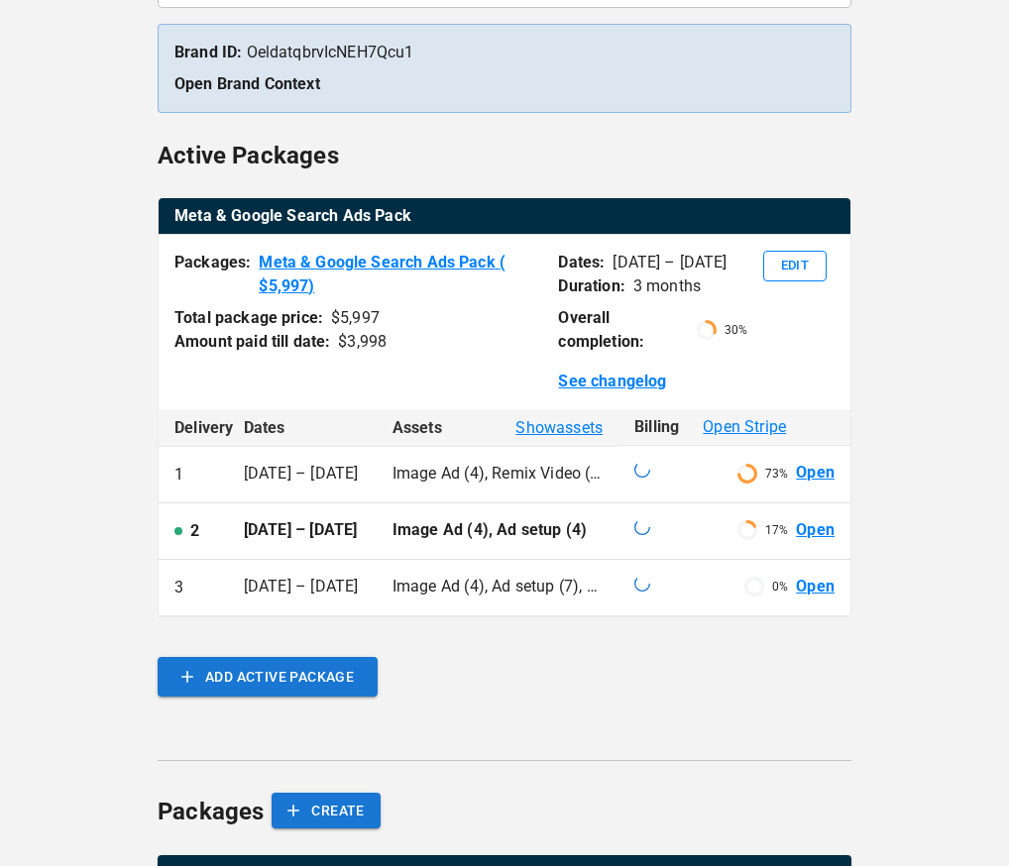
scroll to position [253, 0]
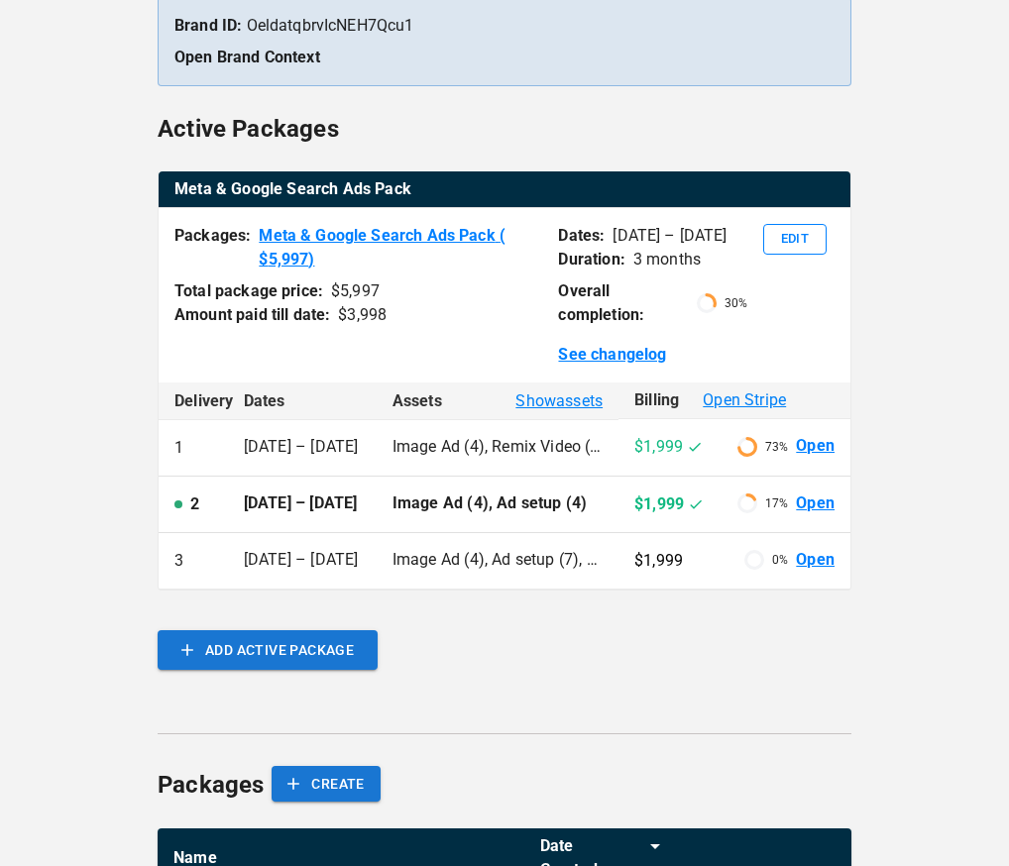
click at [823, 515] on link "Open" at bounding box center [815, 504] width 39 height 23
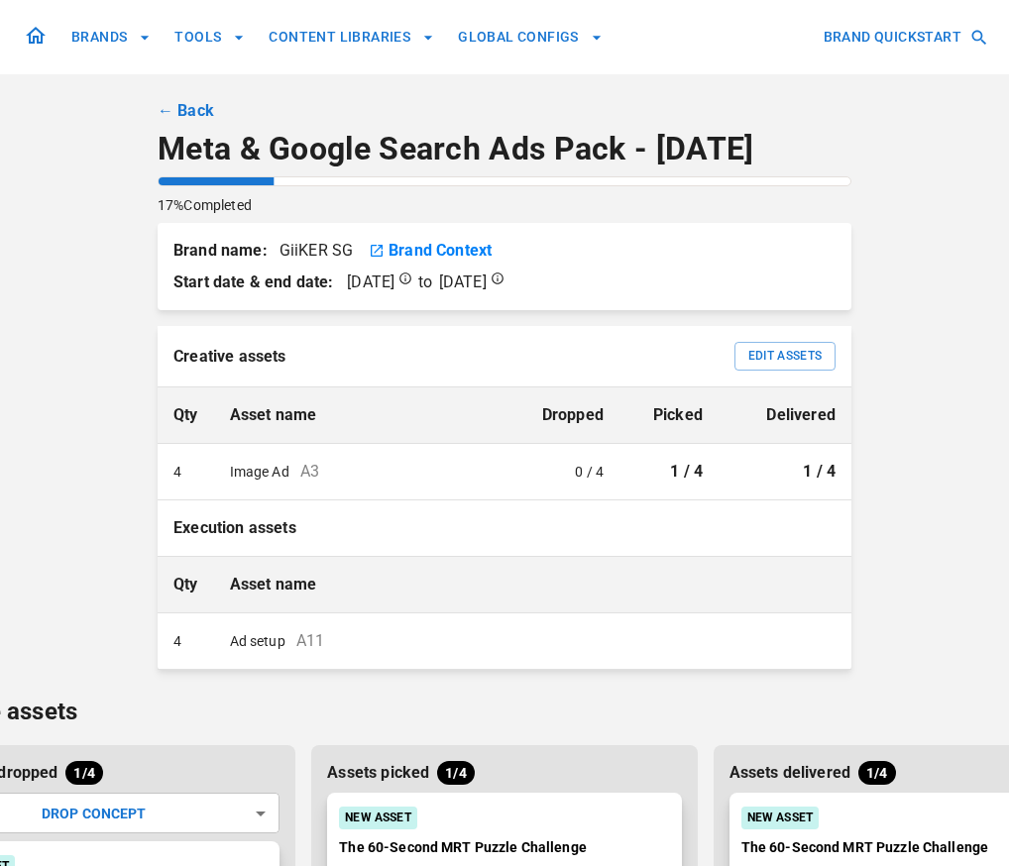
click at [179, 108] on link "← Back" at bounding box center [186, 111] width 57 height 24
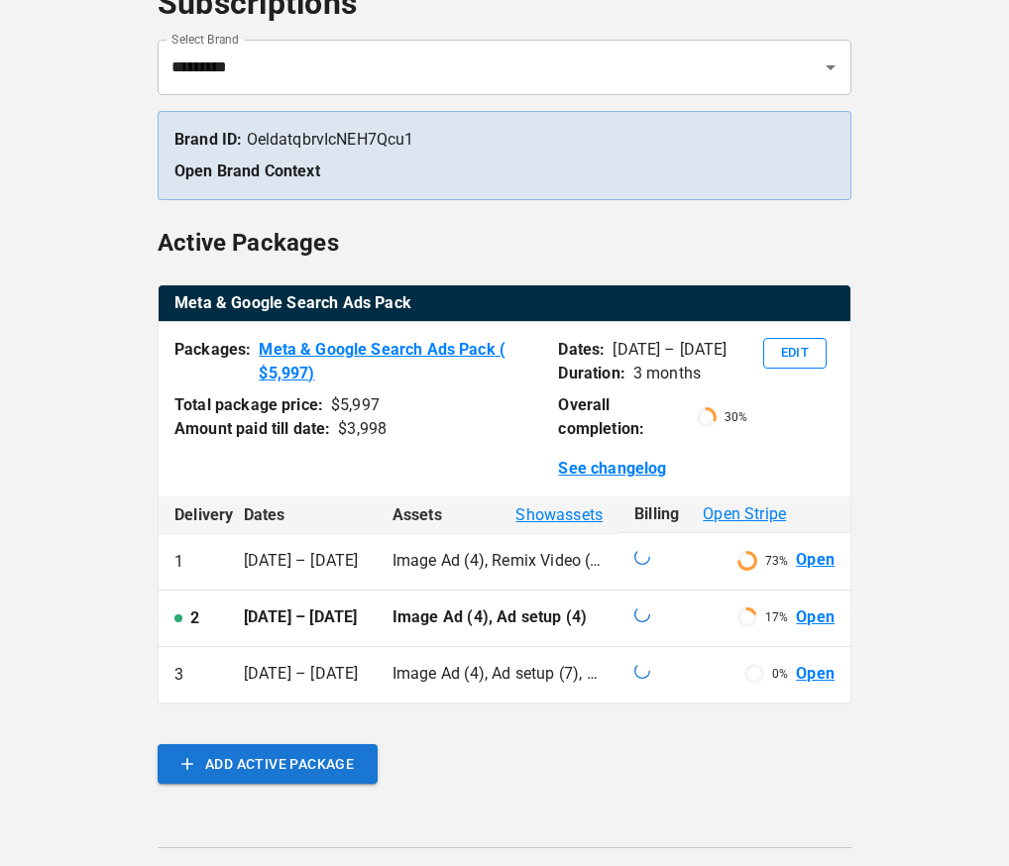
scroll to position [185, 0]
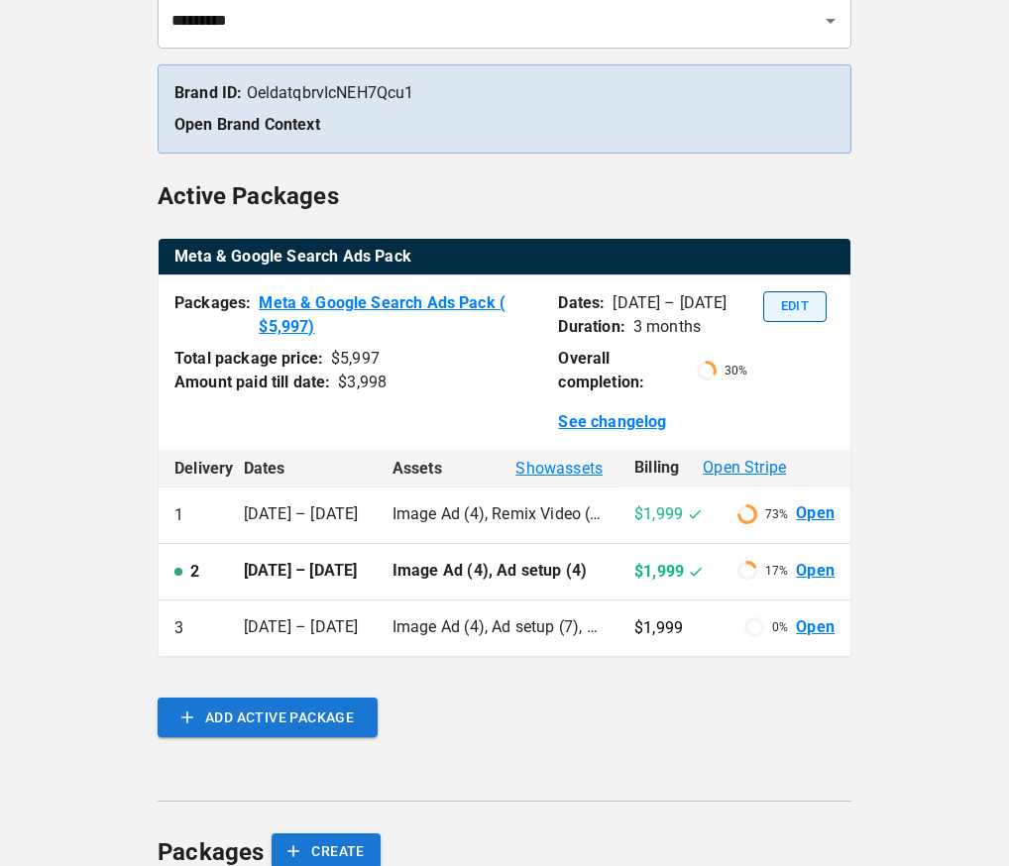
click at [783, 311] on button "Edit" at bounding box center [794, 306] width 63 height 31
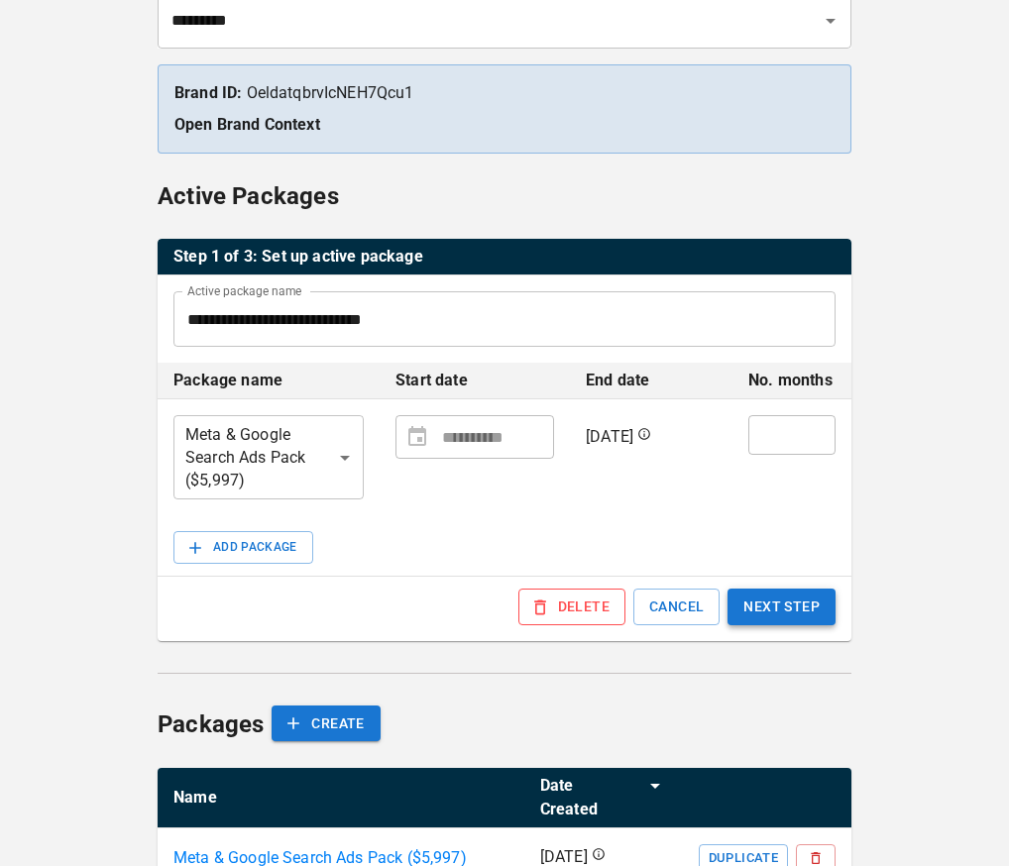
click at [772, 610] on button "NEXT STEP" at bounding box center [782, 607] width 108 height 37
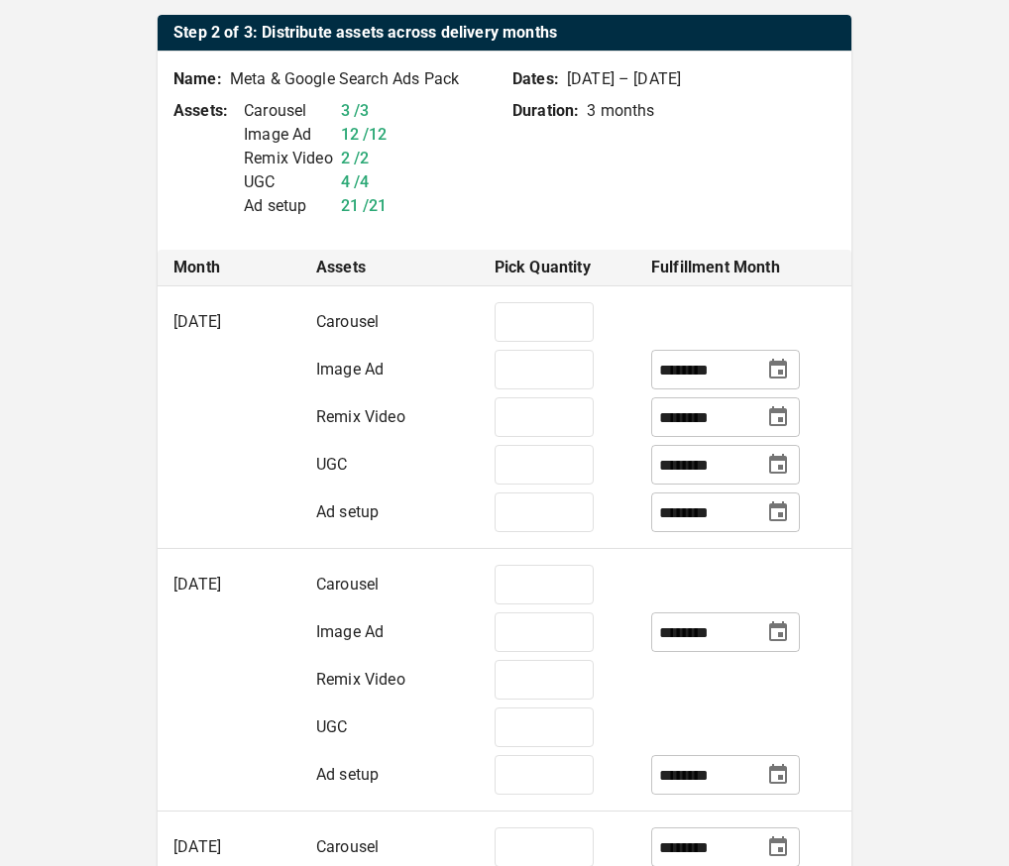
scroll to position [415, 0]
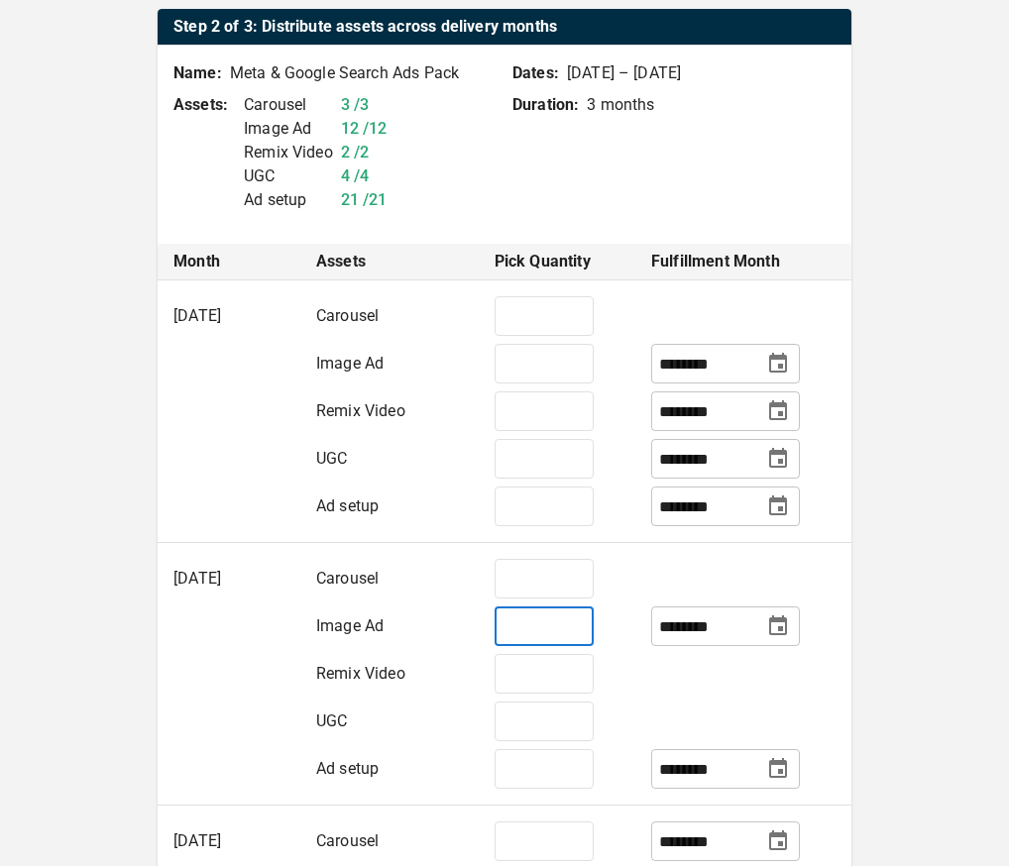
click at [559, 633] on input "*" at bounding box center [544, 627] width 99 height 40
type input "*"
click at [673, 694] on td at bounding box center [743, 674] width 216 height 48
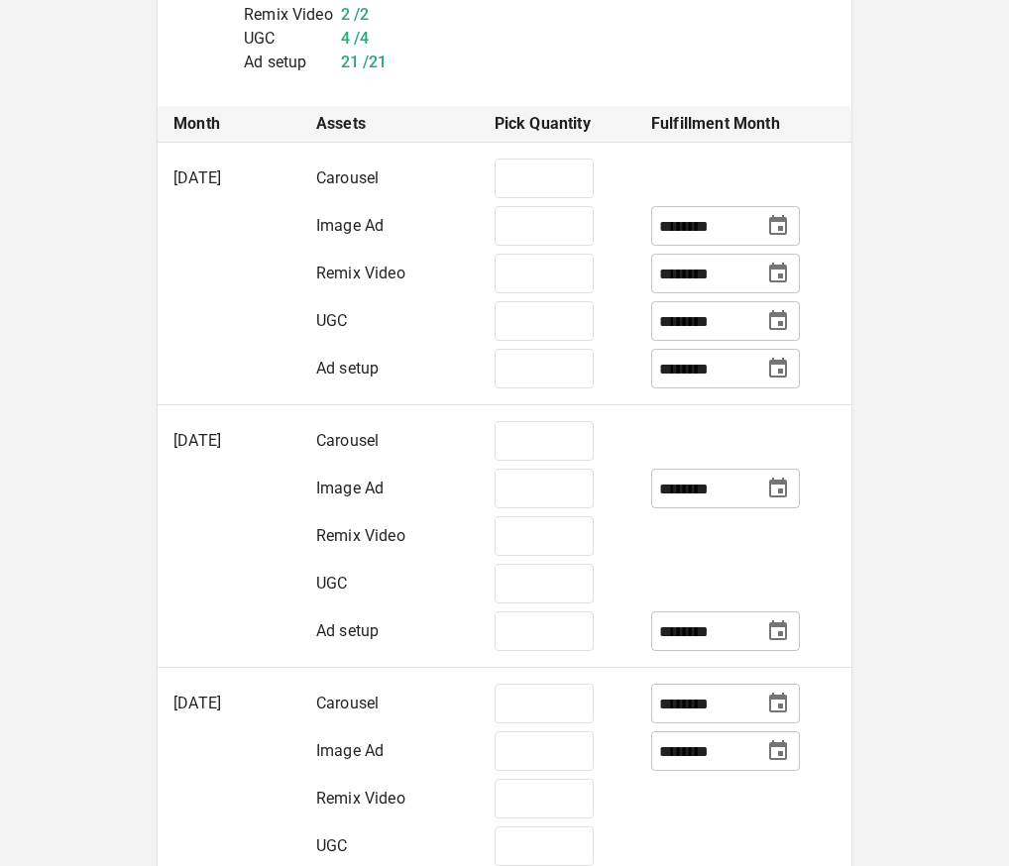
scroll to position [560, 0]
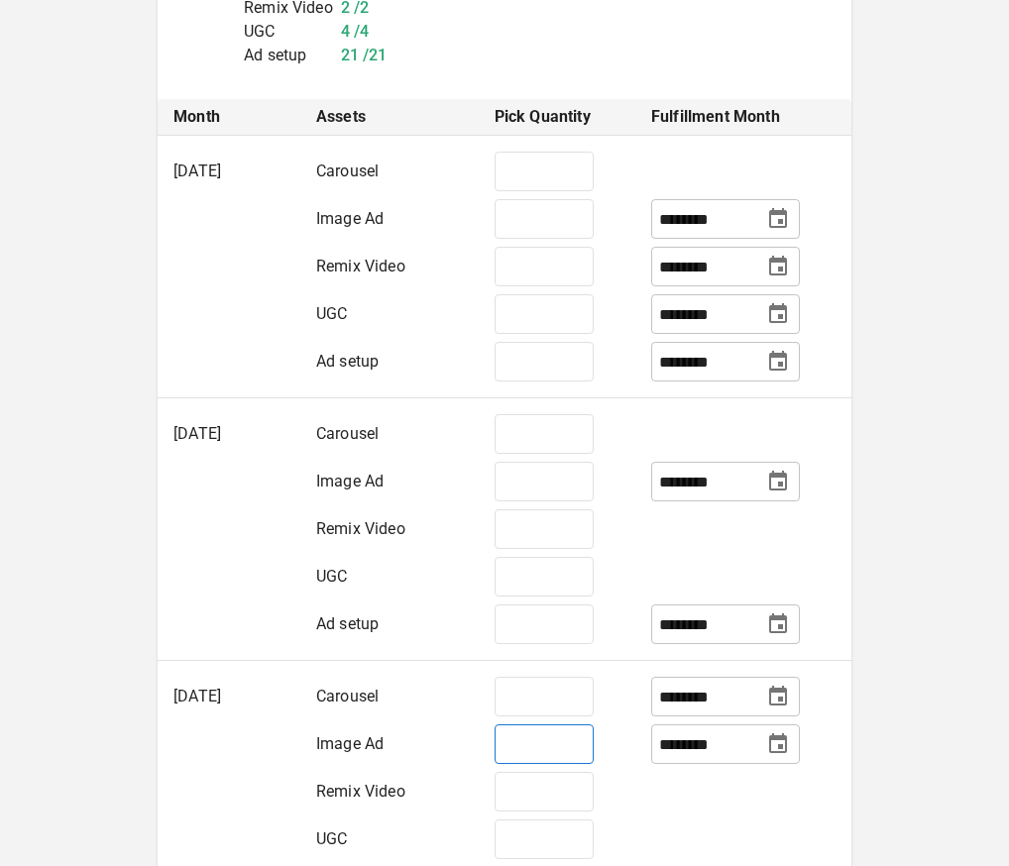
click at [556, 746] on input "*" at bounding box center [544, 745] width 99 height 40
type input "*"
click at [648, 791] on td at bounding box center [743, 792] width 216 height 48
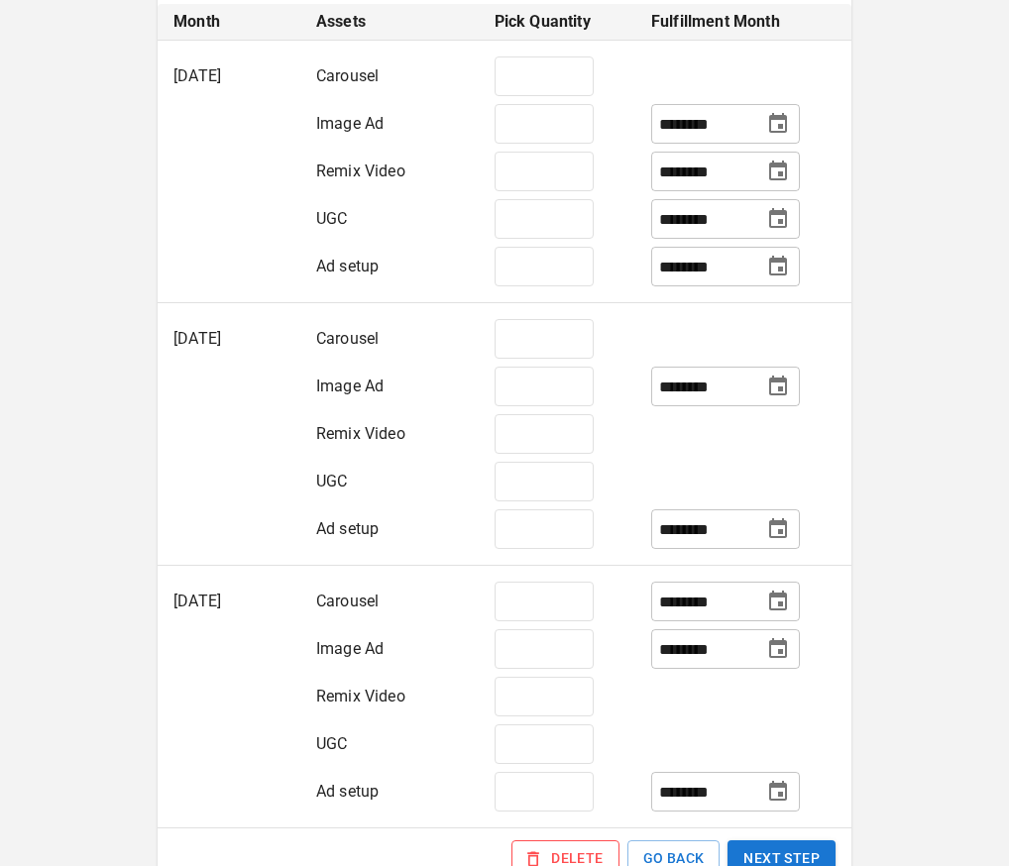
scroll to position [654, 0]
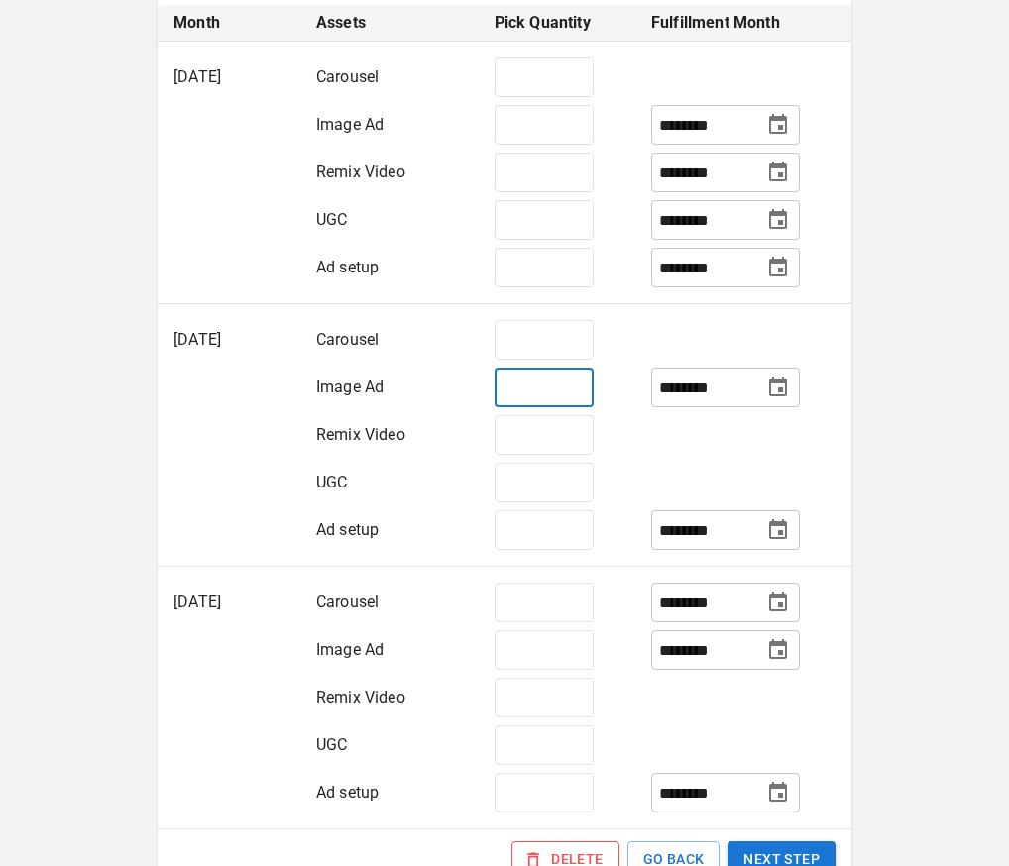
click at [548, 395] on input "*" at bounding box center [544, 388] width 99 height 40
type input "*"
click at [535, 222] on input "*" at bounding box center [544, 220] width 99 height 40
type input "*"
click at [655, 451] on td at bounding box center [743, 435] width 216 height 48
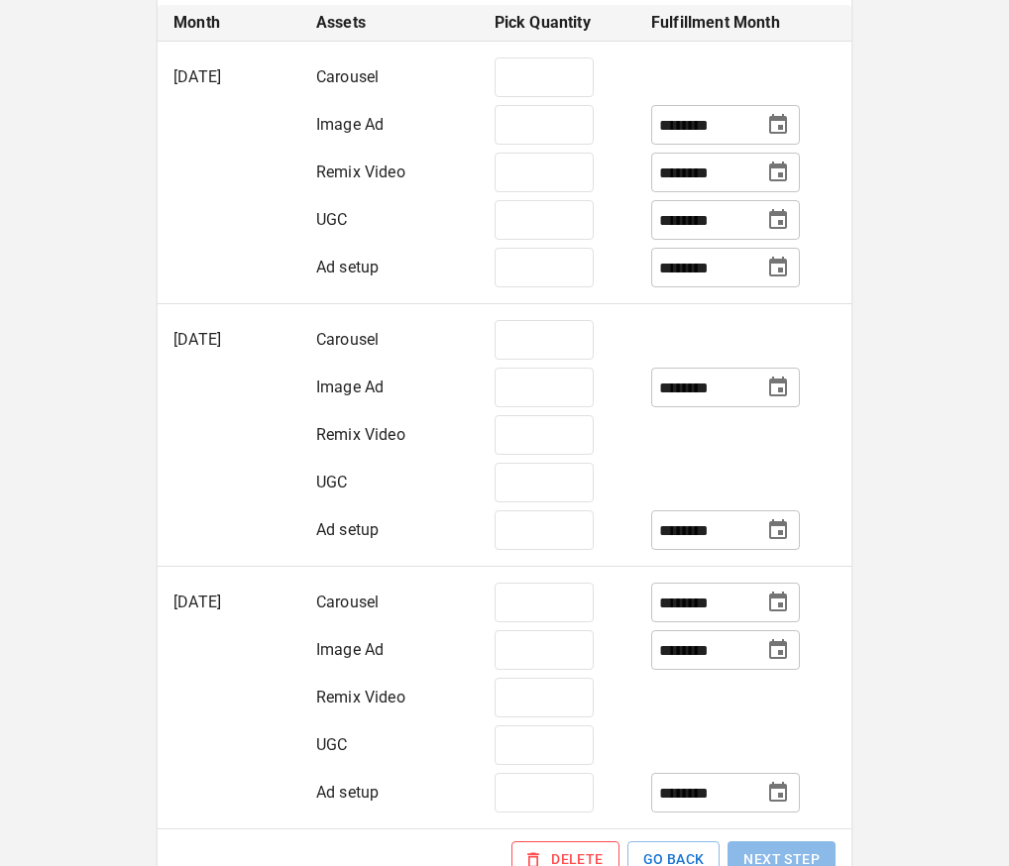
scroll to position [657, 0]
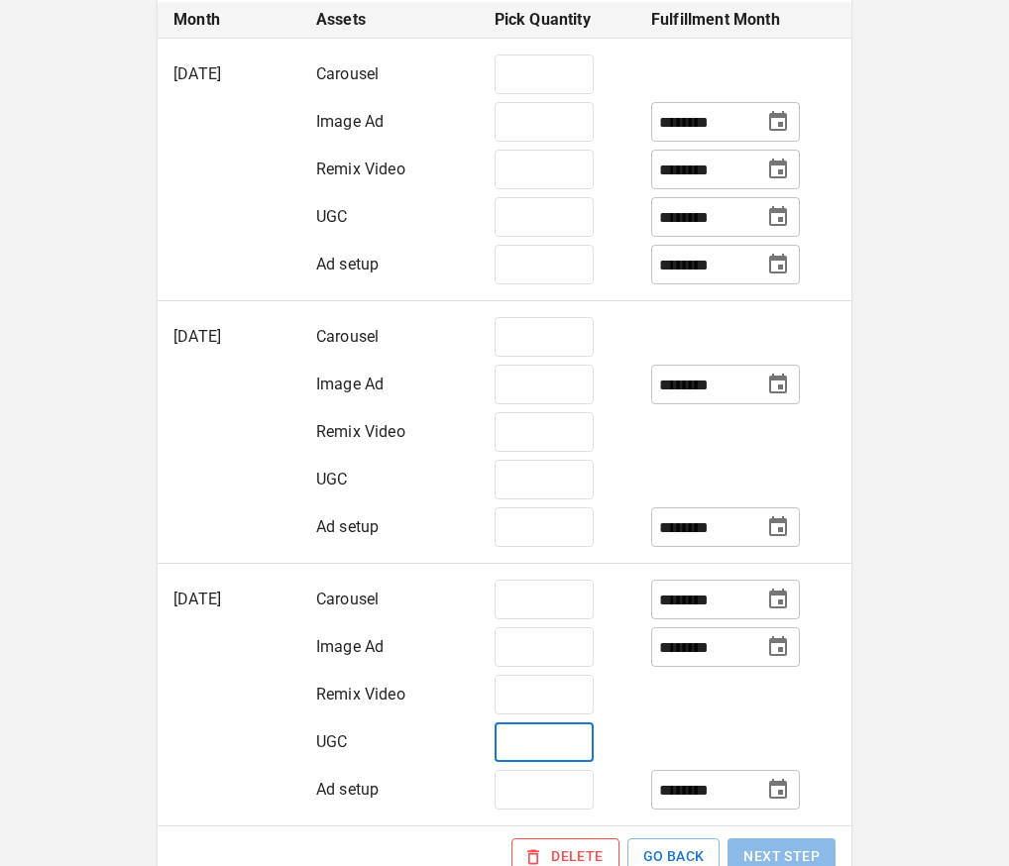
click at [540, 738] on input "*" at bounding box center [544, 743] width 99 height 40
type input "*"
click at [531, 784] on input "*" at bounding box center [544, 790] width 99 height 40
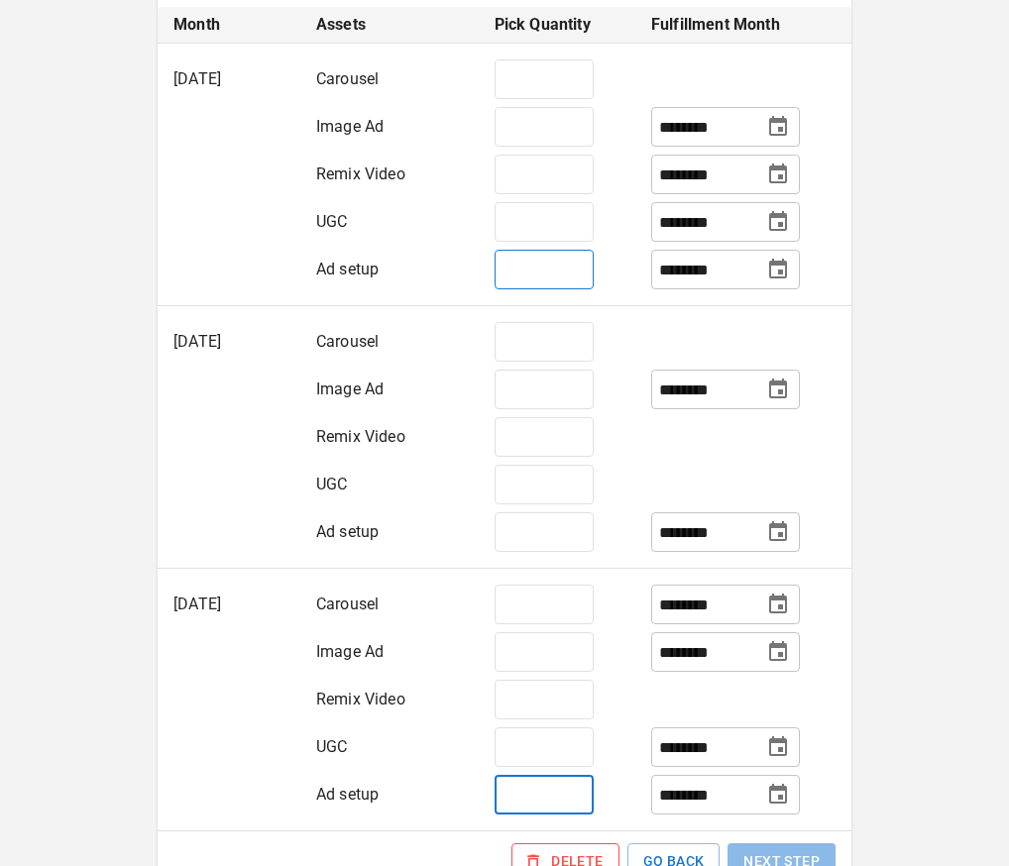
scroll to position [671, 0]
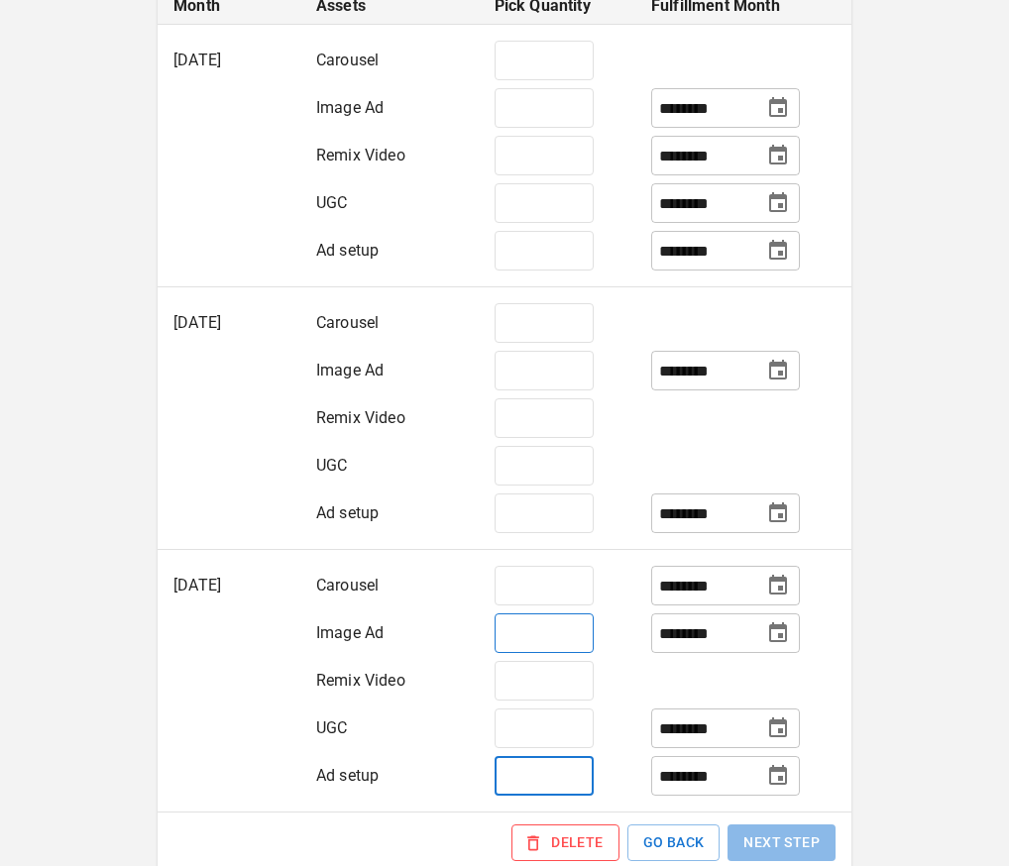
type input "*"
click at [539, 644] on input "*" at bounding box center [544, 634] width 99 height 40
type input "*"
click at [890, 632] on div "**********" at bounding box center [504, 287] width 1009 height 1916
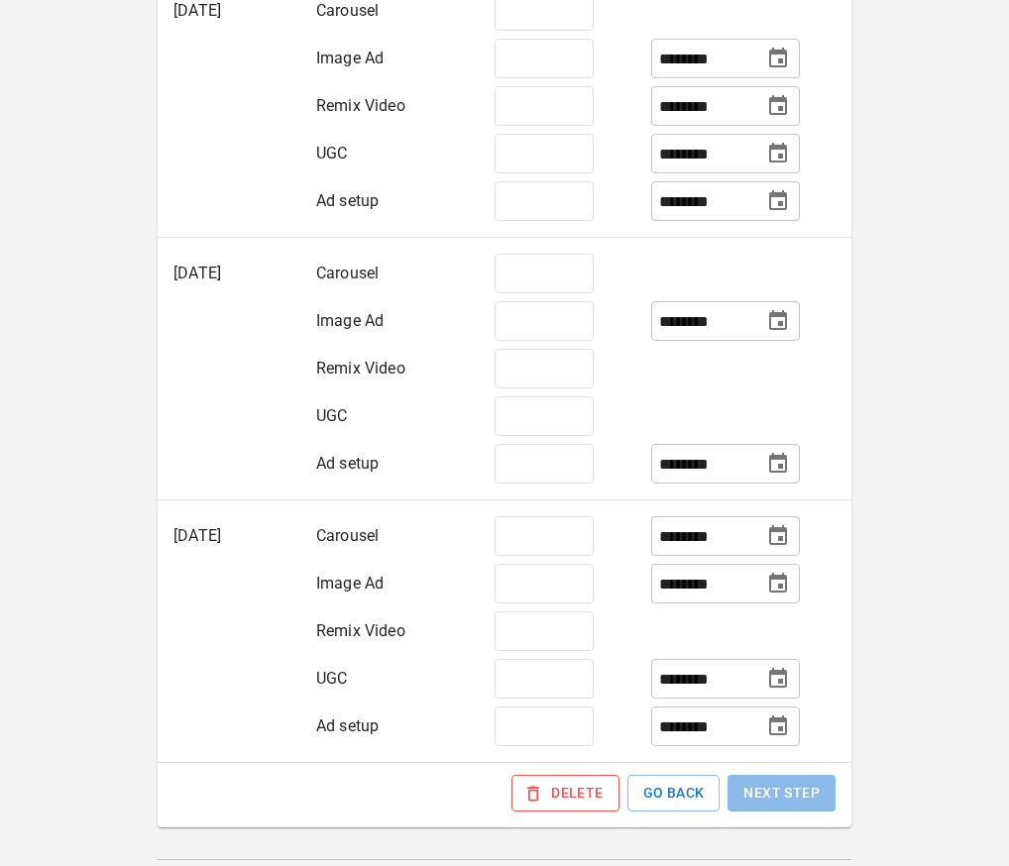
scroll to position [734, 0]
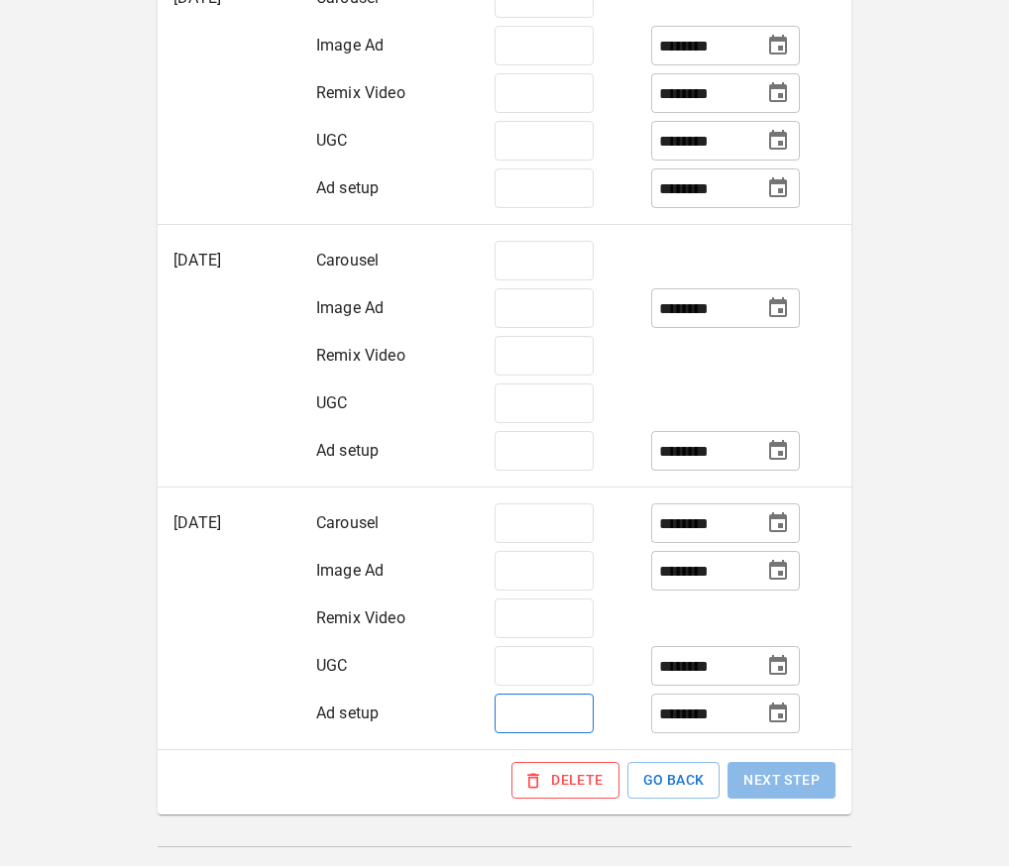
click at [531, 706] on input "*" at bounding box center [544, 714] width 99 height 40
click at [857, 603] on div "**********" at bounding box center [504, 224] width 1009 height 1916
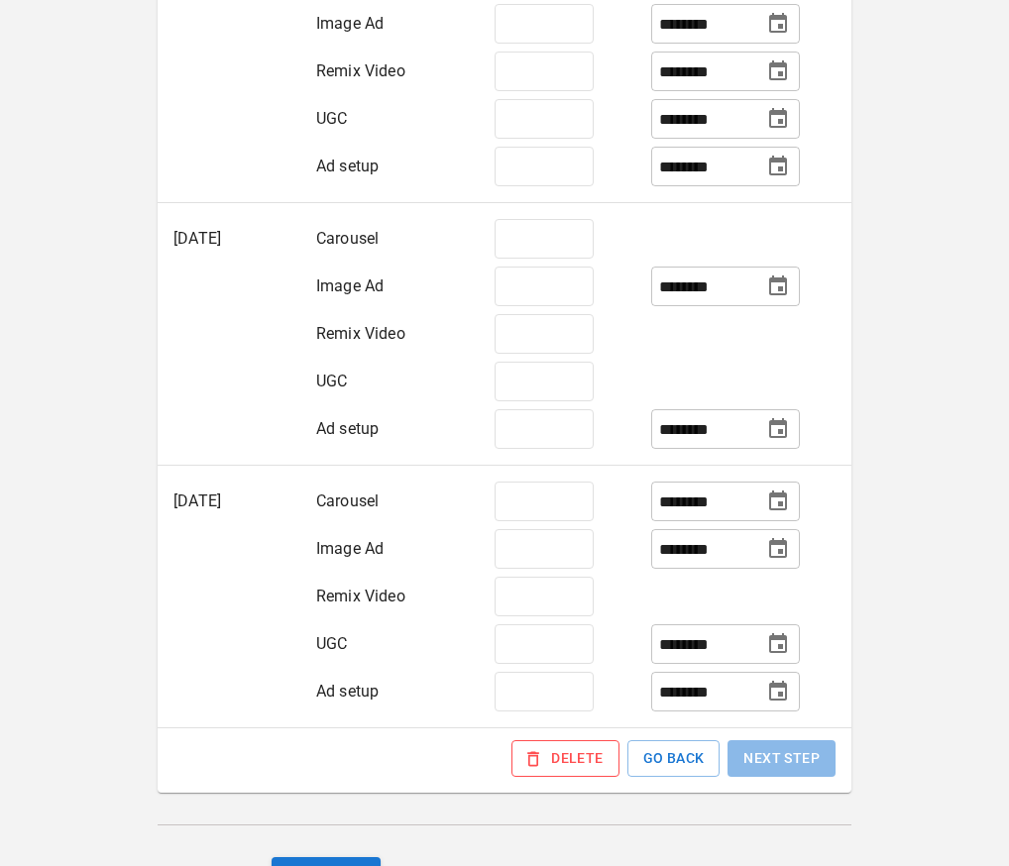
scroll to position [817, 0]
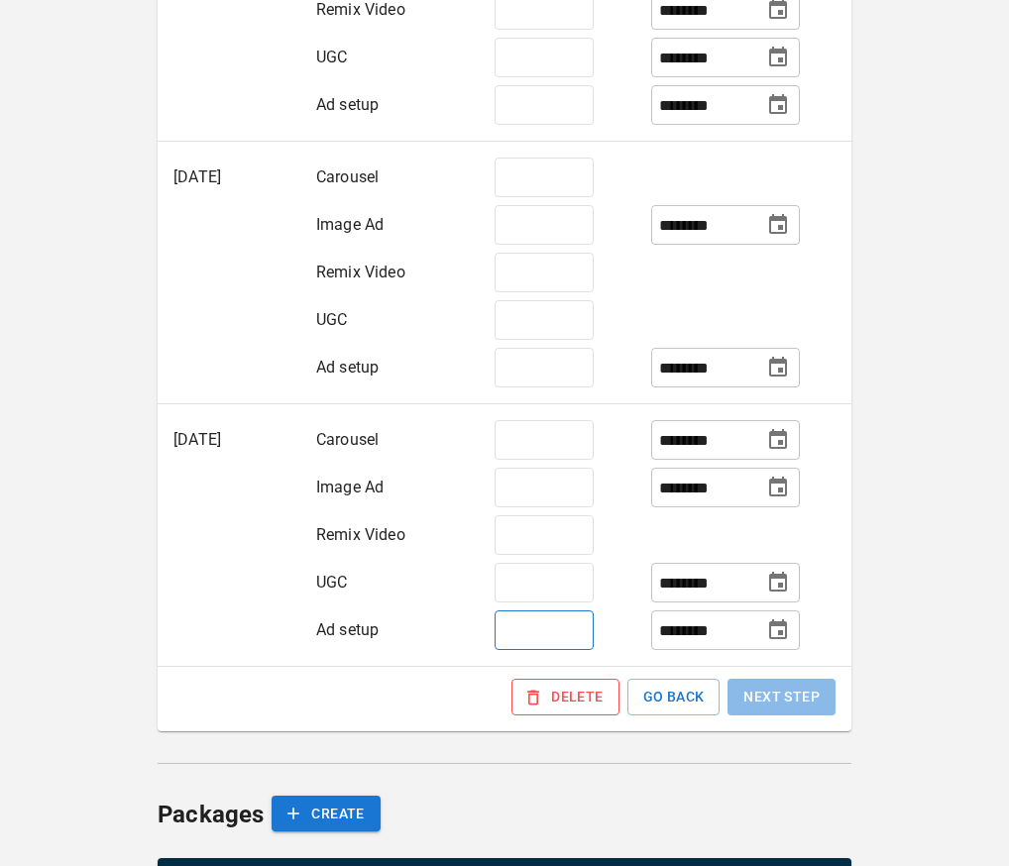
click at [549, 626] on input "*" at bounding box center [544, 631] width 99 height 40
type input "*"
click at [872, 520] on div "**********" at bounding box center [504, 141] width 1009 height 1916
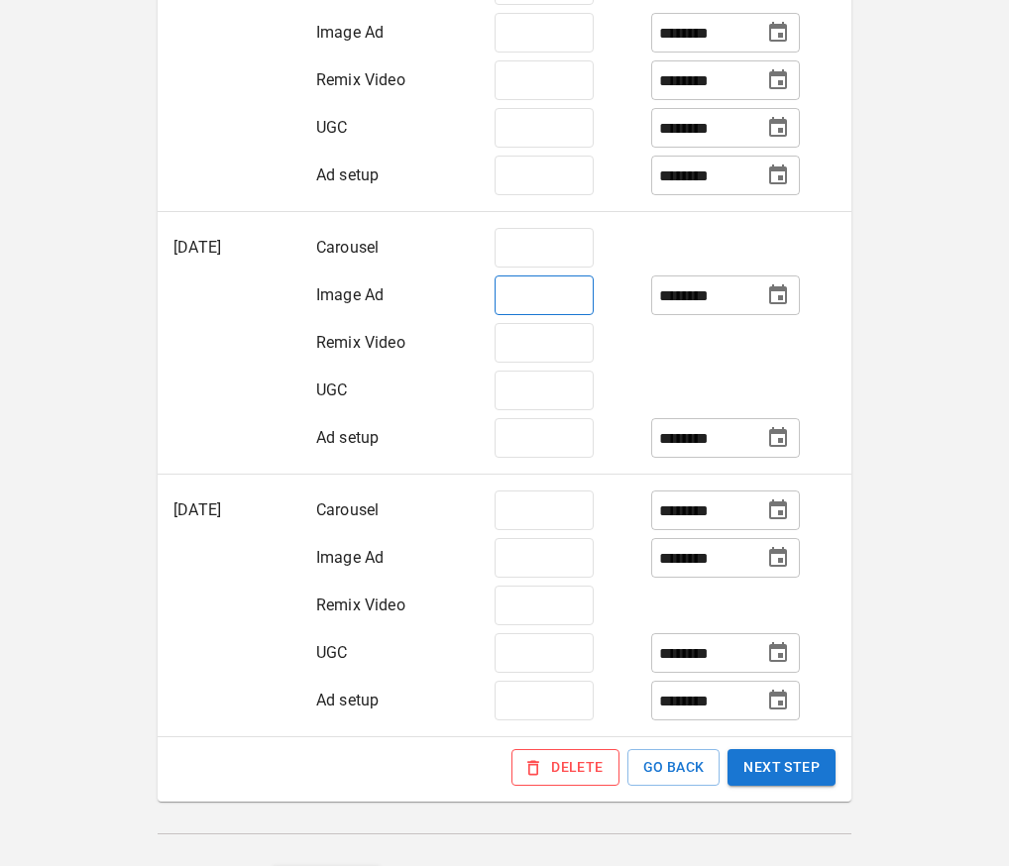
scroll to position [761, 0]
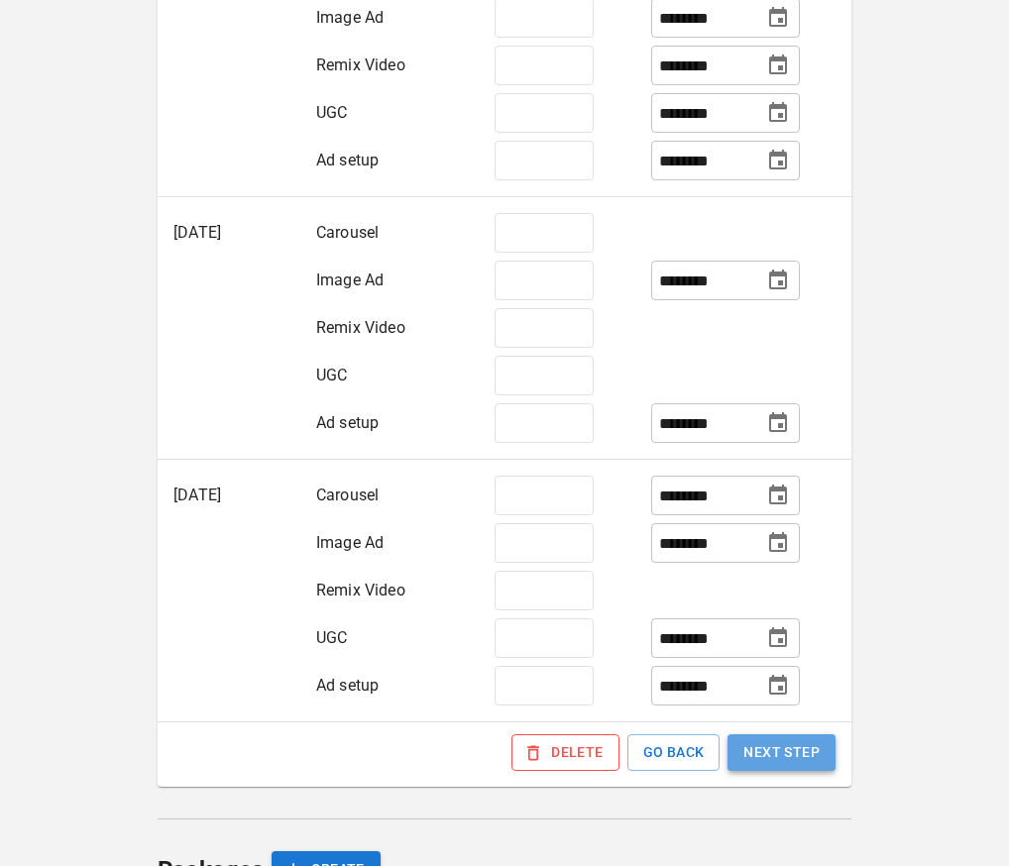
click at [815, 747] on button "NEXT STEP" at bounding box center [782, 753] width 108 height 37
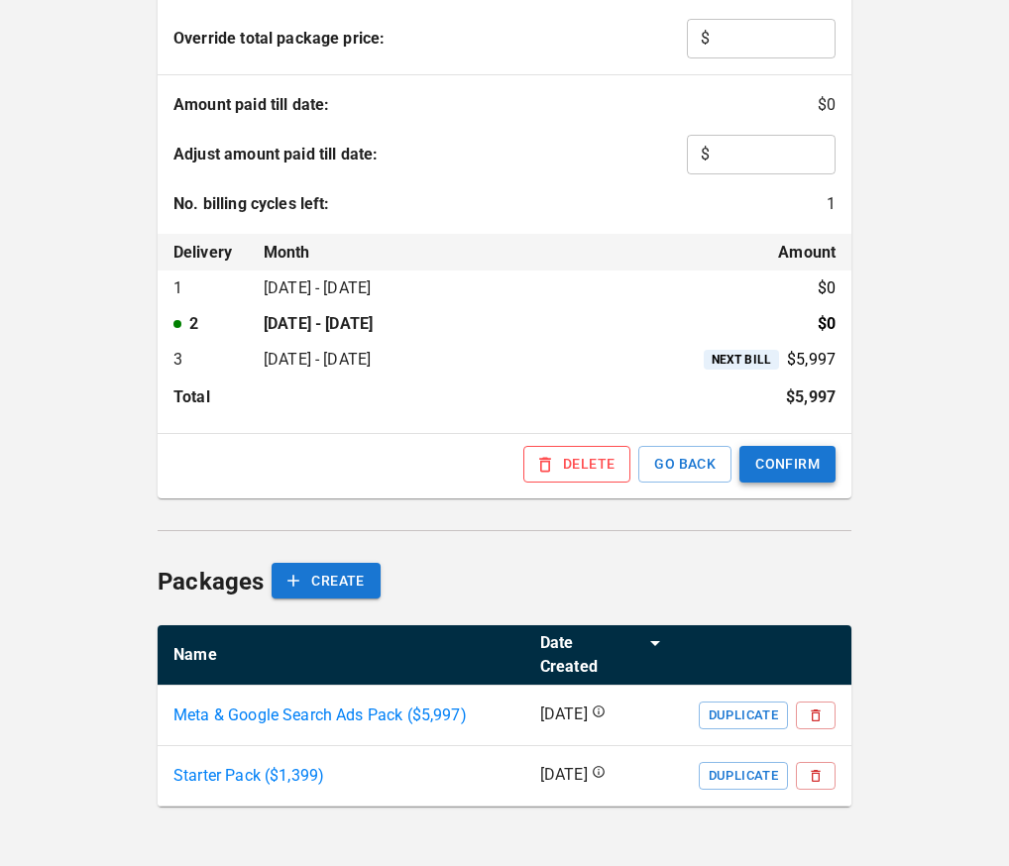
scroll to position [587, 0]
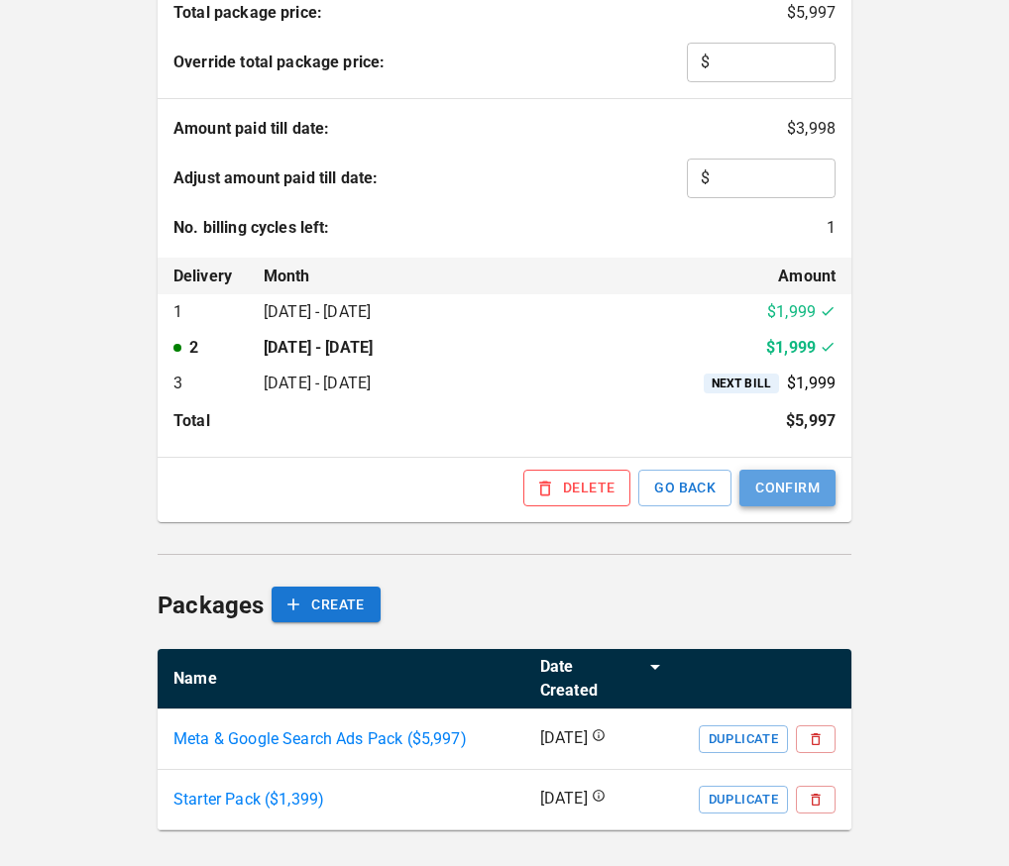
click at [769, 487] on button "CONFIRM" at bounding box center [788, 488] width 96 height 37
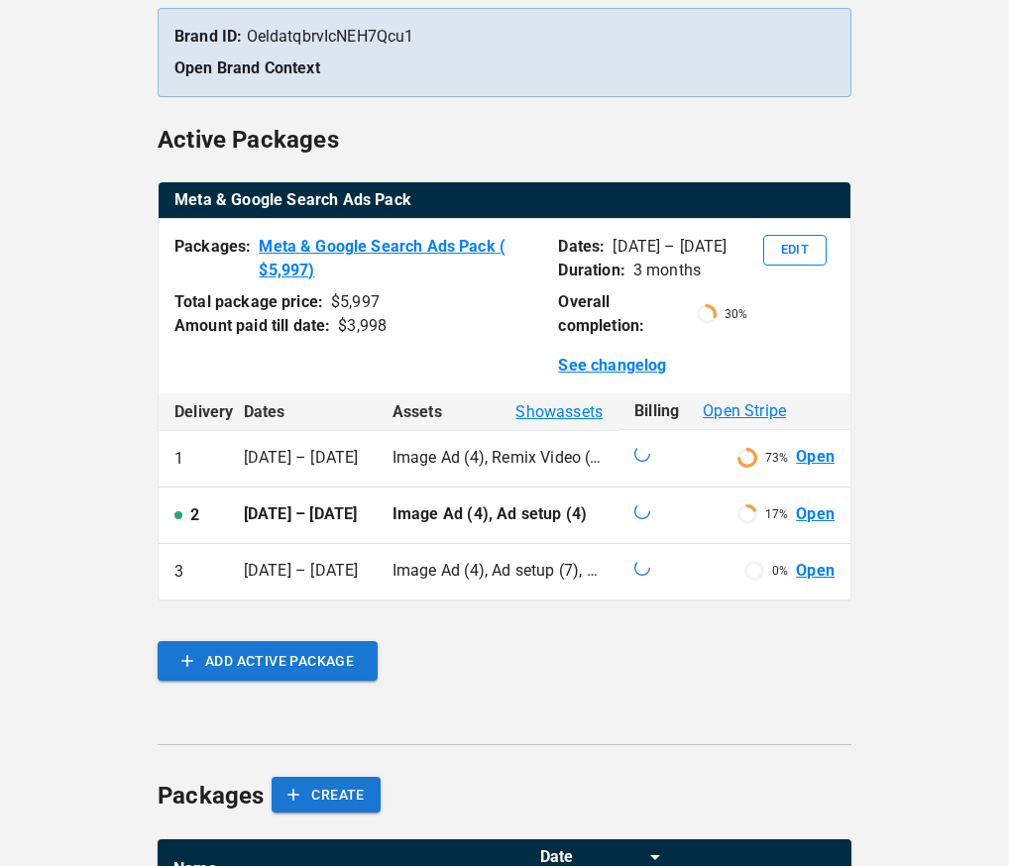
scroll to position [229, 0]
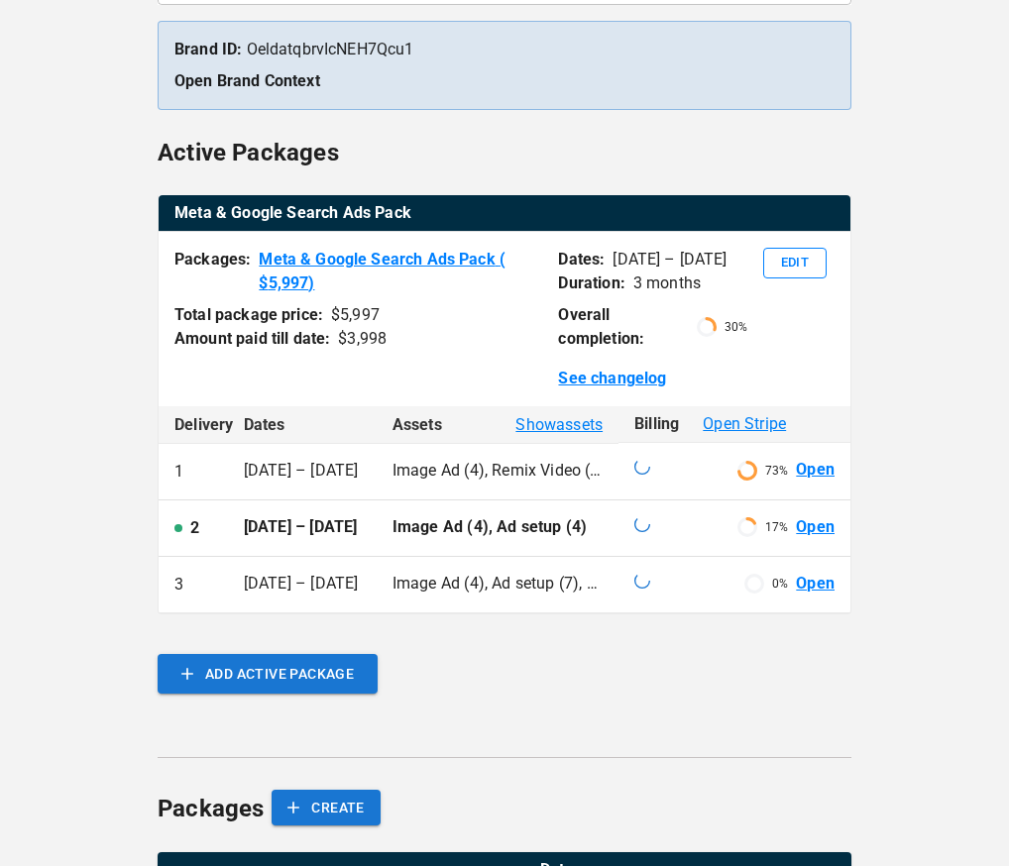
click at [812, 596] on link "Open" at bounding box center [815, 584] width 39 height 23
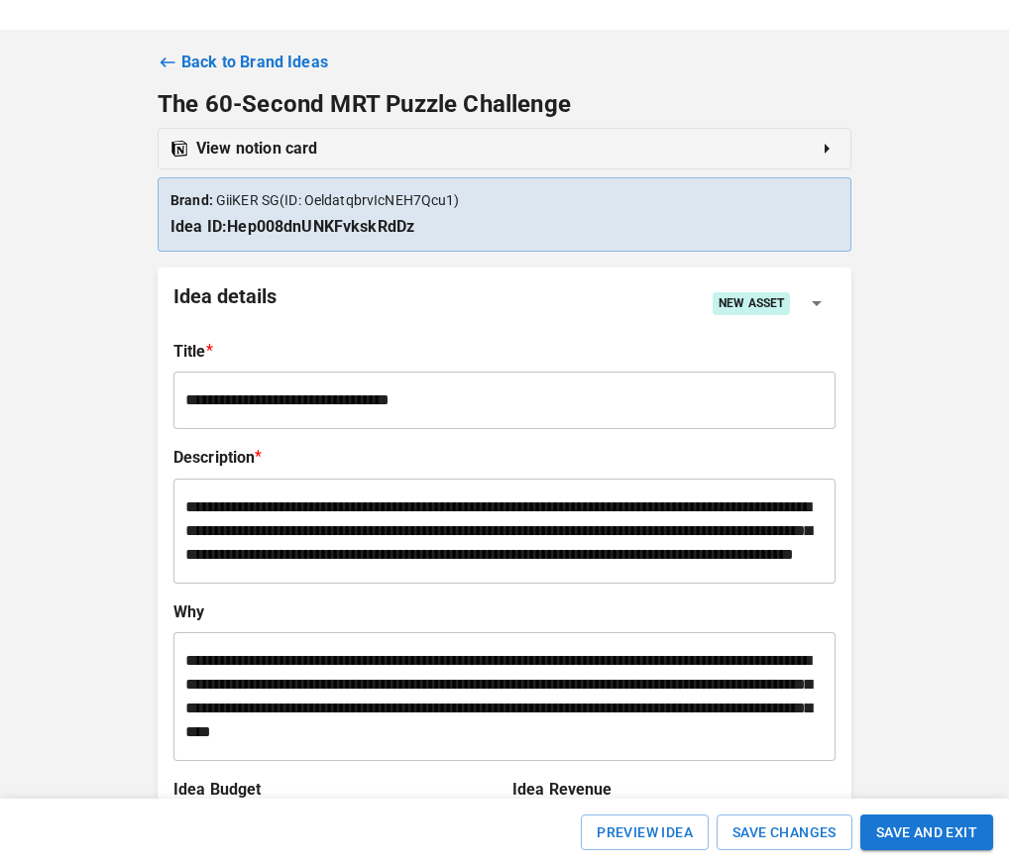
scroll to position [49, 0]
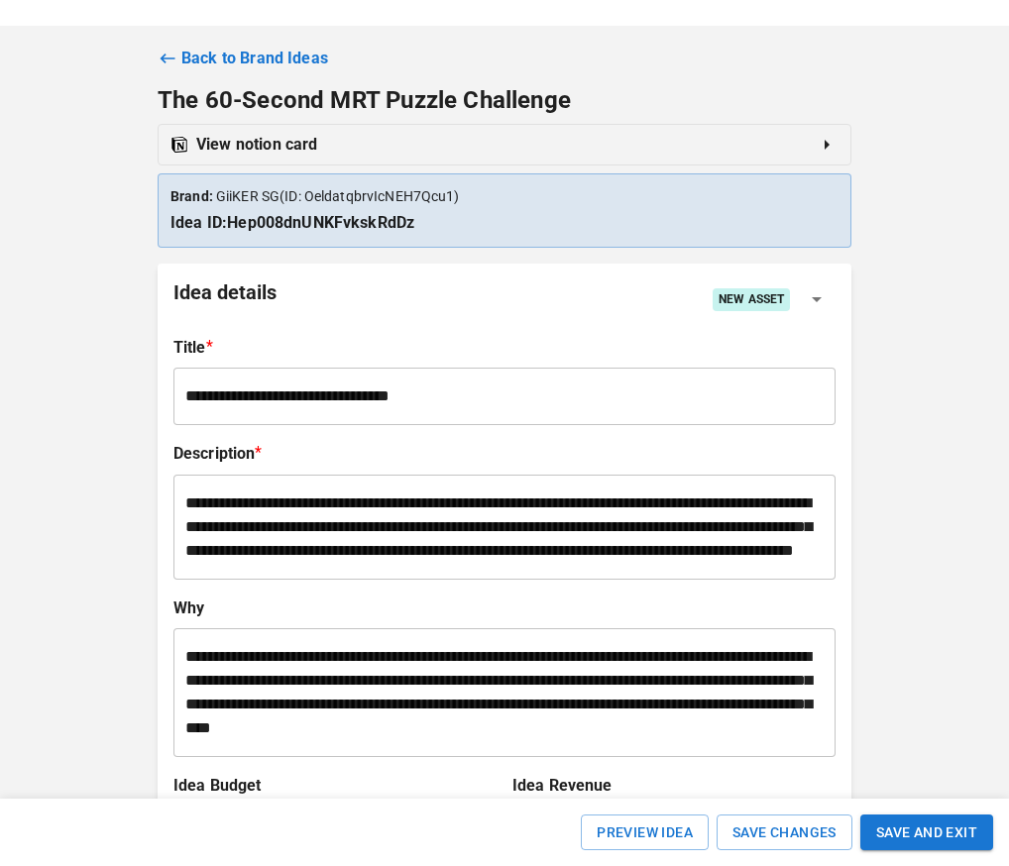
click at [285, 61] on link "Back to Brand Ideas" at bounding box center [505, 59] width 694 height 24
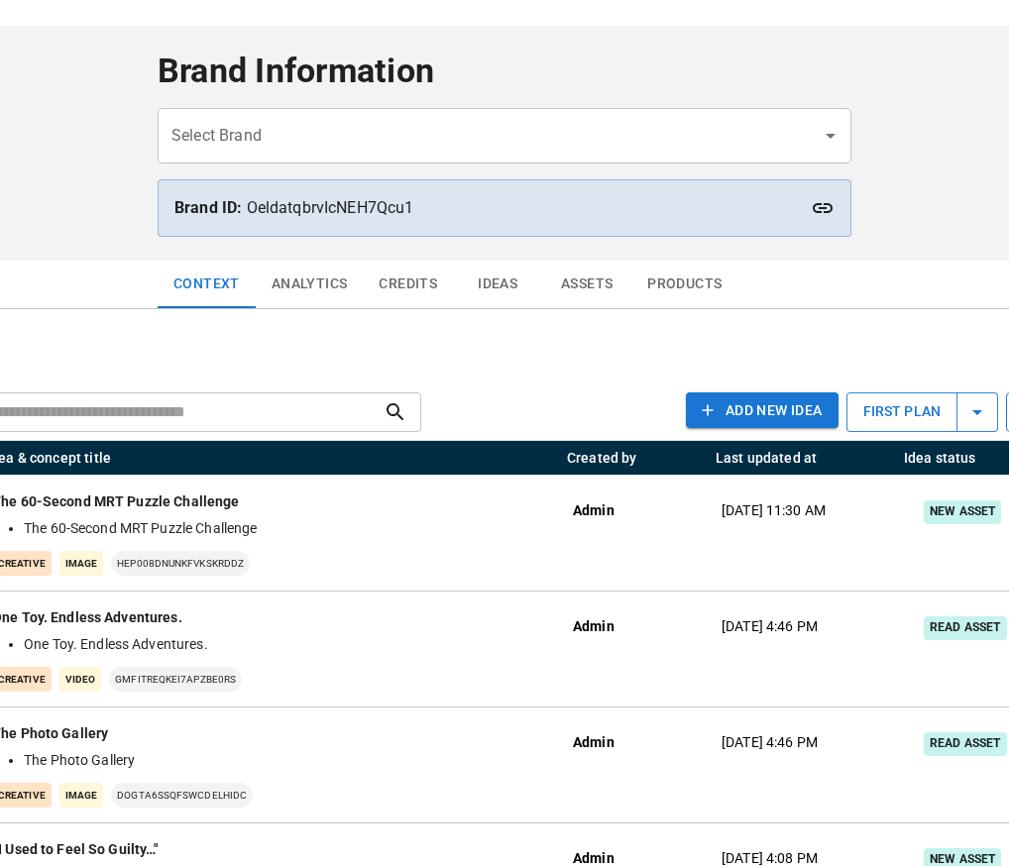
type input "*********"
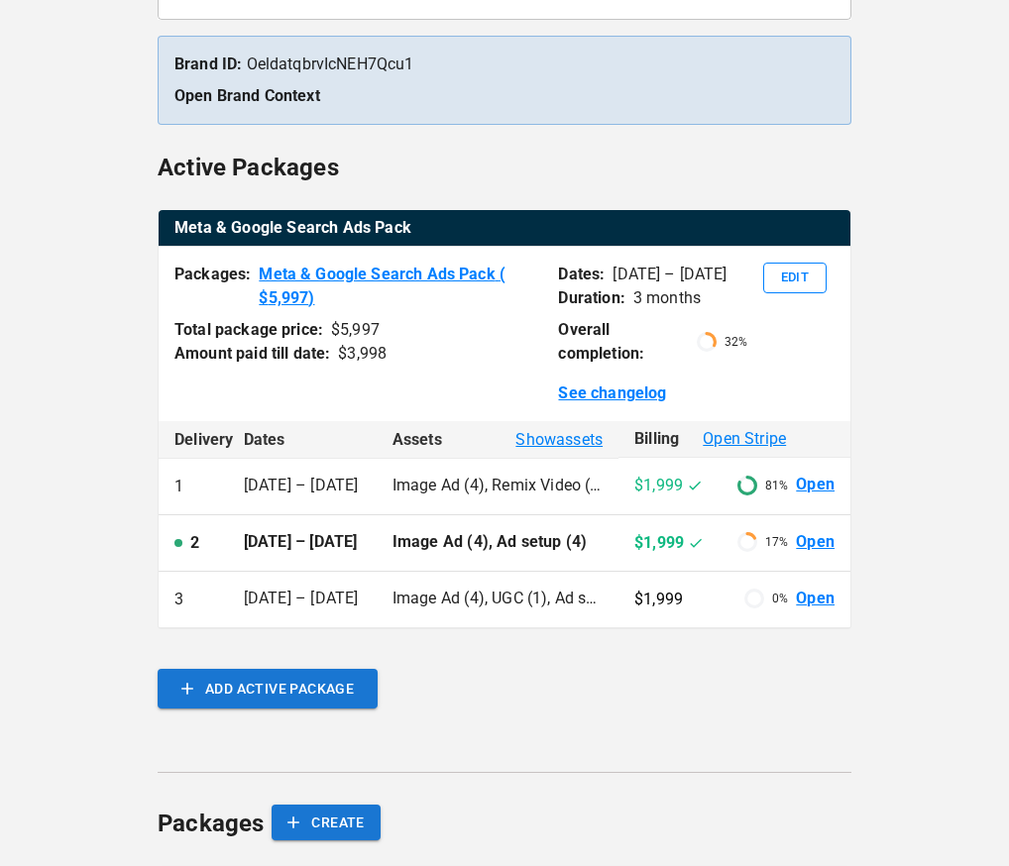
scroll to position [340, 0]
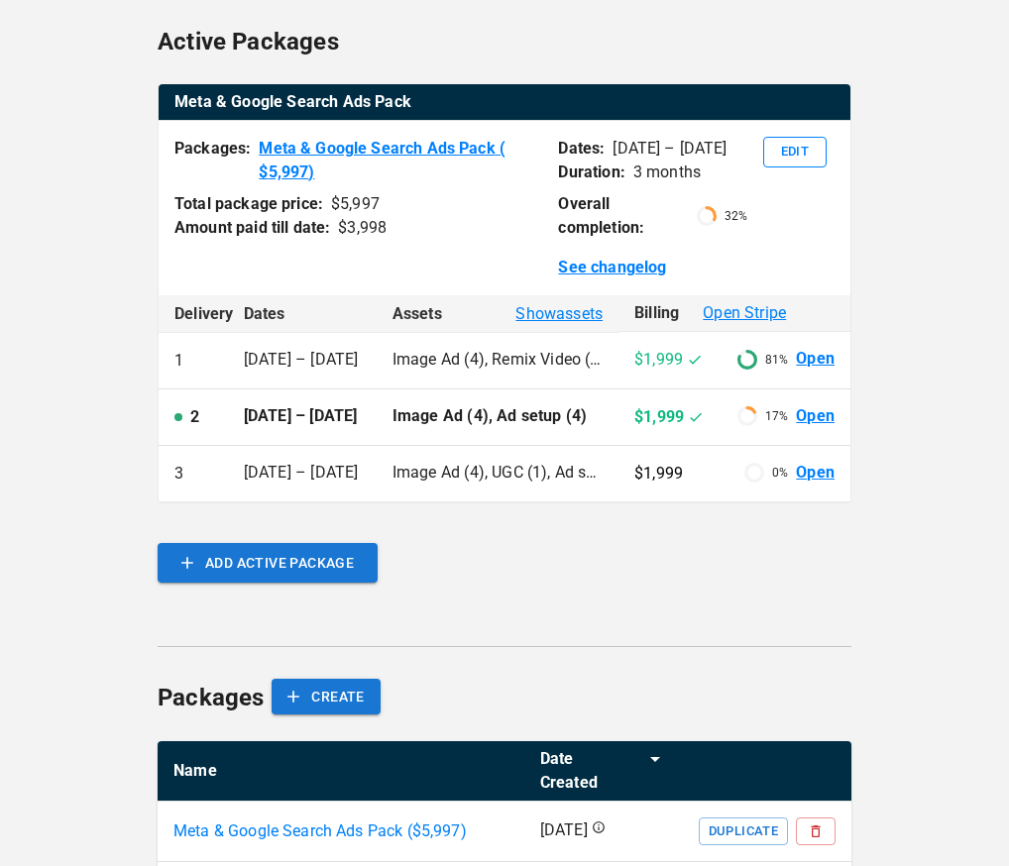
click at [819, 485] on link "Open" at bounding box center [815, 473] width 39 height 23
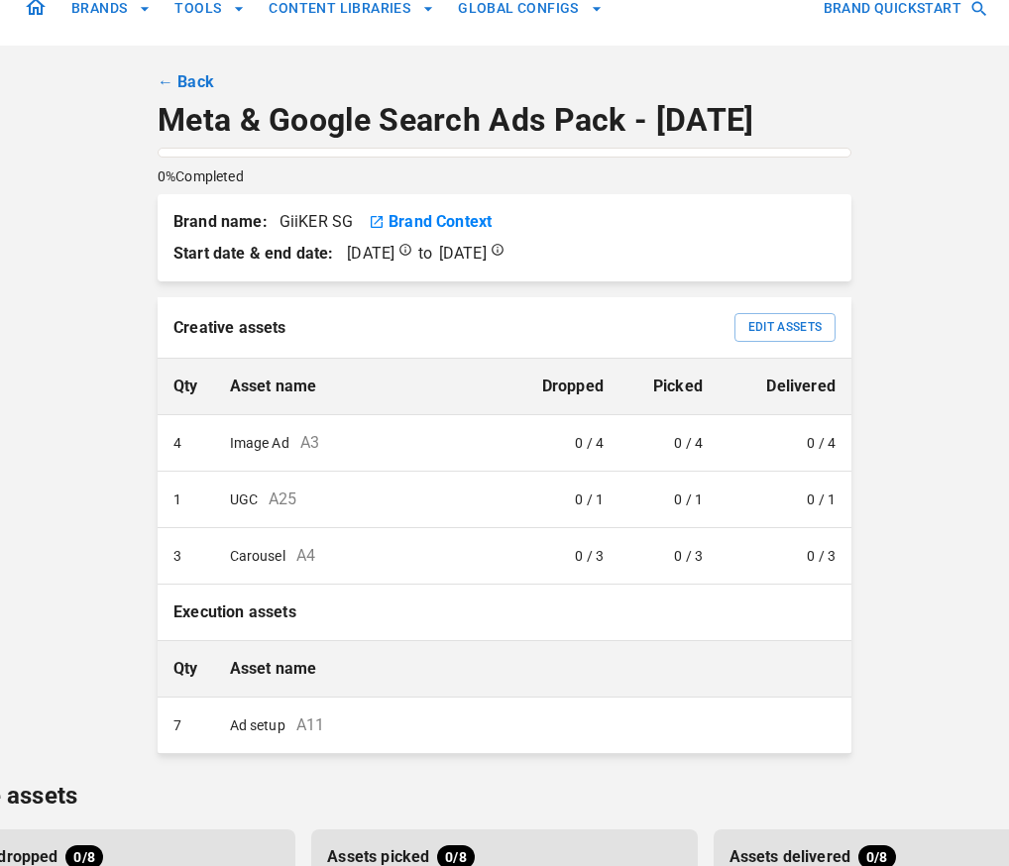
scroll to position [32, 0]
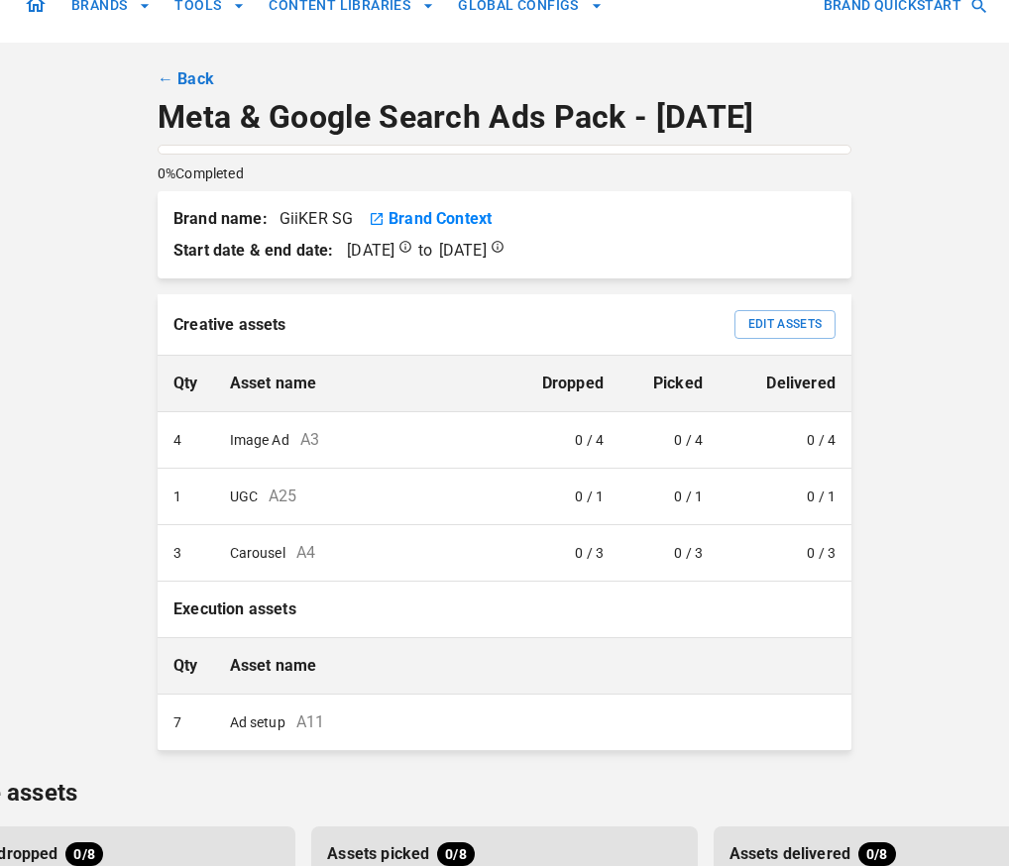
click at [794, 110] on p "Meta & Google Search Ads Pack - [DATE]" at bounding box center [505, 118] width 694 height 38
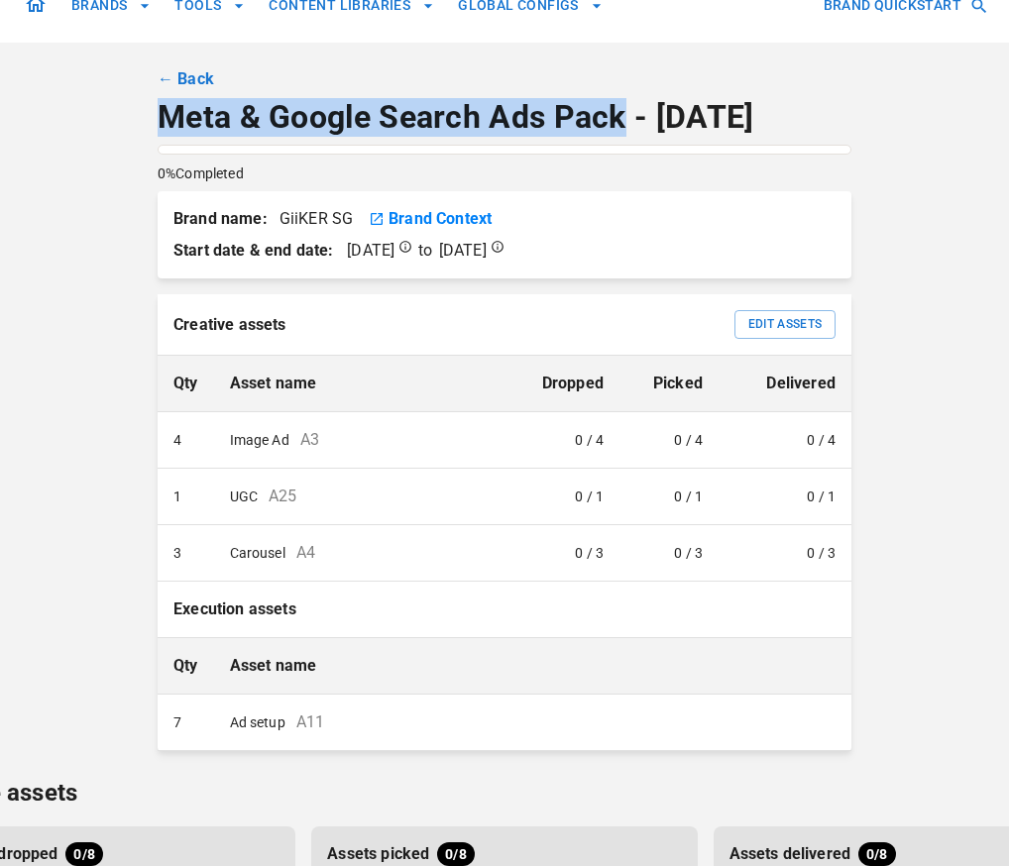
drag, startPoint x: 628, startPoint y: 125, endPoint x: 159, endPoint y: 125, distance: 469.9
click at [159, 125] on p "Meta & Google Search Ads Pack - [DATE]" at bounding box center [505, 118] width 694 height 38
copy p "Meta & Google Search Ads Pack"
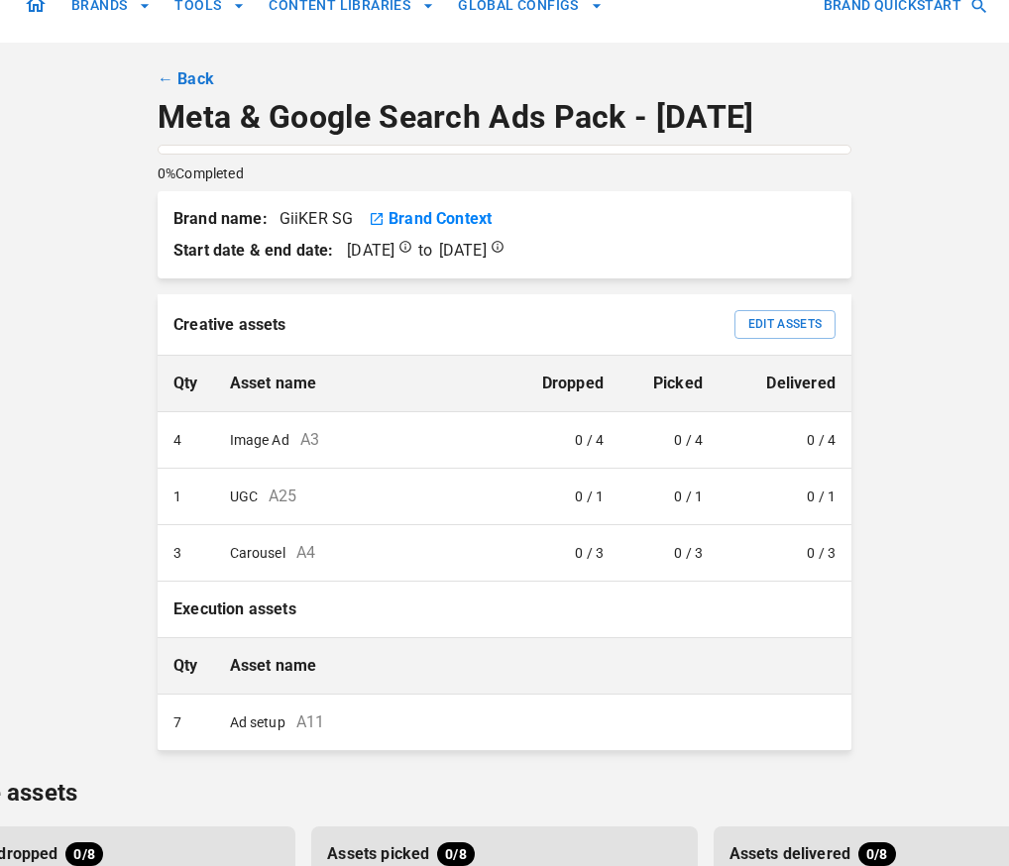
click at [898, 613] on div "BRANDS TOOLS CONTENT LIBRARIES GLOBAL CONFIGS BRAND QUICKSTART ← Back Meta & Go…" at bounding box center [505, 505] width 1190 height 1074
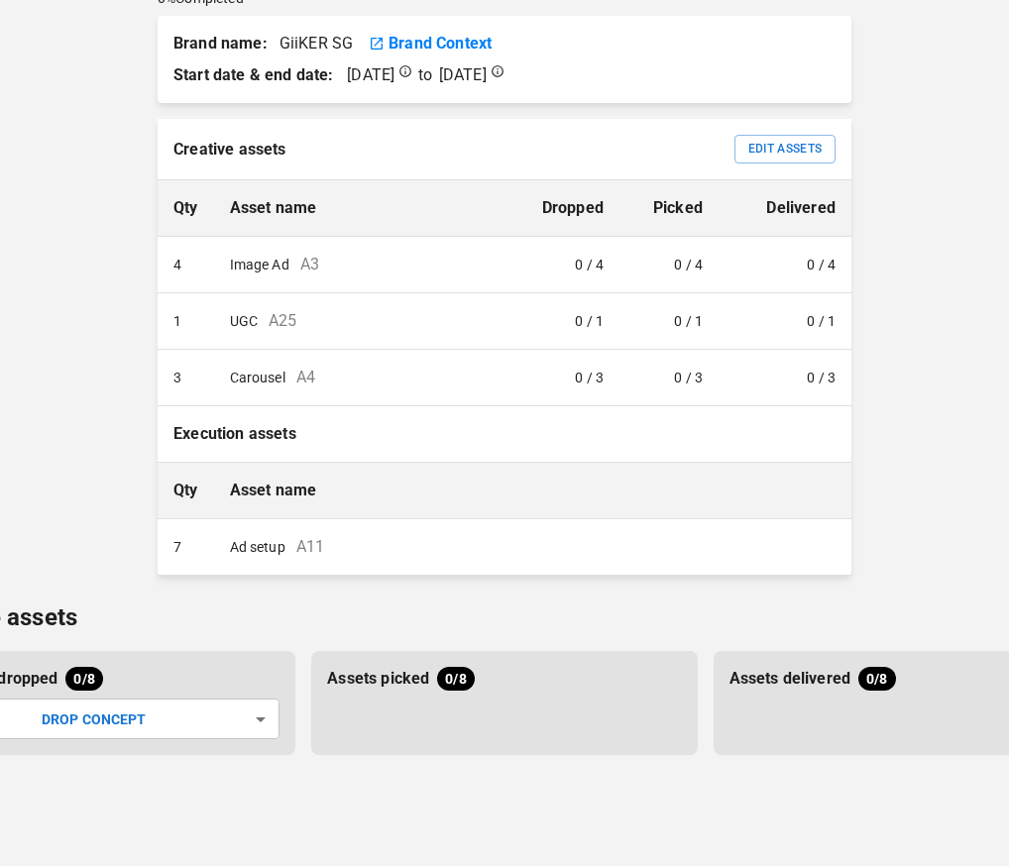
scroll to position [0, 0]
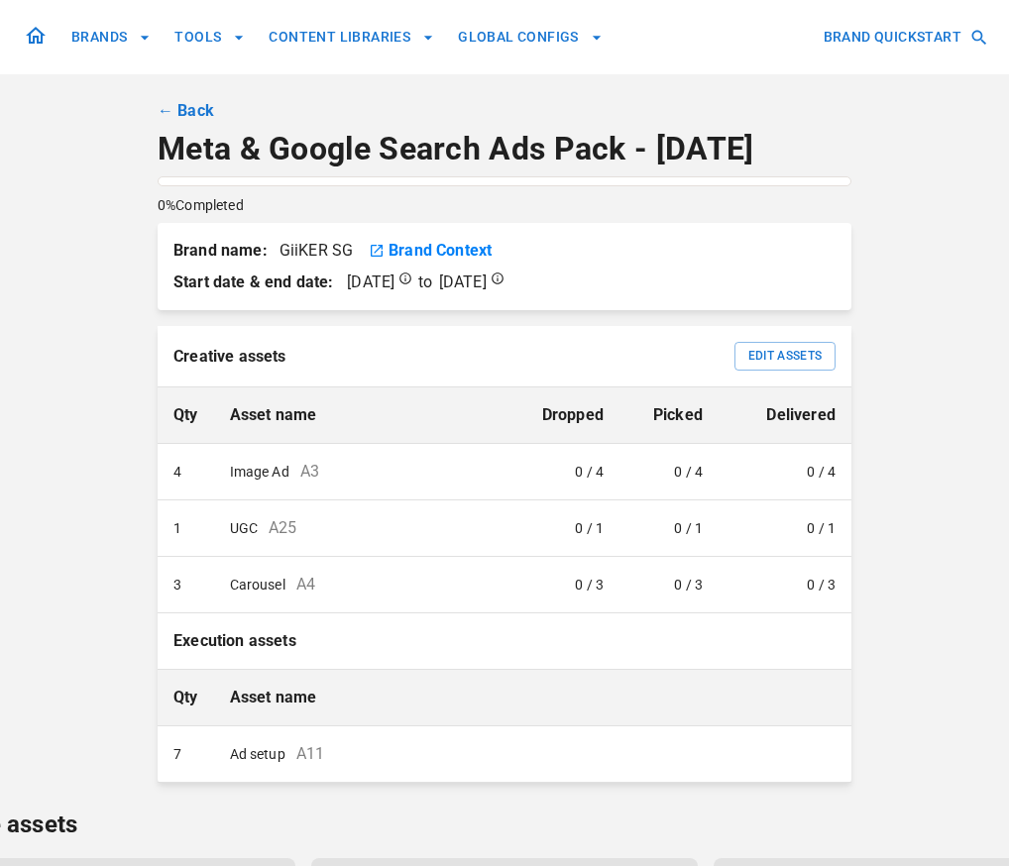
click at [196, 117] on link "← Back" at bounding box center [186, 111] width 57 height 24
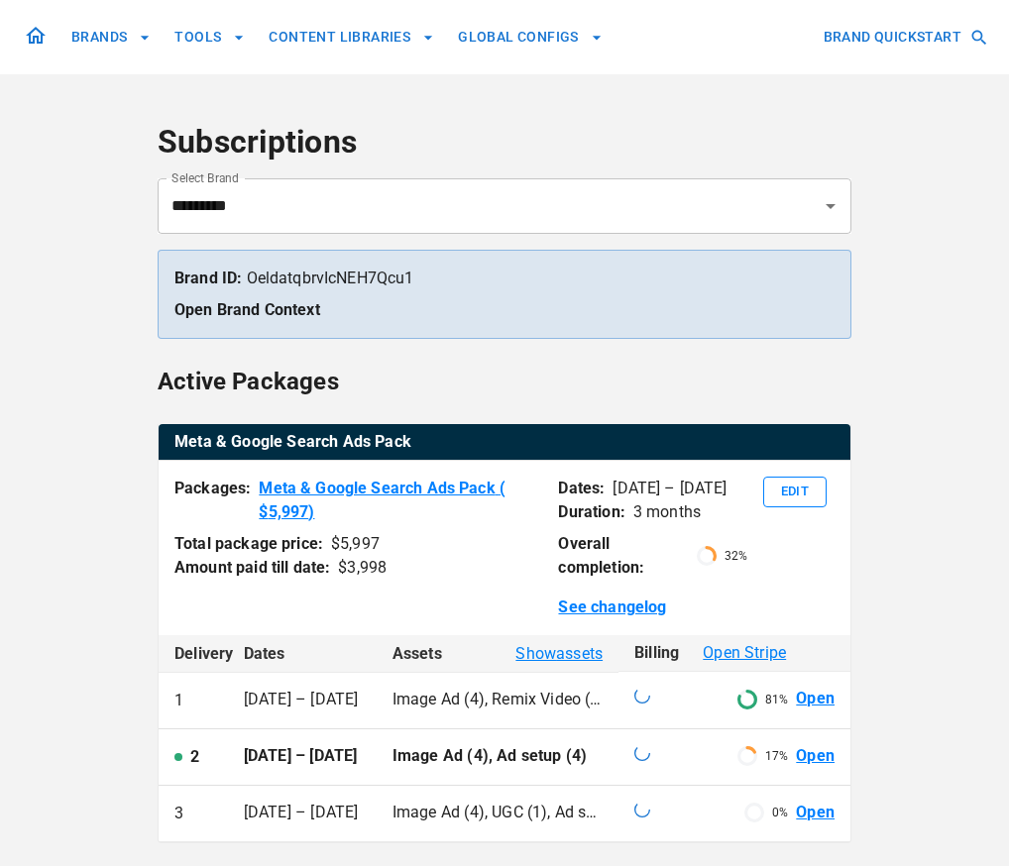
scroll to position [453, 0]
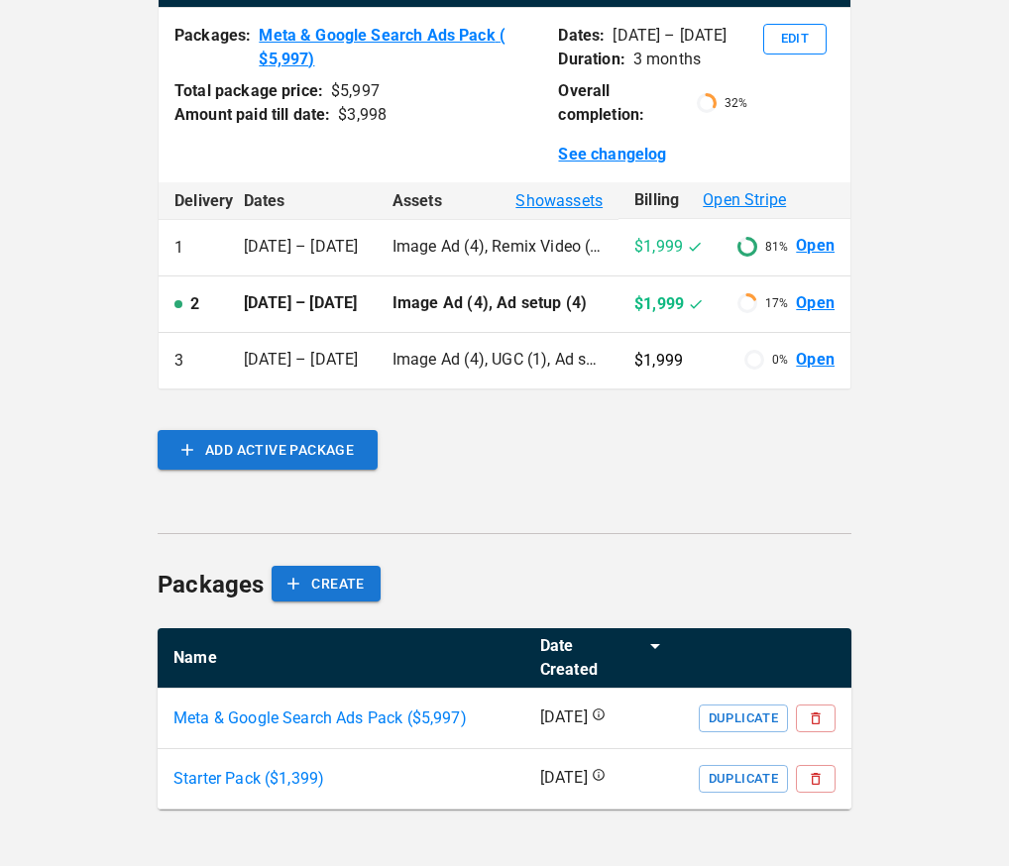
click at [423, 718] on p "Meta & Google Search Ads Pack ($ 5,997 )" at bounding box center [319, 719] width 293 height 24
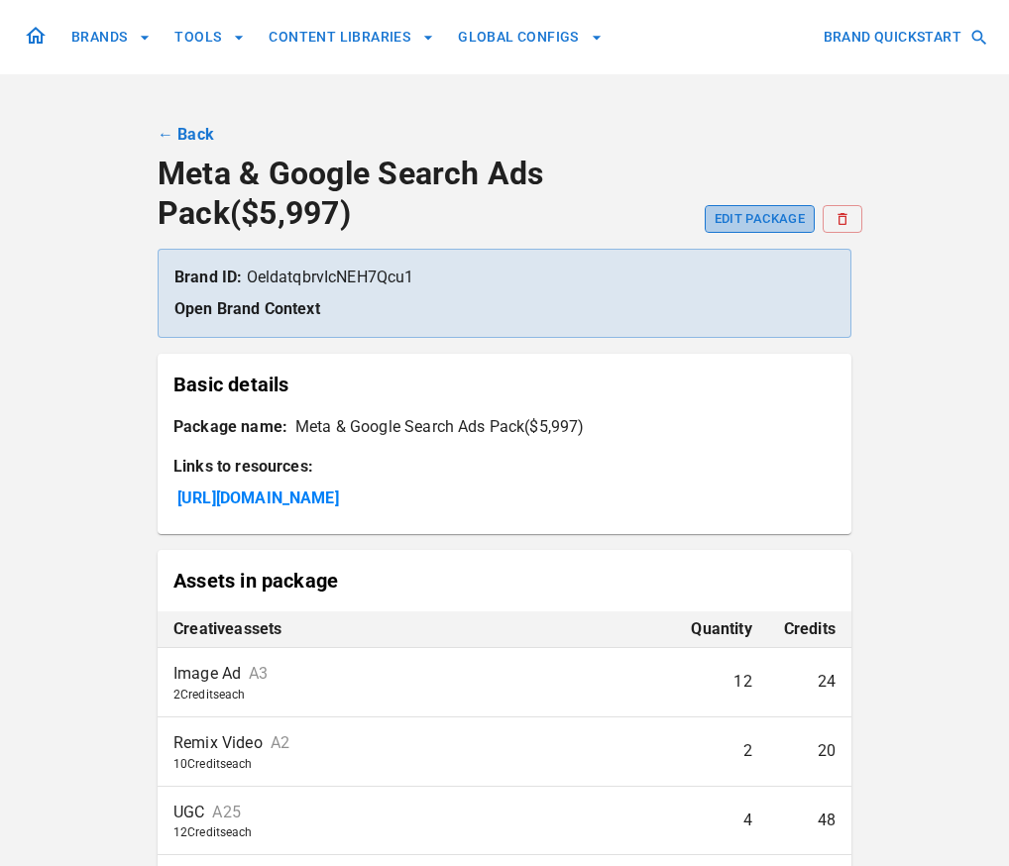
click at [776, 215] on button "EDIT PACKAGE" at bounding box center [760, 219] width 110 height 28
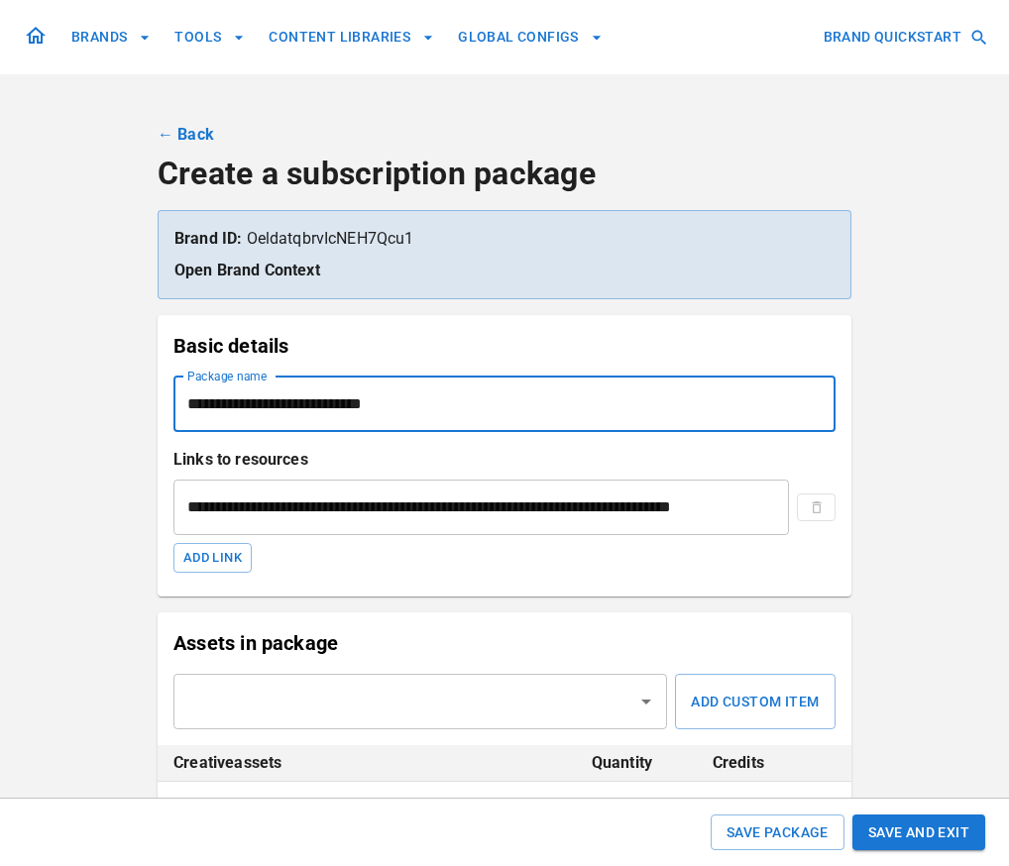
drag, startPoint x: 349, startPoint y: 403, endPoint x: 223, endPoint y: 405, distance: 125.9
click at [223, 405] on input "**********" at bounding box center [504, 405] width 662 height 56
type input "**********"
click at [904, 821] on button "Save and Exit" at bounding box center [919, 833] width 133 height 37
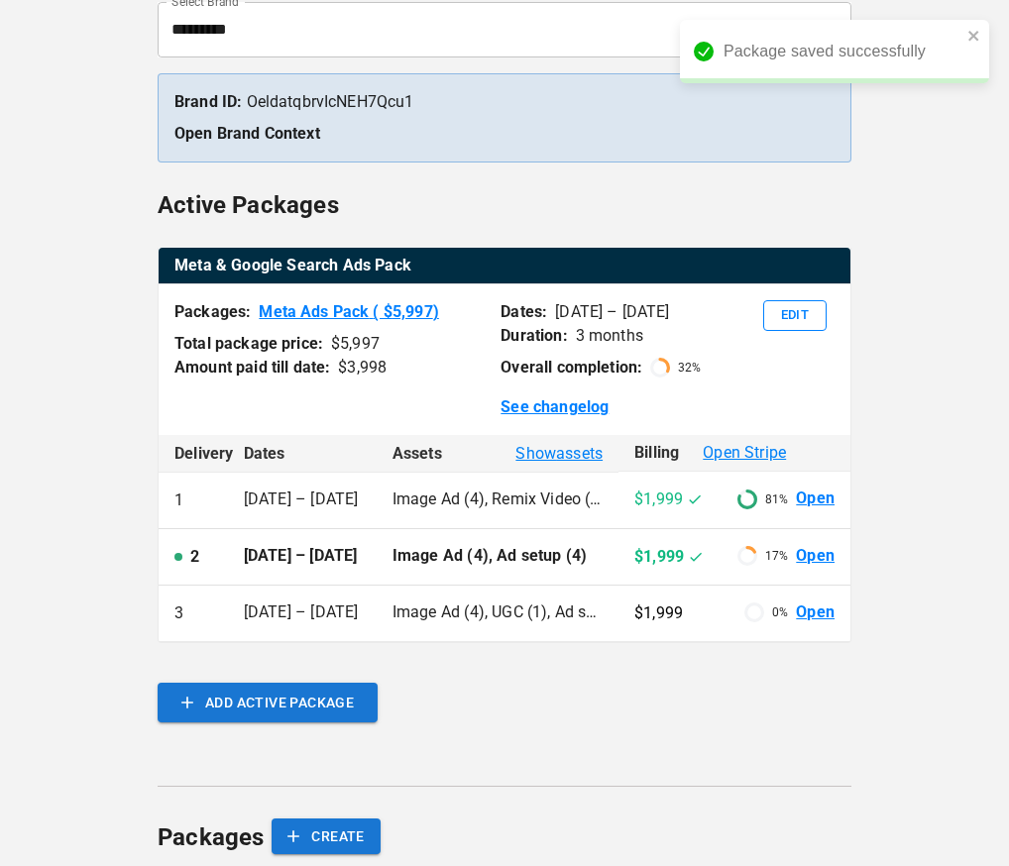
scroll to position [190, 0]
